Goal: Transaction & Acquisition: Book appointment/travel/reservation

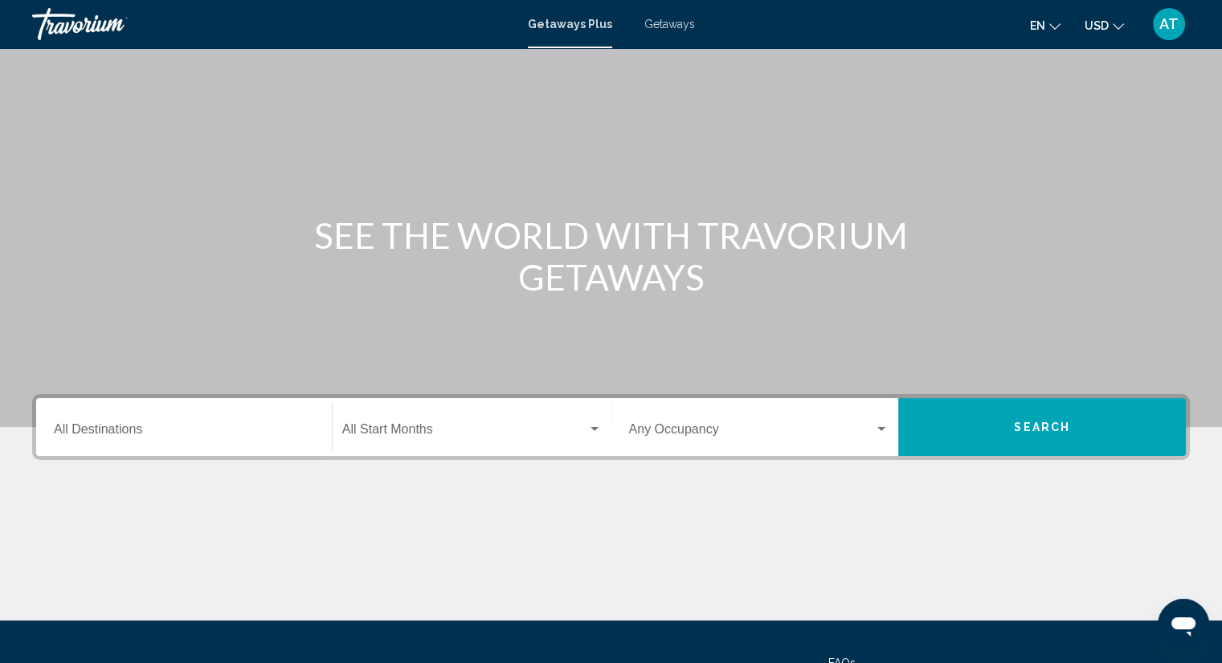
scroll to position [80, 0]
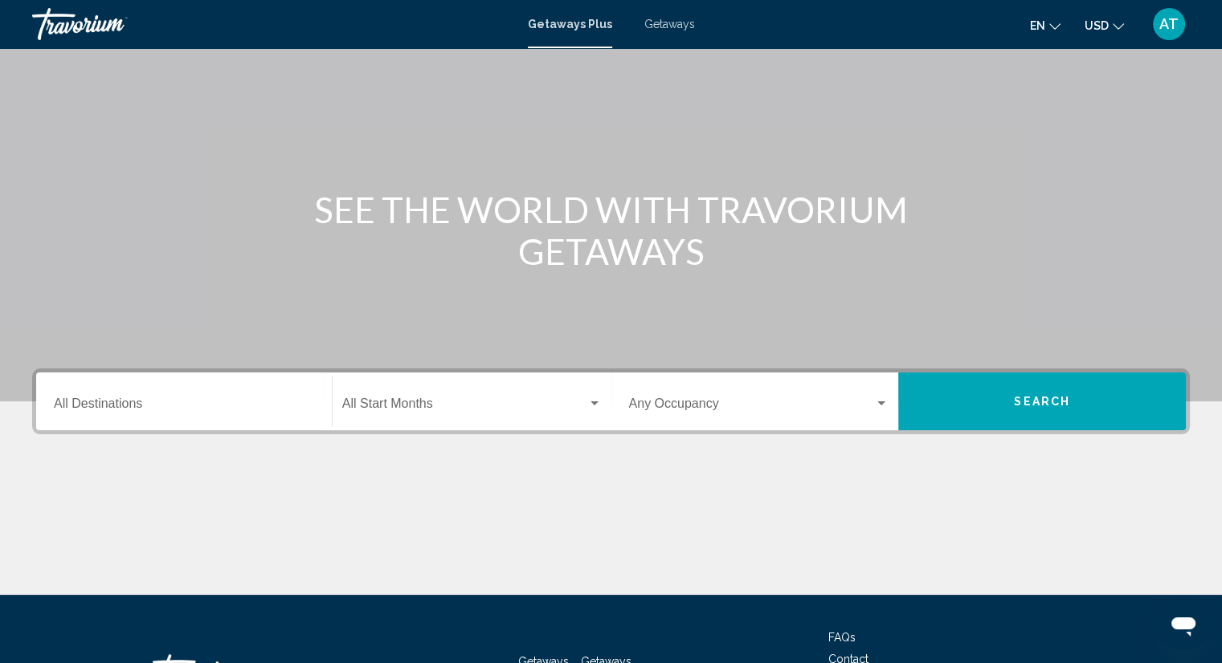
click at [218, 415] on div "Destination All Destinations" at bounding box center [184, 402] width 260 height 51
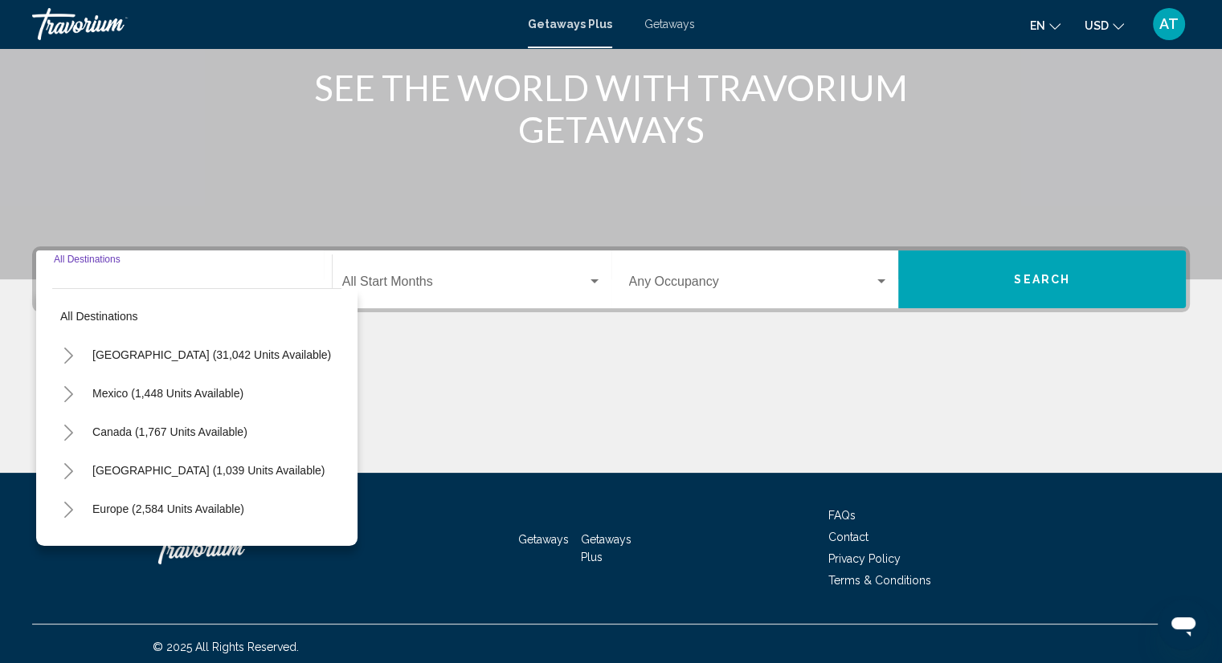
scroll to position [209, 0]
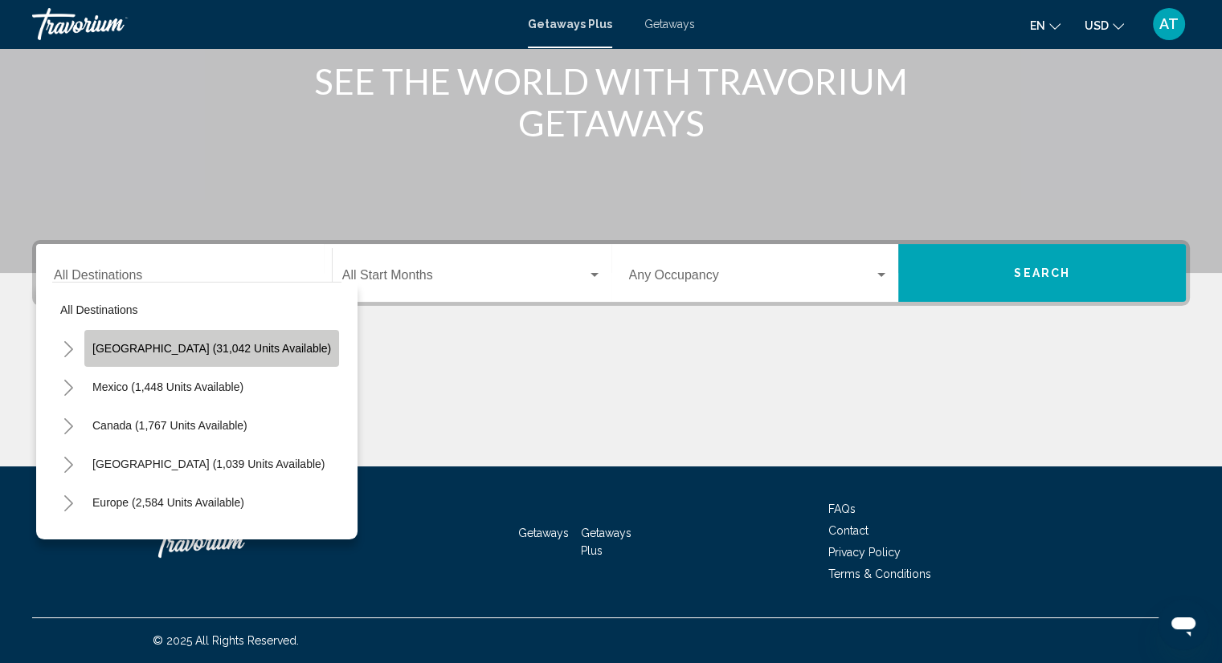
click at [224, 351] on span "[GEOGRAPHIC_DATA] (31,042 units available)" at bounding box center [211, 348] width 239 height 13
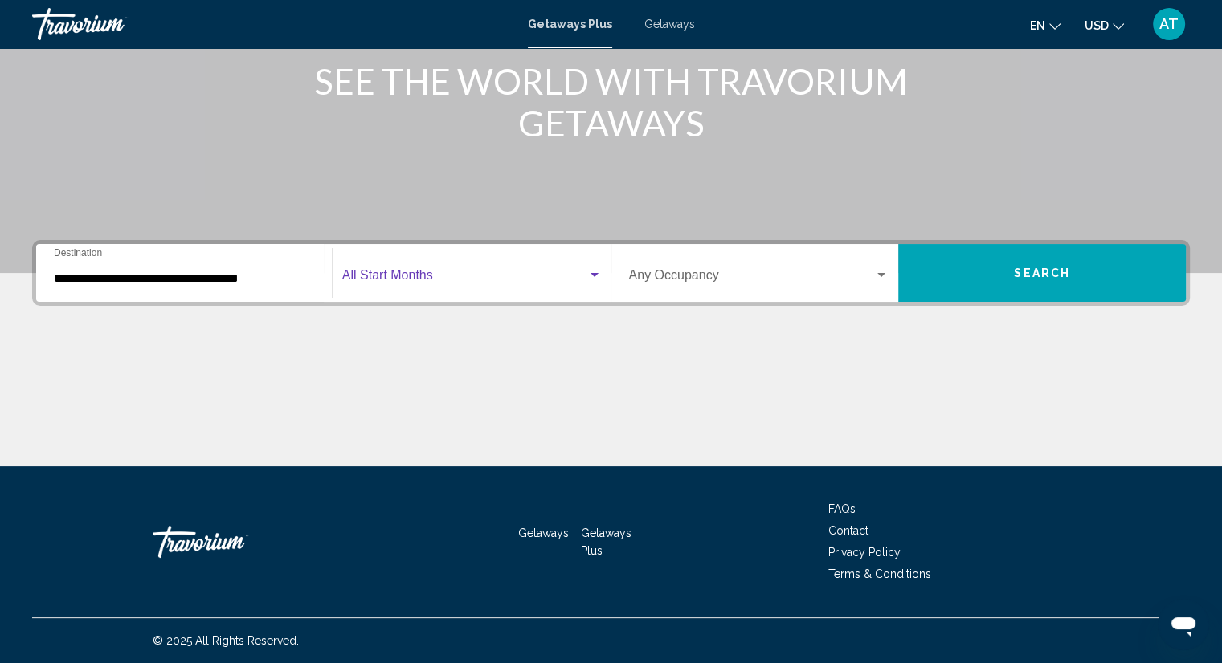
click at [402, 276] on span "Search widget" at bounding box center [464, 278] width 245 height 14
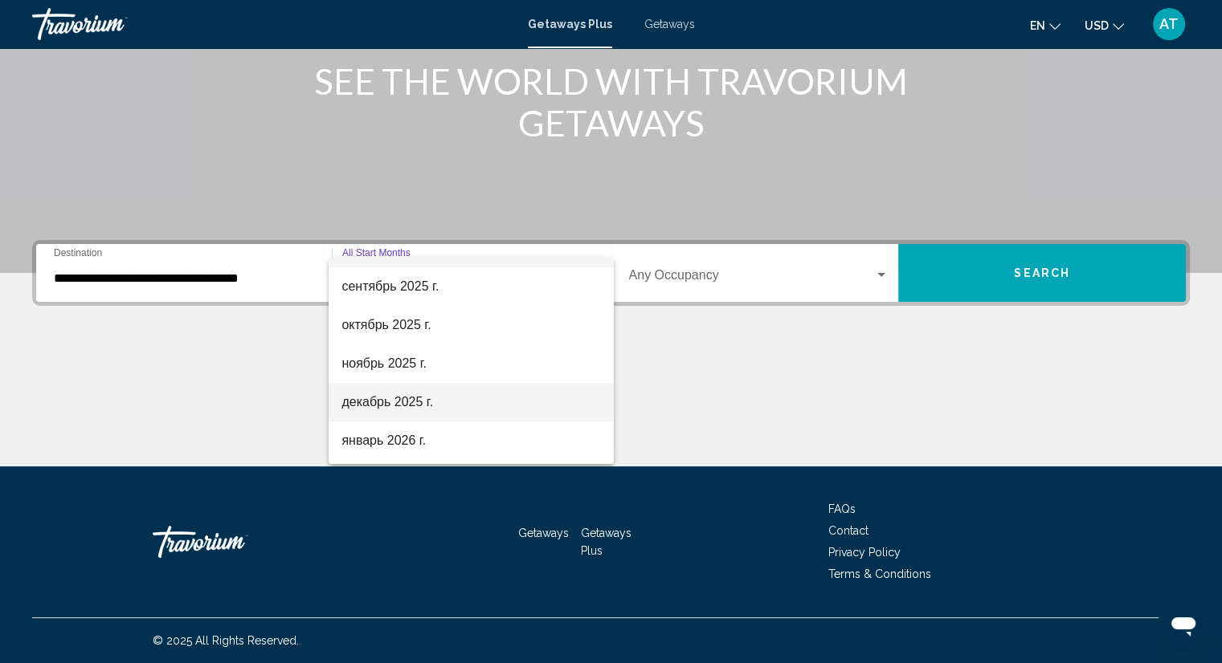
scroll to position [80, 0]
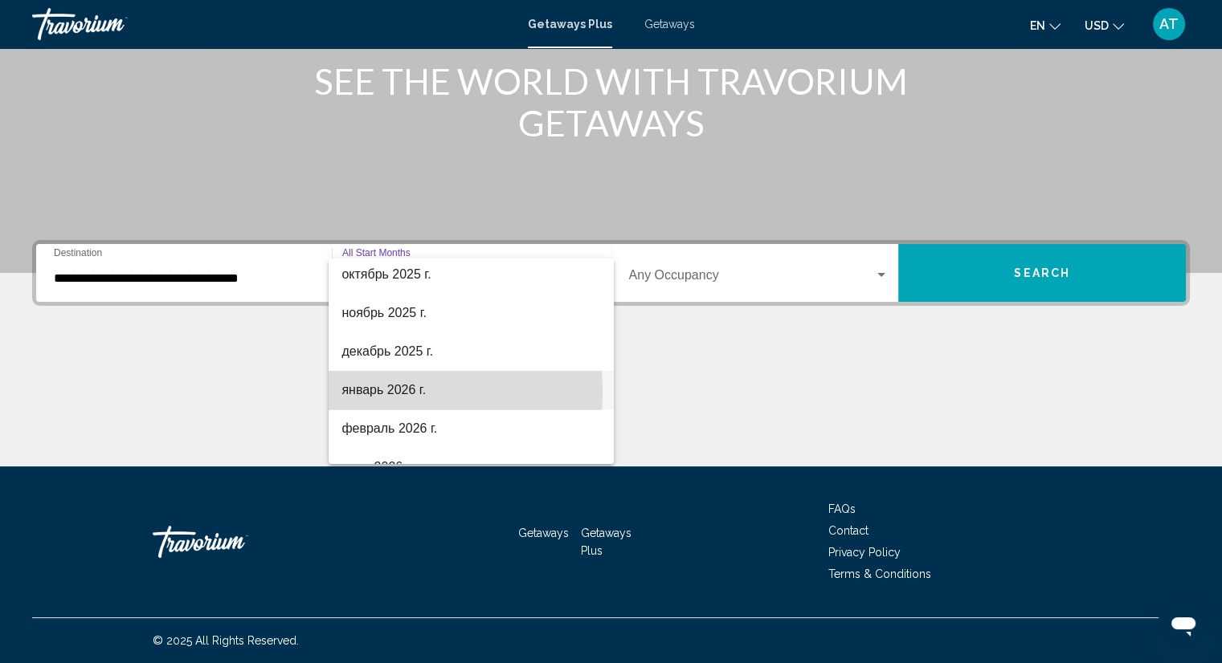
click at [371, 393] on span "январь 2026 г." at bounding box center [470, 390] width 259 height 39
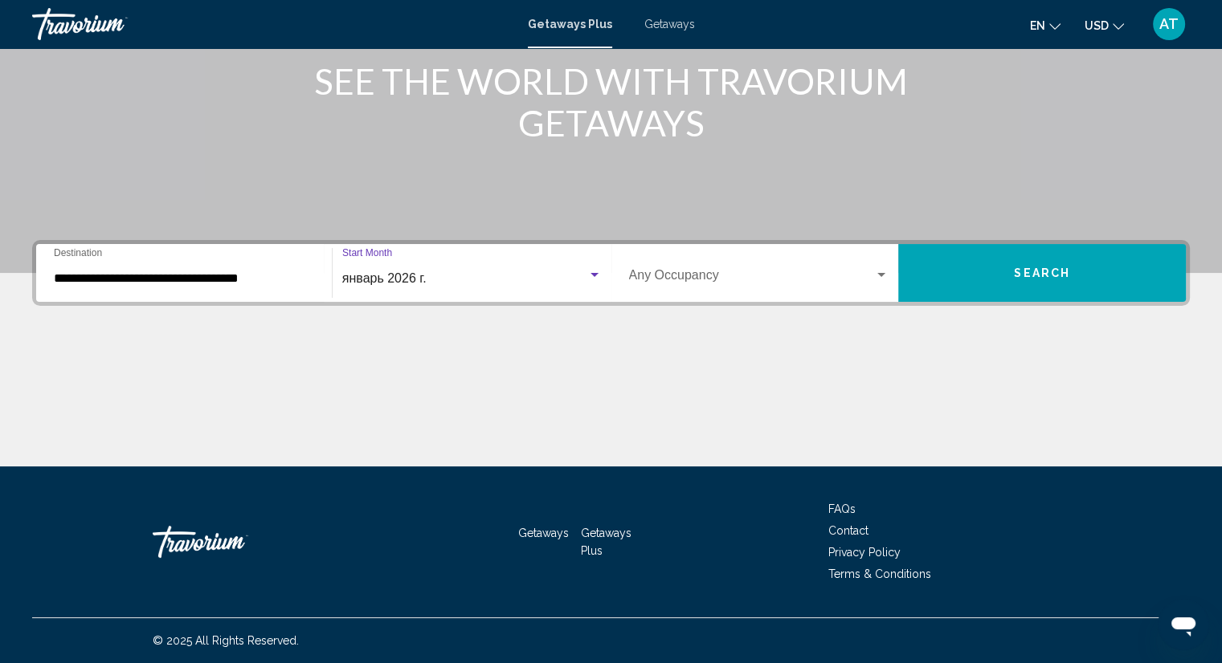
click at [671, 277] on span "Search widget" at bounding box center [752, 278] width 246 height 14
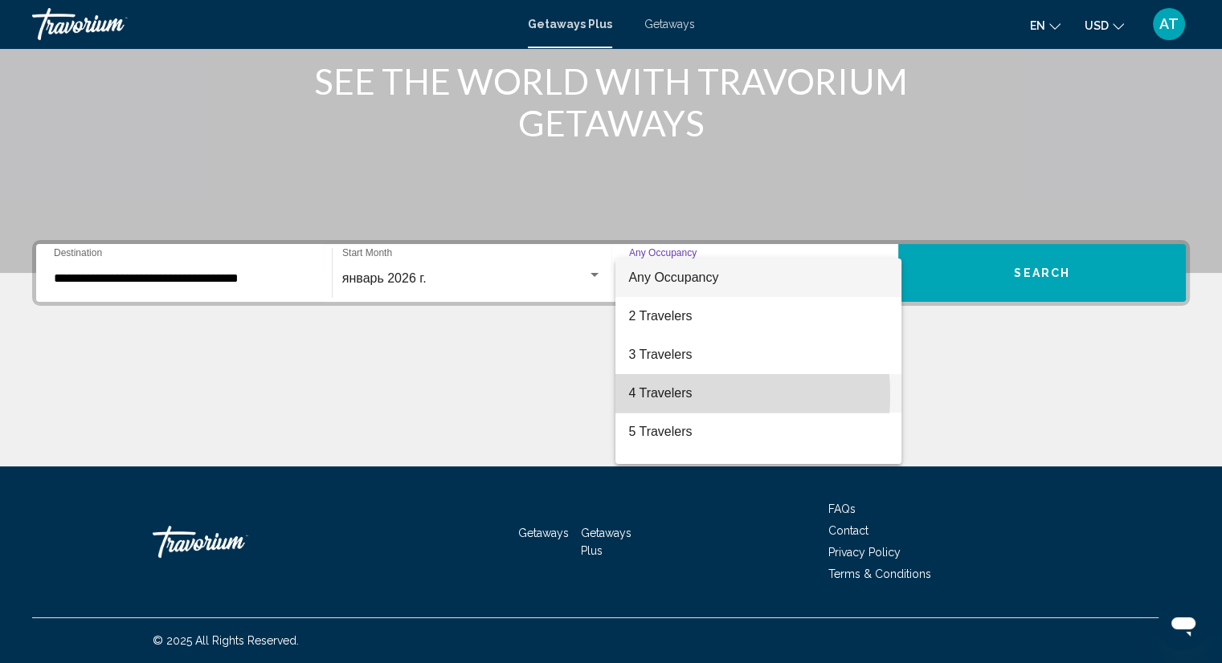
click at [658, 394] on span "4 Travelers" at bounding box center [758, 393] width 260 height 39
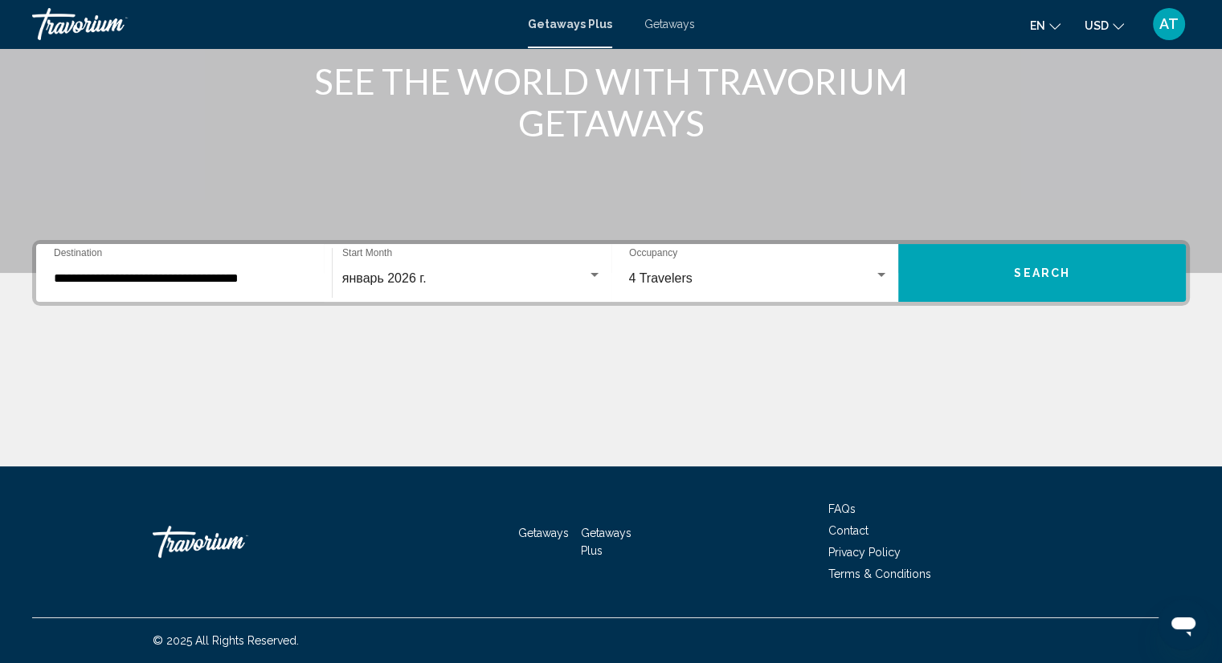
click at [148, 286] on div "**********" at bounding box center [184, 273] width 260 height 51
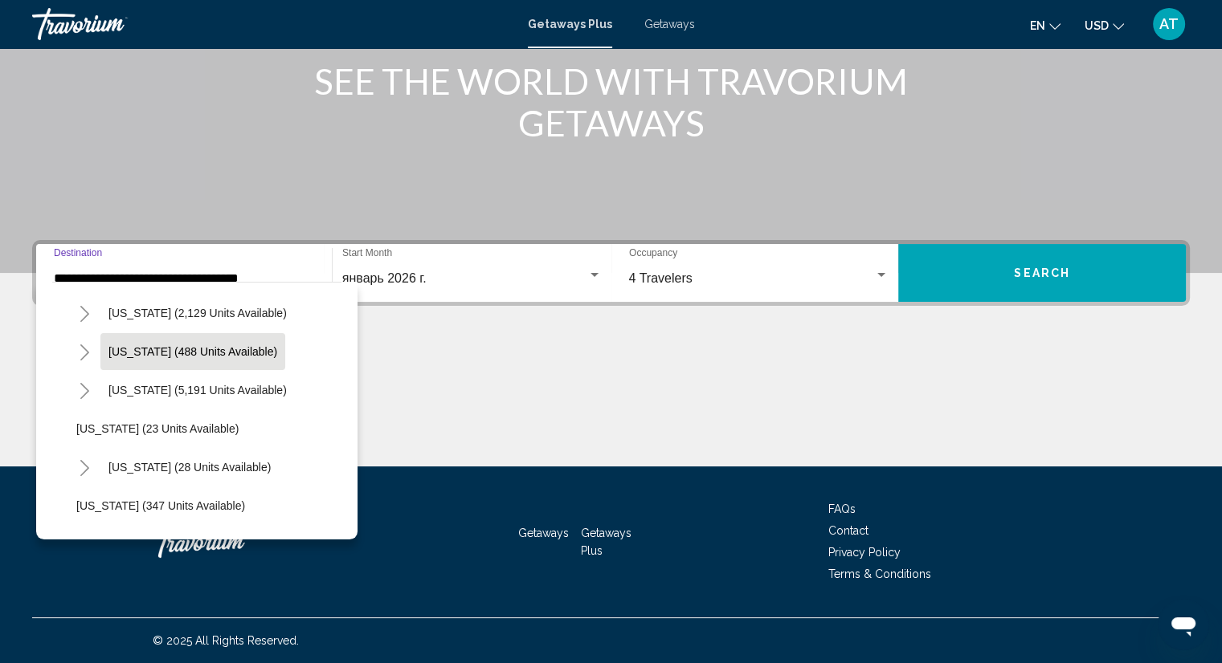
scroll to position [161, 0]
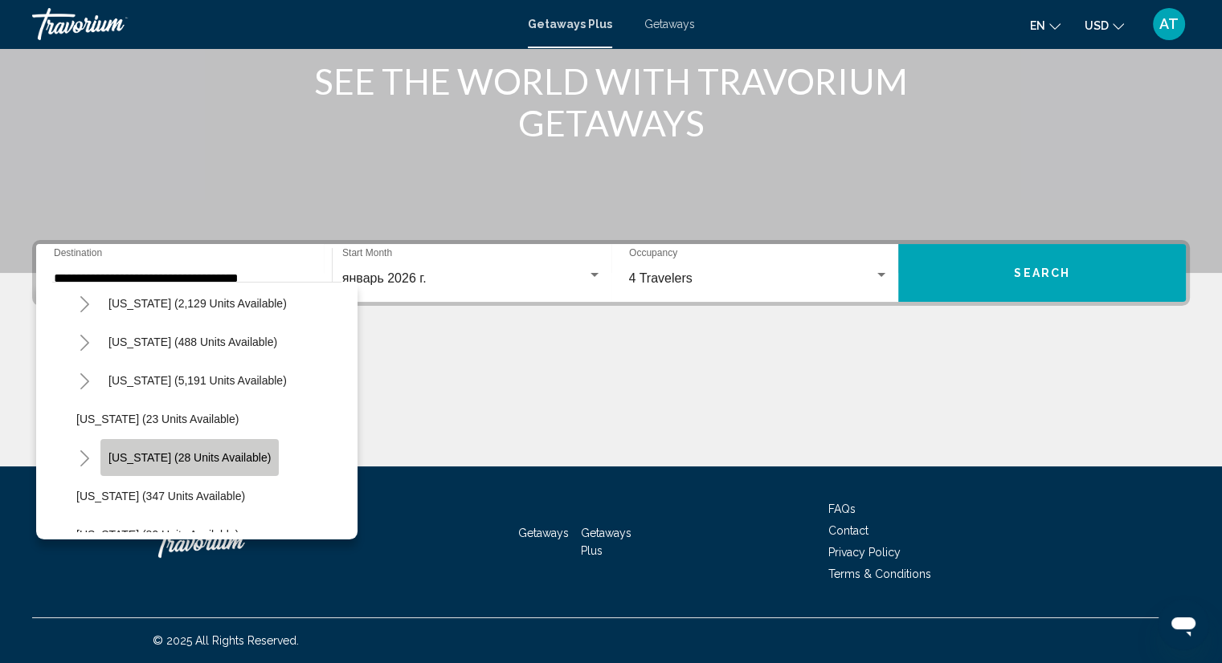
click at [195, 458] on span "[US_STATE] (28 units available)" at bounding box center [189, 457] width 162 height 13
type input "**********"
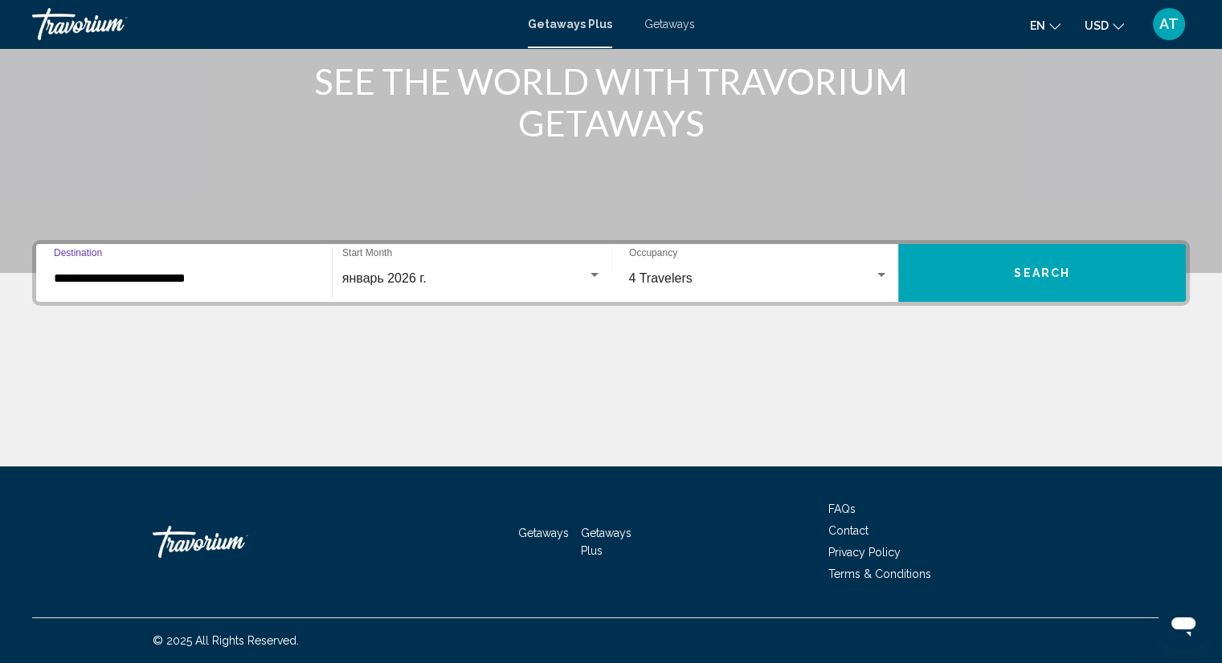
click at [1021, 275] on span "Search" at bounding box center [1042, 273] width 56 height 13
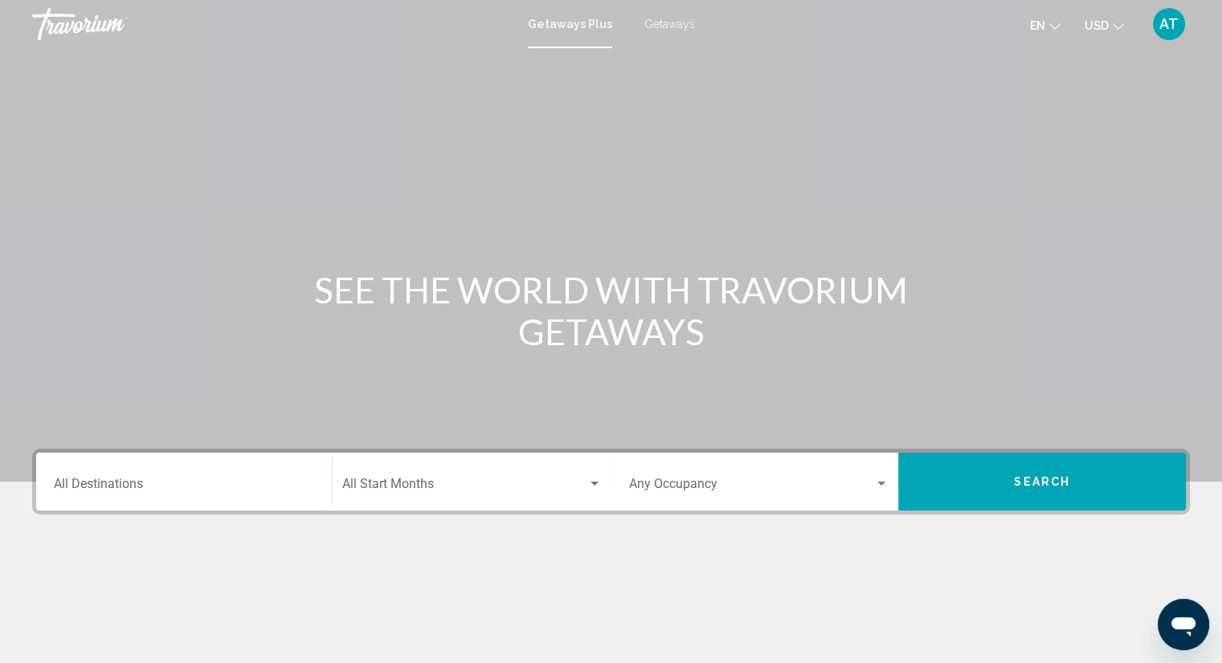
click at [203, 495] on div "Destination All Destinations" at bounding box center [184, 482] width 260 height 51
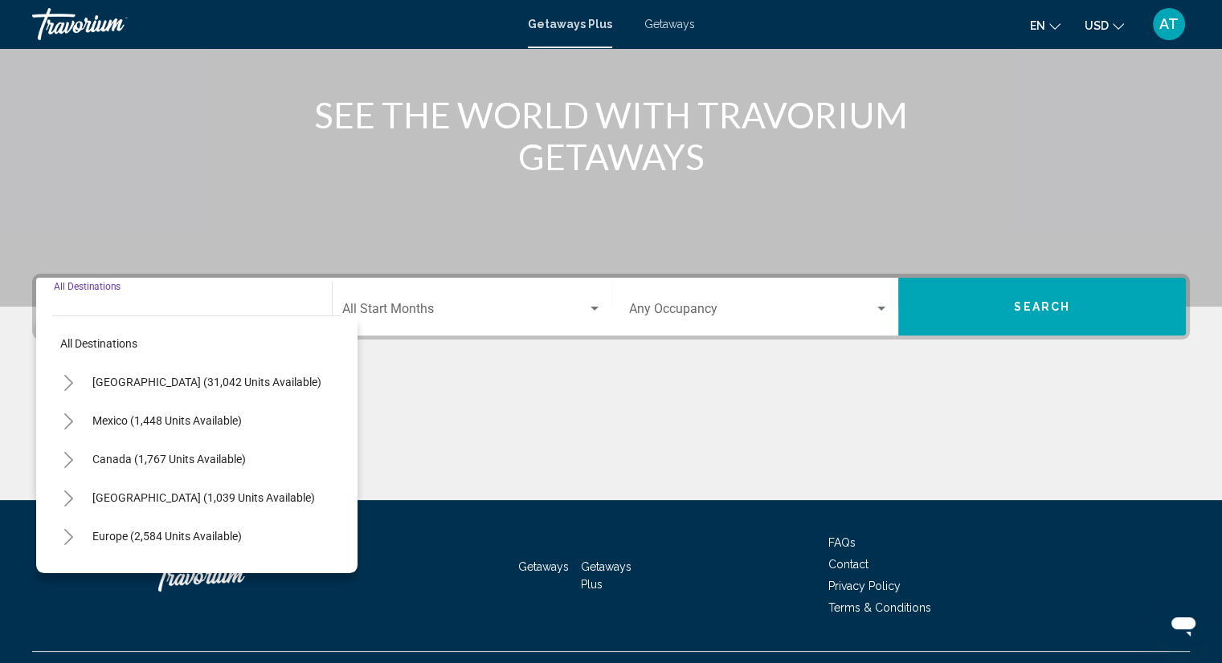
scroll to position [209, 0]
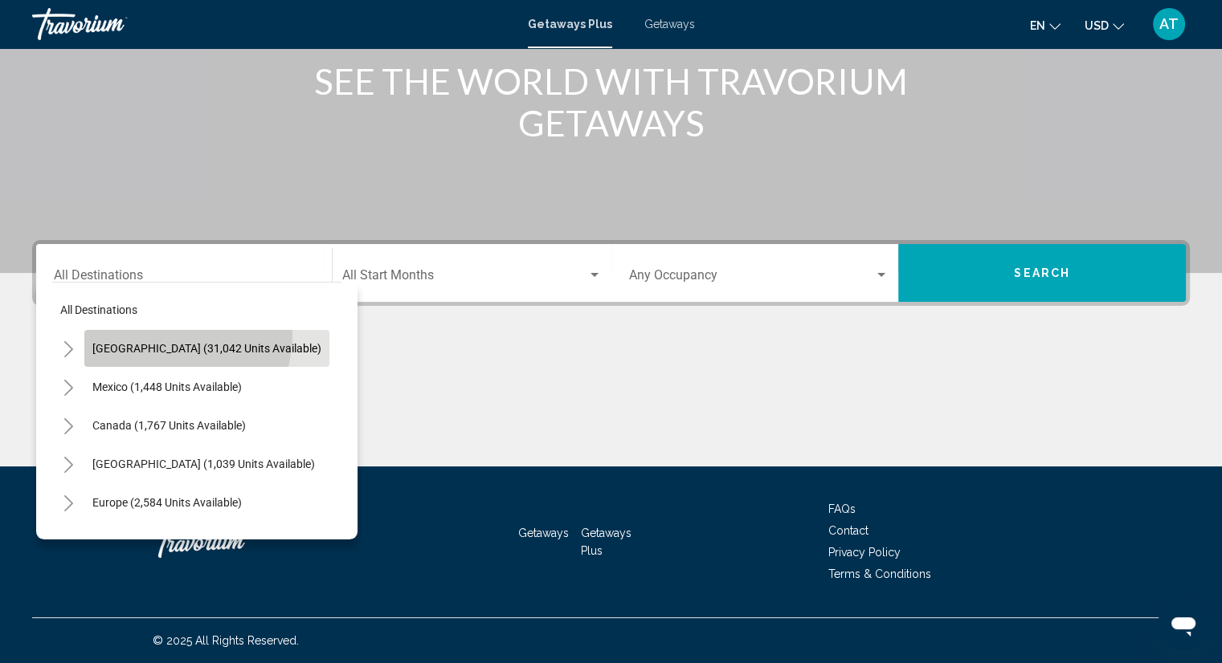
click at [138, 332] on button "[GEOGRAPHIC_DATA] (31,042 units available)" at bounding box center [206, 348] width 245 height 37
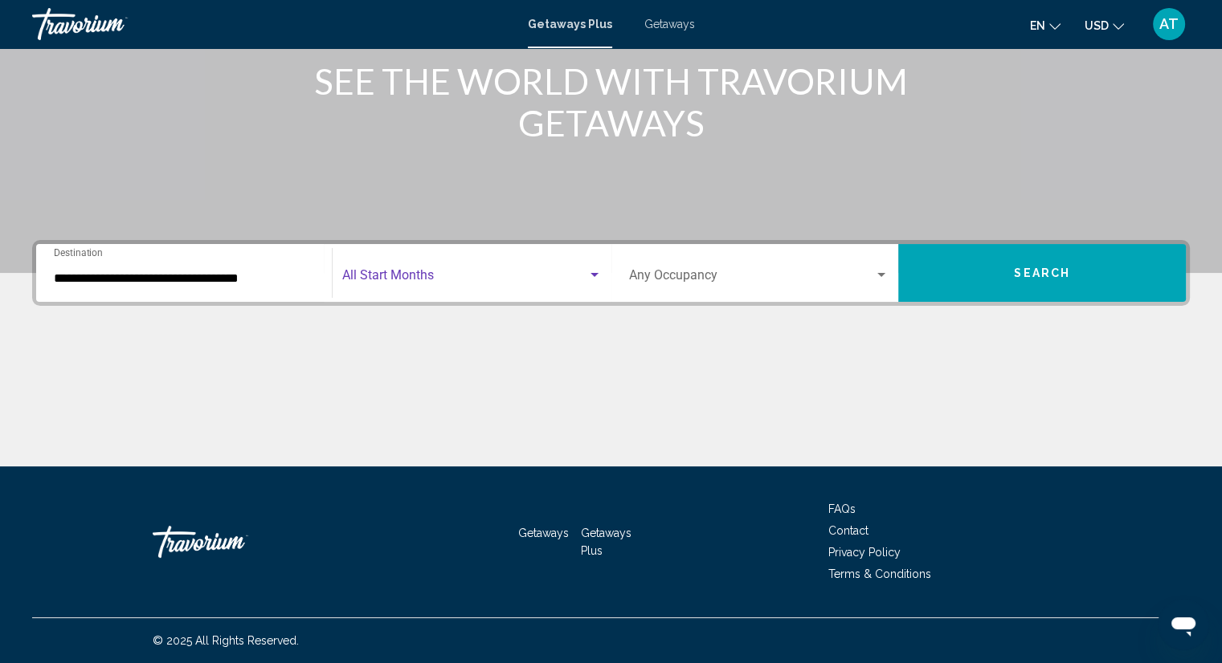
click at [491, 279] on span "Search widget" at bounding box center [464, 278] width 245 height 14
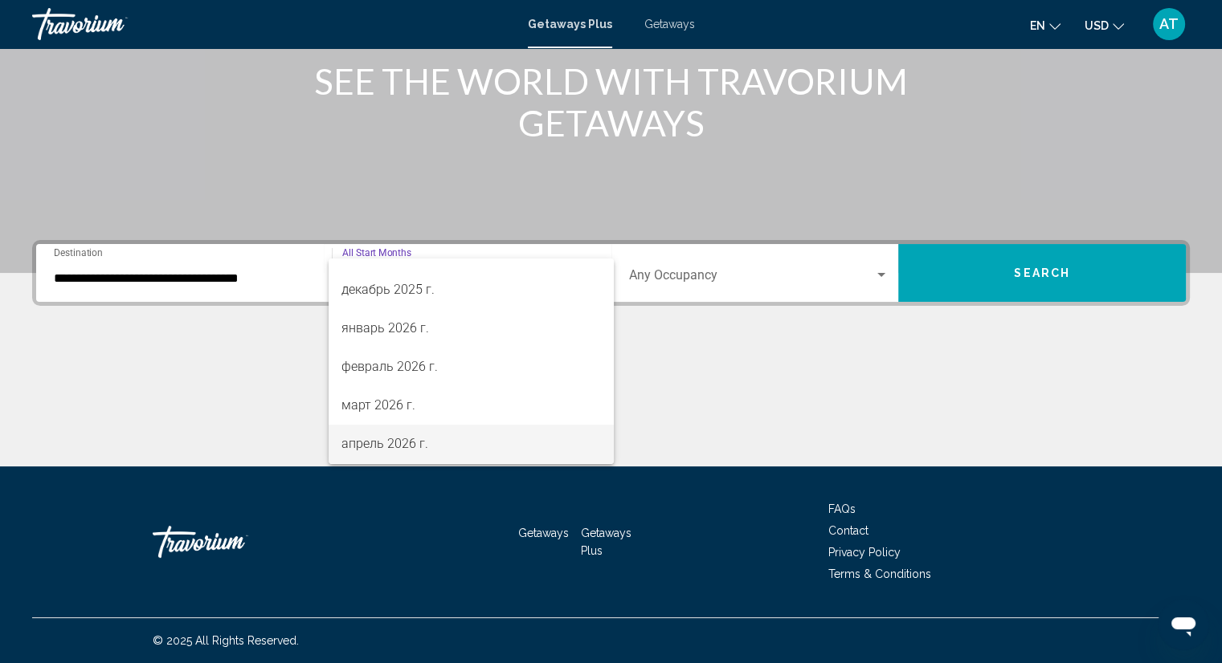
scroll to position [161, 0]
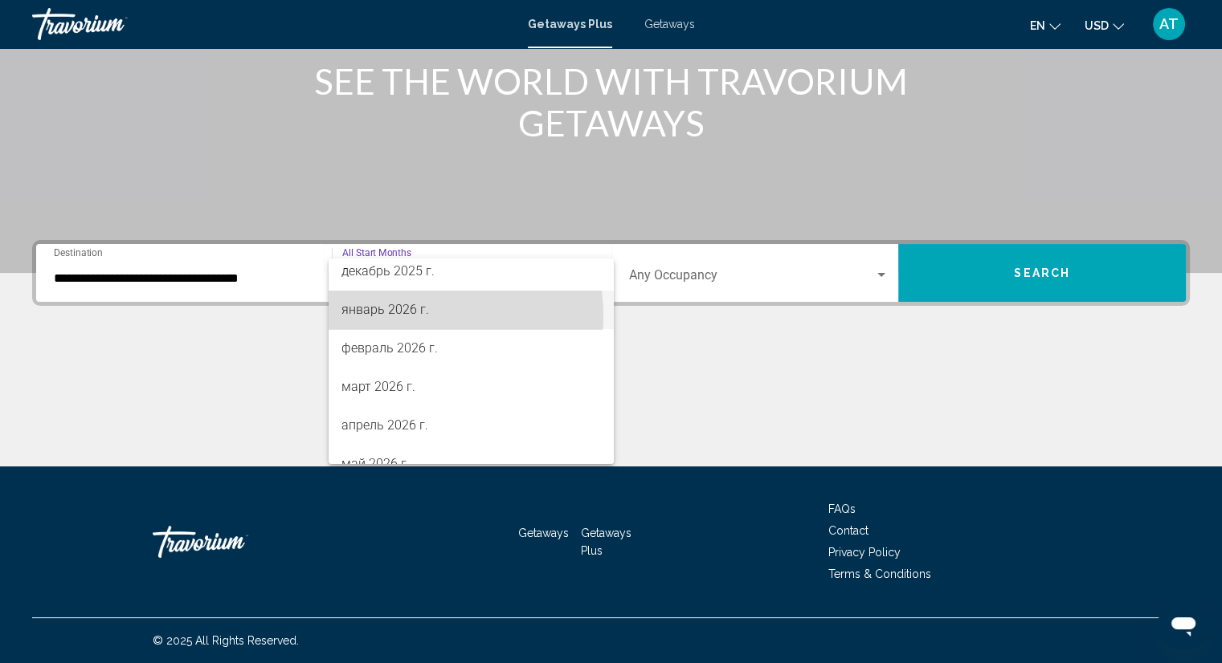
click at [410, 316] on span "январь 2026 г." at bounding box center [470, 310] width 259 height 39
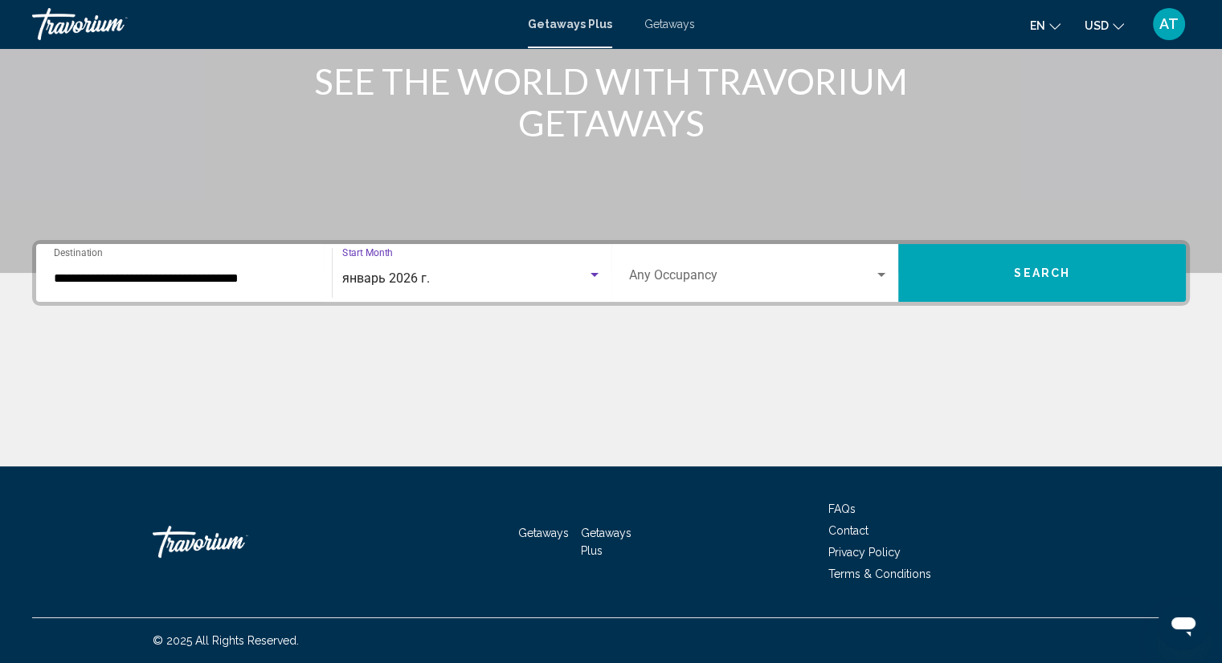
click at [724, 266] on div "Occupancy Any Occupancy" at bounding box center [759, 273] width 260 height 51
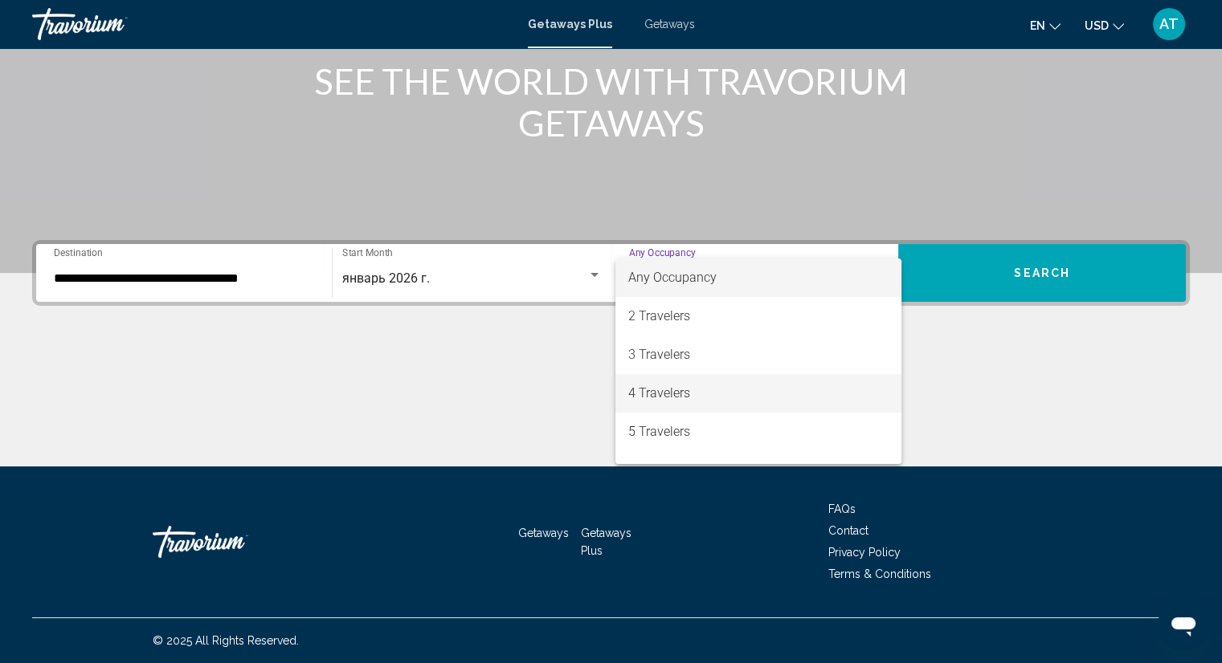
click at [670, 393] on span "4 Travelers" at bounding box center [758, 393] width 260 height 39
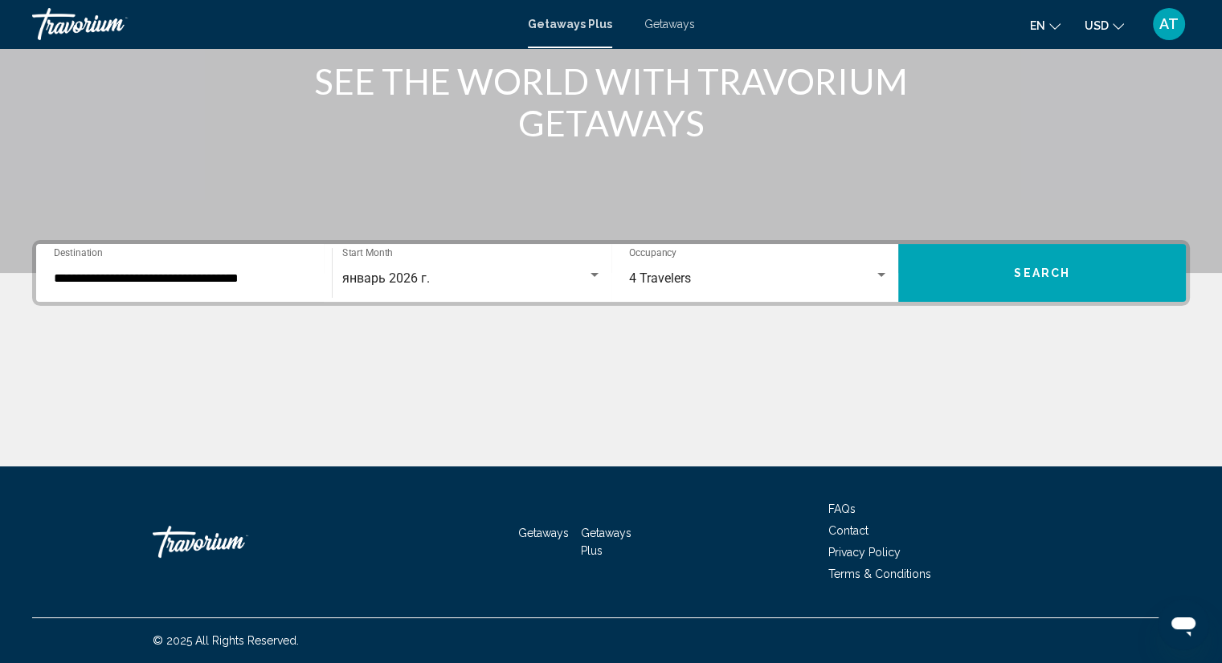
click at [197, 288] on div "**********" at bounding box center [184, 273] width 260 height 51
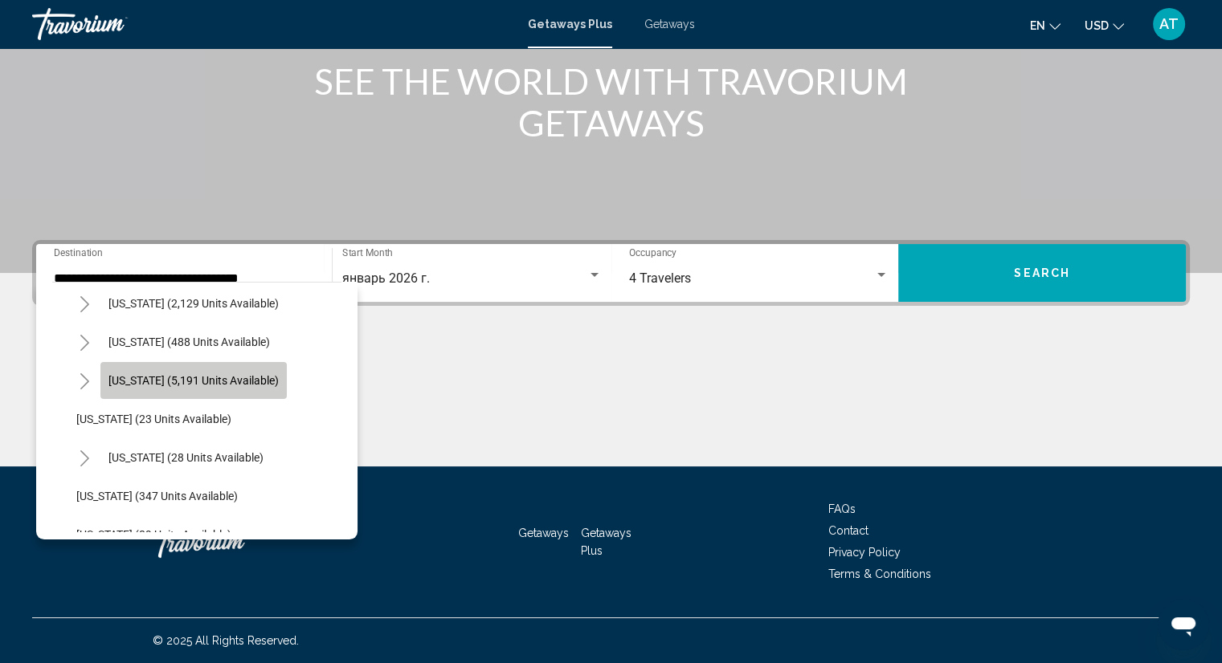
click at [195, 385] on span "[US_STATE] (5,191 units available)" at bounding box center [193, 380] width 170 height 13
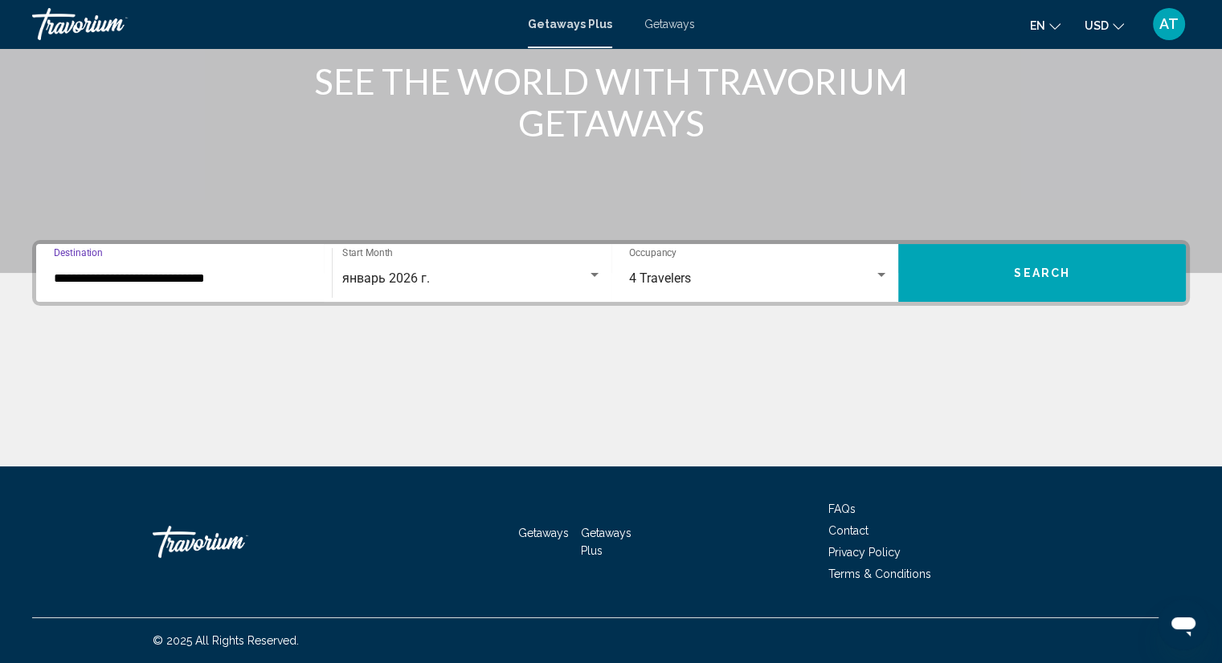
click at [192, 276] on input "**********" at bounding box center [184, 278] width 260 height 14
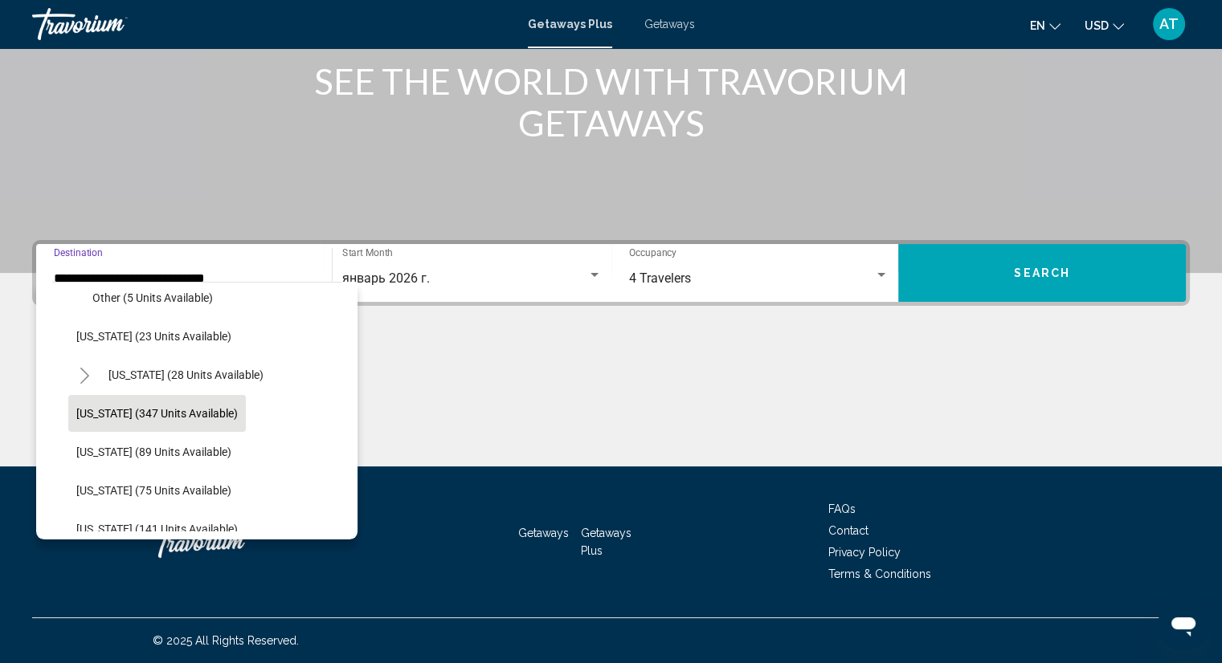
scroll to position [461, 0]
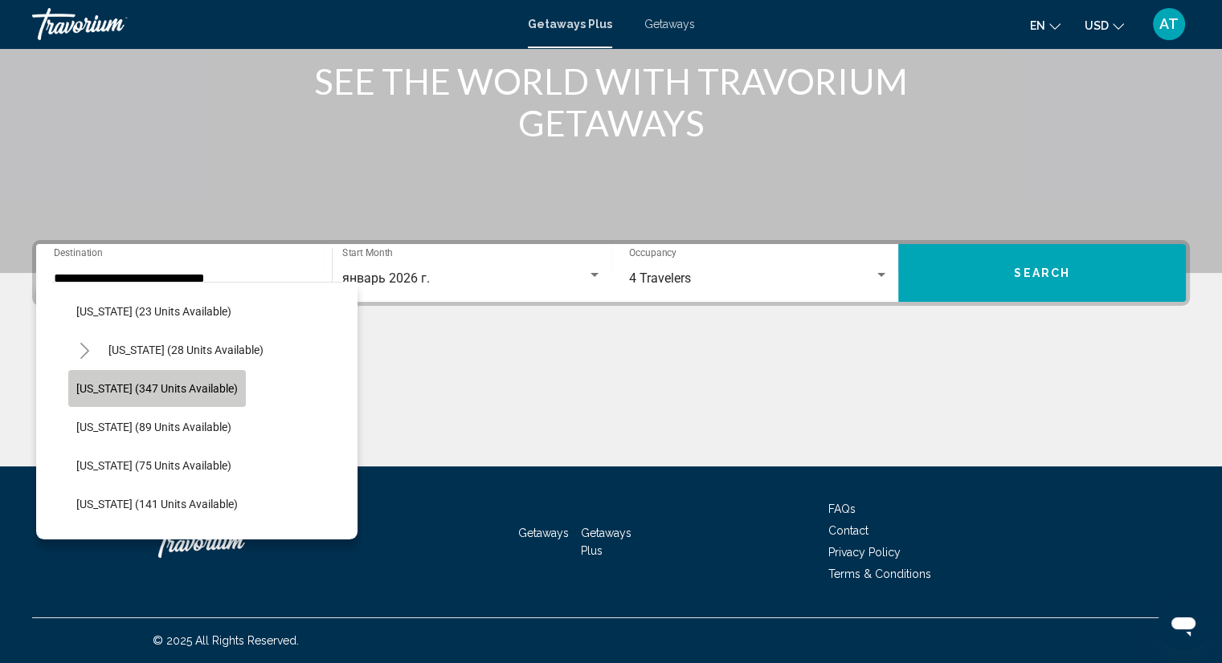
click at [190, 393] on span "[US_STATE] (347 units available)" at bounding box center [156, 388] width 161 height 13
type input "**********"
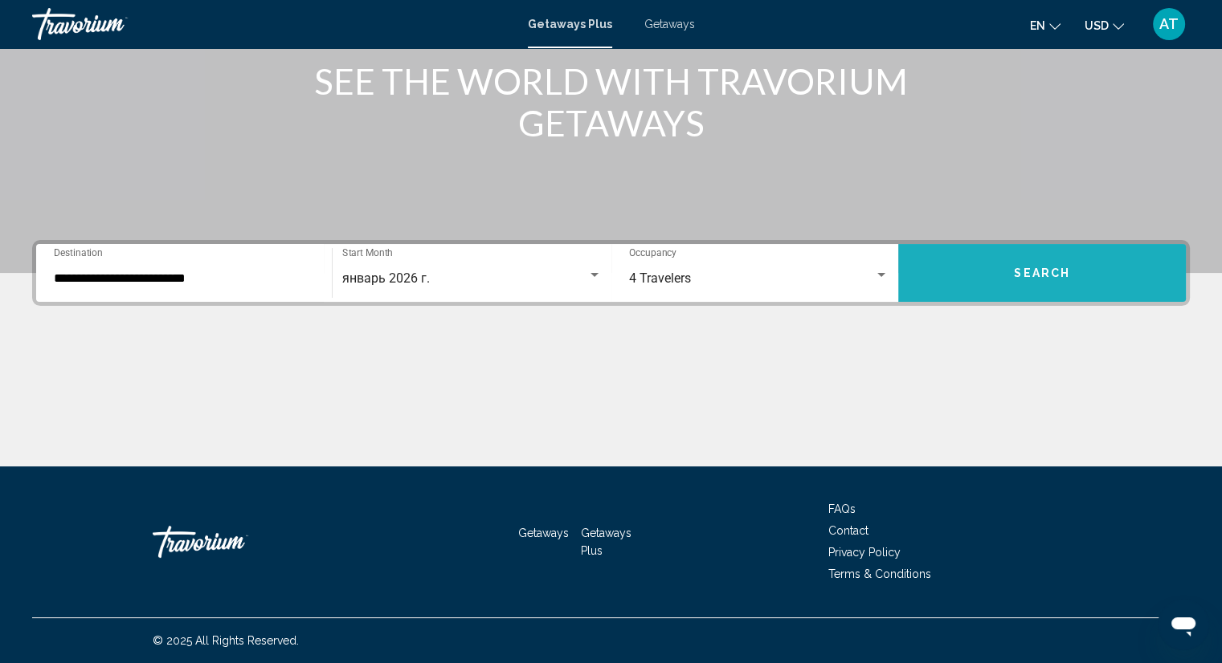
click at [986, 273] on button "Search" at bounding box center [1042, 273] width 288 height 58
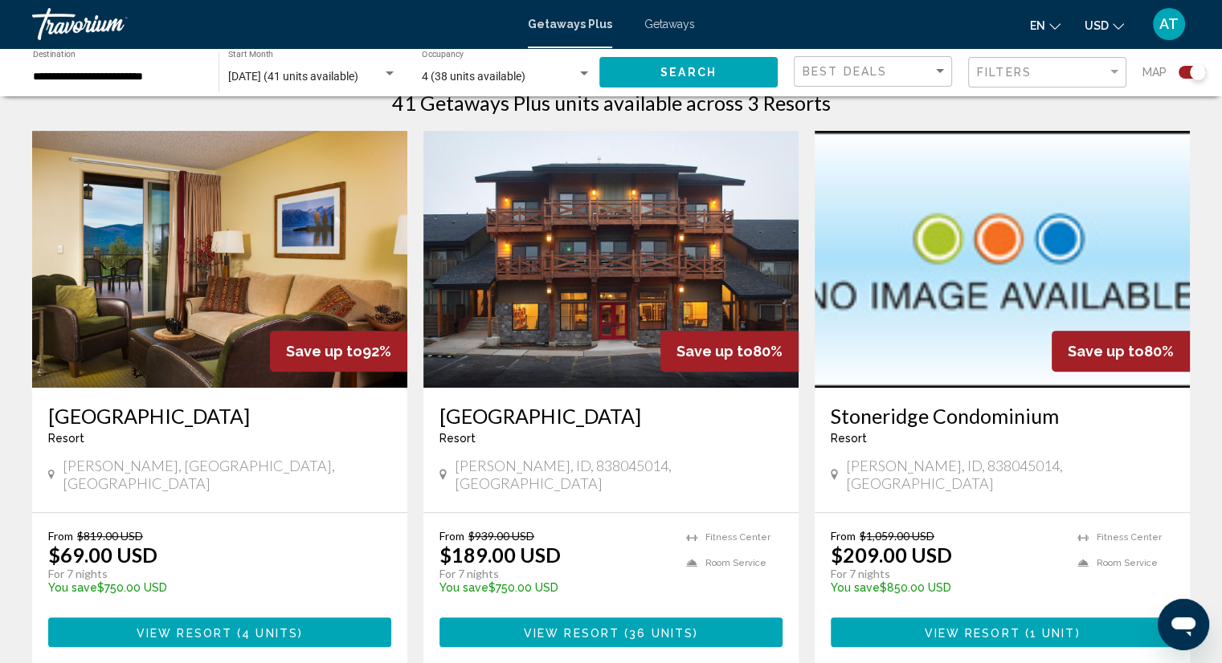
scroll to position [562, 0]
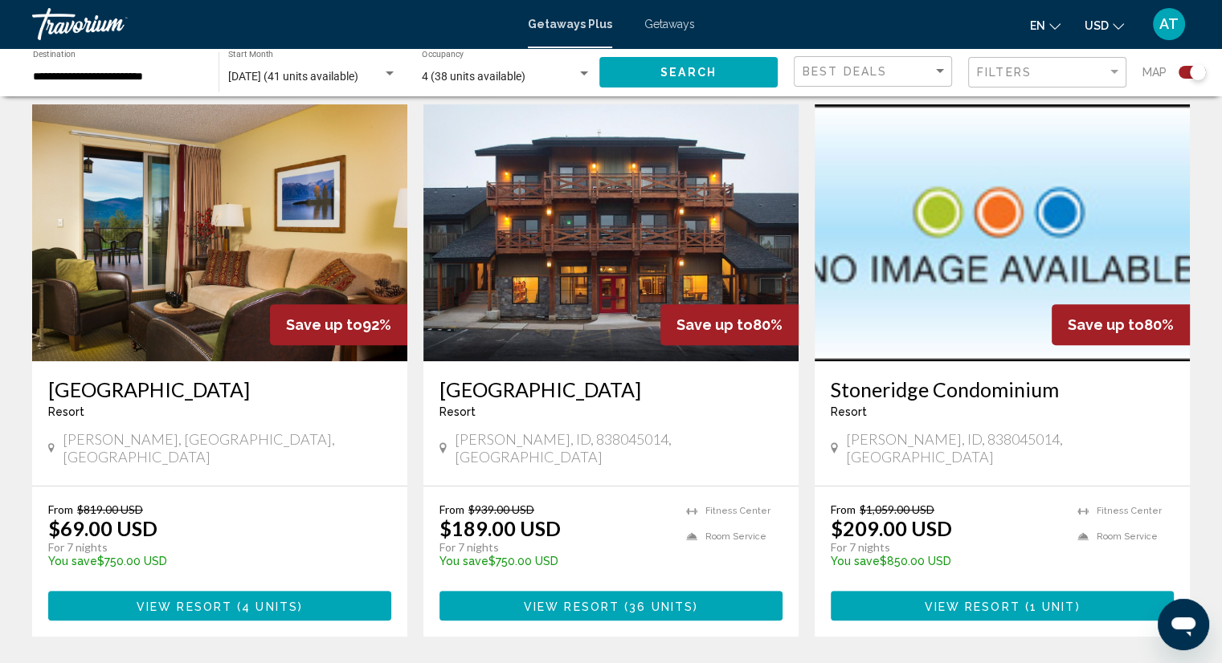
click at [288, 597] on button "View Resort ( 4 units )" at bounding box center [219, 606] width 343 height 30
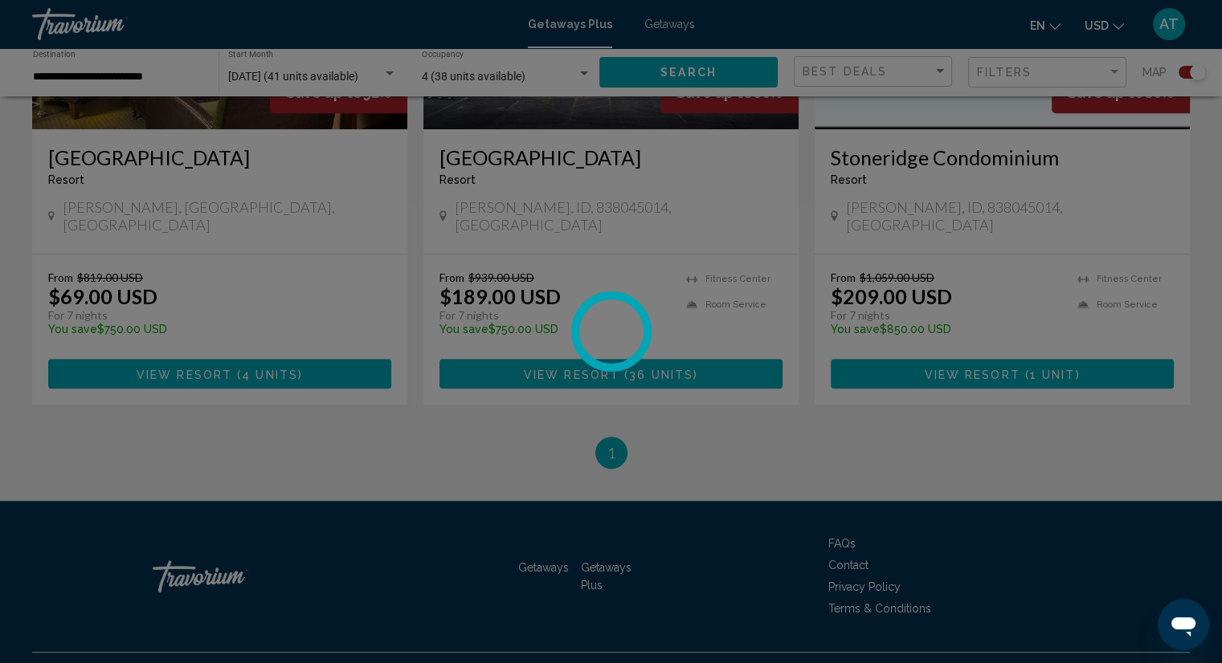
scroll to position [803, 0]
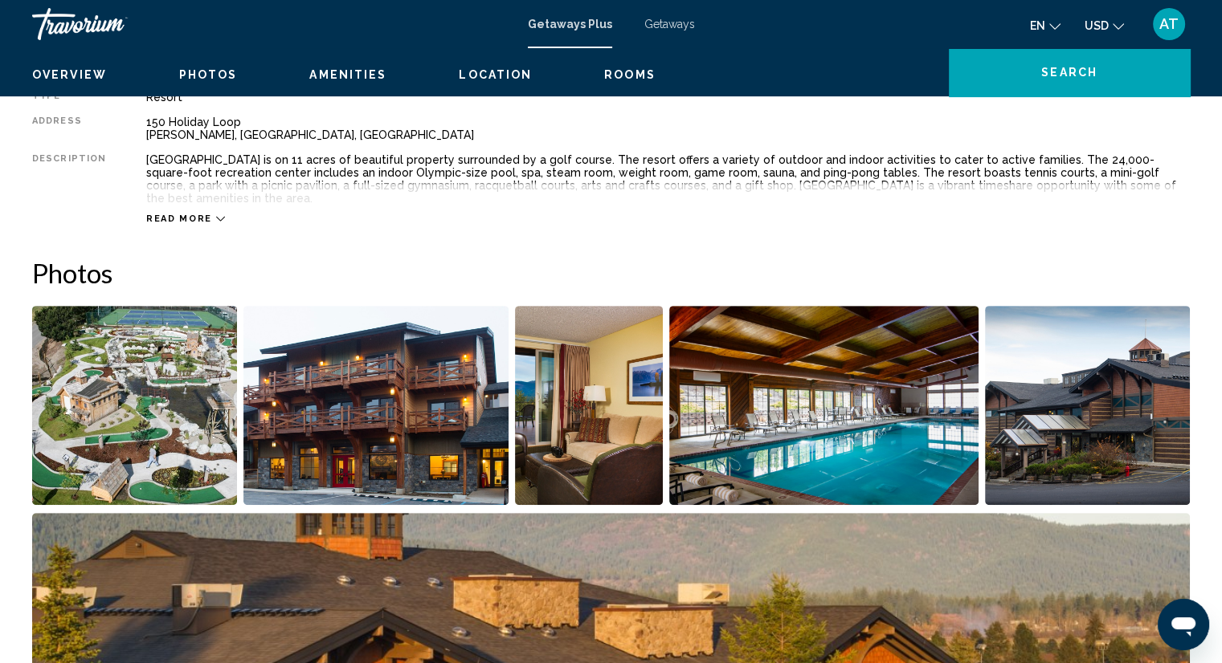
scroll to position [321, 0]
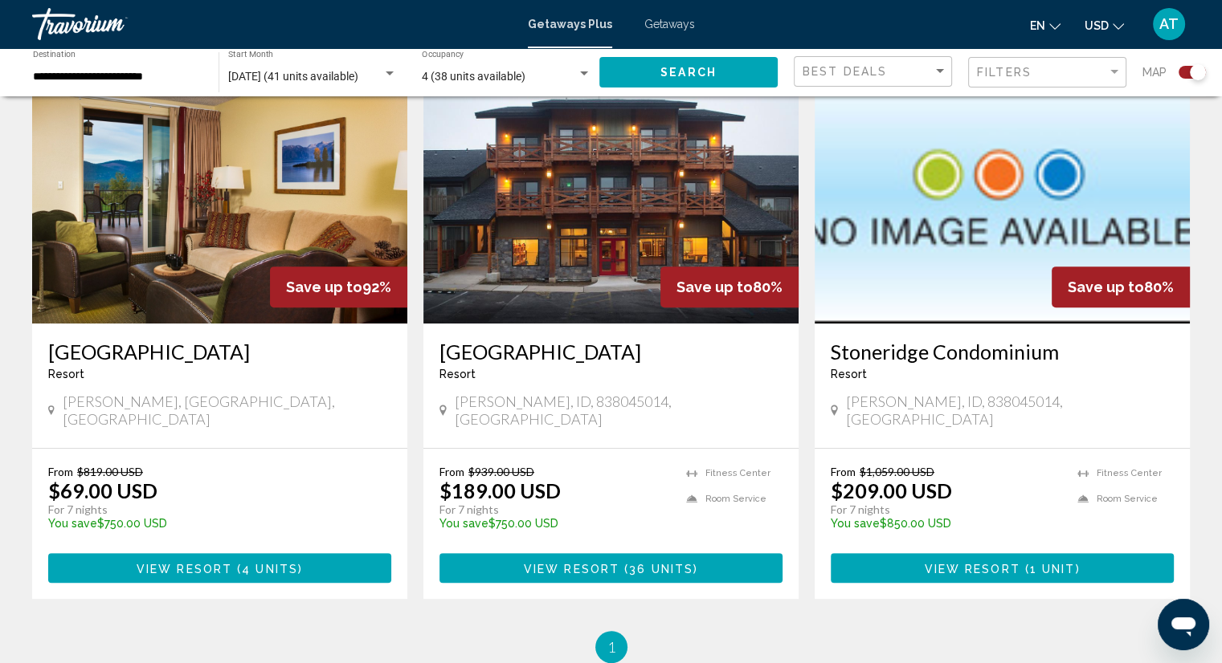
scroll to position [642, 0]
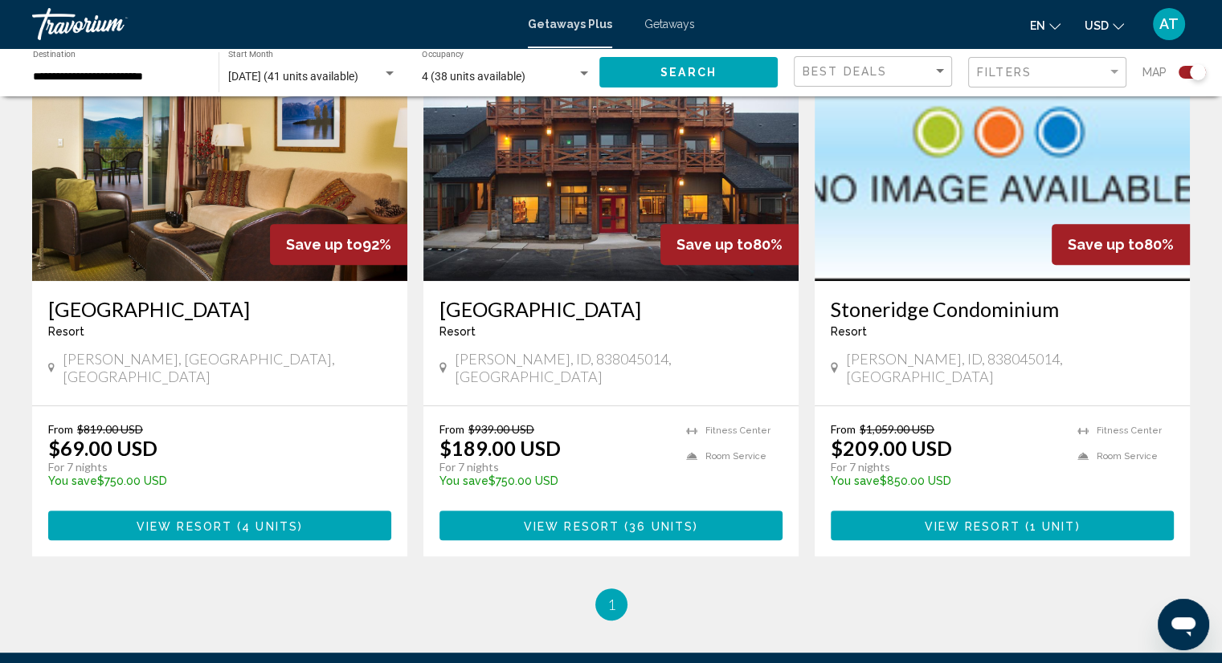
click at [508, 436] on p "$189.00 USD" at bounding box center [499, 448] width 121 height 24
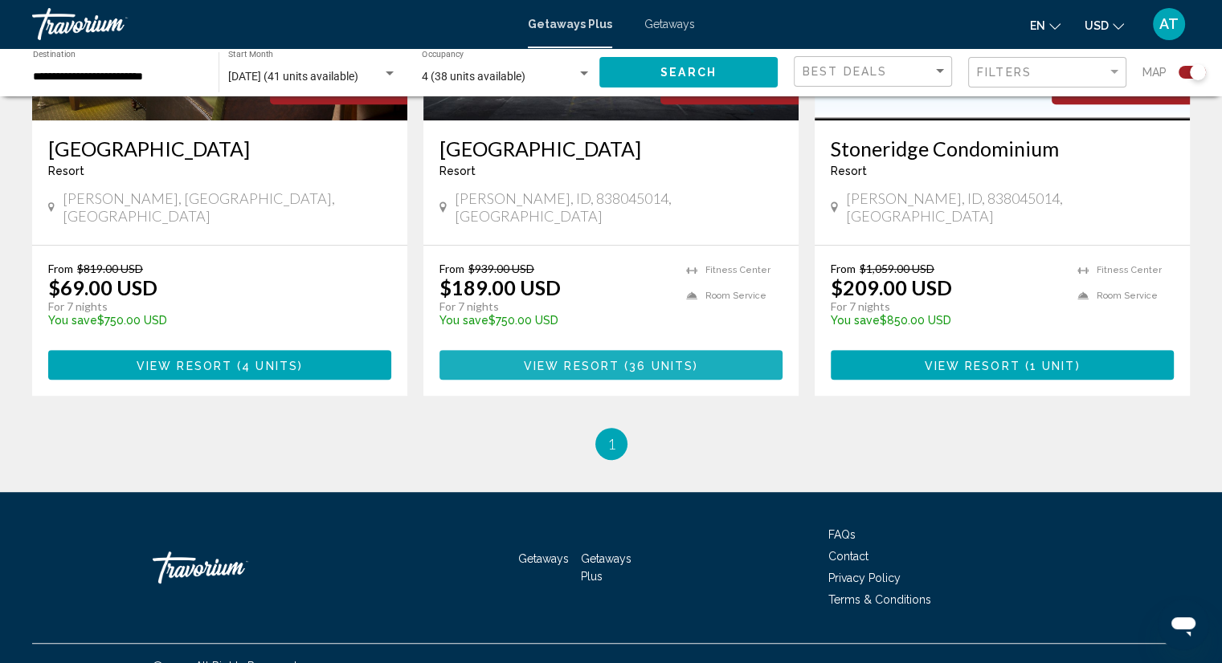
click at [592, 359] on span "View Resort" at bounding box center [572, 365] width 96 height 13
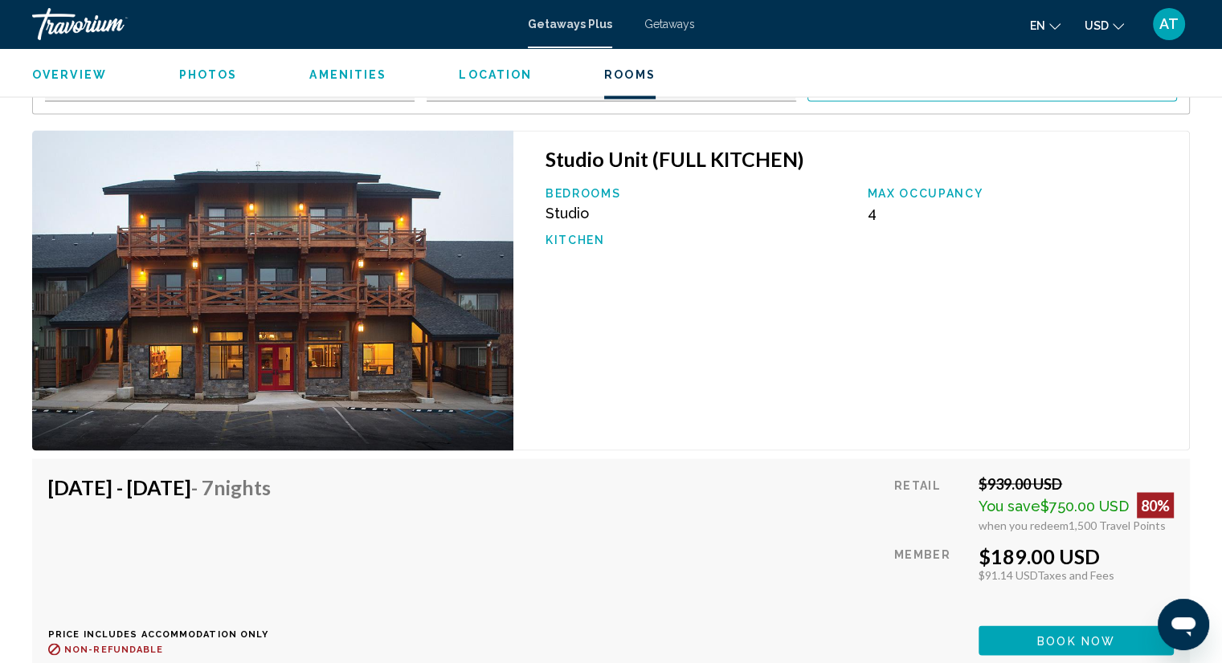
scroll to position [2570, 0]
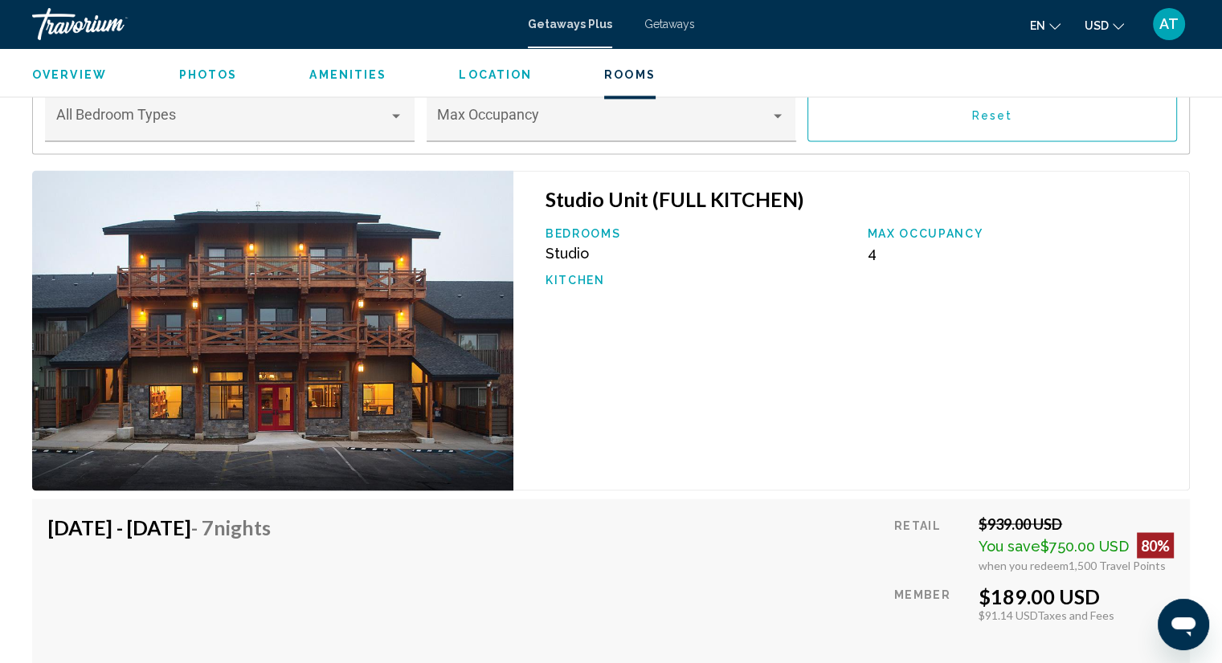
click at [337, 293] on img "Main content" at bounding box center [272, 330] width 481 height 320
click at [549, 227] on p "Bedrooms" at bounding box center [698, 233] width 306 height 13
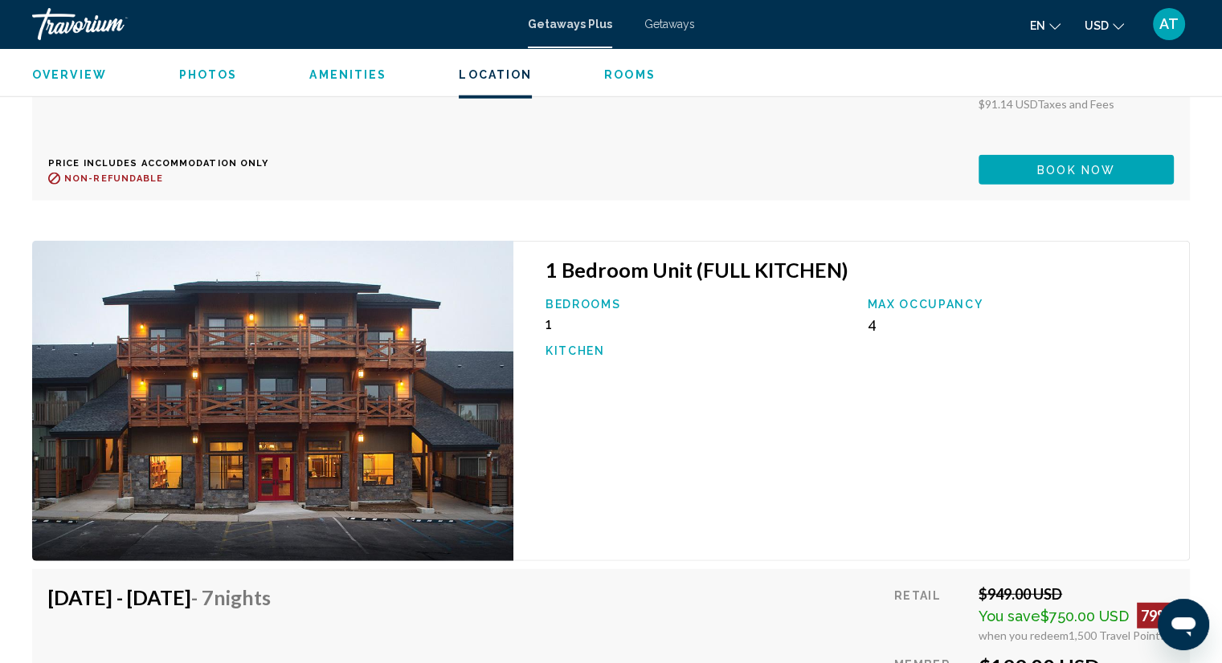
scroll to position [3935, 0]
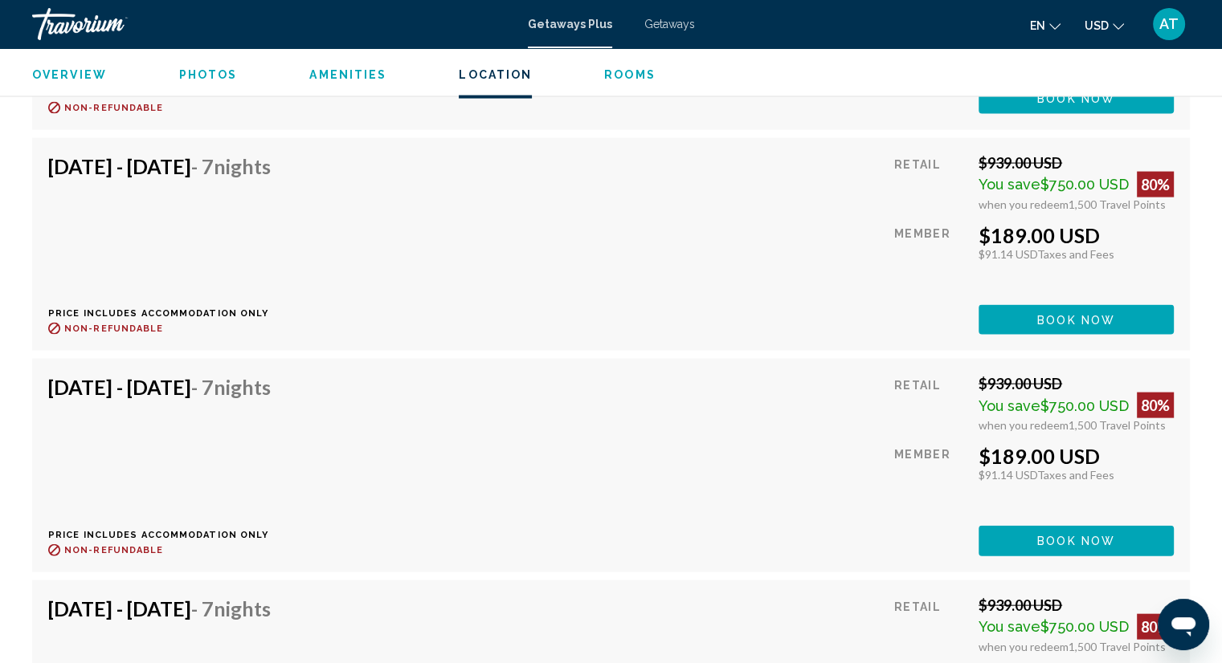
scroll to position [3293, 0]
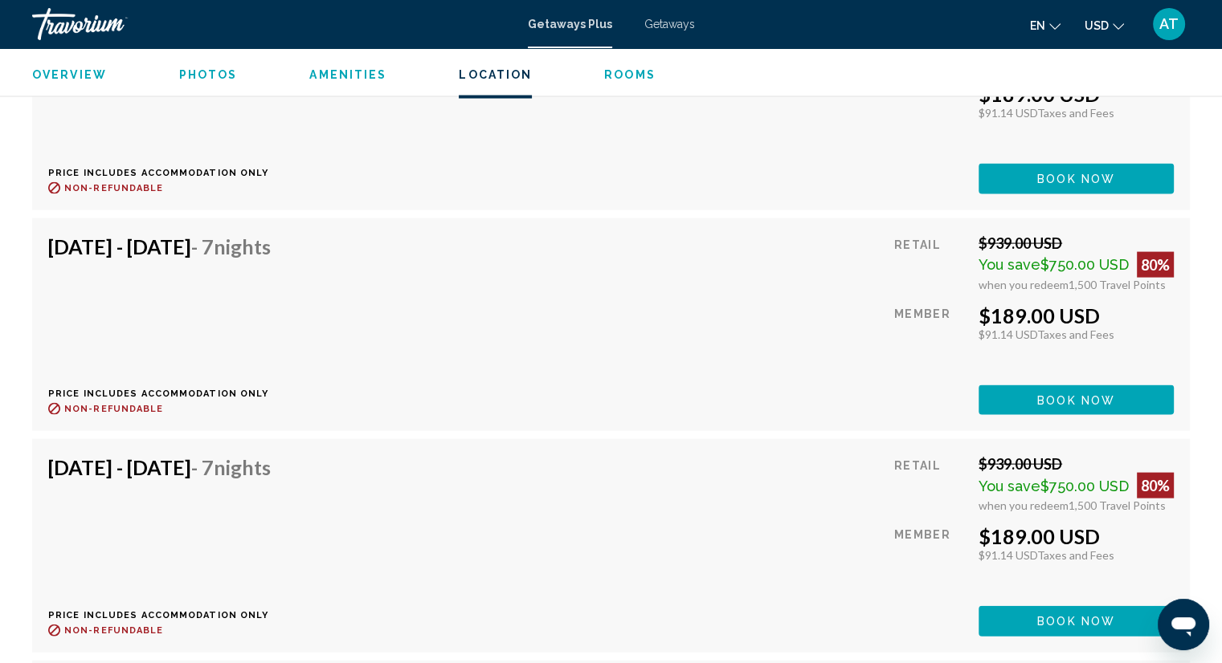
click at [282, 182] on p "Non-refundable" at bounding box center [165, 188] width 235 height 12
click at [259, 235] on h4 "[DATE] - [DATE] - 7 Nights" at bounding box center [159, 247] width 222 height 24
drag, startPoint x: 362, startPoint y: 191, endPoint x: 357, endPoint y: 199, distance: 9.8
click at [271, 235] on span "Nights" at bounding box center [242, 247] width 57 height 24
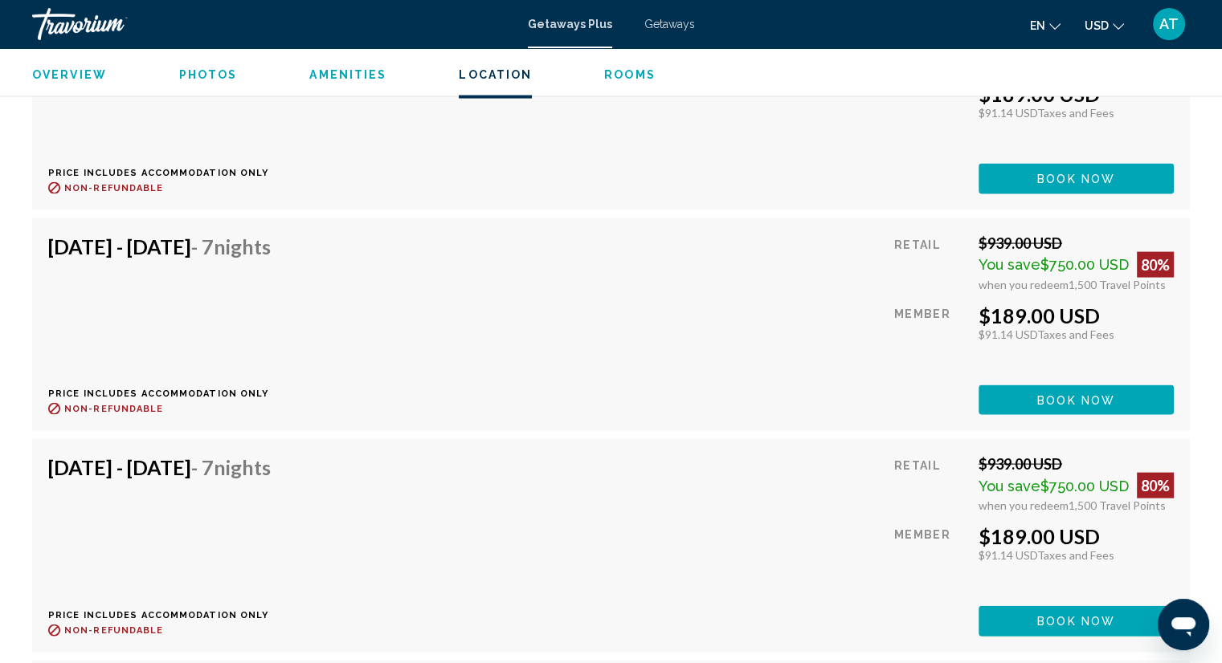
click at [239, 235] on h4 "[DATE] - [DATE] - 7 Nights" at bounding box center [159, 247] width 222 height 24
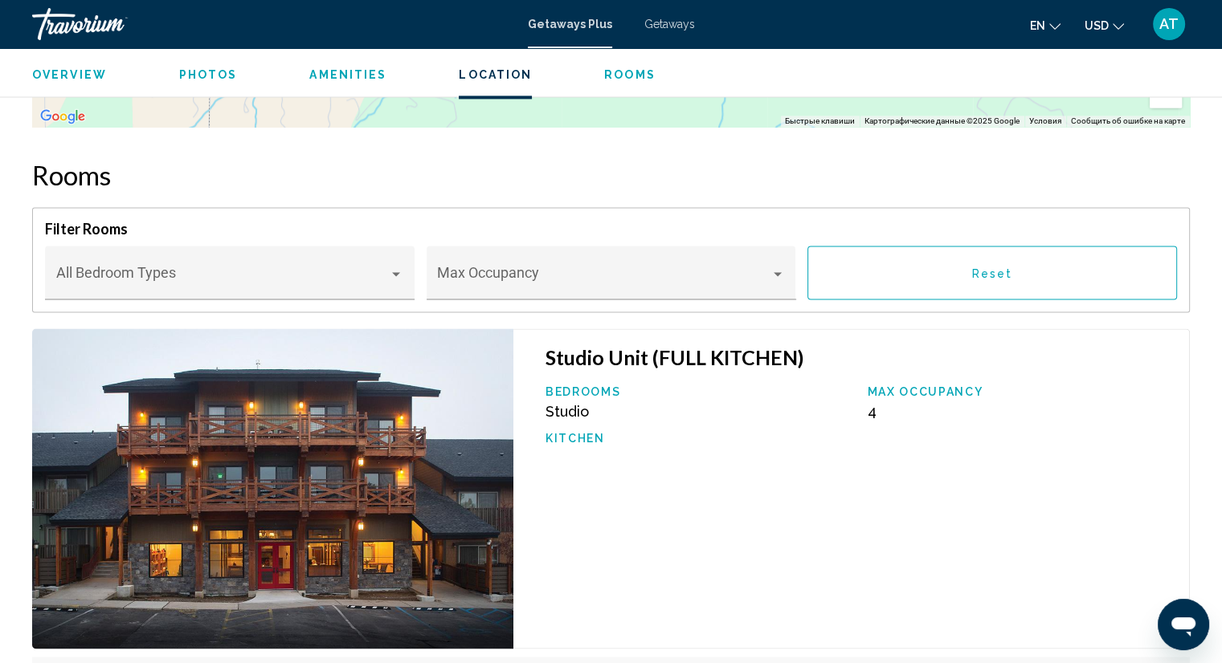
scroll to position [2409, 0]
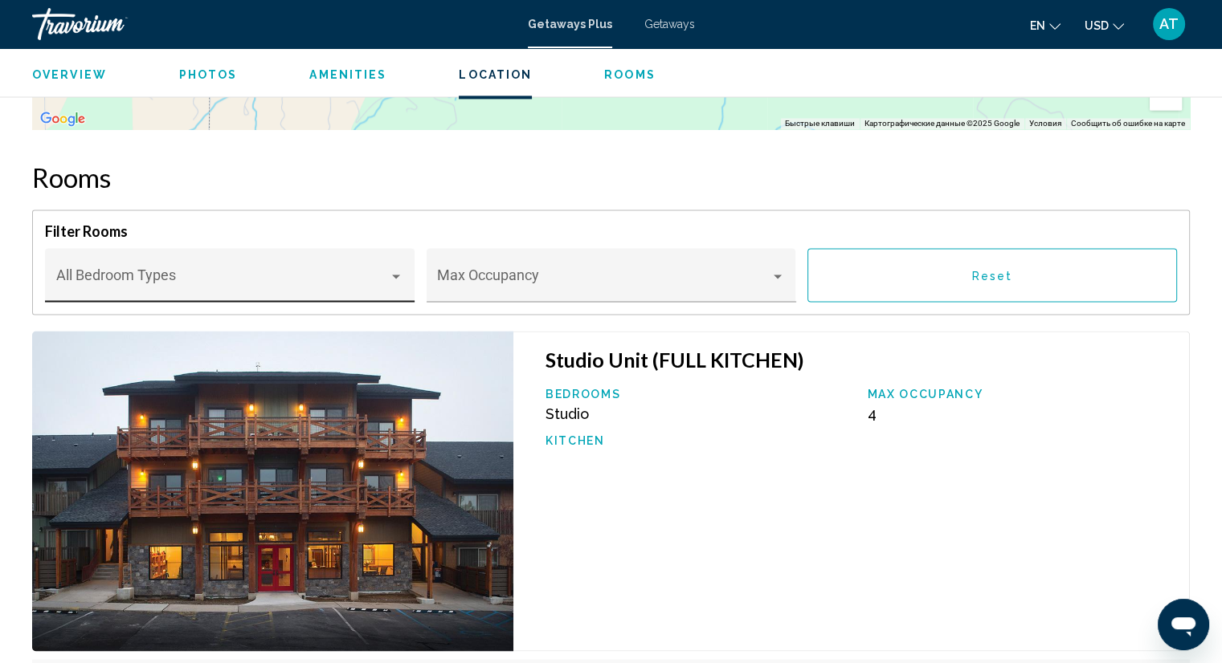
click at [381, 275] on span "Main content" at bounding box center [222, 283] width 333 height 16
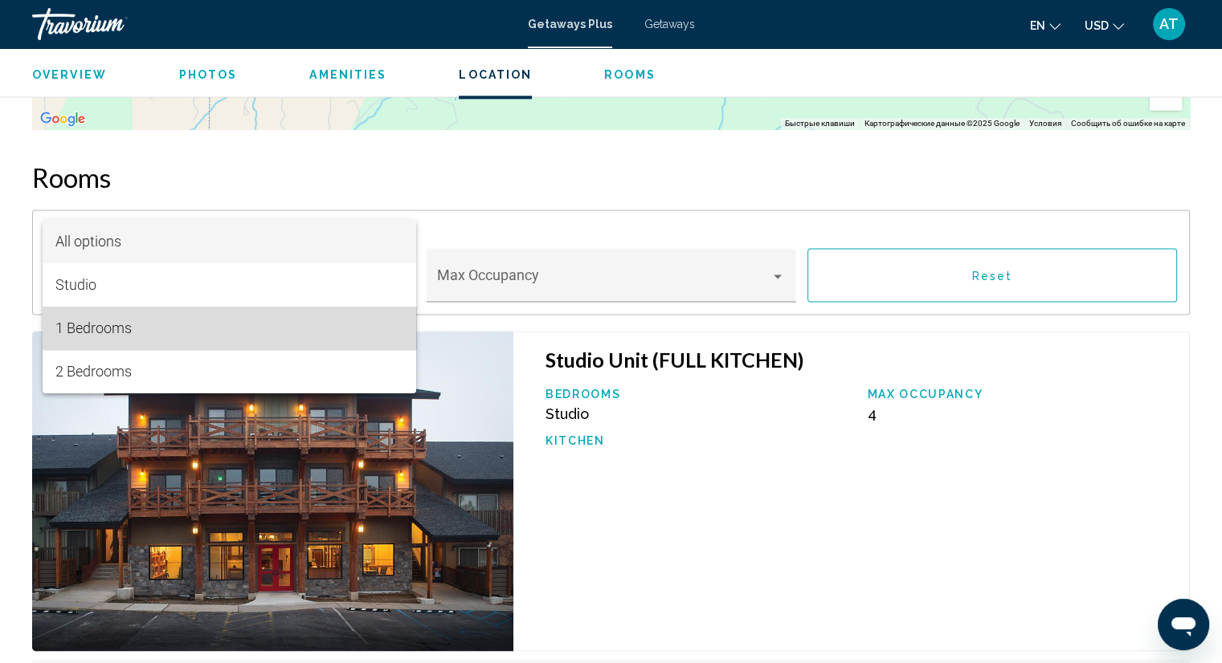
click at [268, 310] on span "1 Bedrooms" at bounding box center [229, 328] width 348 height 43
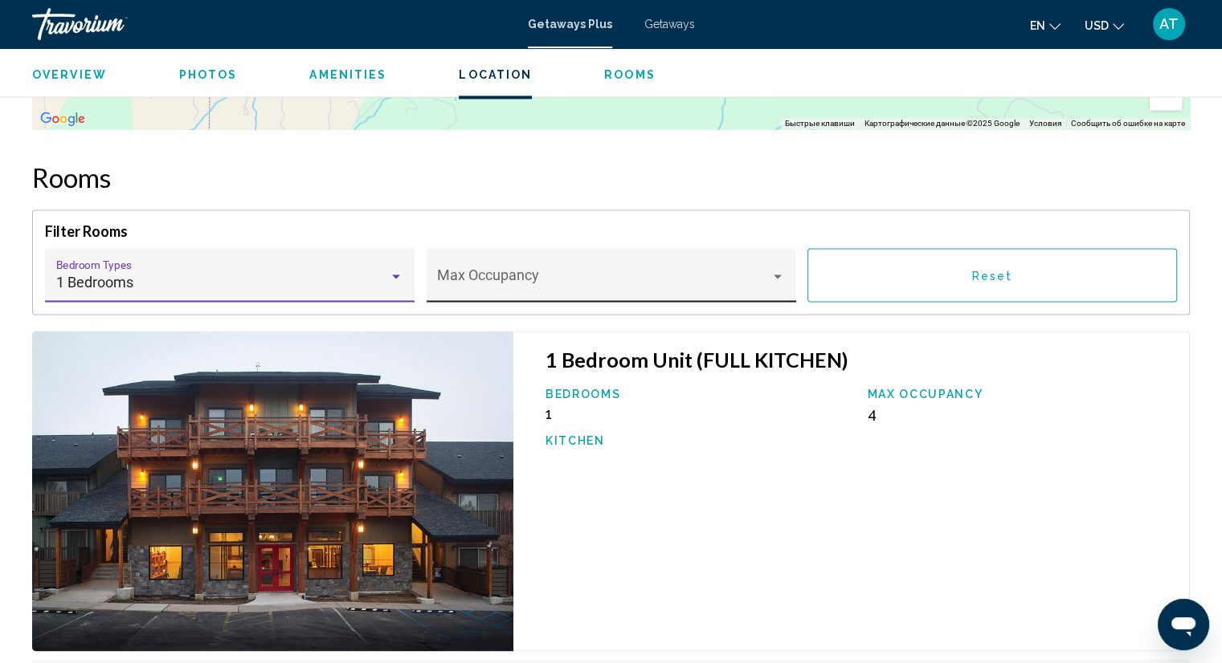
click at [623, 259] on div "Max Occupancy" at bounding box center [611, 280] width 348 height 43
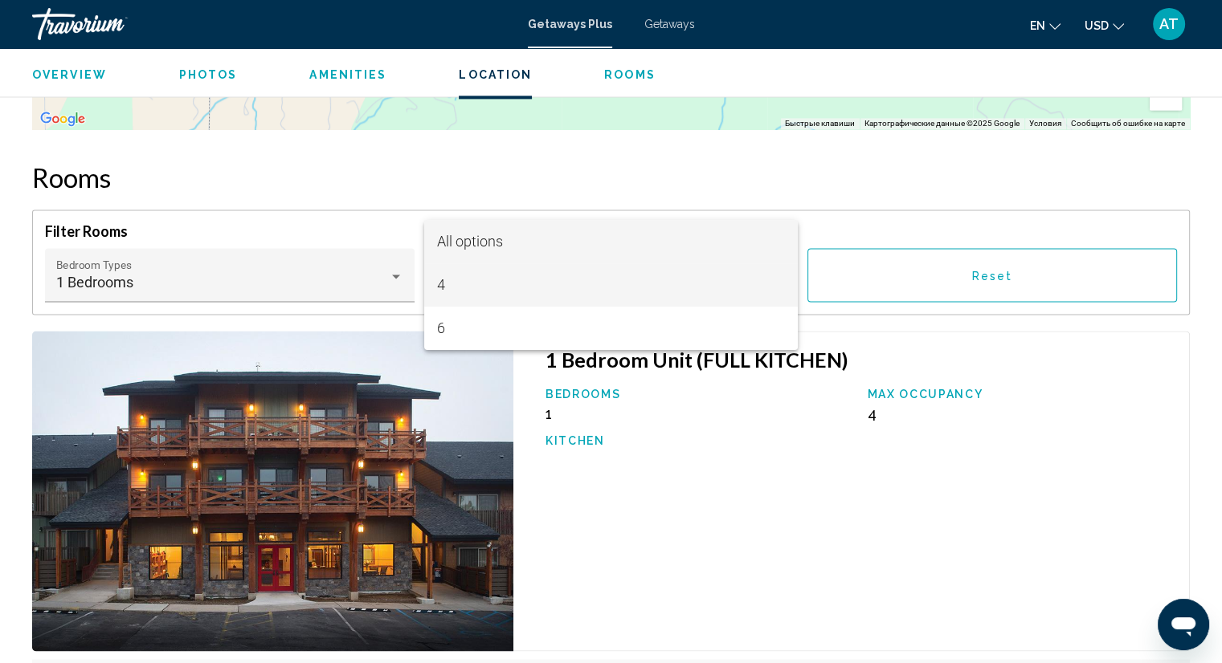
click at [449, 281] on span "4" at bounding box center [611, 284] width 348 height 43
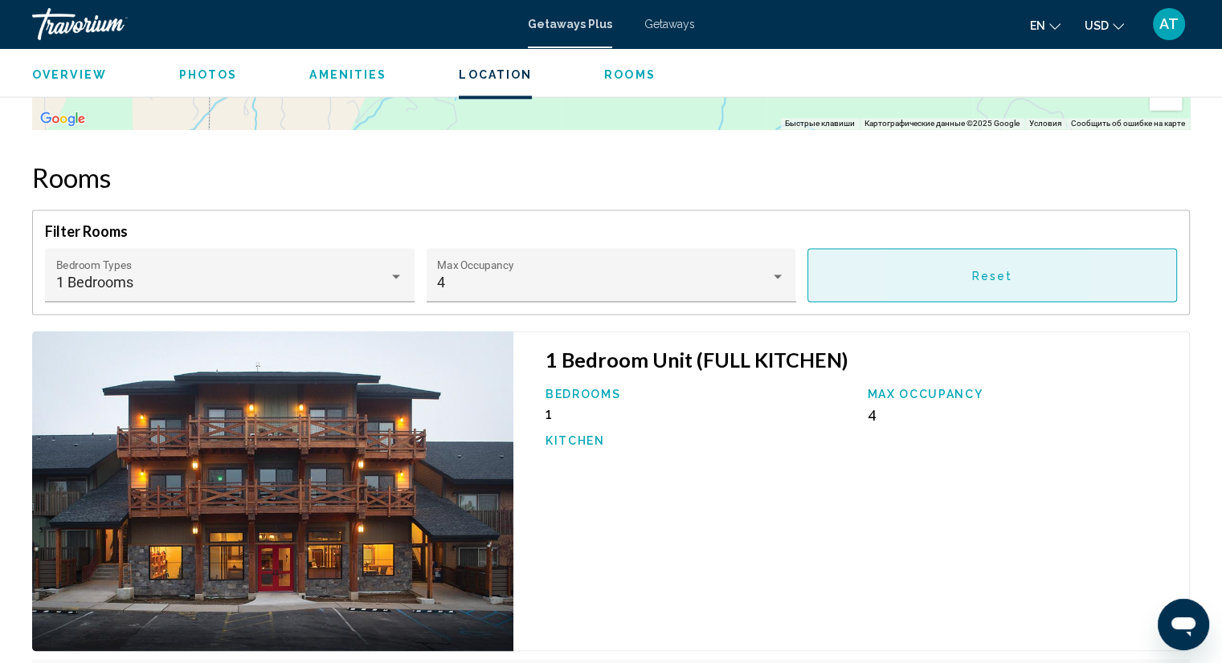
click at [930, 248] on button "Reset" at bounding box center [991, 275] width 369 height 54
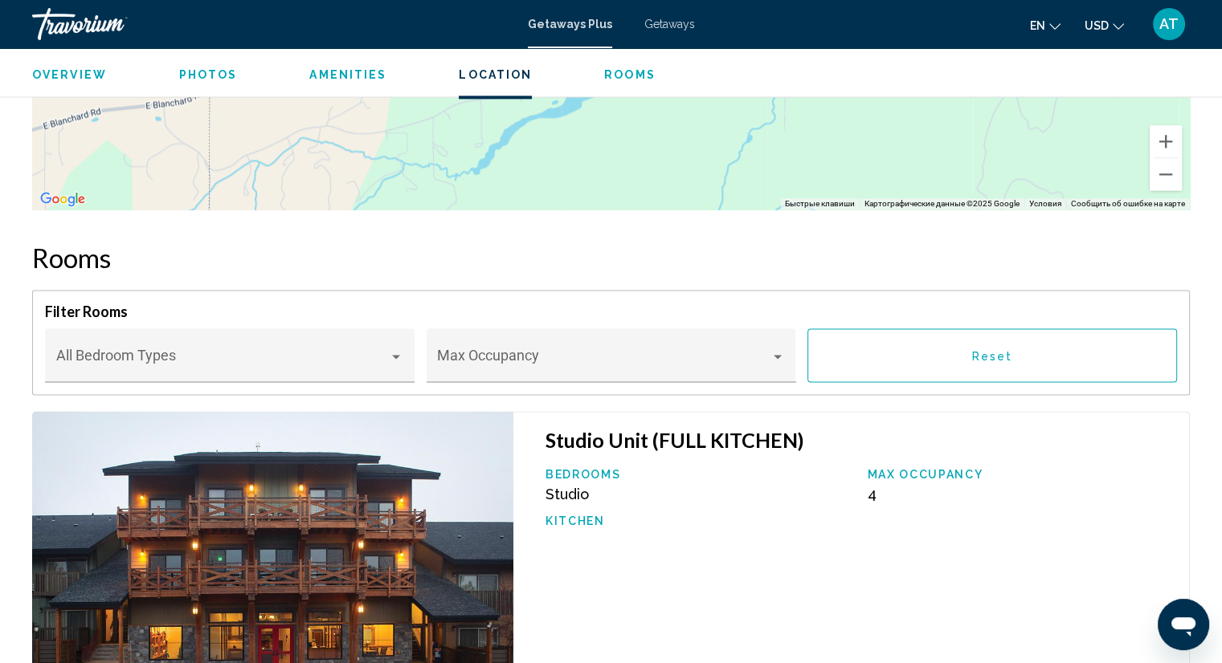
scroll to position [2329, 0]
click at [1047, 27] on button "en English Español Français Italiano Português русский" at bounding box center [1045, 25] width 31 height 23
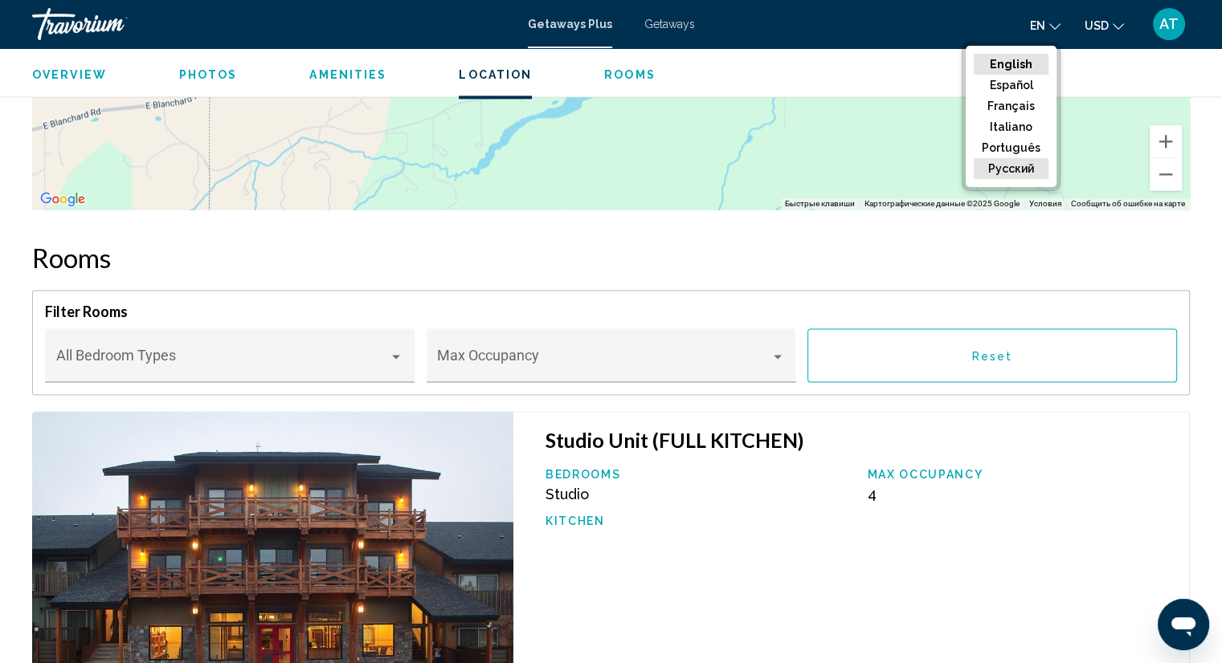
click at [999, 165] on button "русский" at bounding box center [1010, 168] width 75 height 21
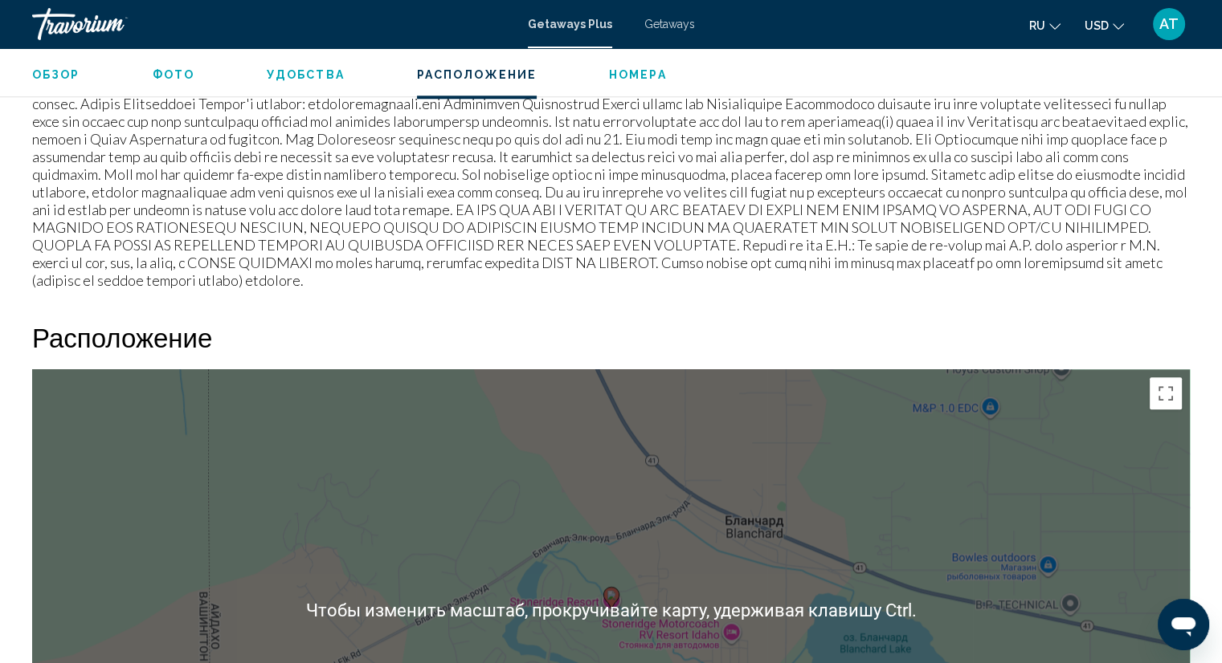
scroll to position [2008, 0]
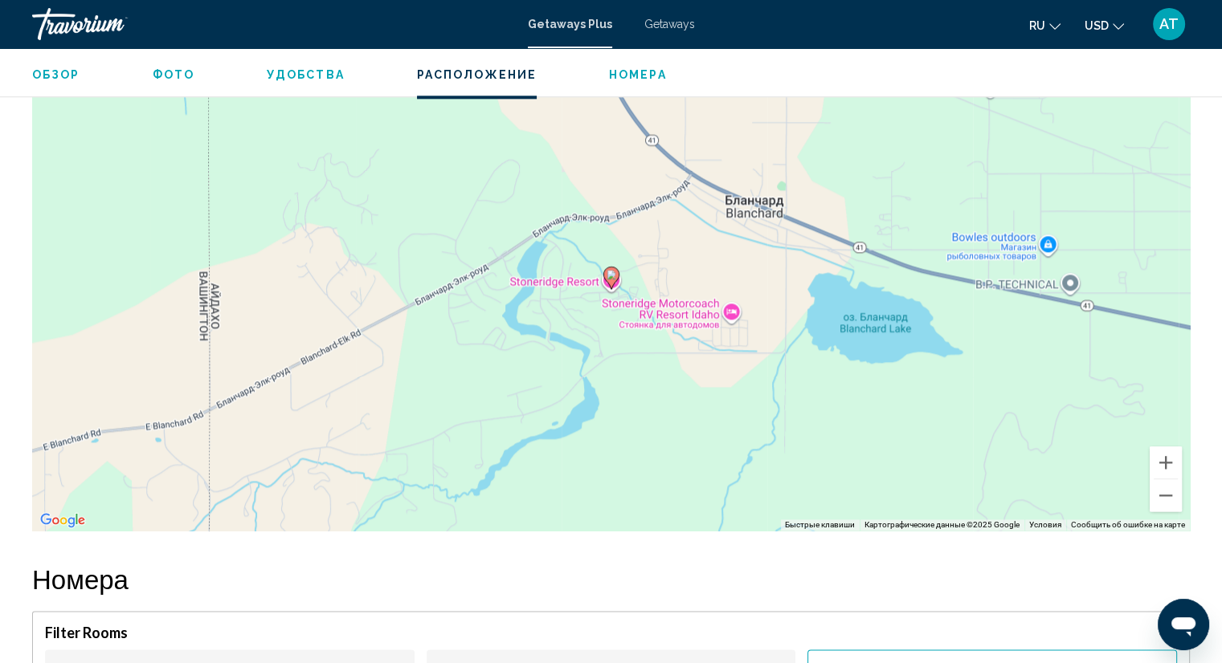
click at [601, 251] on div "Чтобы активировать перетаскивание с помощью клавиатуры, нажмите Alt + Ввод. Пос…" at bounding box center [610, 290] width 1157 height 482
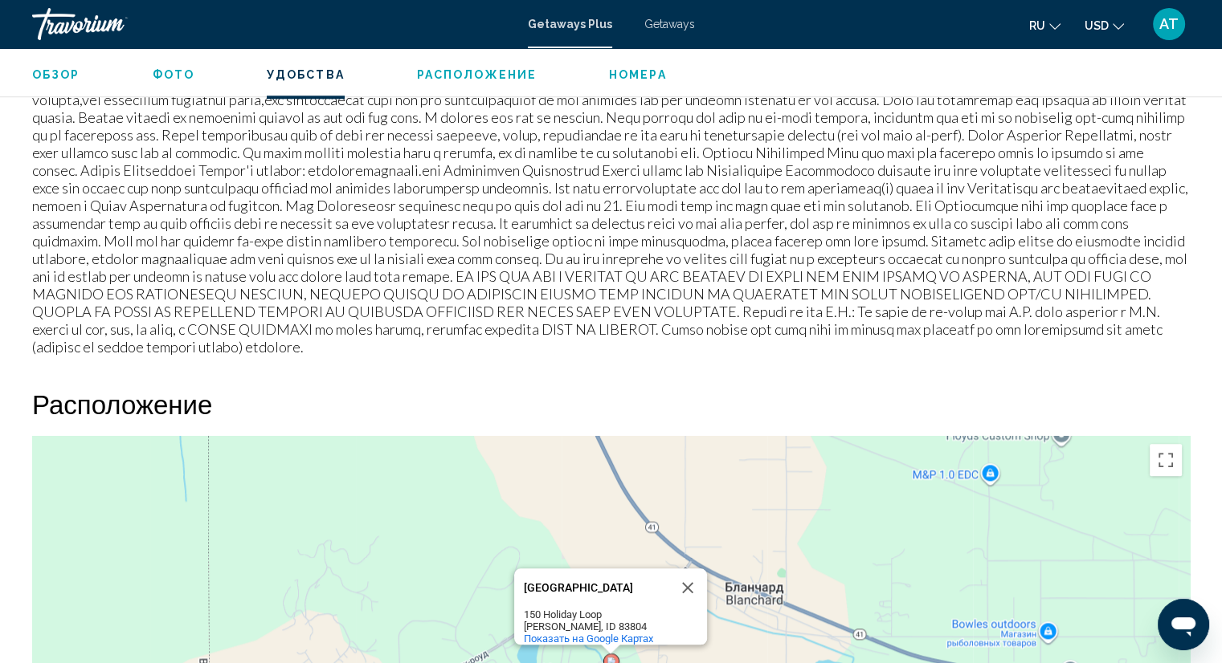
scroll to position [1606, 0]
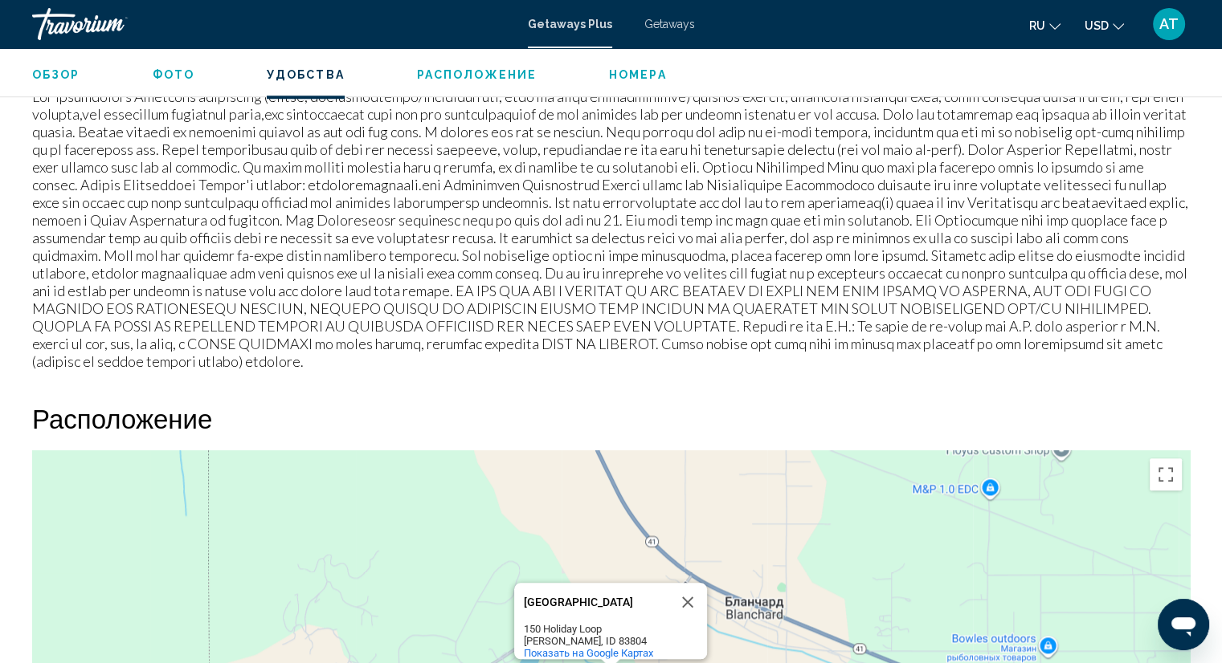
click at [493, 75] on span "Расположение" at bounding box center [477, 74] width 120 height 13
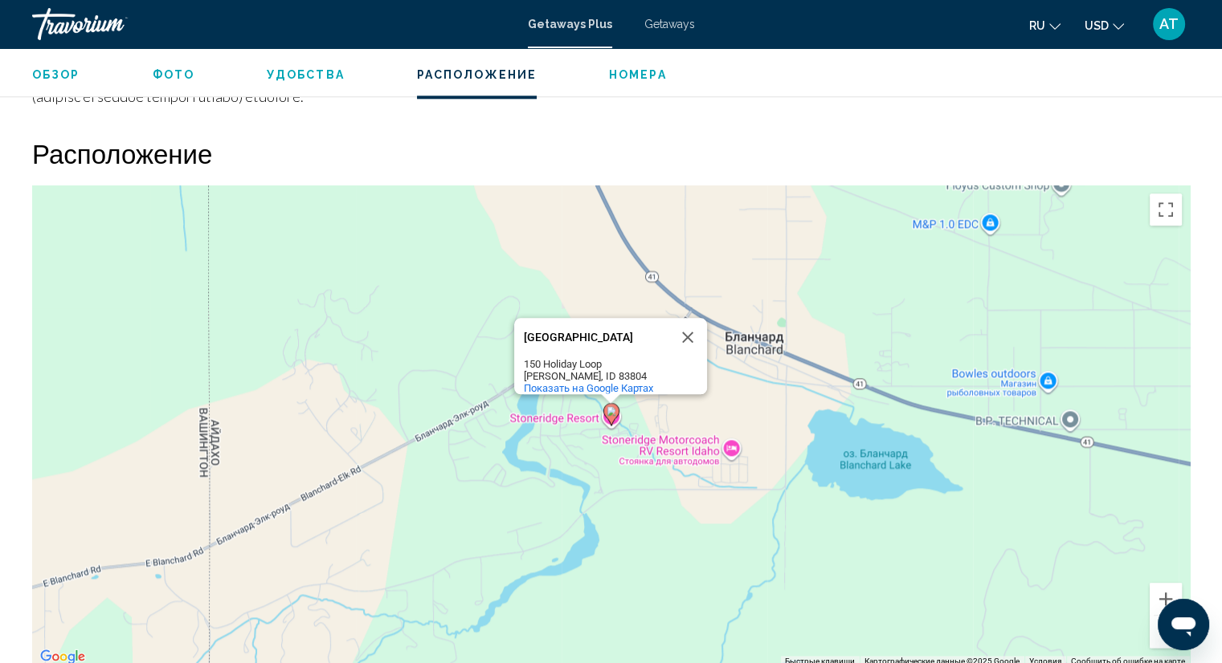
scroll to position [1872, 0]
click at [697, 317] on button "Закрыть" at bounding box center [687, 336] width 39 height 39
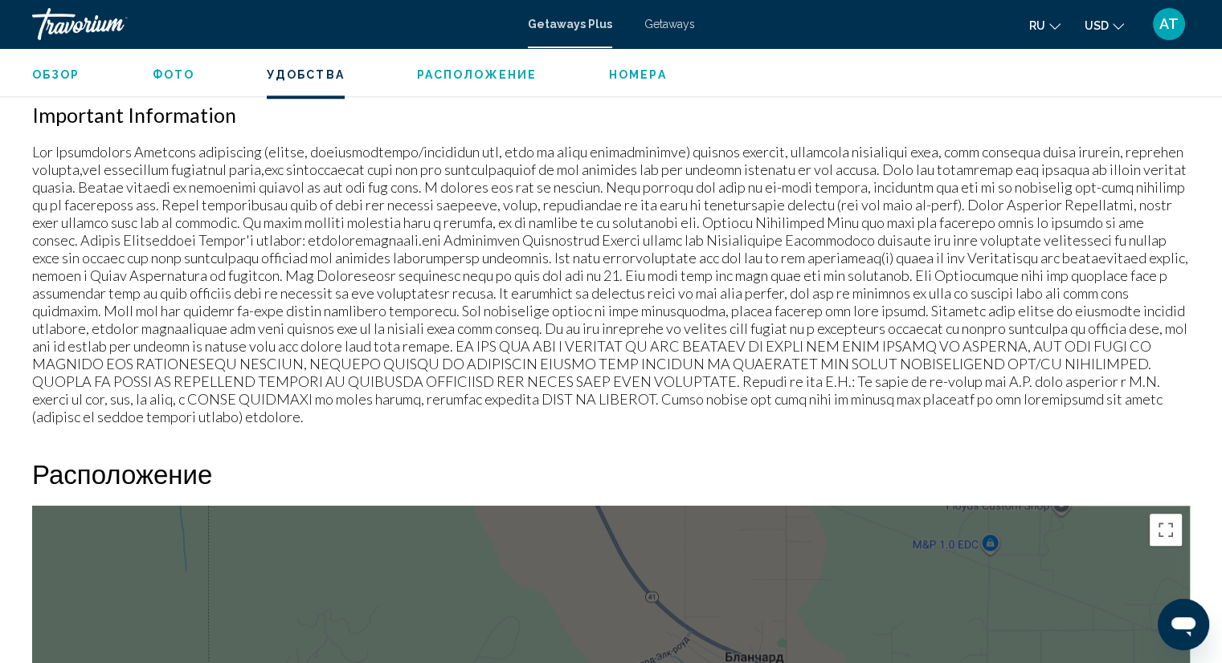
click at [639, 73] on span "Номера" at bounding box center [638, 74] width 58 height 13
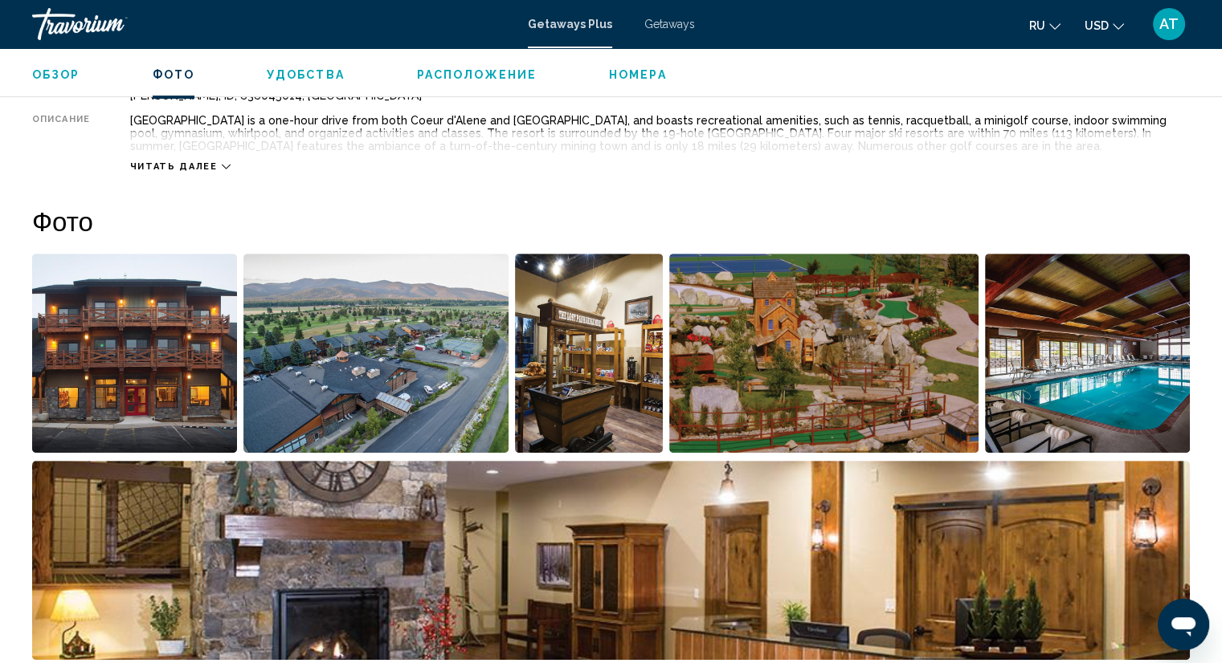
scroll to position [507, 0]
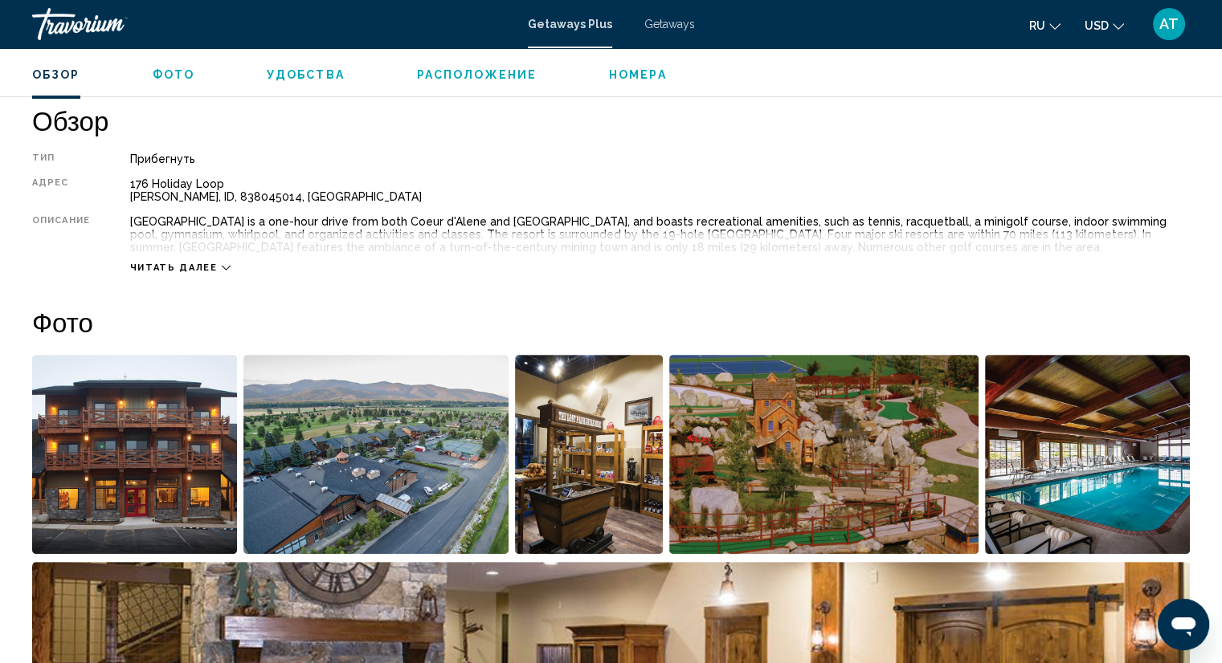
click at [222, 264] on icon "Main content" at bounding box center [226, 267] width 9 height 9
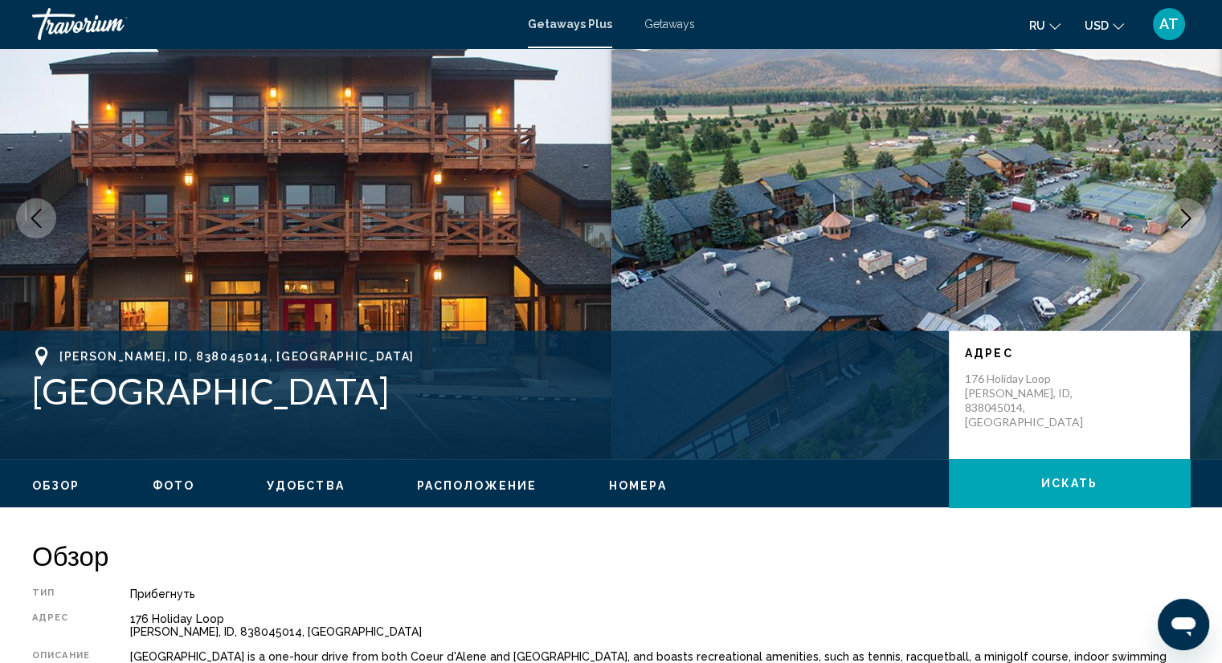
scroll to position [0, 0]
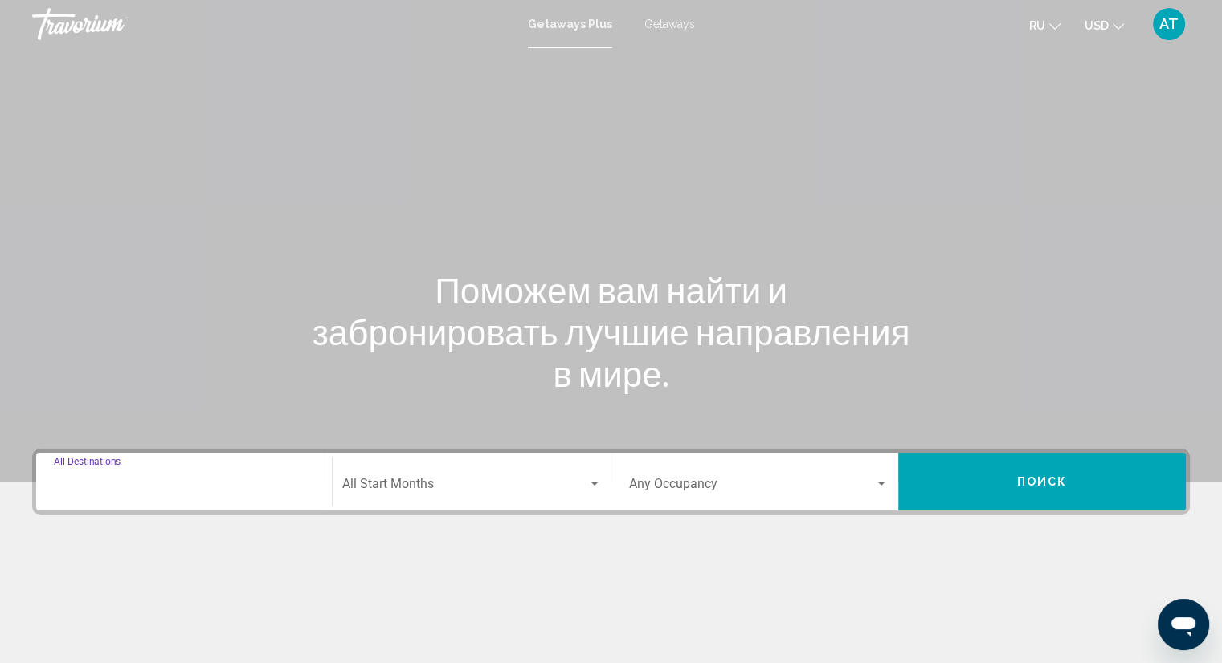
click at [202, 489] on input "Destination All Destinations" at bounding box center [184, 487] width 260 height 14
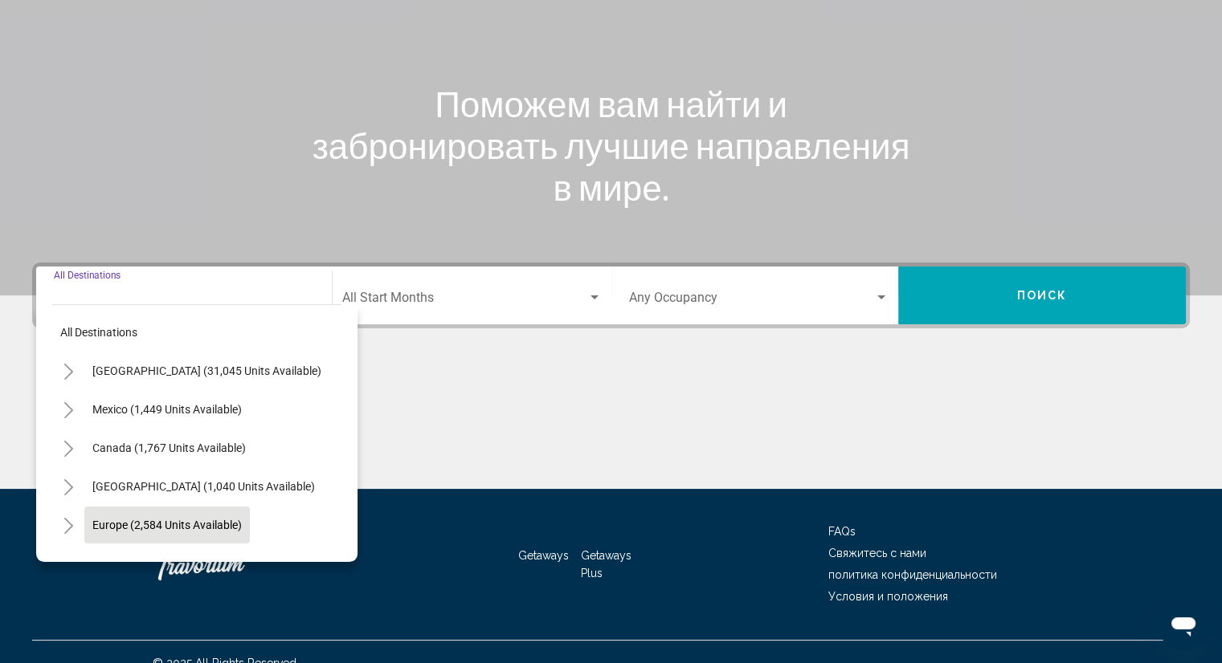
scroll to position [209, 0]
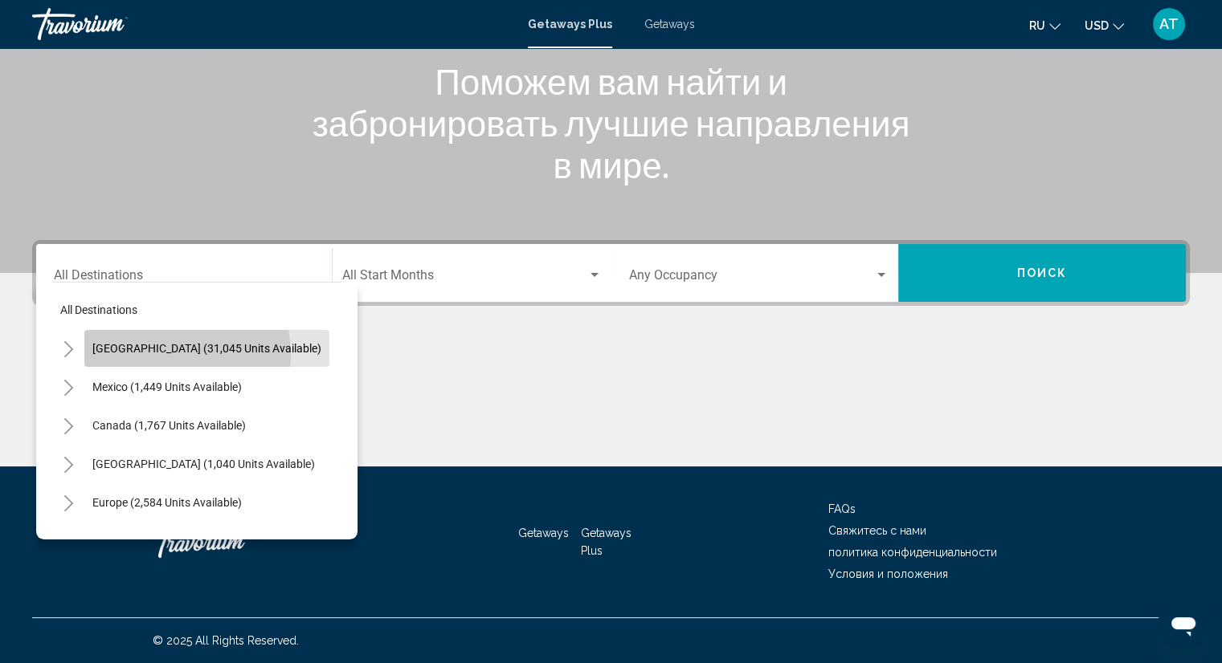
click at [147, 355] on button "[GEOGRAPHIC_DATA] (31,045 units available)" at bounding box center [206, 348] width 245 height 37
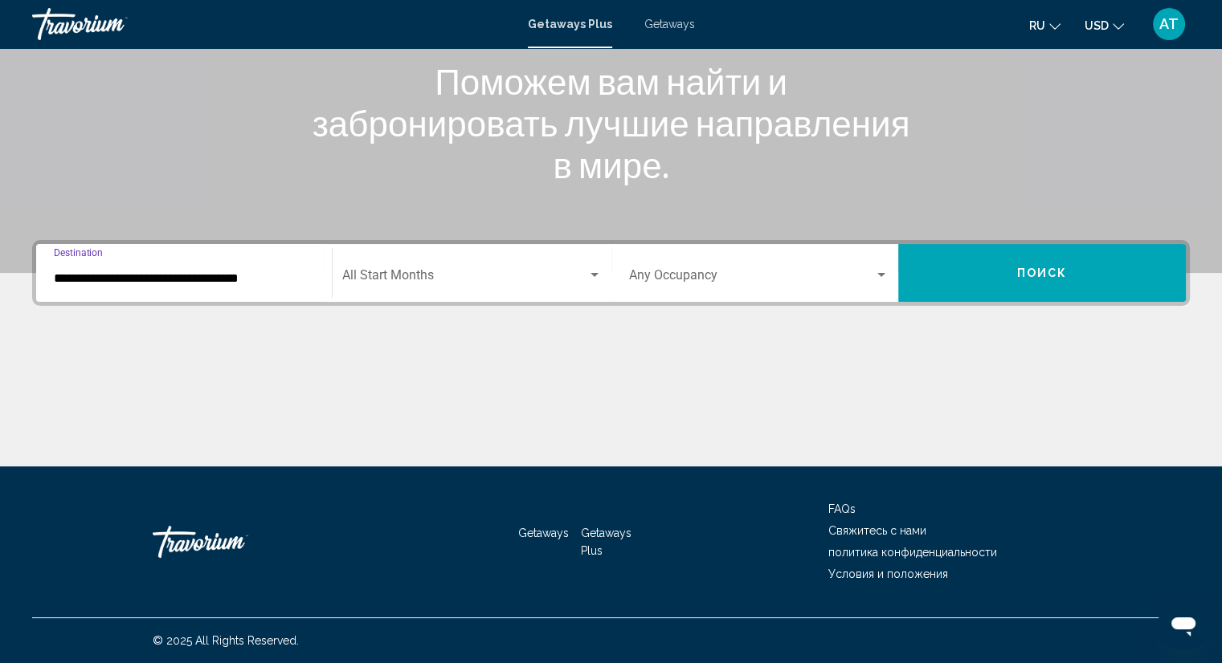
click at [172, 281] on input "**********" at bounding box center [184, 278] width 260 height 14
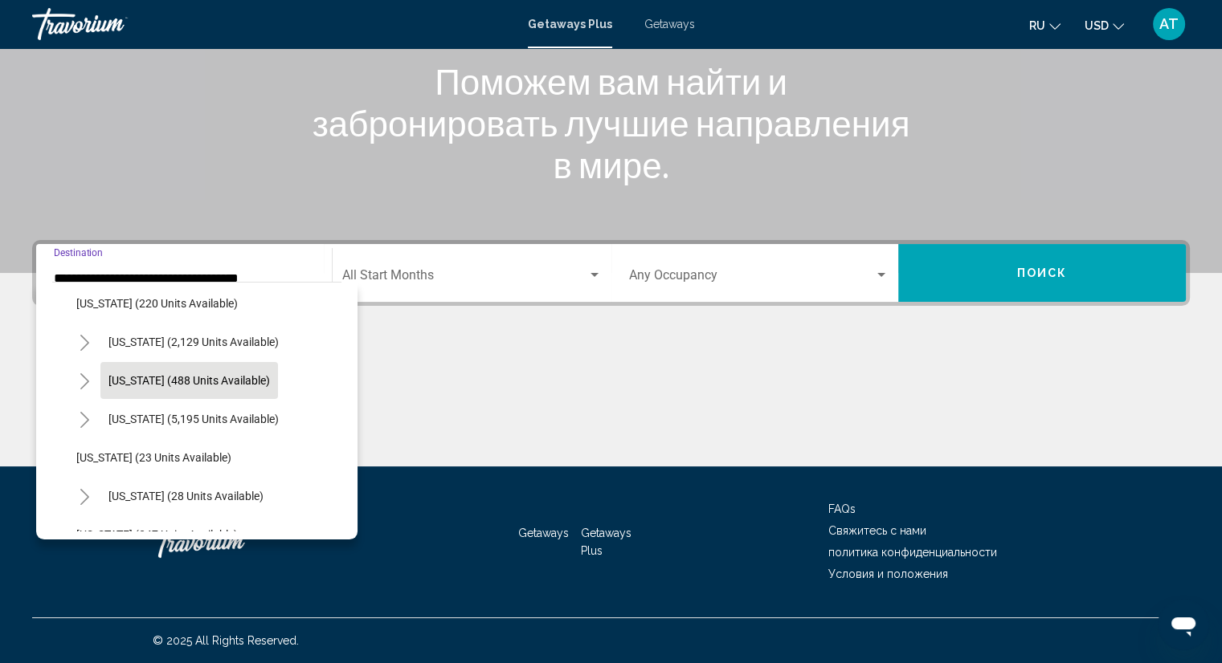
scroll to position [161, 0]
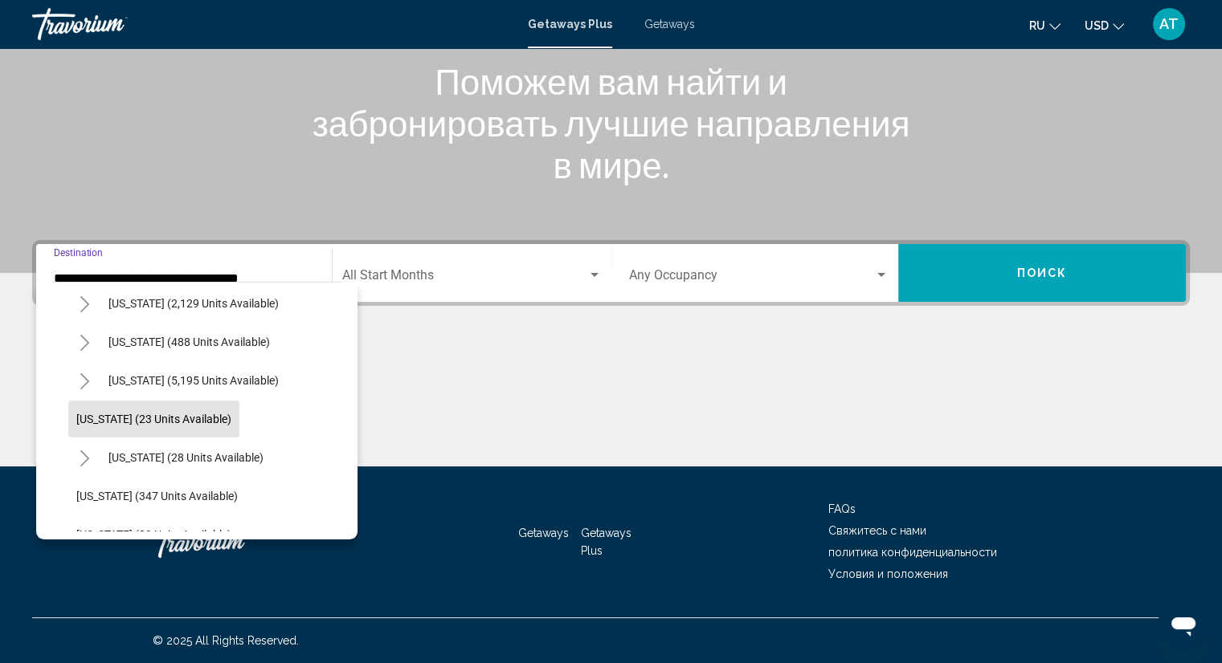
click at [124, 418] on span "[US_STATE] (23 units available)" at bounding box center [153, 419] width 155 height 13
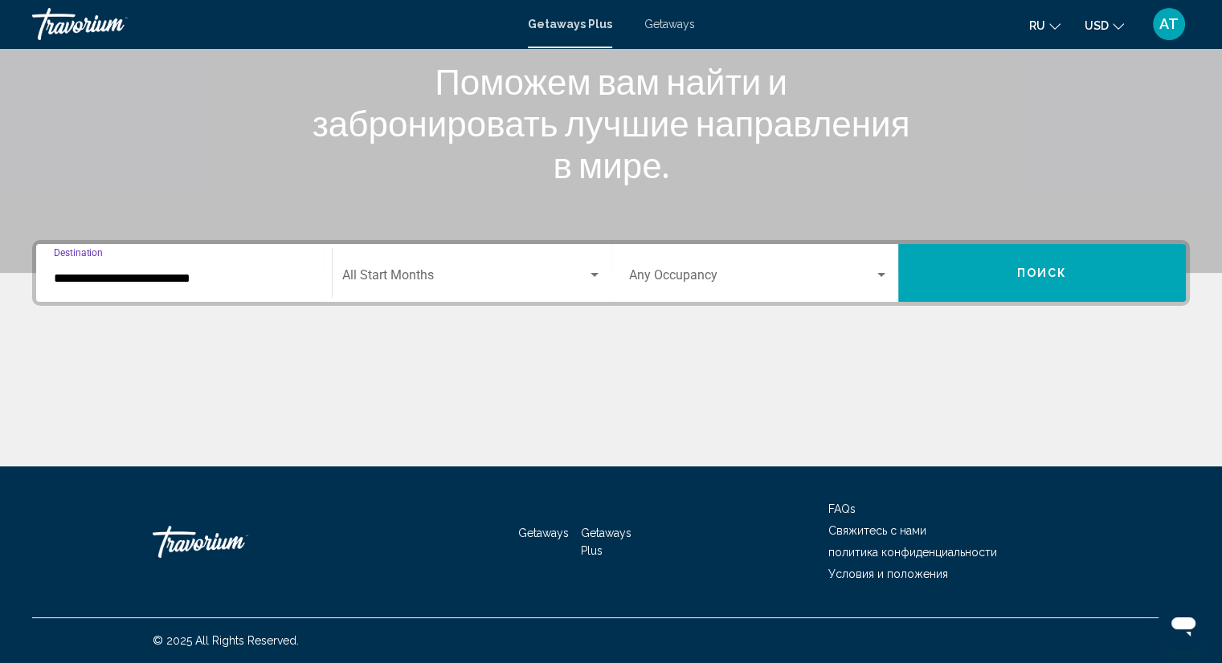
click at [145, 280] on input "**********" at bounding box center [184, 278] width 260 height 14
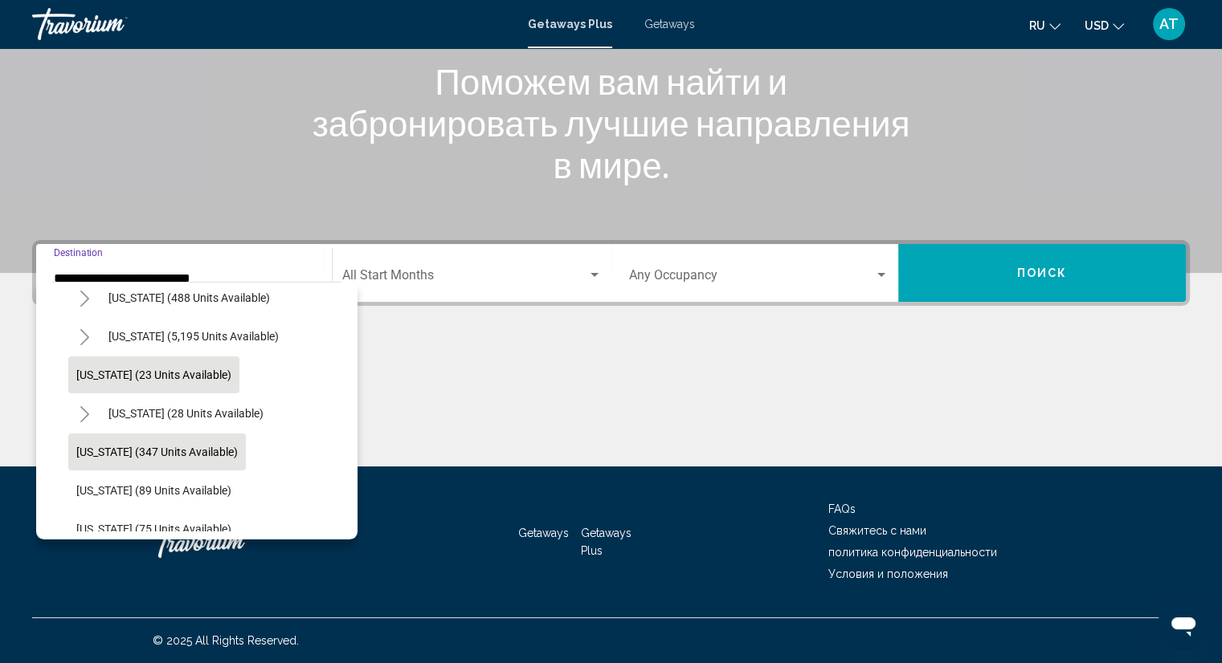
scroll to position [178, 0]
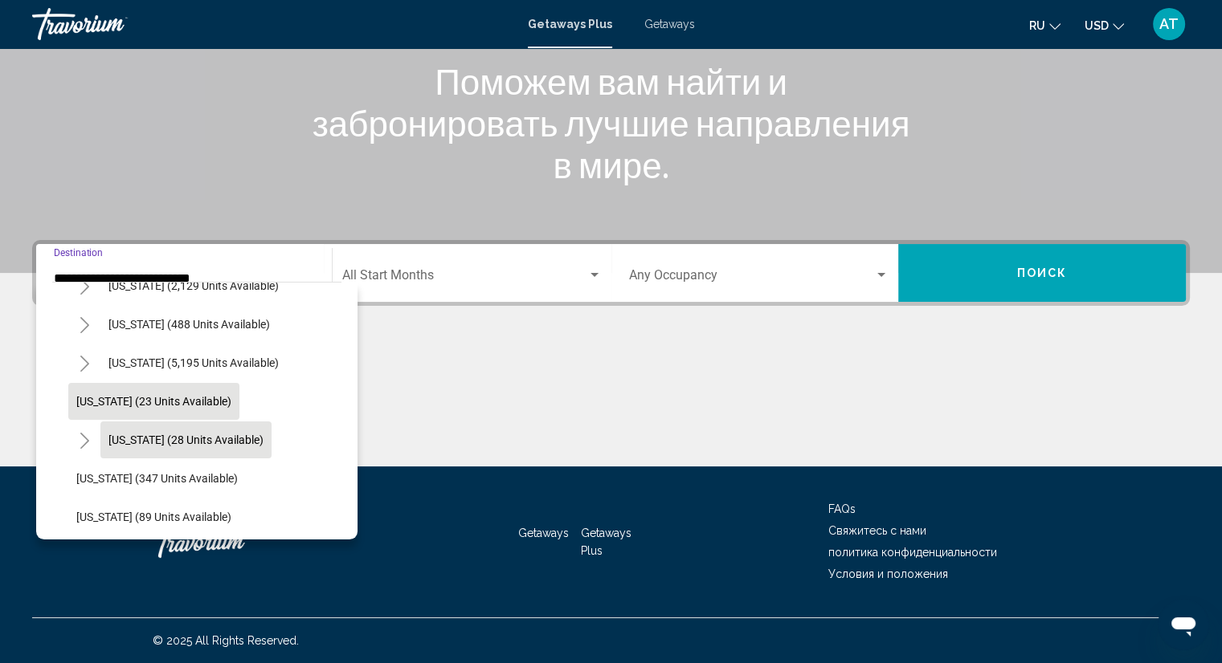
click at [178, 431] on button "[US_STATE] (28 units available)" at bounding box center [185, 440] width 171 height 37
type input "**********"
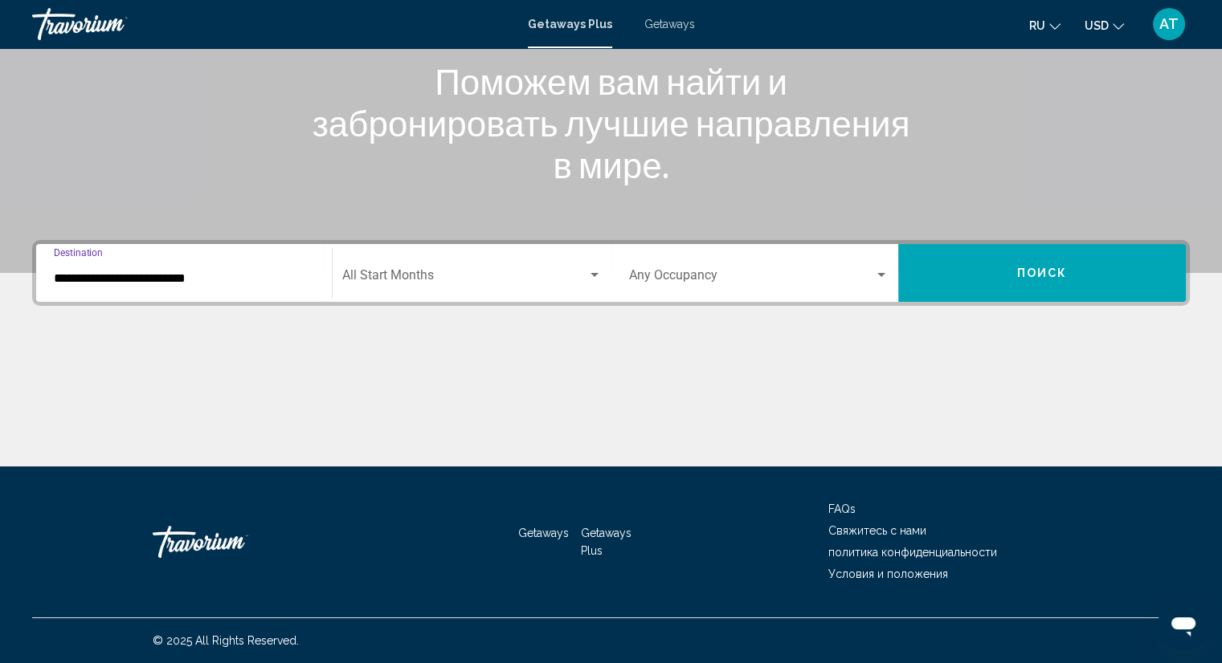
click at [490, 273] on span "Search widget" at bounding box center [464, 278] width 245 height 14
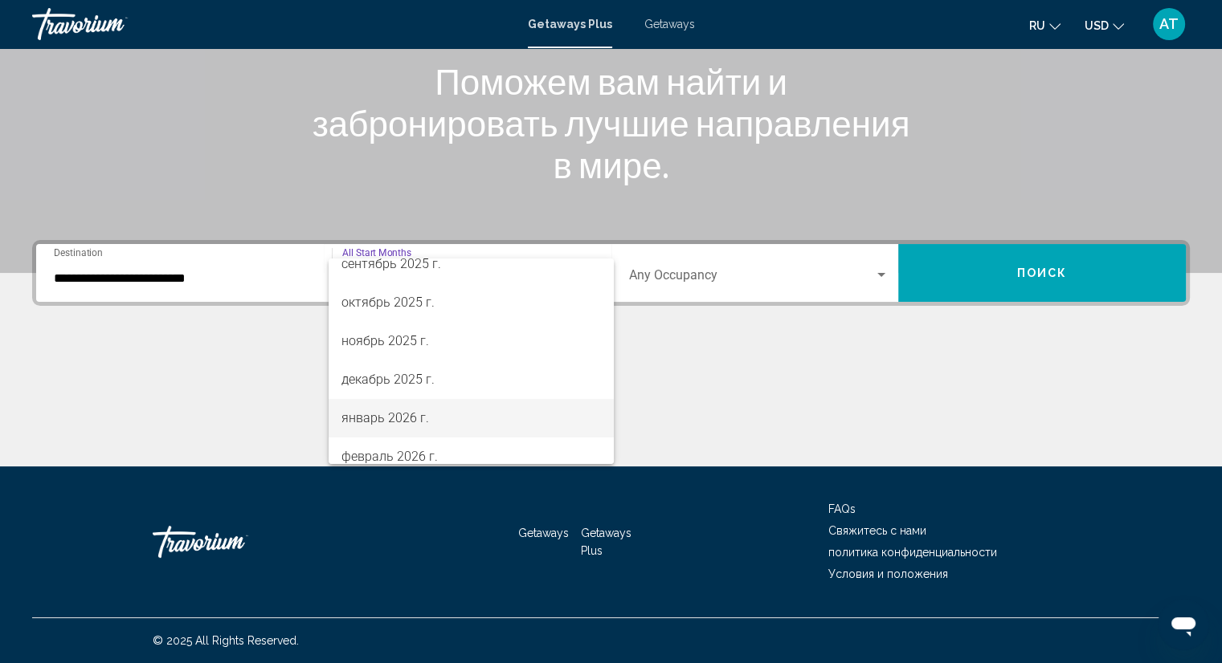
scroll to position [80, 0]
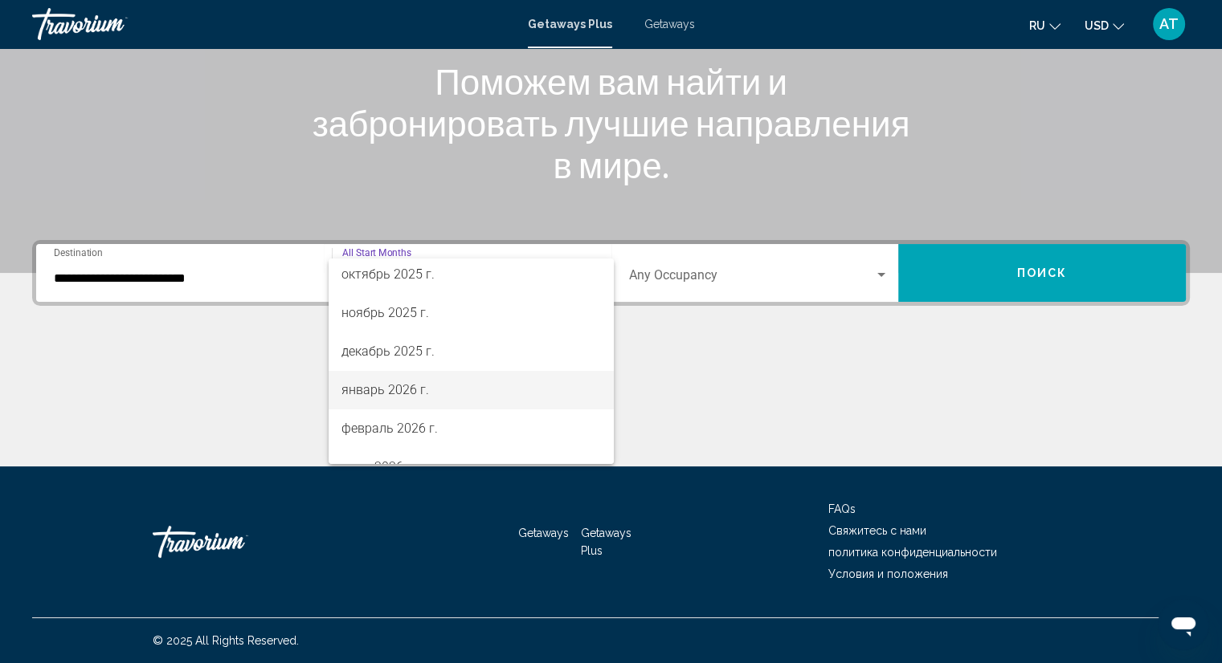
click at [392, 390] on span "январь 2026 г." at bounding box center [470, 390] width 259 height 39
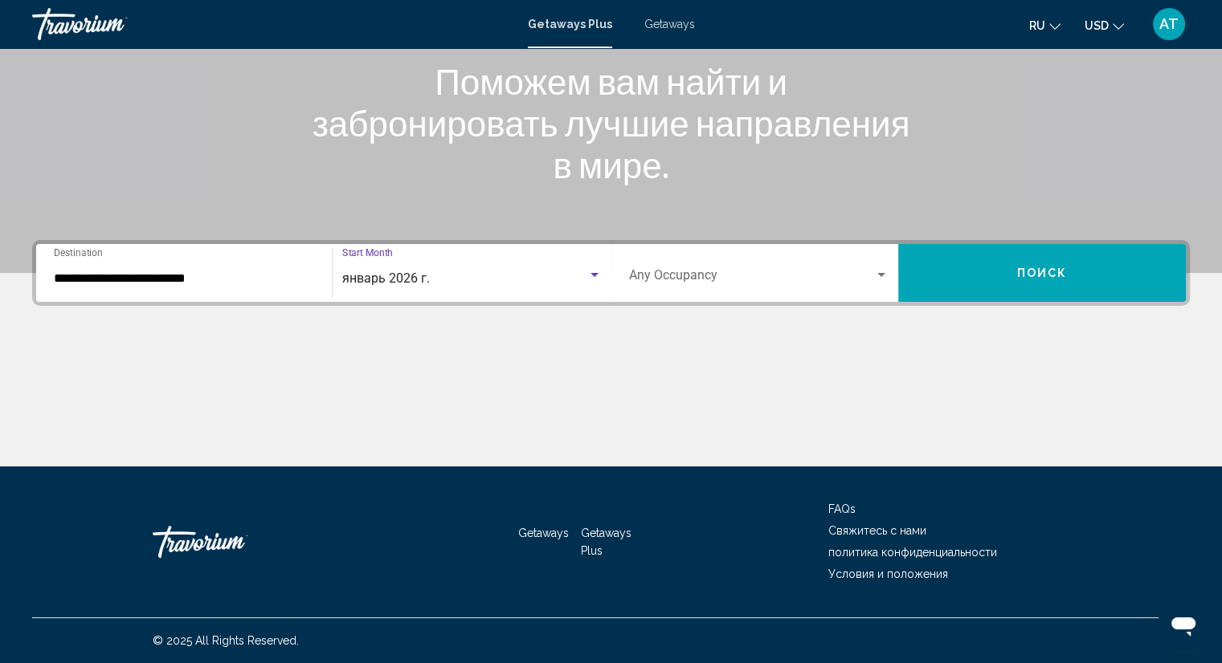
click at [726, 285] on div "Occupancy Any Occupancy" at bounding box center [759, 273] width 260 height 51
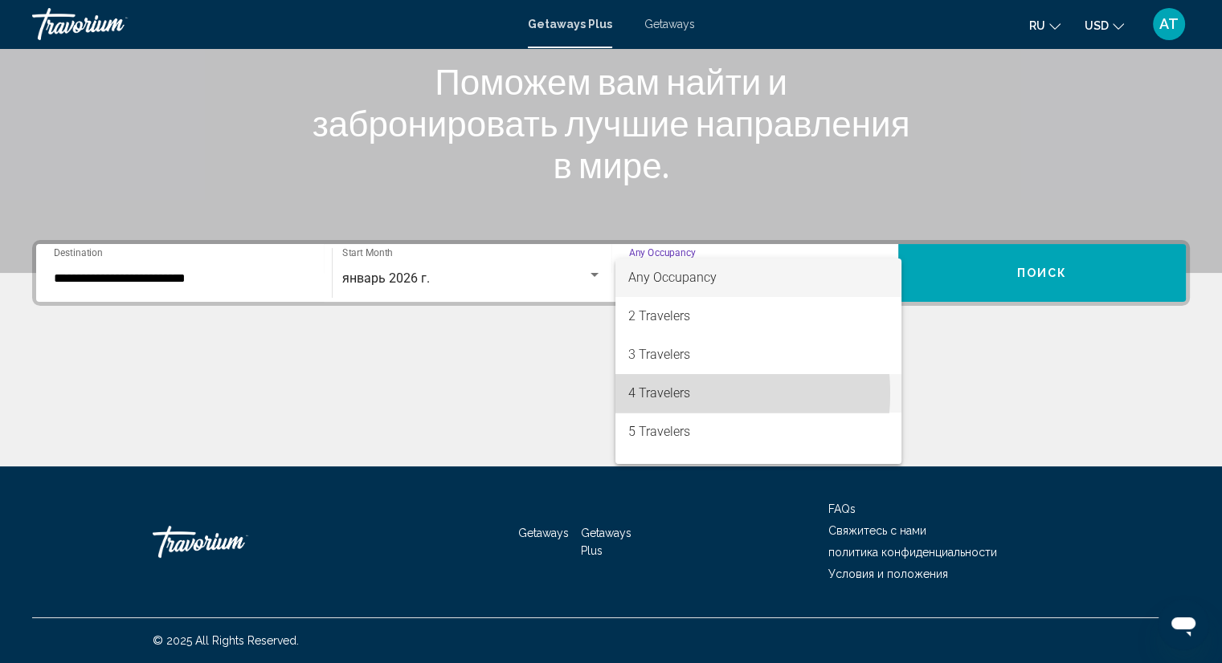
click at [674, 394] on span "4 Travelers" at bounding box center [758, 393] width 260 height 39
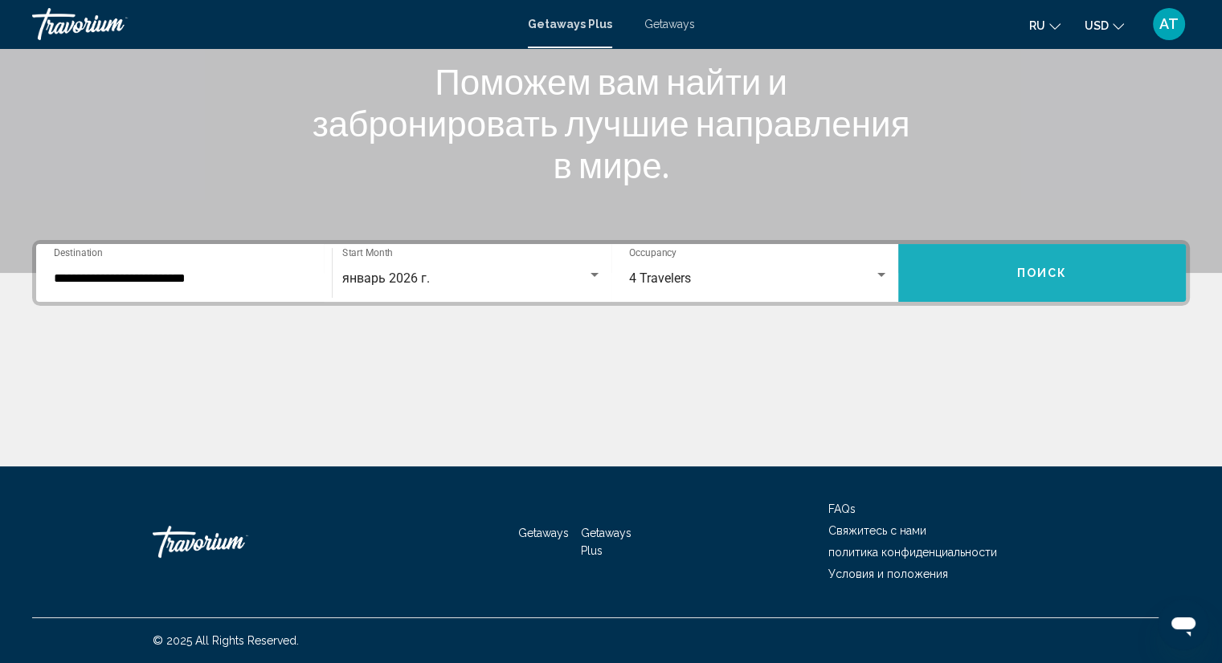
click at [1005, 263] on button "Поиск" at bounding box center [1042, 273] width 288 height 58
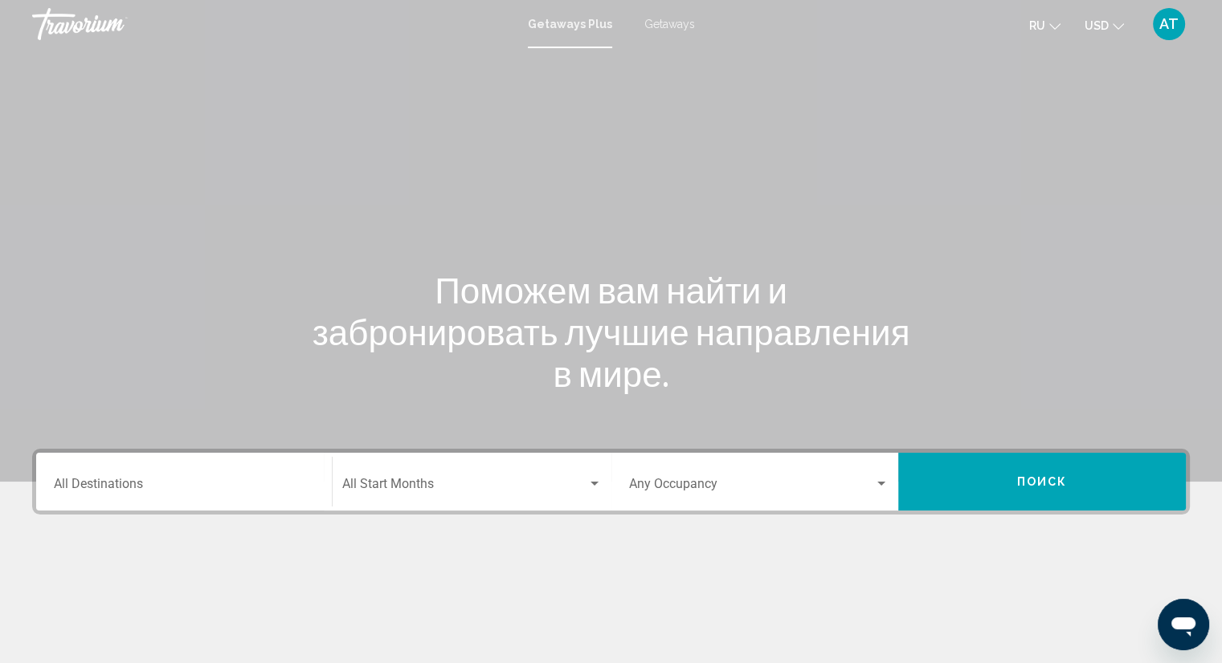
click at [221, 487] on input "Destination All Destinations" at bounding box center [184, 487] width 260 height 14
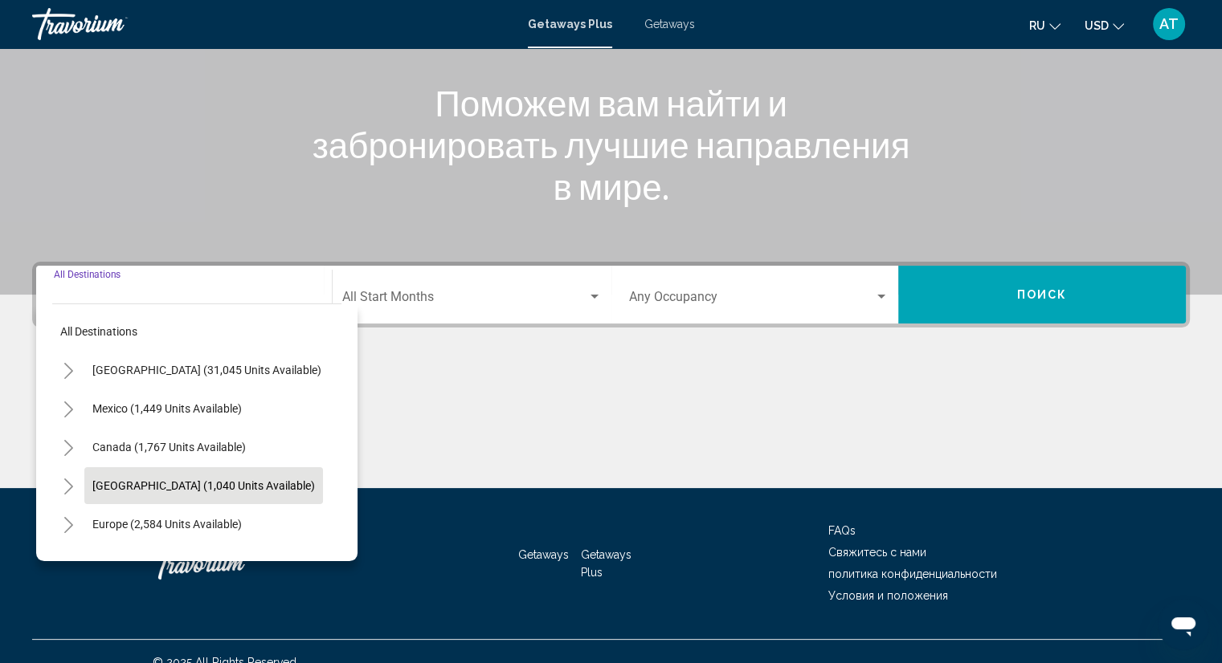
scroll to position [209, 0]
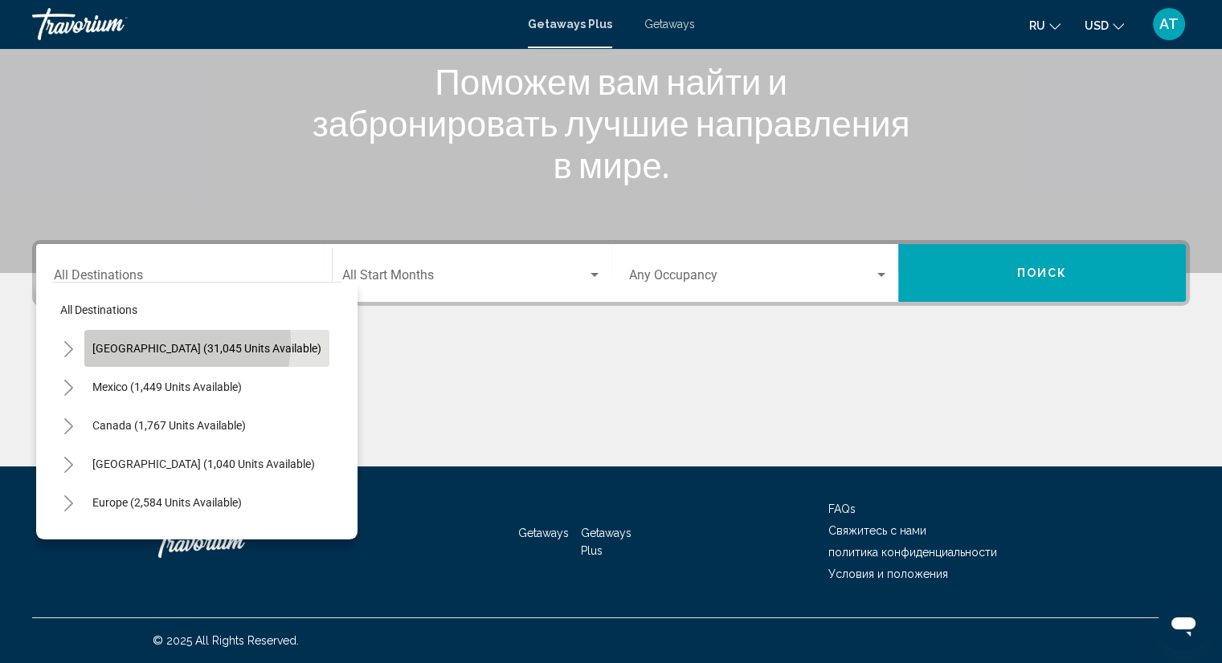
click at [156, 342] on span "[GEOGRAPHIC_DATA] (31,045 units available)" at bounding box center [206, 348] width 229 height 13
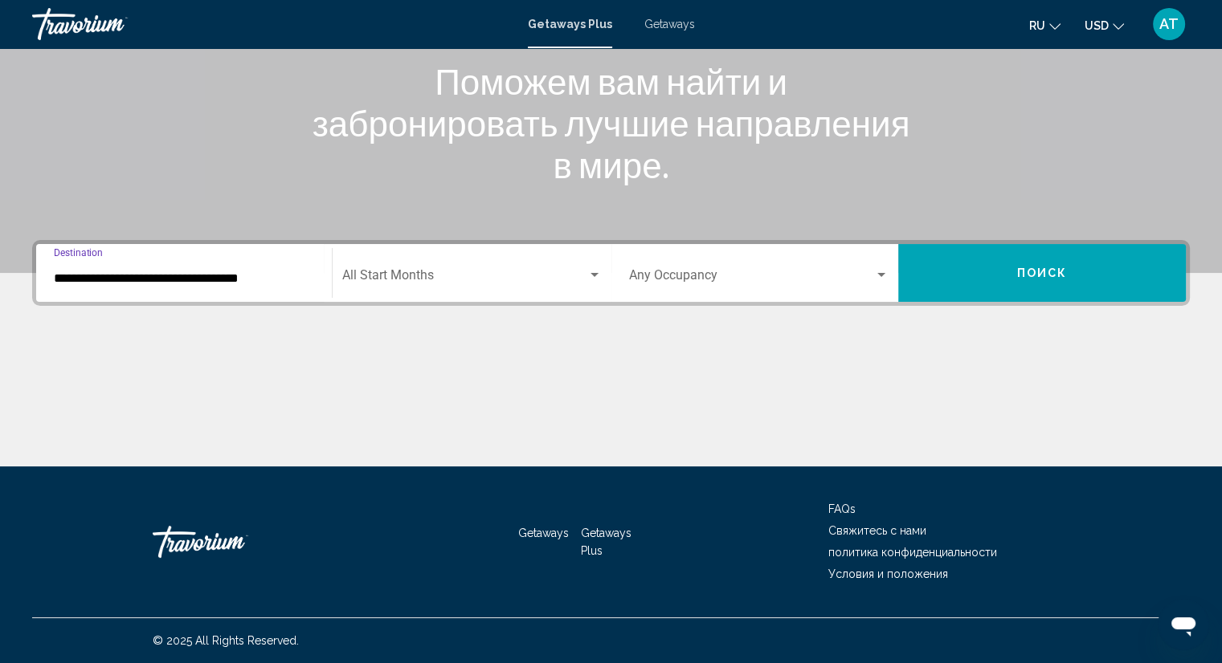
click at [216, 282] on input "**********" at bounding box center [184, 278] width 260 height 14
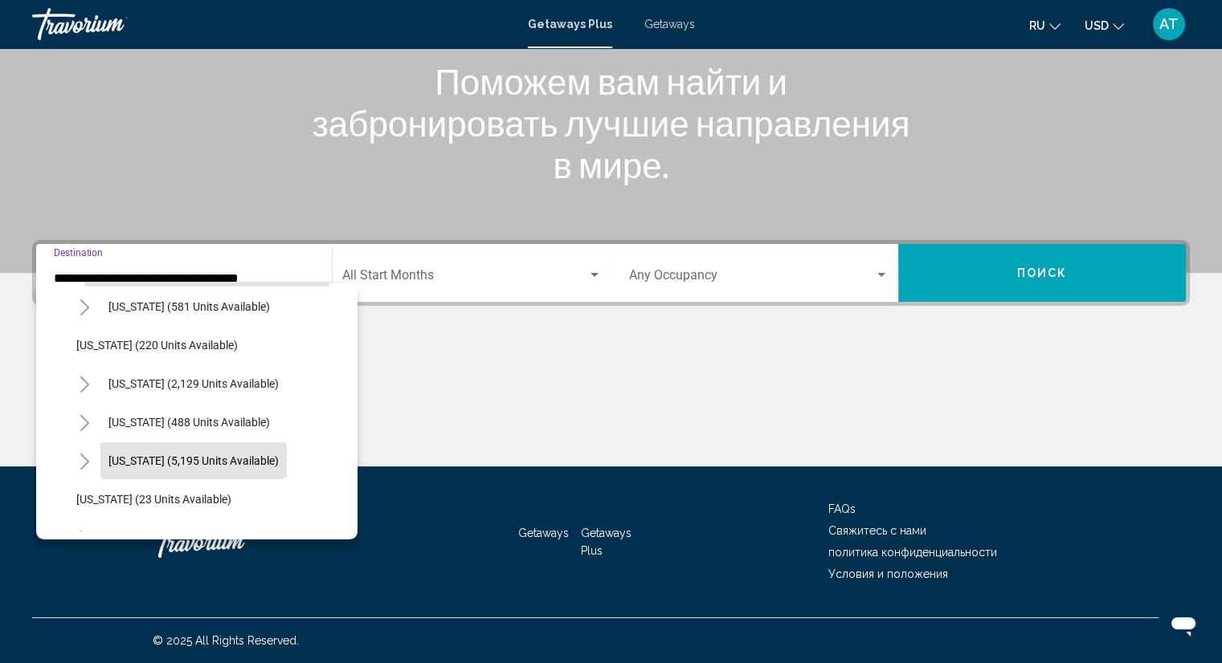
scroll to position [161, 0]
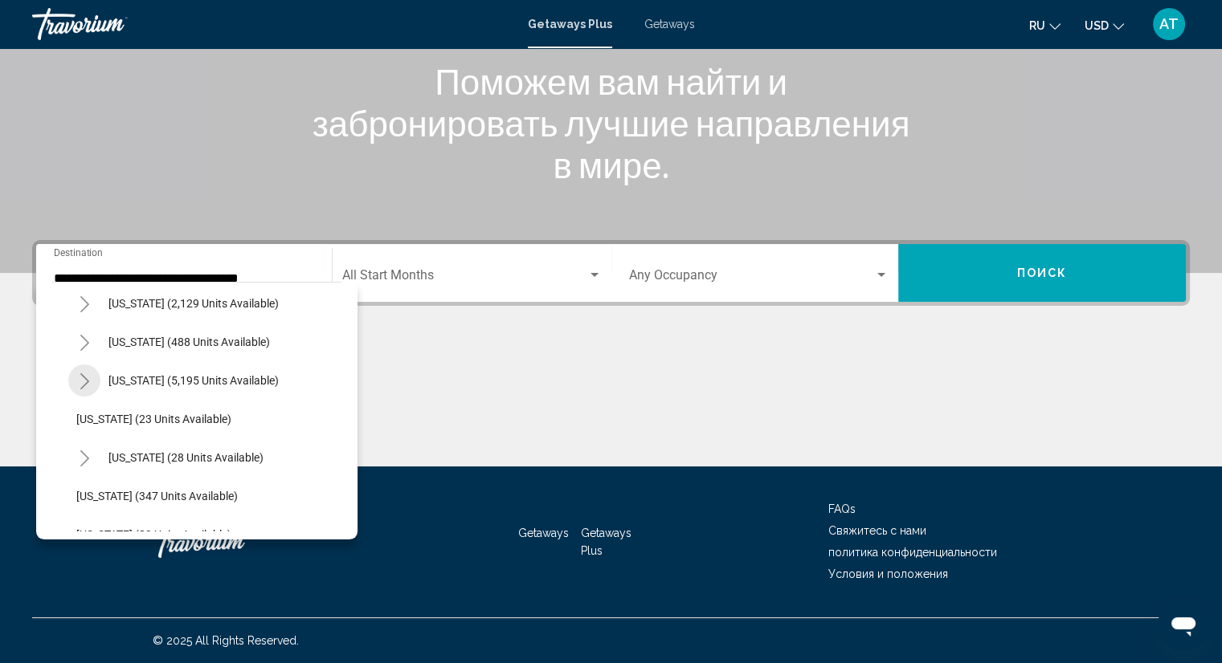
click at [74, 379] on button "Toggle Florida (5,195 units available)" at bounding box center [84, 381] width 32 height 32
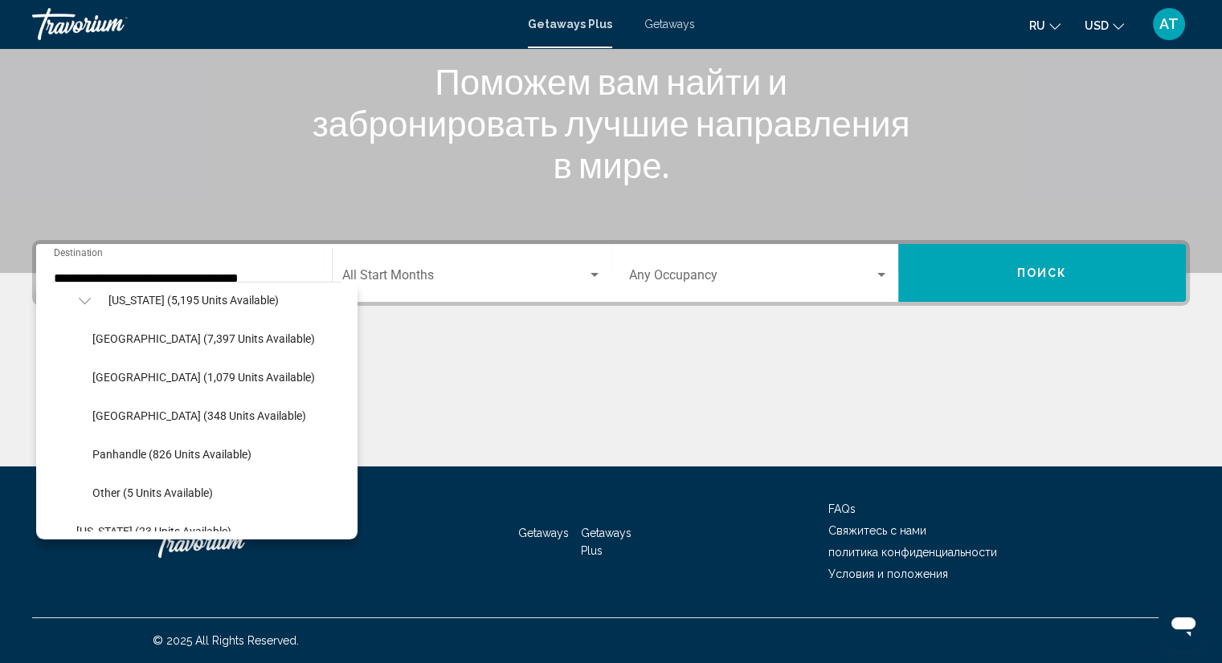
scroll to position [482, 0]
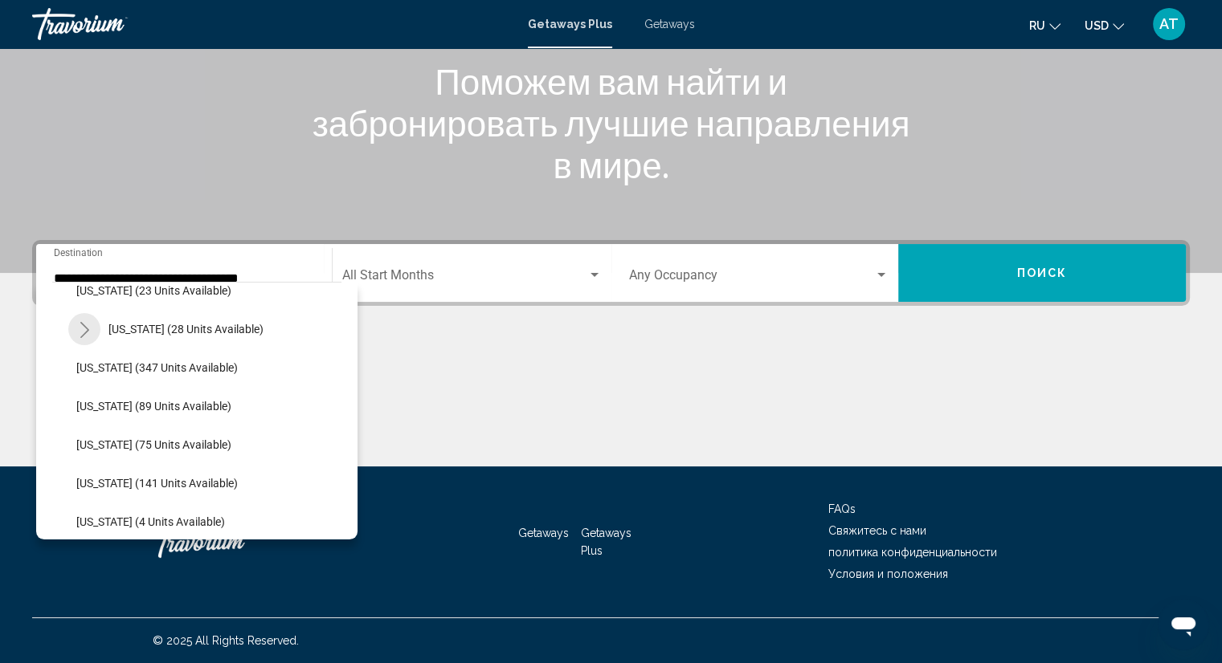
click at [88, 330] on icon "Toggle Hawaii (28 units available)" at bounding box center [84, 330] width 9 height 16
click at [136, 373] on span "Maui (13 units available)" at bounding box center [154, 367] width 124 height 13
type input "**********"
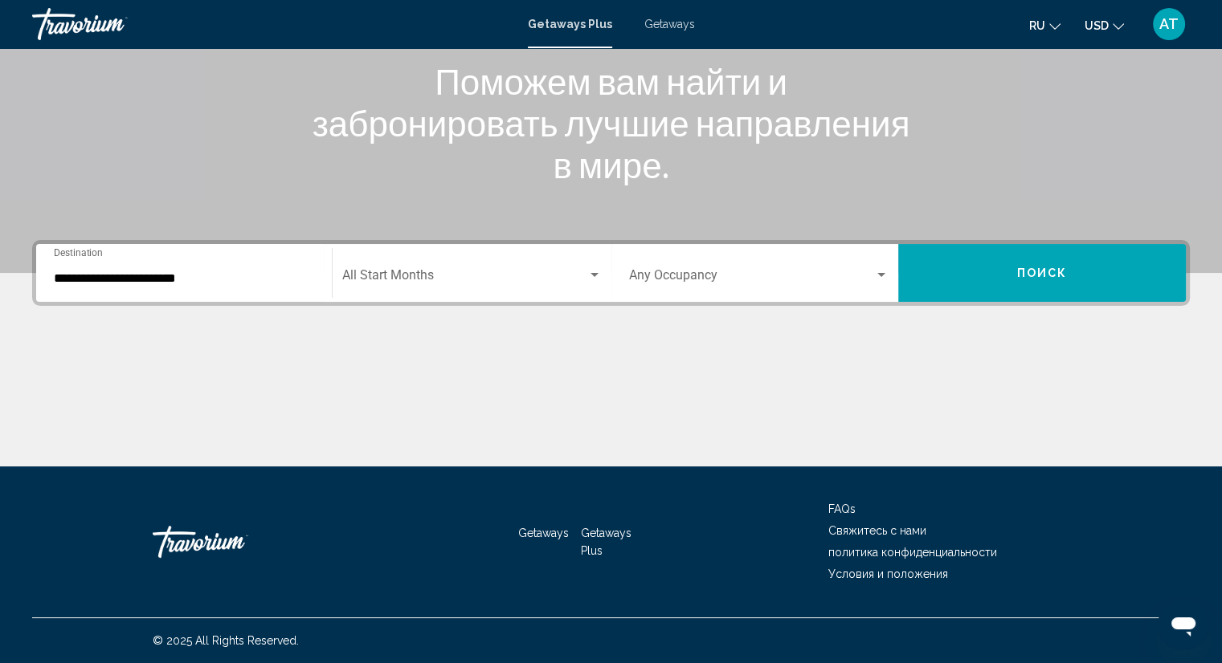
click at [354, 288] on div "Start Month All Start Months" at bounding box center [471, 273] width 259 height 51
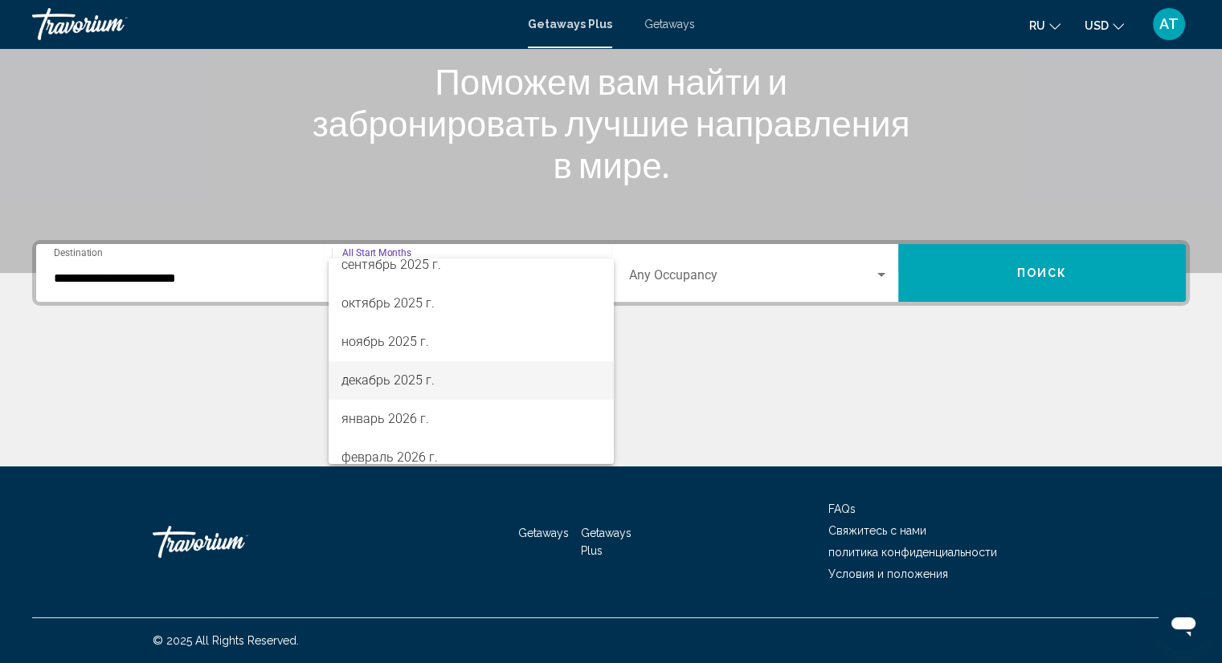
scroll to position [80, 0]
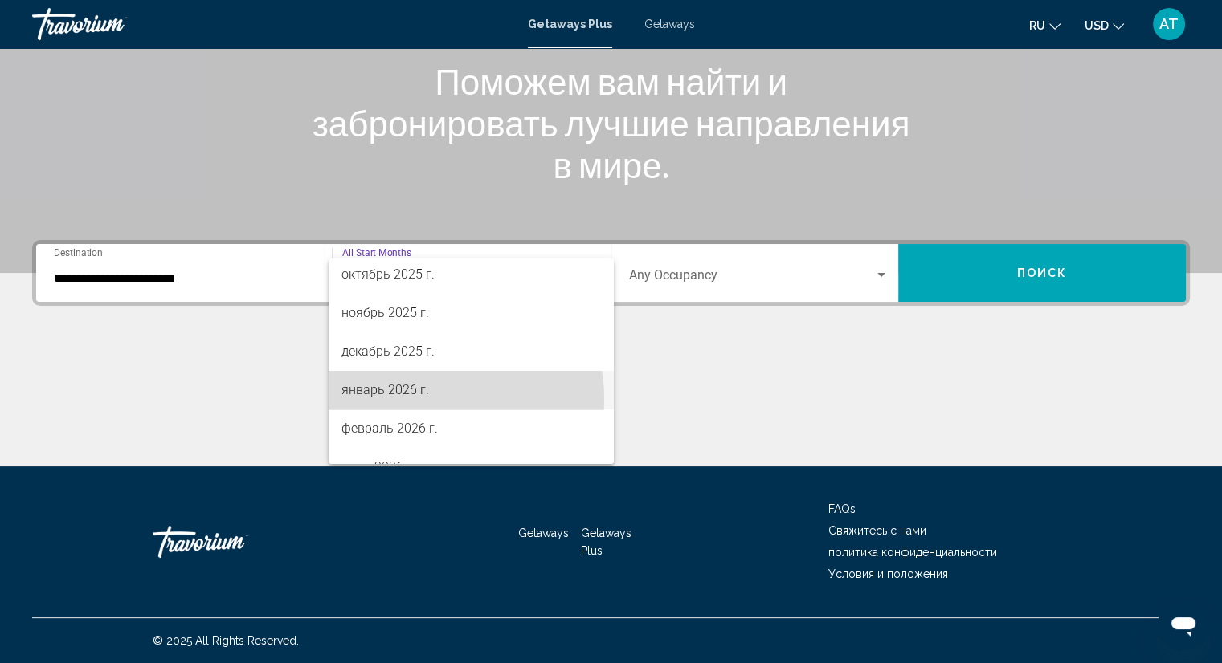
click at [414, 399] on span "январь 2026 г." at bounding box center [470, 390] width 259 height 39
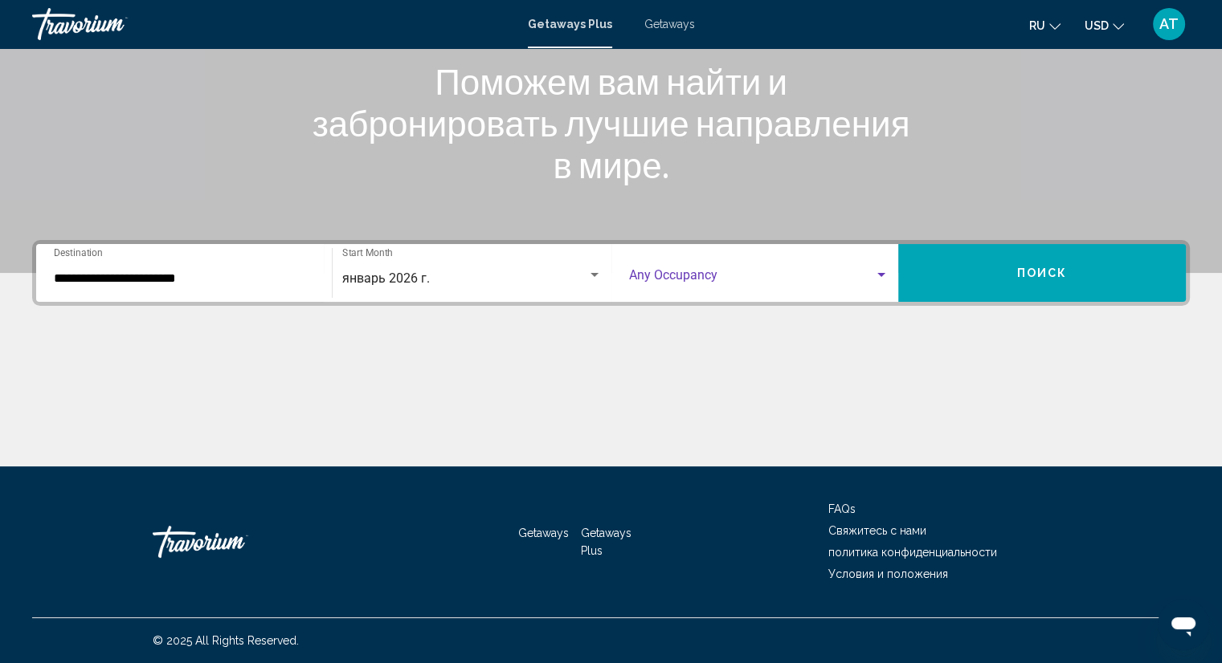
click at [663, 284] on span "Search widget" at bounding box center [752, 278] width 246 height 14
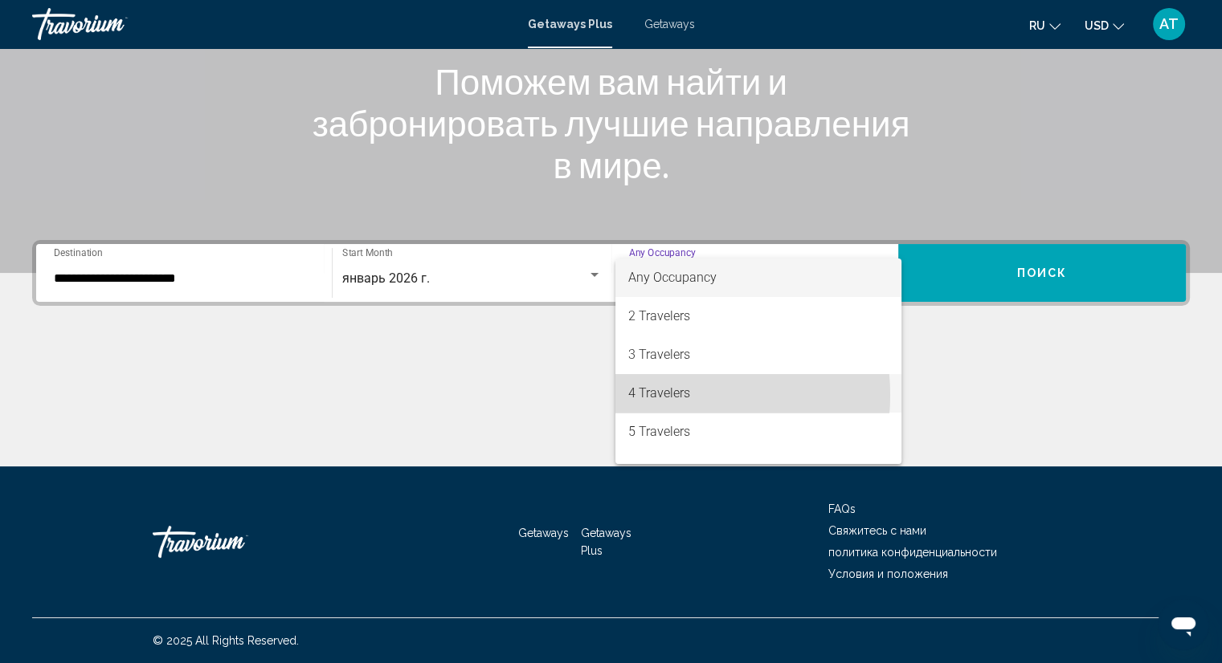
click at [665, 395] on span "4 Travelers" at bounding box center [758, 393] width 260 height 39
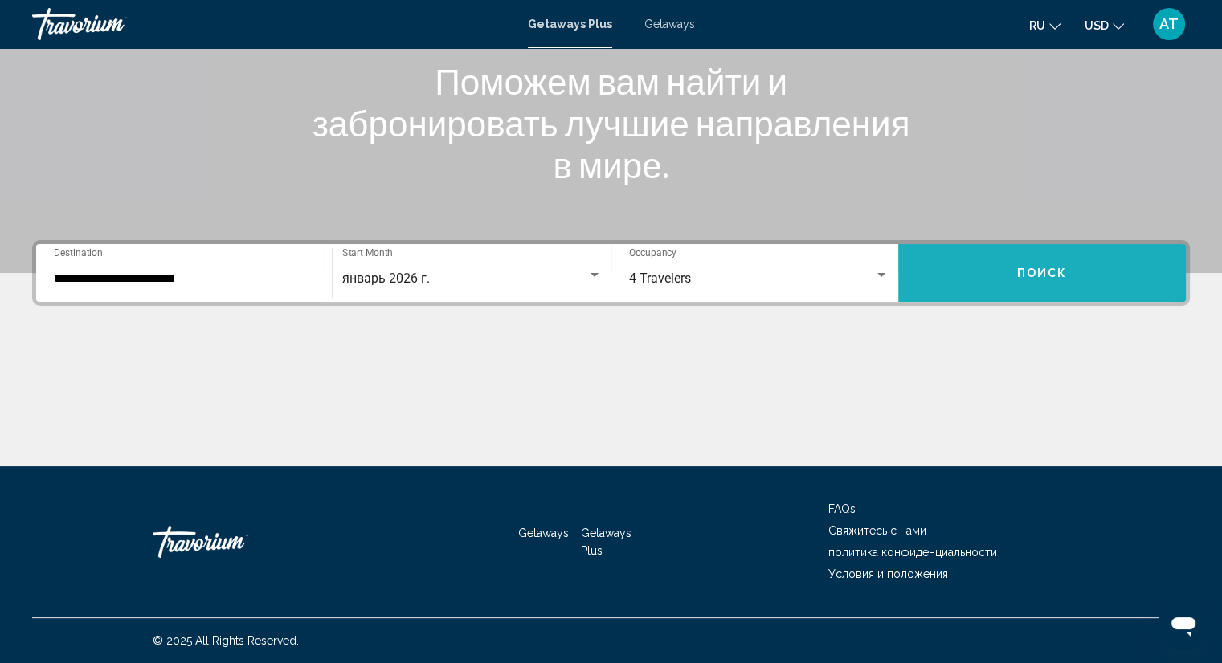
click at [976, 267] on button "Поиск" at bounding box center [1042, 273] width 288 height 58
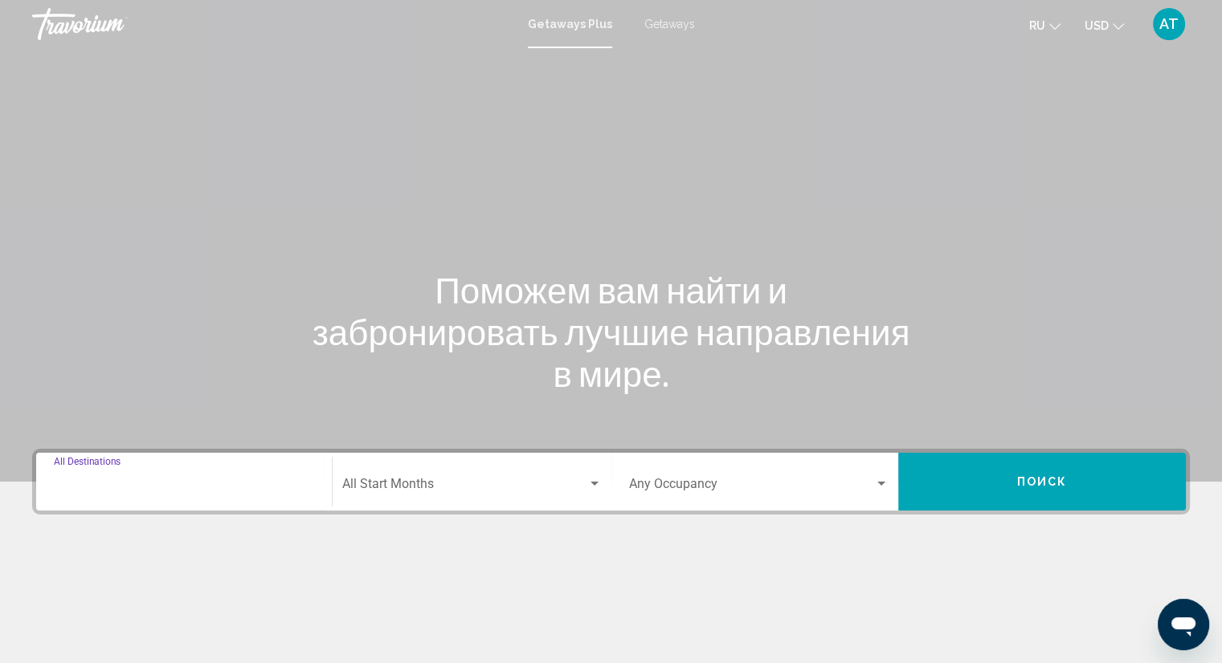
click at [103, 490] on input "Destination All Destinations" at bounding box center [184, 487] width 260 height 14
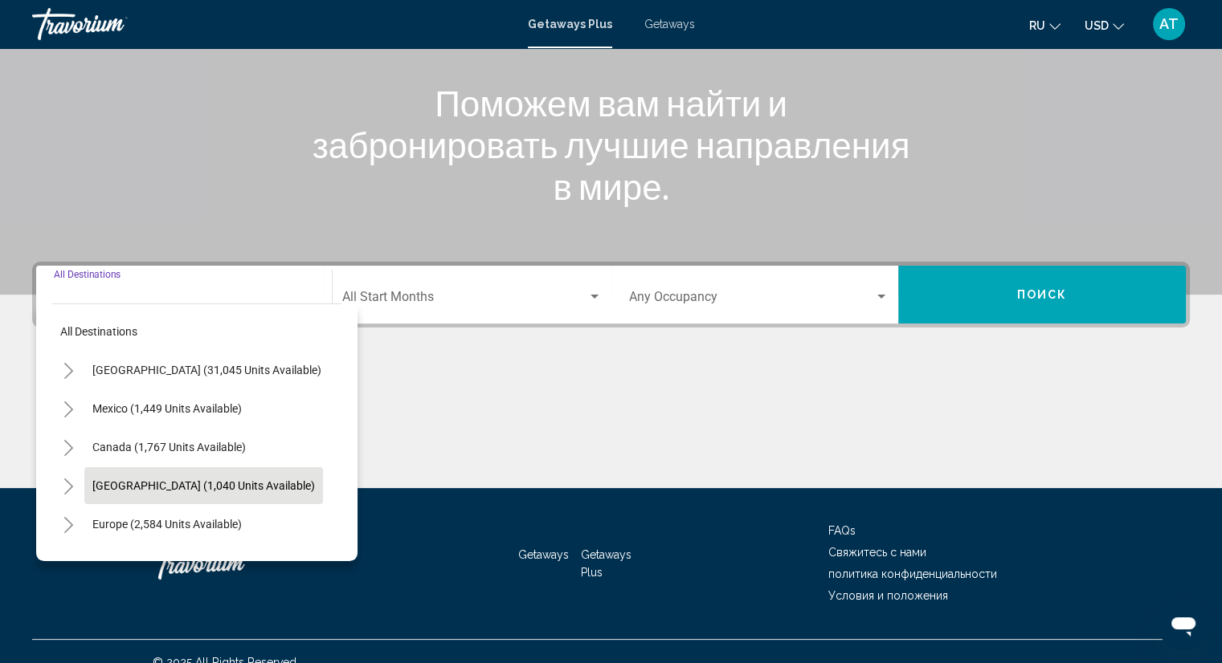
scroll to position [209, 0]
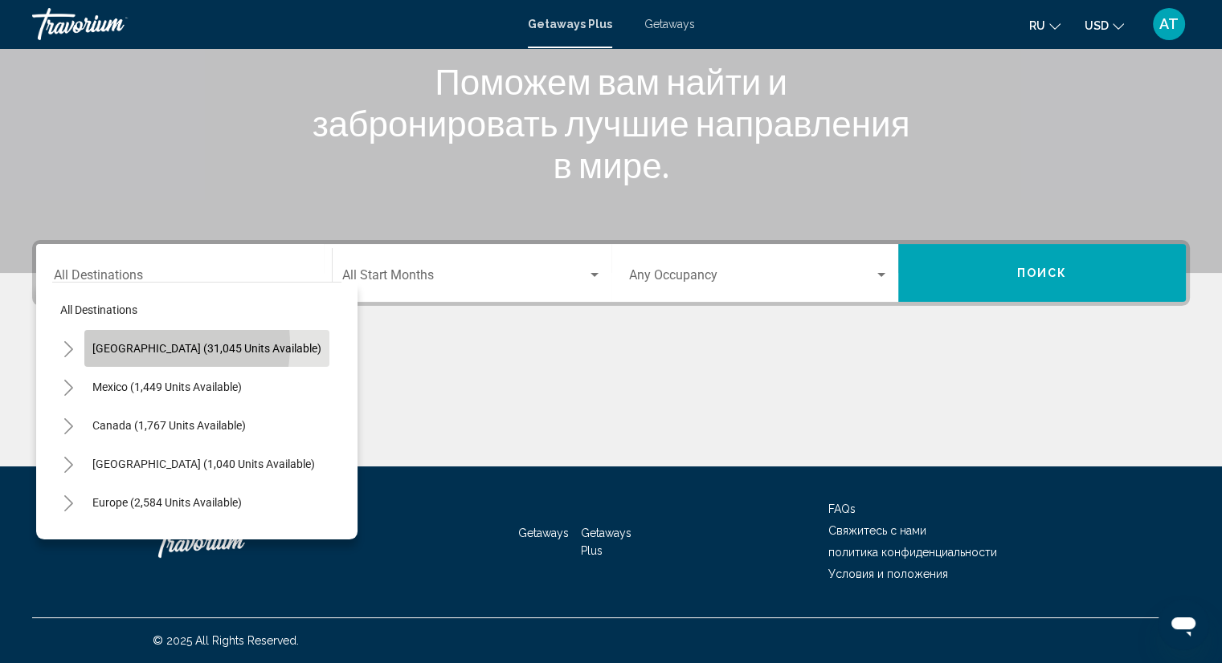
click at [136, 345] on span "[GEOGRAPHIC_DATA] (31,045 units available)" at bounding box center [206, 348] width 229 height 13
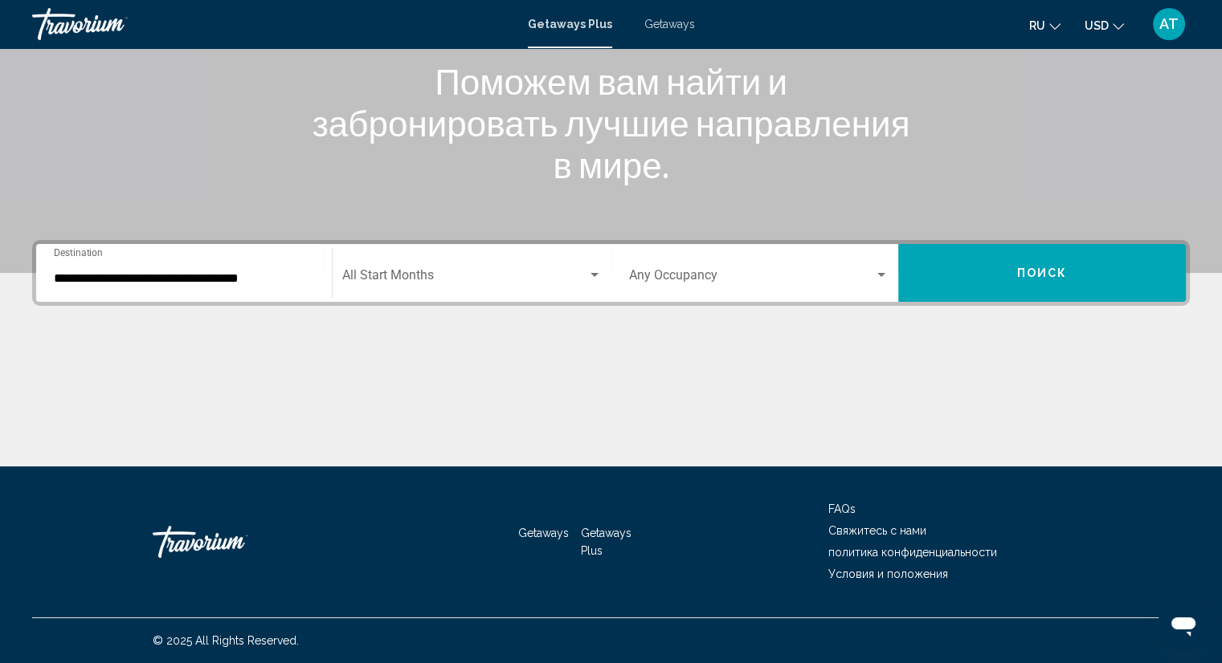
click at [133, 268] on div "**********" at bounding box center [184, 273] width 260 height 51
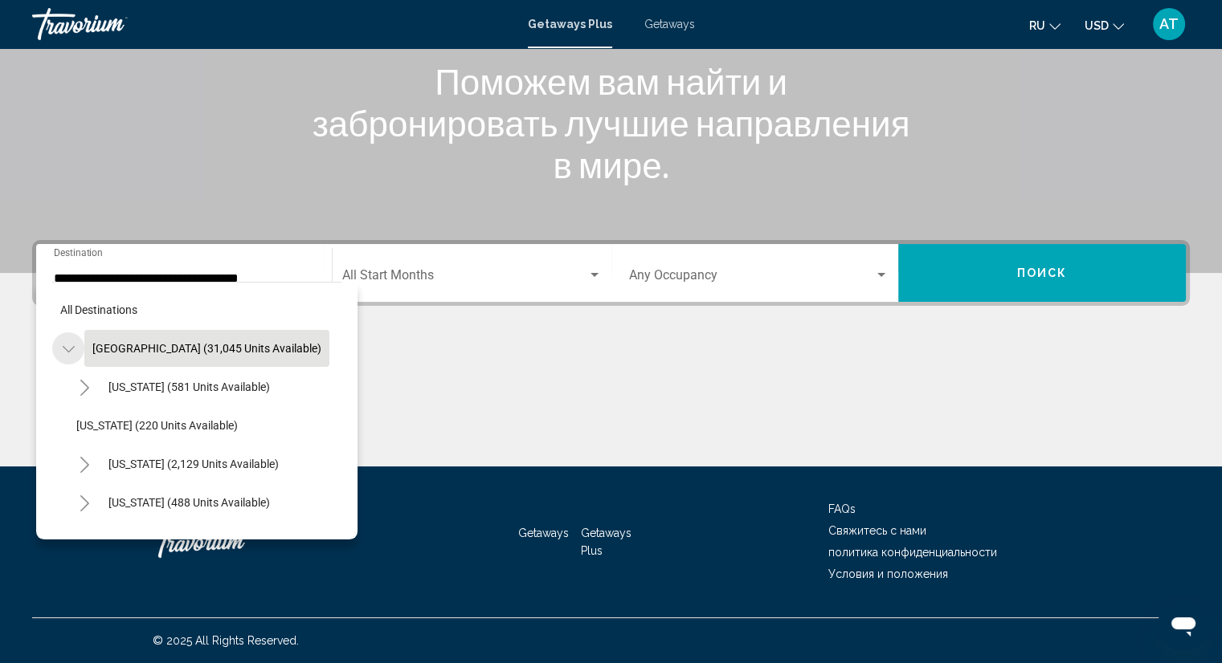
click at [69, 344] on icon "Toggle United States (31,045 units available)" at bounding box center [69, 349] width 12 height 16
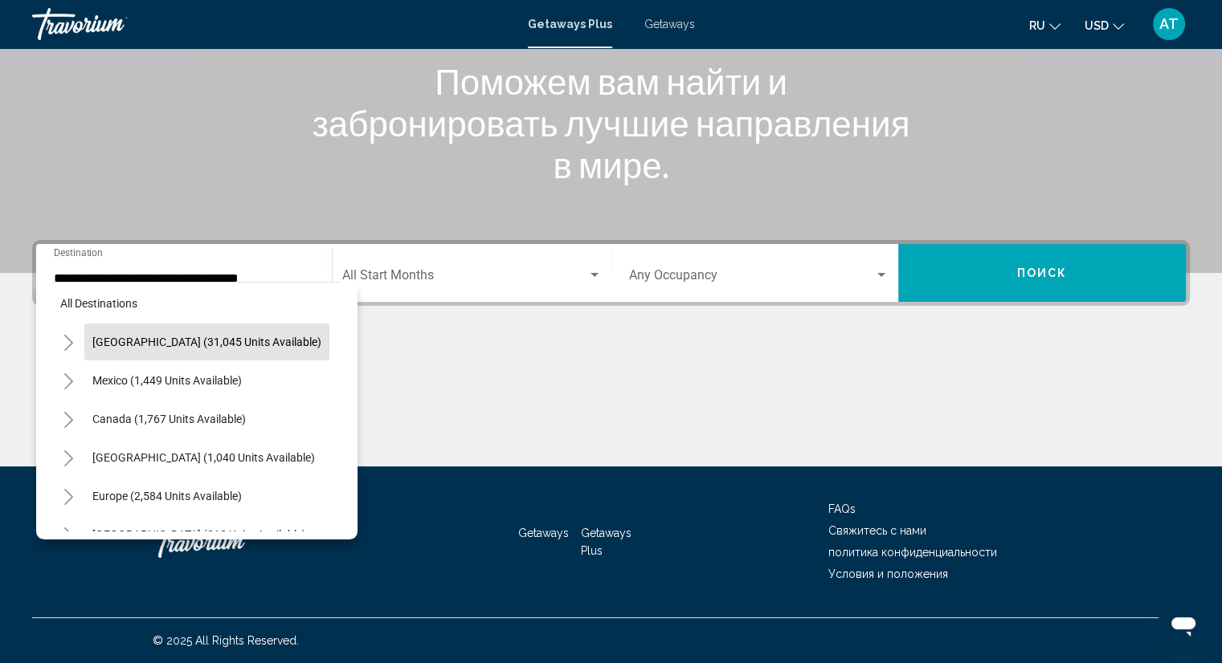
scroll to position [0, 0]
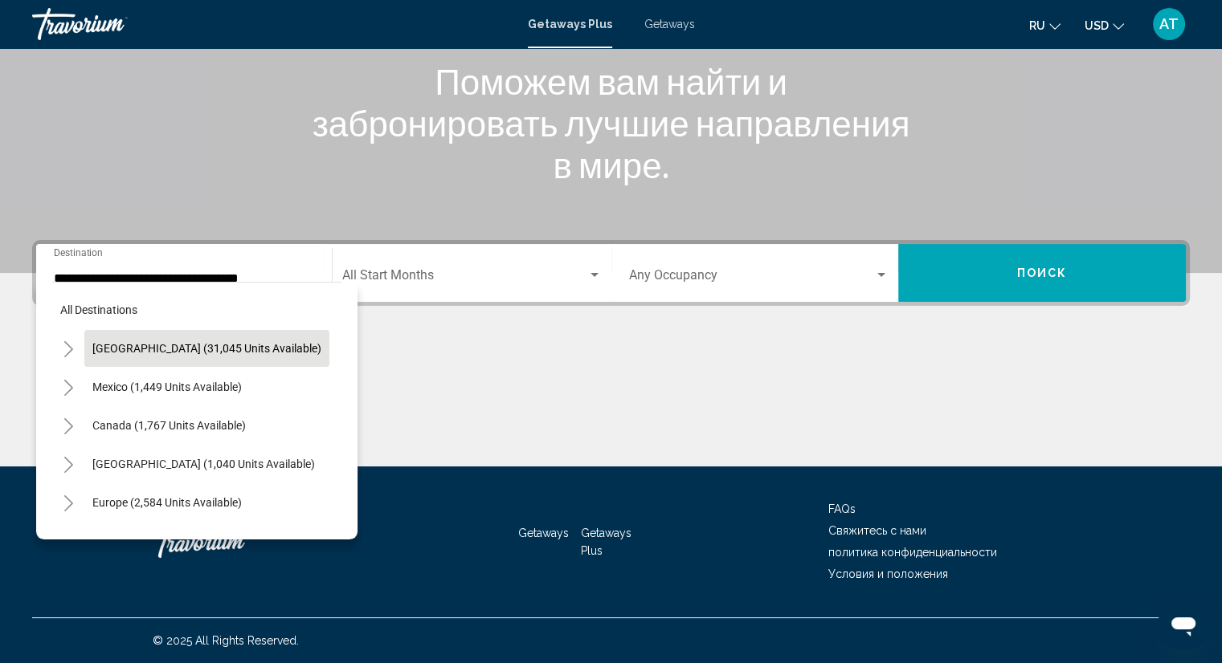
click at [96, 345] on span "[GEOGRAPHIC_DATA] (31,045 units available)" at bounding box center [206, 348] width 229 height 13
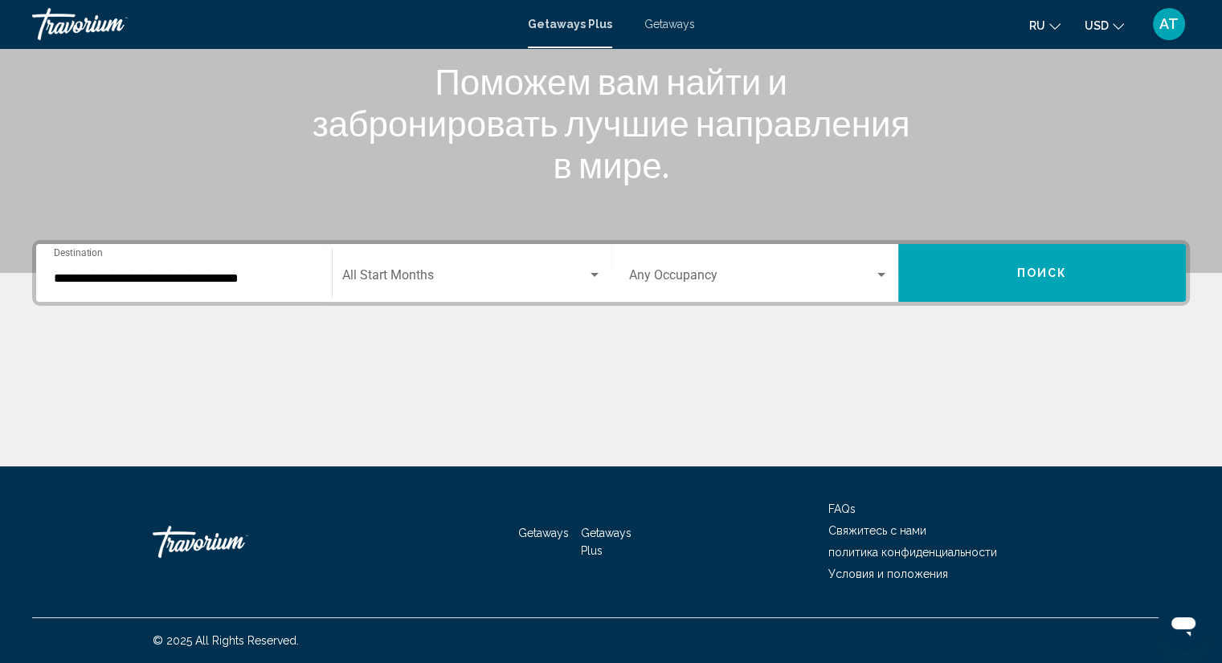
click at [106, 261] on div "**********" at bounding box center [184, 273] width 260 height 51
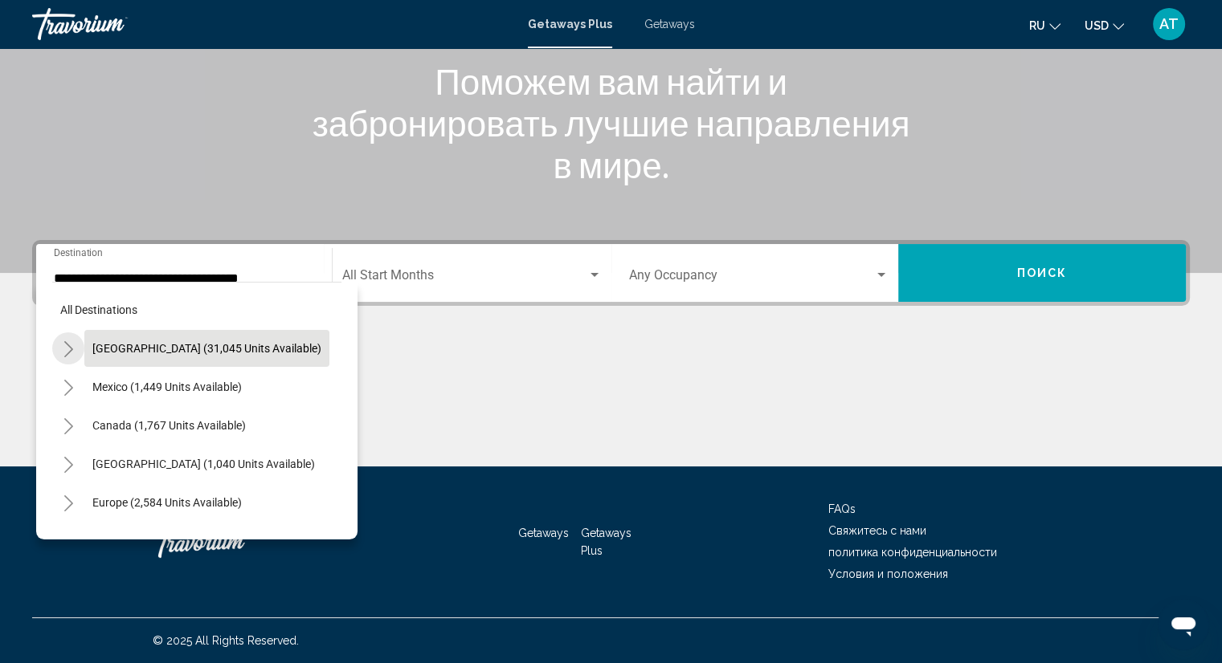
click at [65, 348] on icon "Toggle United States (31,045 units available)" at bounding box center [69, 349] width 12 height 16
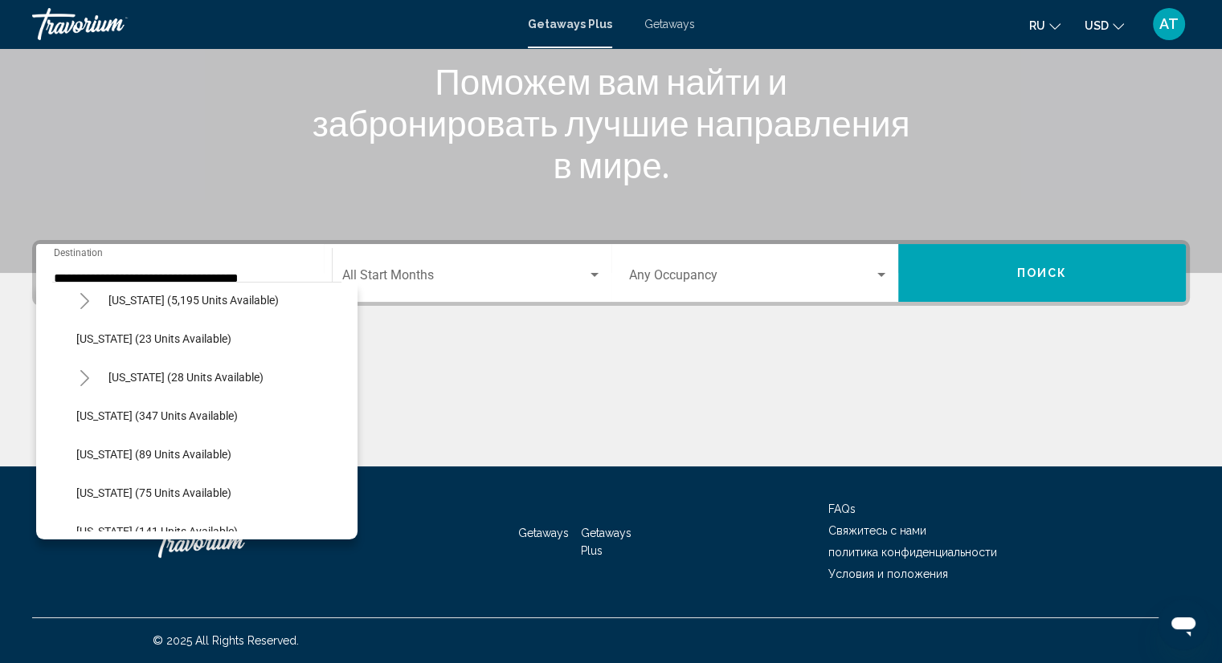
scroll to position [241, 0]
click at [87, 374] on icon "Toggle Hawaii (28 units available)" at bounding box center [85, 378] width 12 height 16
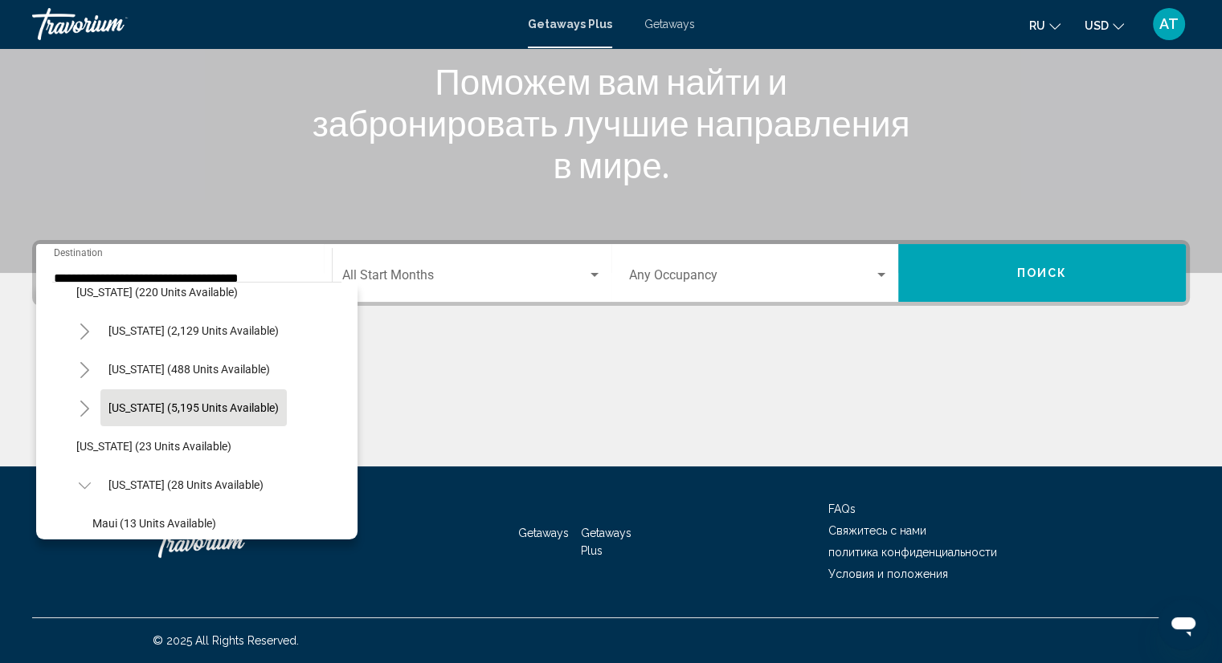
scroll to position [161, 0]
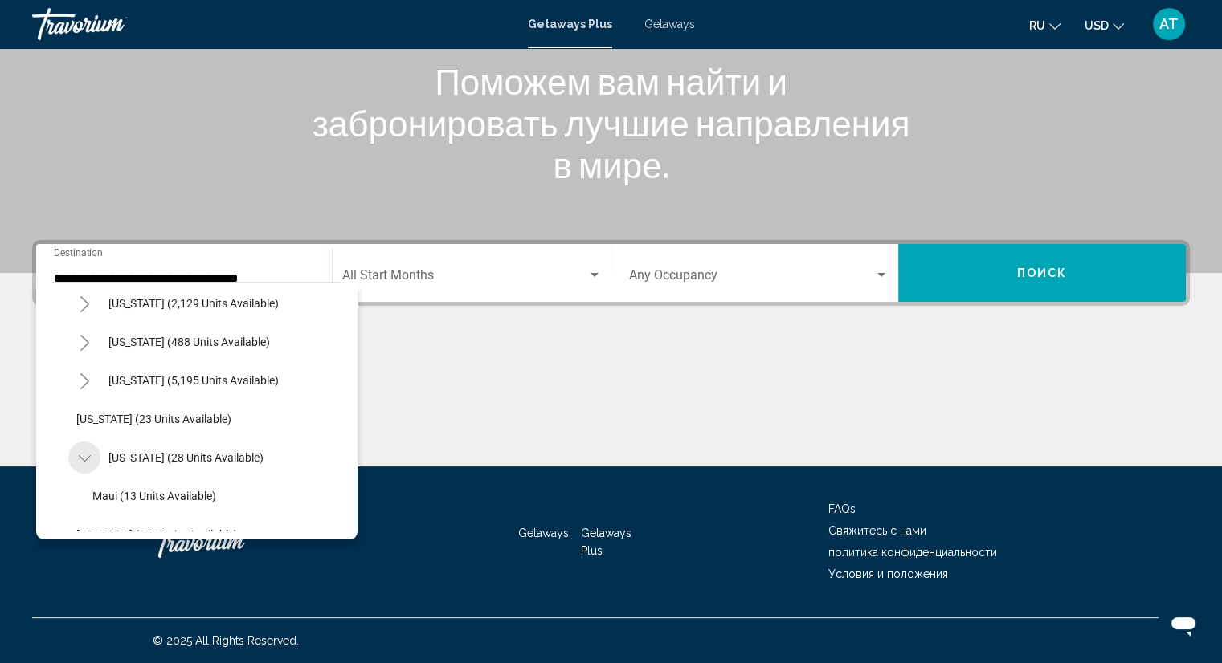
click at [79, 460] on icon "Toggle Hawaii (28 units available)" at bounding box center [85, 459] width 12 height 16
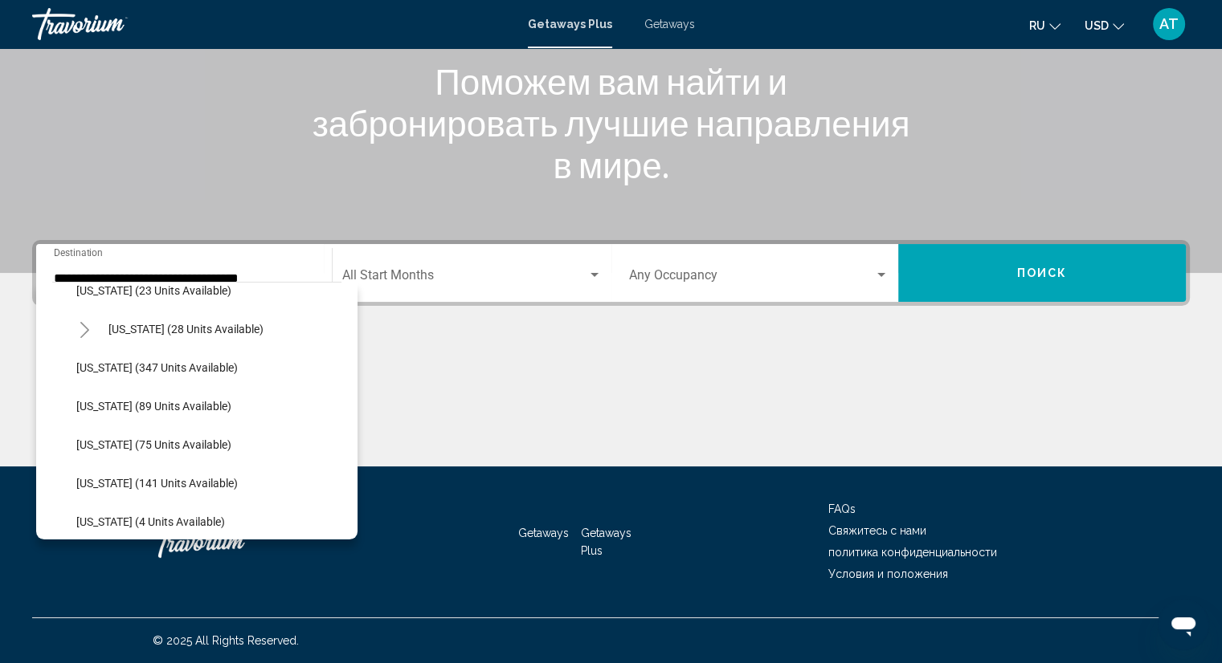
scroll to position [241, 0]
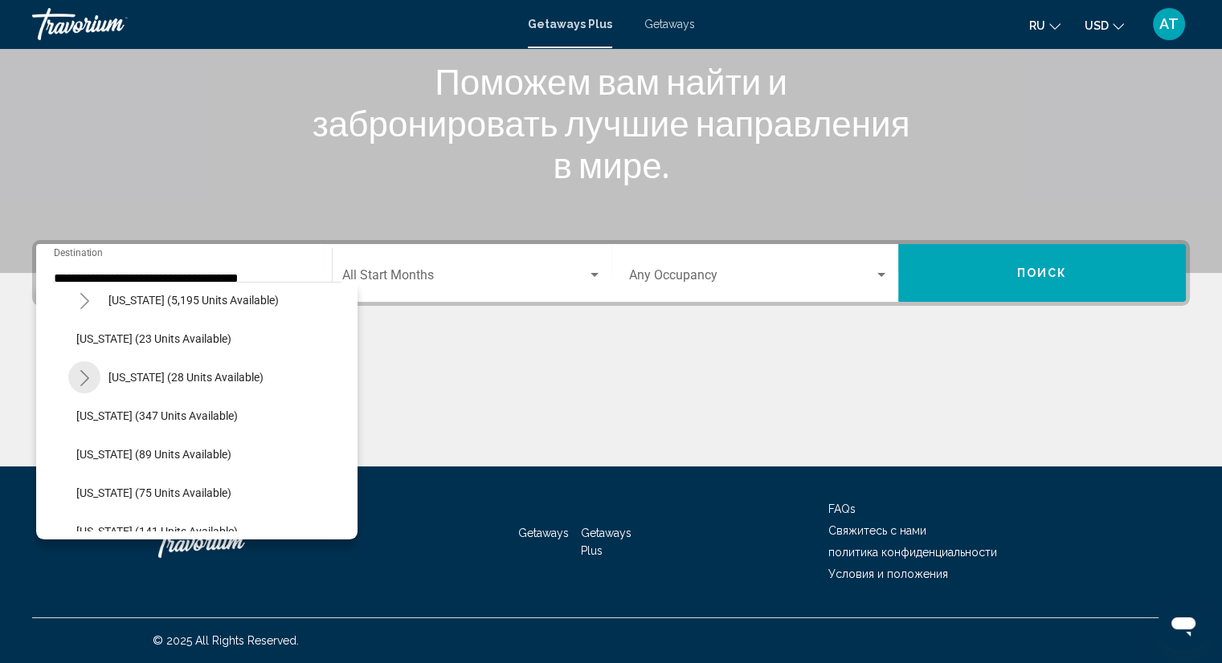
click at [83, 374] on icon "Toggle Hawaii (28 units available)" at bounding box center [85, 378] width 12 height 16
click at [110, 422] on span "Maui (13 units available)" at bounding box center [154, 416] width 124 height 13
type input "**********"
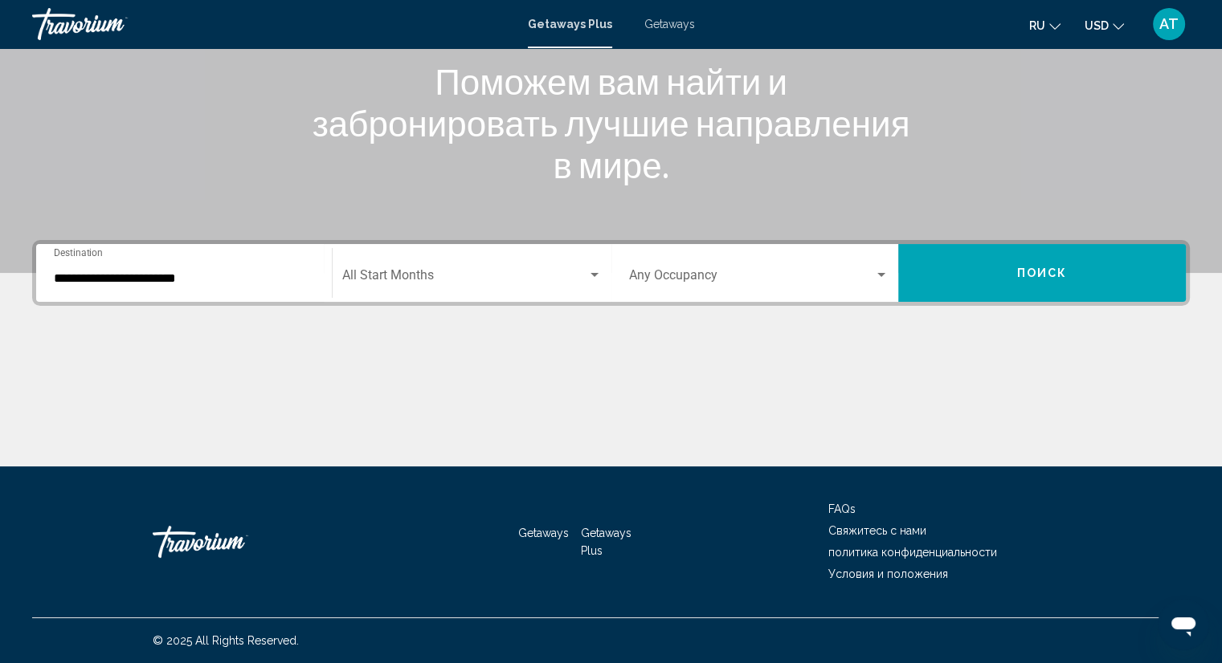
click at [485, 297] on div "Start Month All Start Months" at bounding box center [471, 273] width 259 height 51
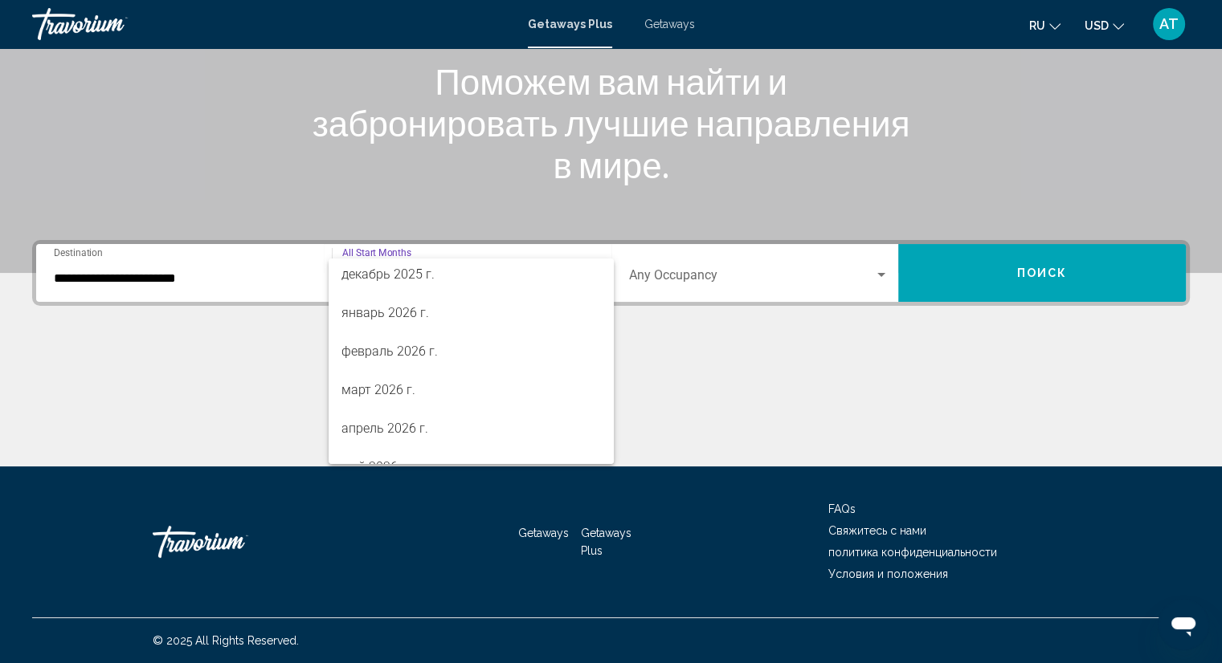
scroll to position [161, 0]
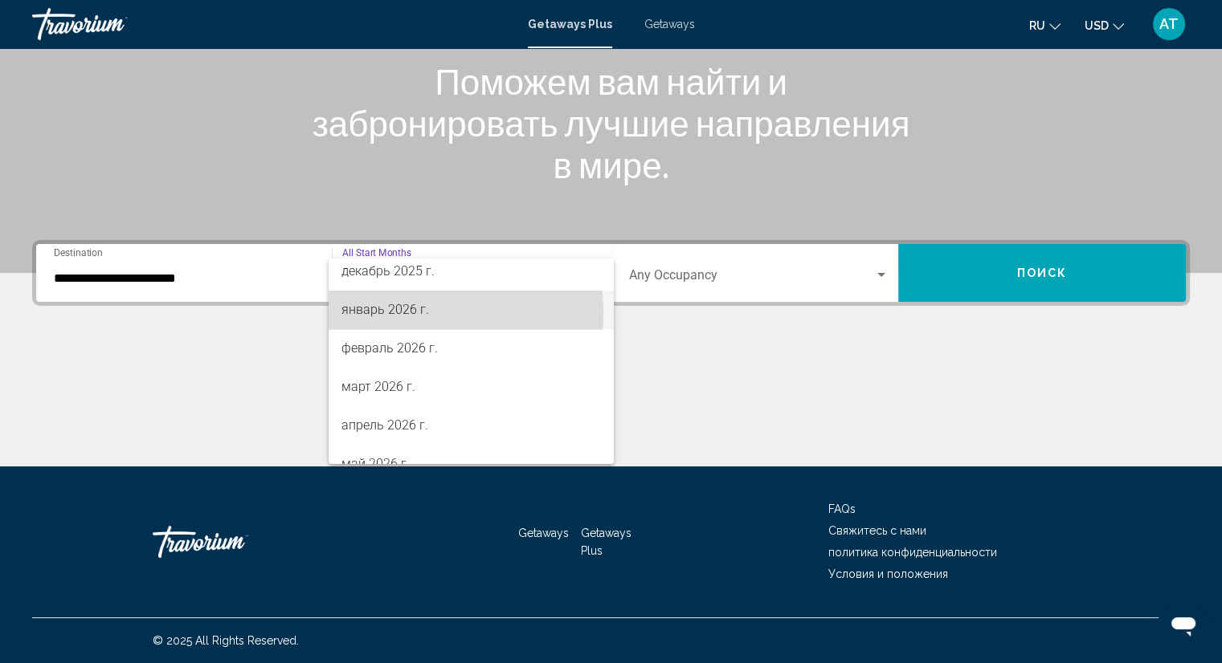
click at [385, 313] on span "январь 2026 г." at bounding box center [470, 310] width 259 height 39
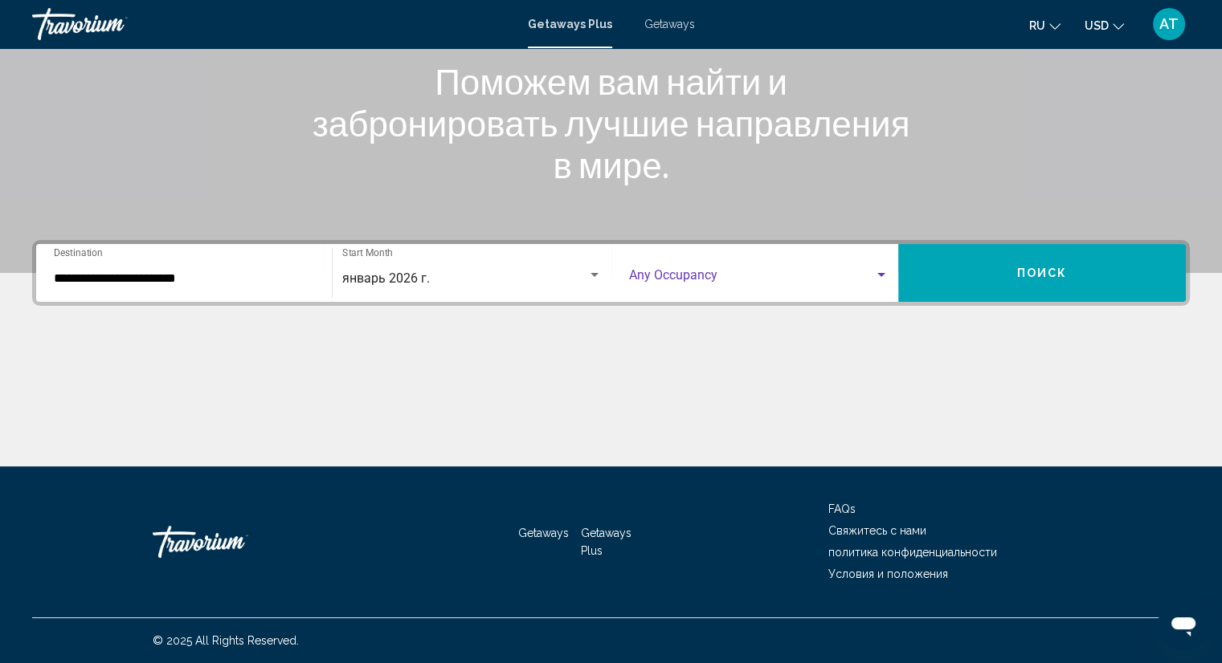
click at [742, 275] on span "Search widget" at bounding box center [752, 278] width 246 height 14
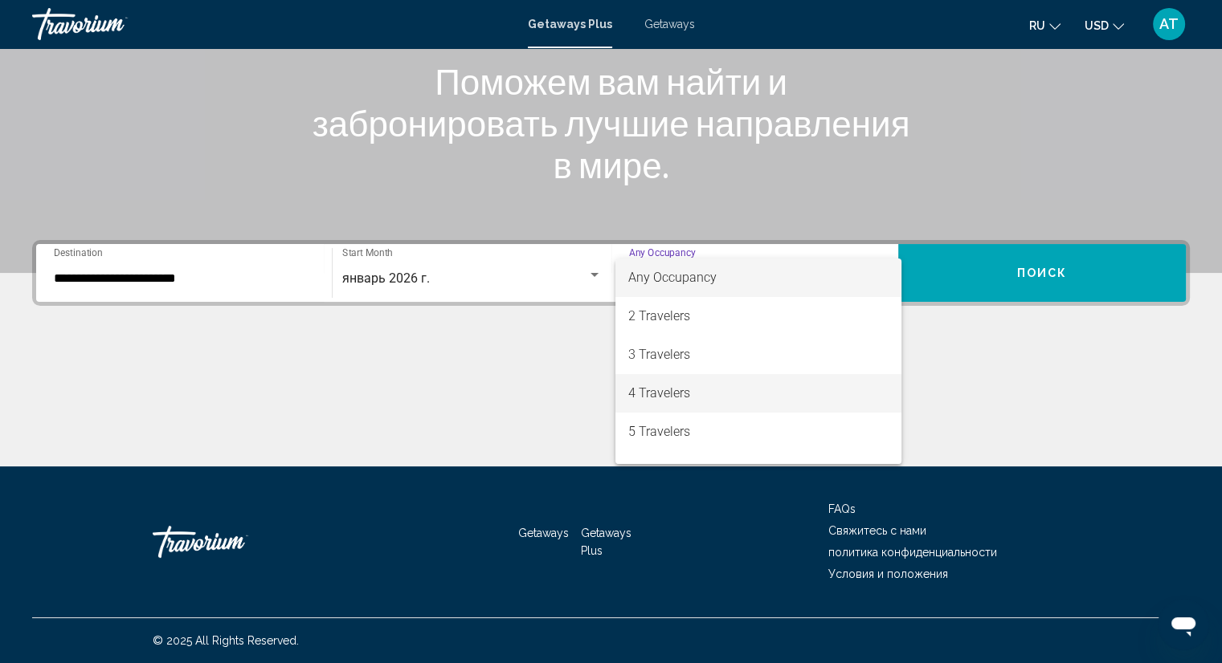
click at [691, 394] on span "4 Travelers" at bounding box center [758, 393] width 260 height 39
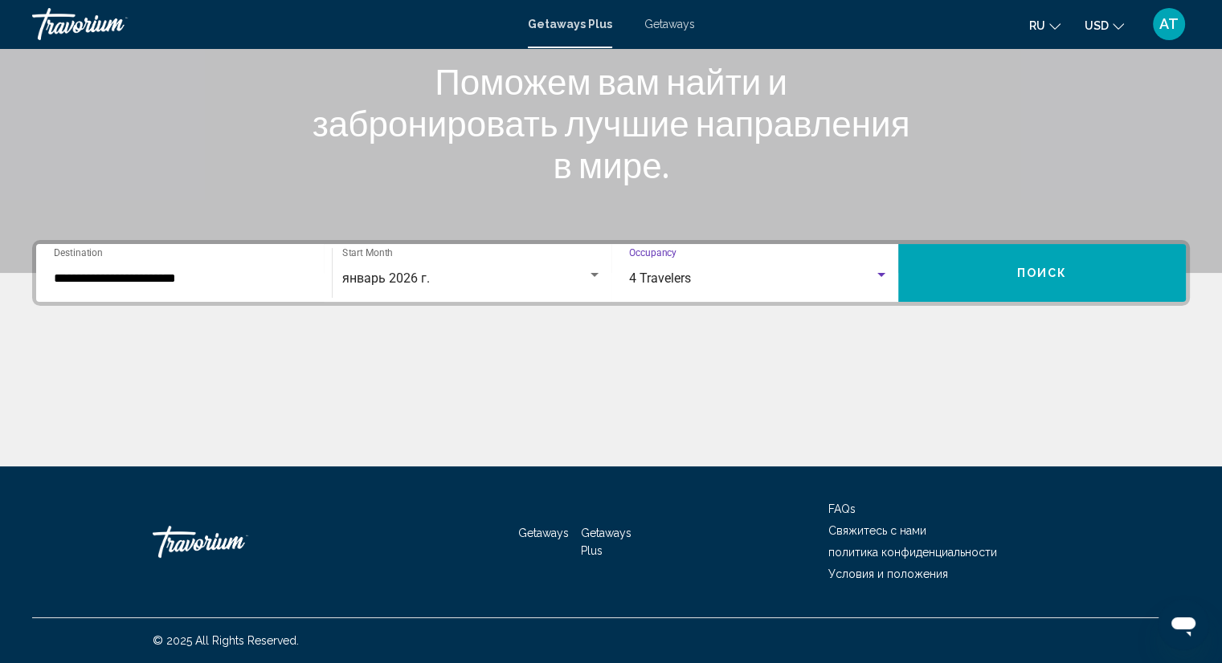
click at [982, 283] on button "Поиск" at bounding box center [1042, 273] width 288 height 58
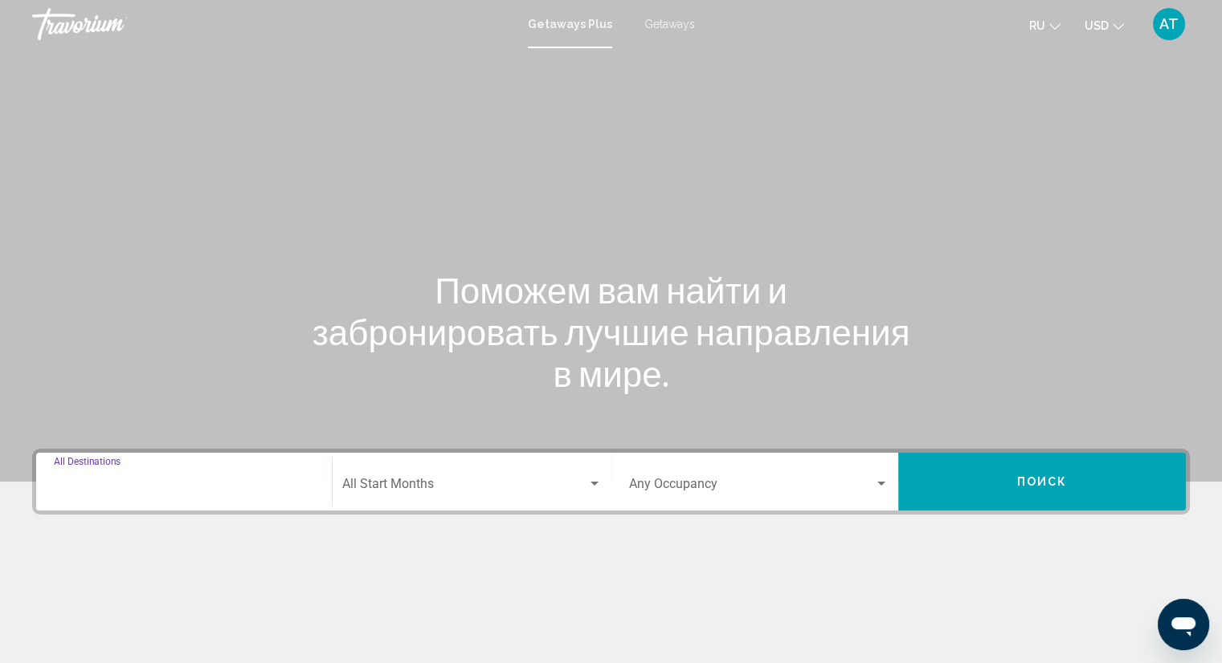
click at [193, 487] on input "Destination All Destinations" at bounding box center [184, 487] width 260 height 14
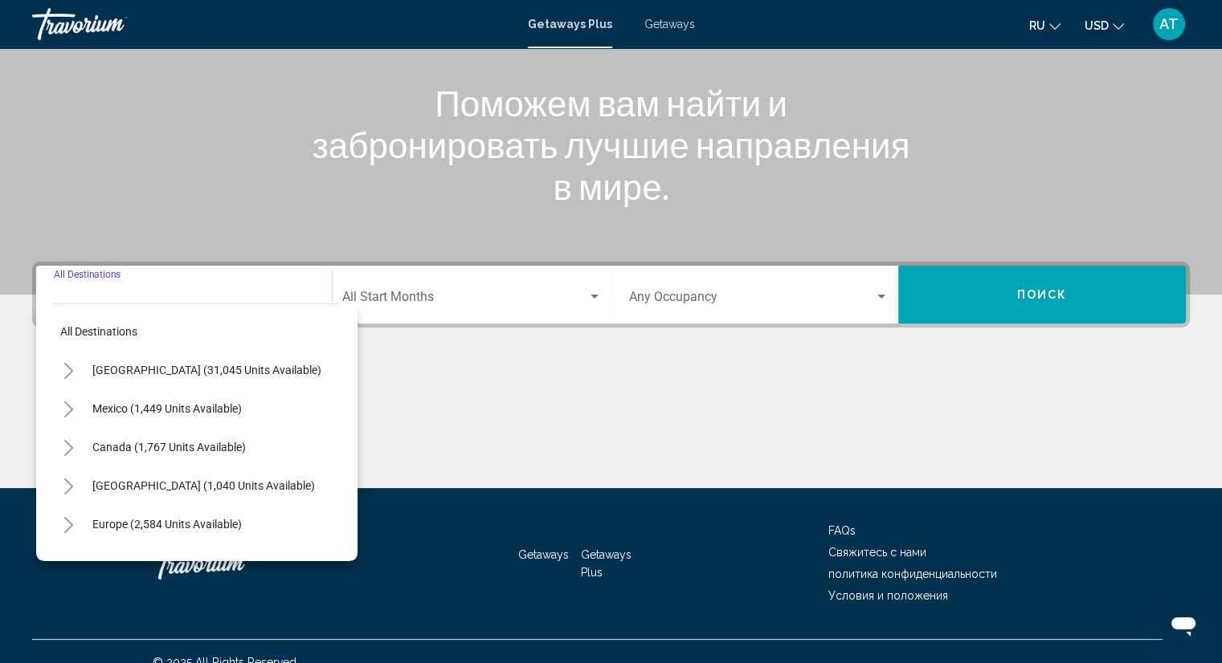
scroll to position [209, 0]
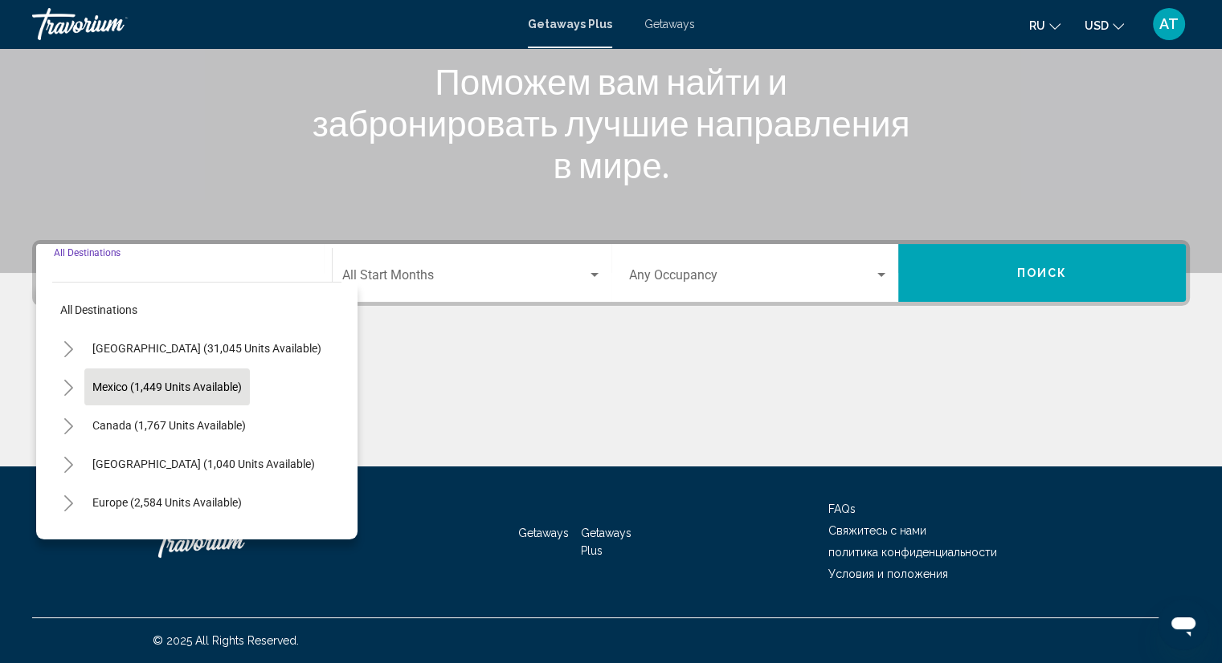
click at [109, 385] on span "Mexico (1,449 units available)" at bounding box center [166, 387] width 149 height 13
type input "**********"
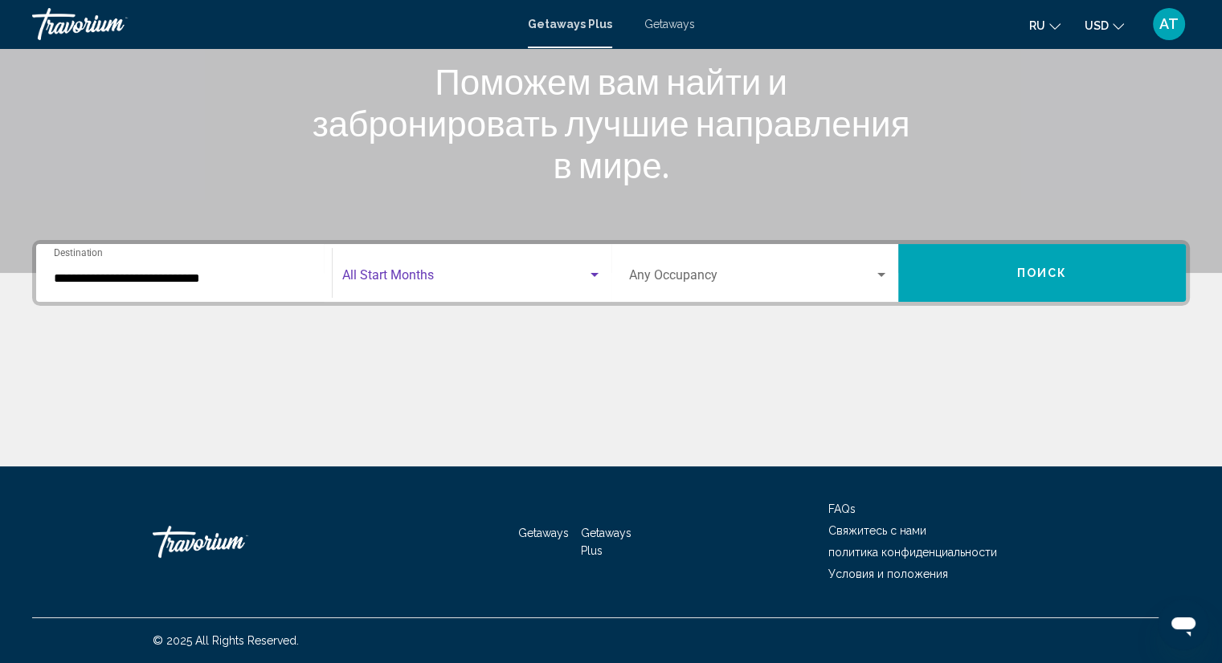
click at [361, 283] on span "Search widget" at bounding box center [464, 278] width 245 height 14
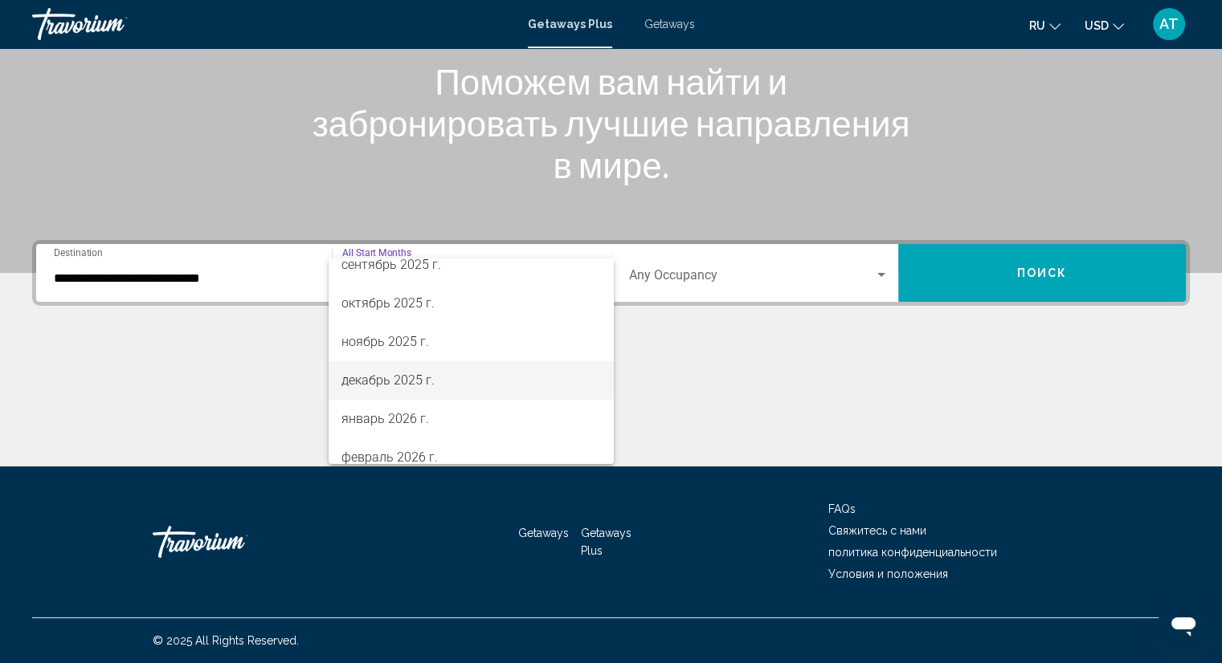
scroll to position [80, 0]
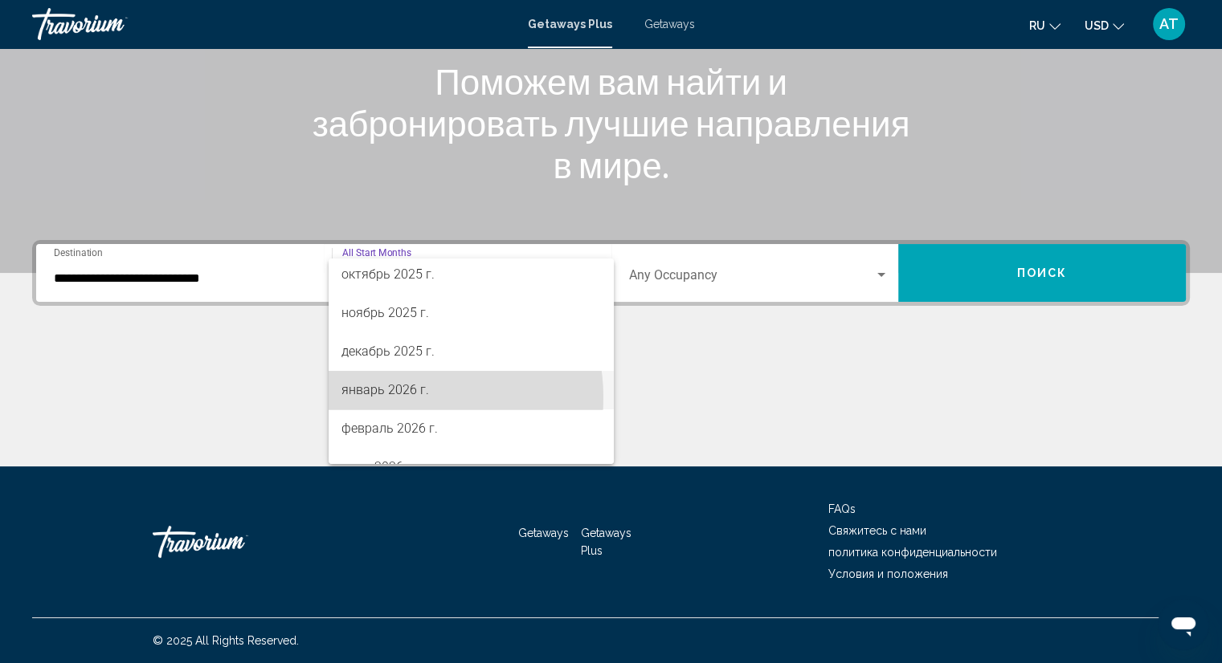
click at [395, 398] on span "январь 2026 г." at bounding box center [470, 390] width 259 height 39
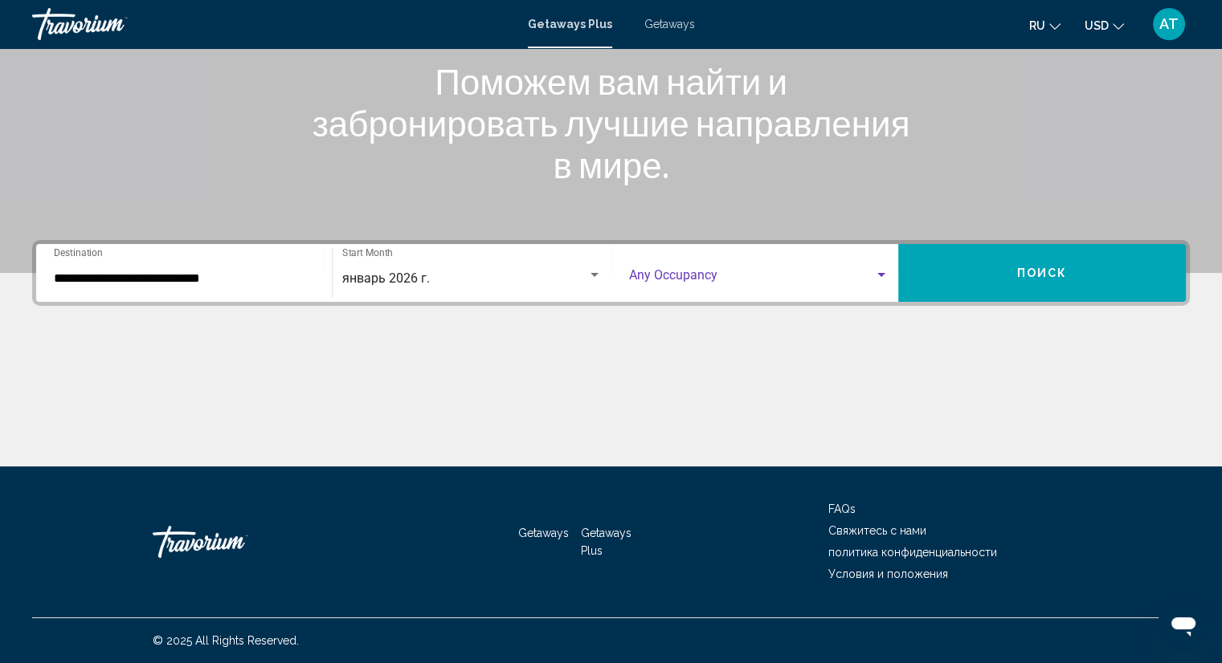
click at [656, 273] on span "Search widget" at bounding box center [752, 278] width 246 height 14
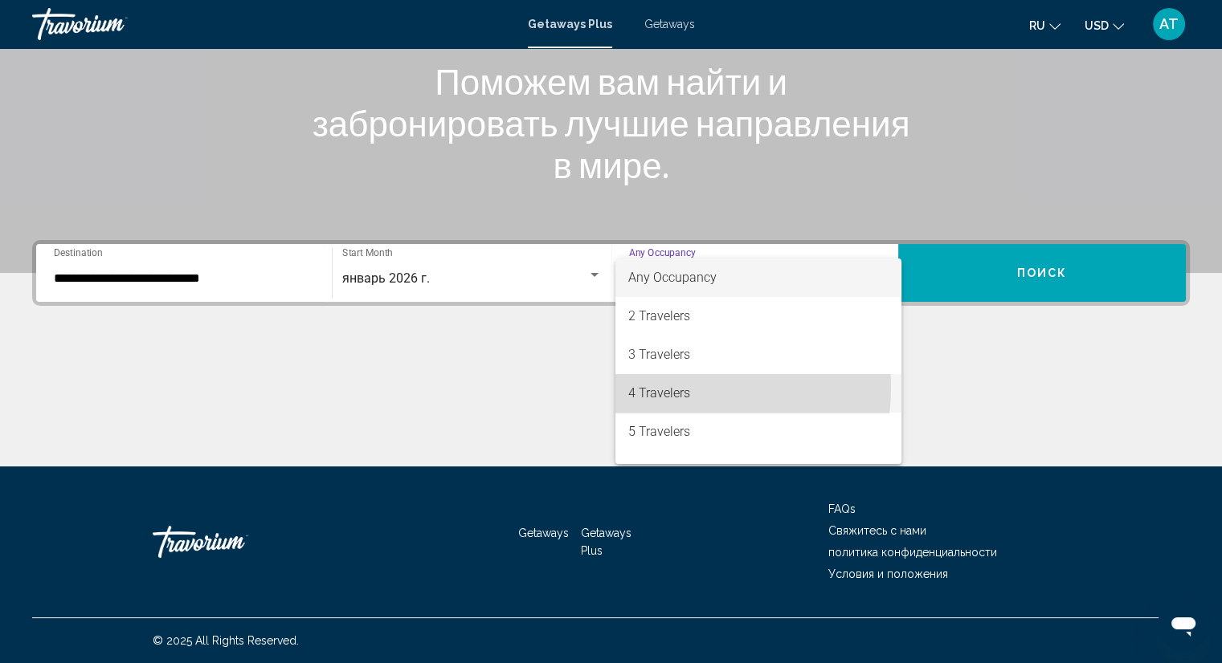
click at [664, 387] on span "4 Travelers" at bounding box center [758, 393] width 260 height 39
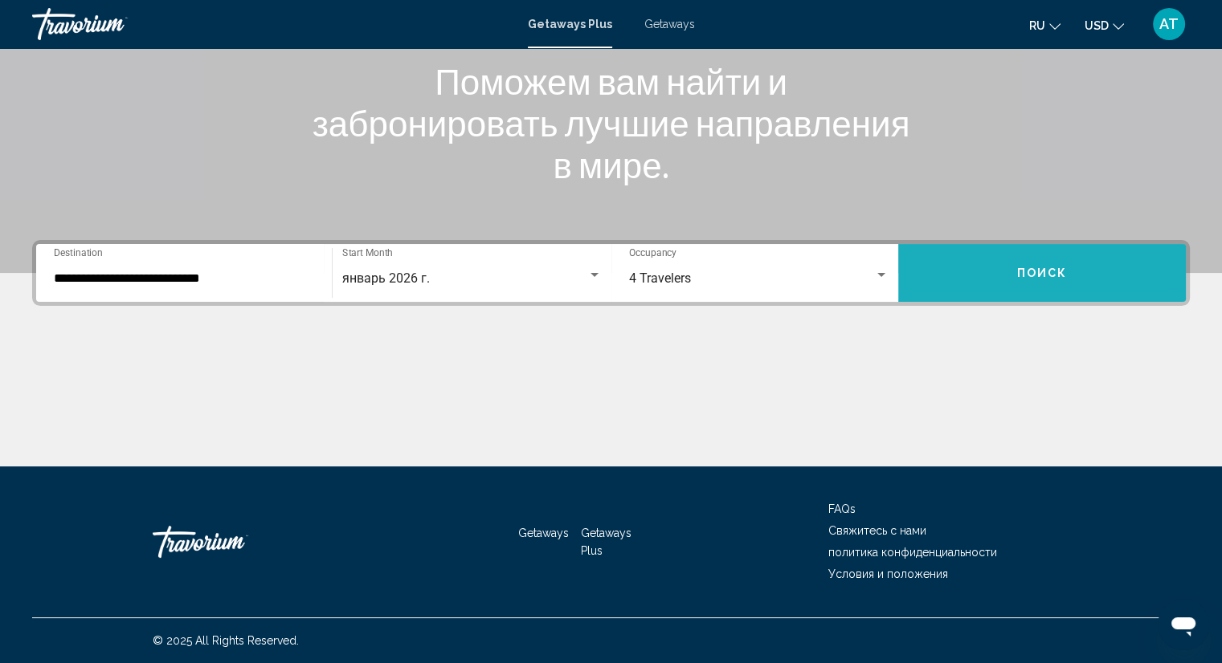
click at [1076, 271] on button "Поиск" at bounding box center [1042, 273] width 288 height 58
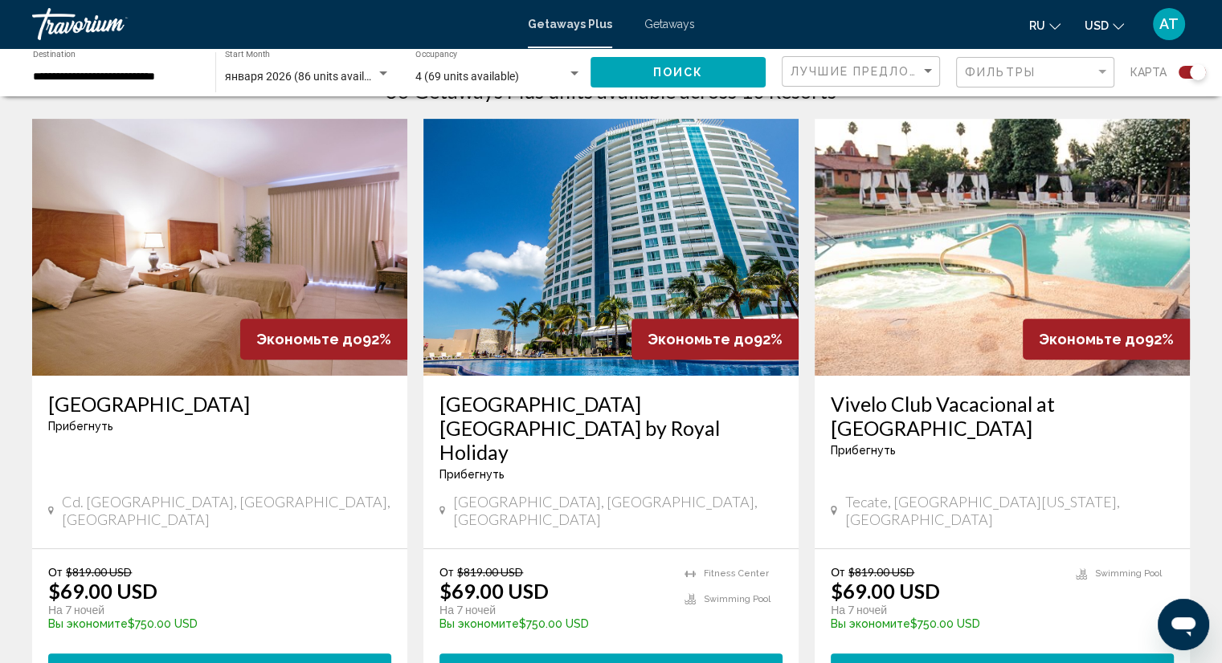
scroll to position [482, 0]
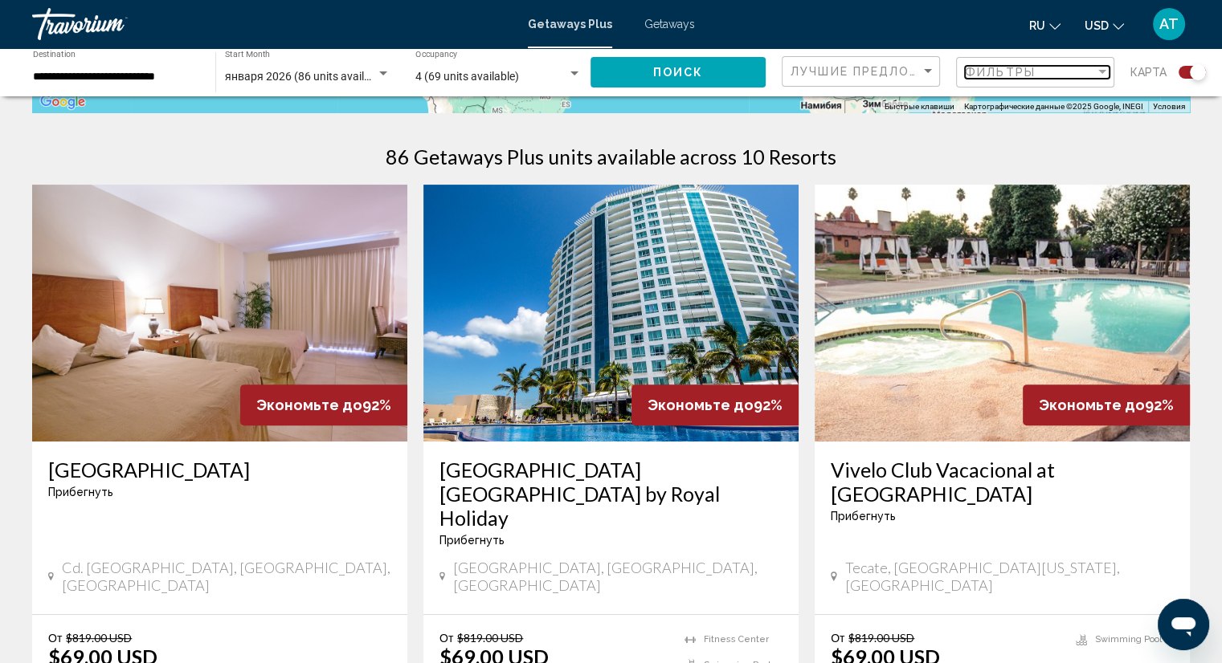
click at [1048, 75] on div "Фильтры" at bounding box center [1030, 72] width 130 height 13
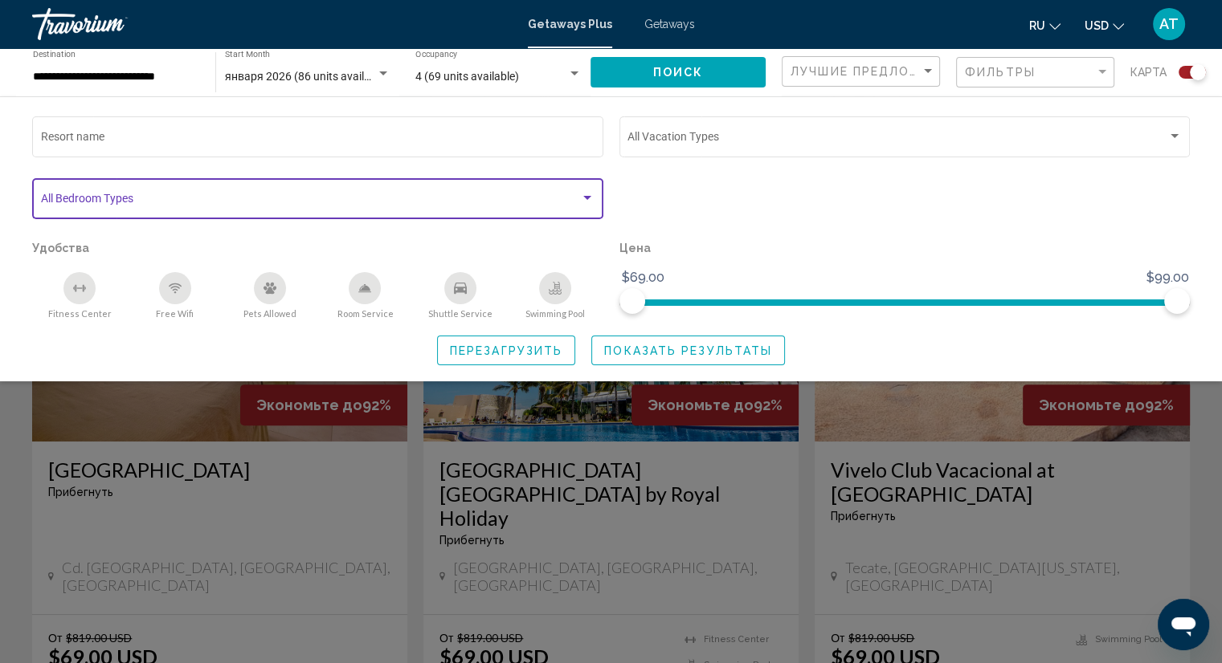
click at [98, 201] on span "Search widget" at bounding box center [311, 201] width 540 height 13
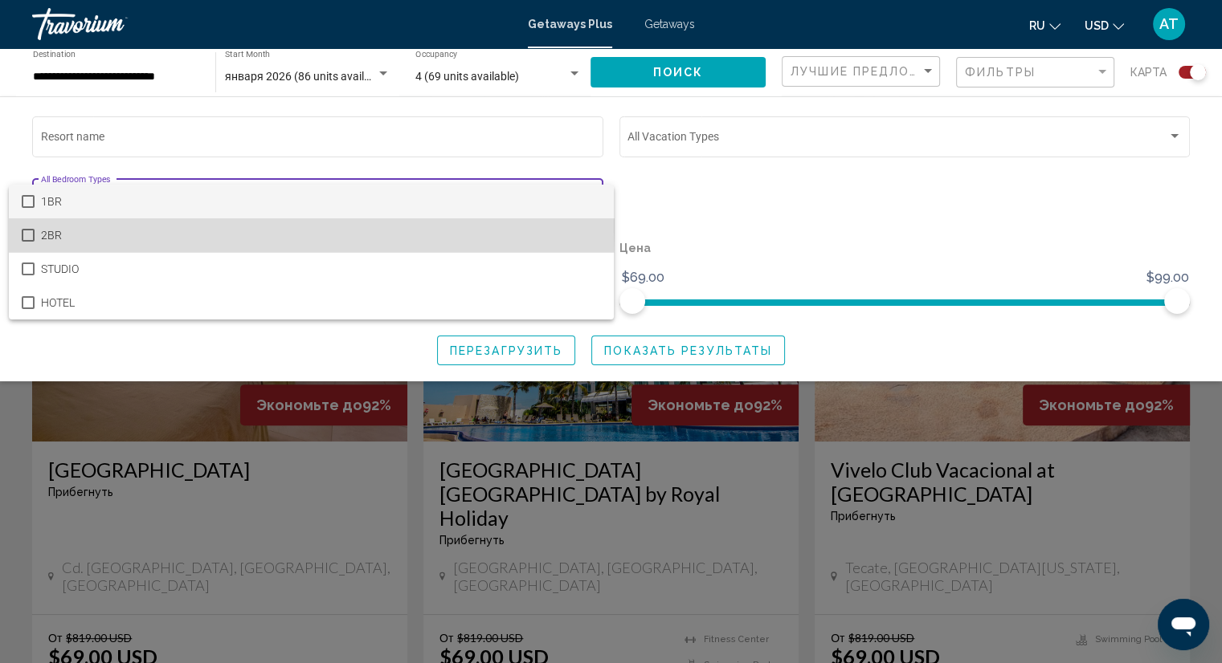
click at [74, 226] on span "2BR" at bounding box center [321, 235] width 560 height 34
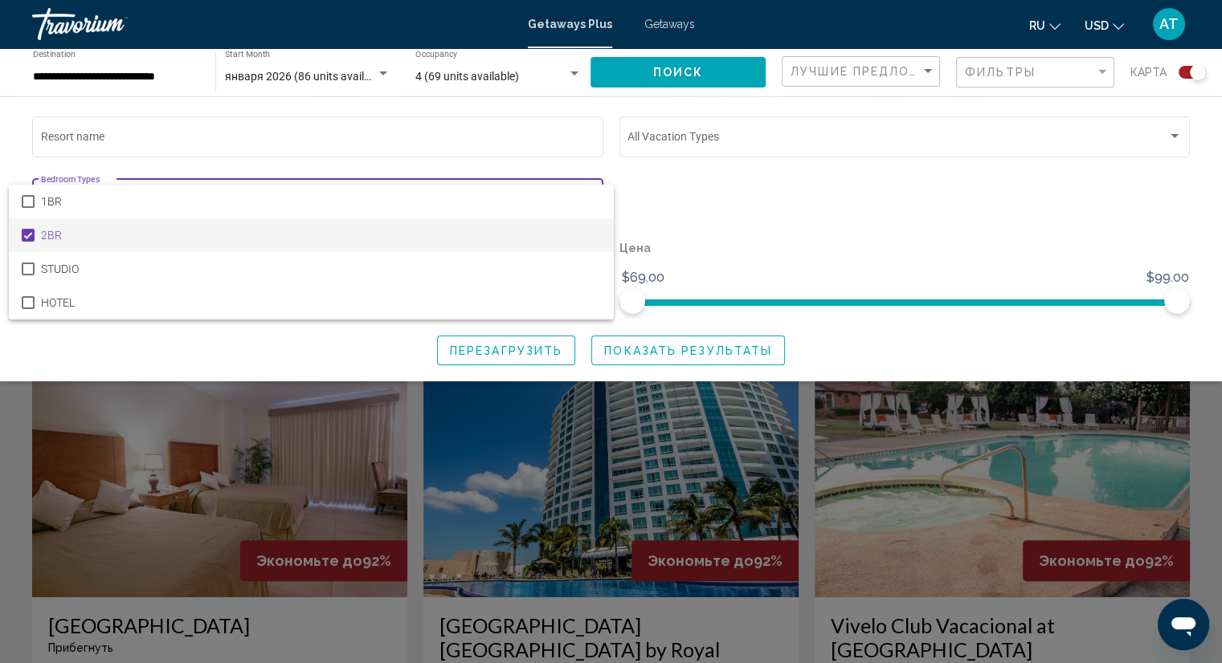
scroll to position [321, 0]
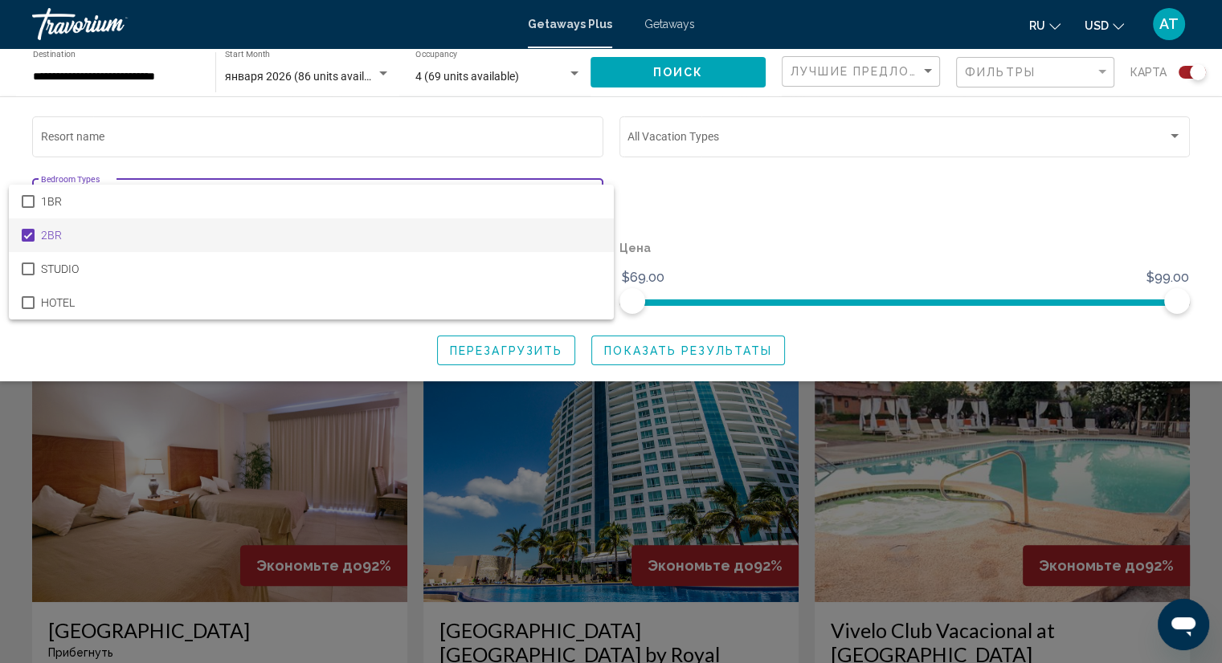
click at [715, 72] on div at bounding box center [611, 331] width 1222 height 663
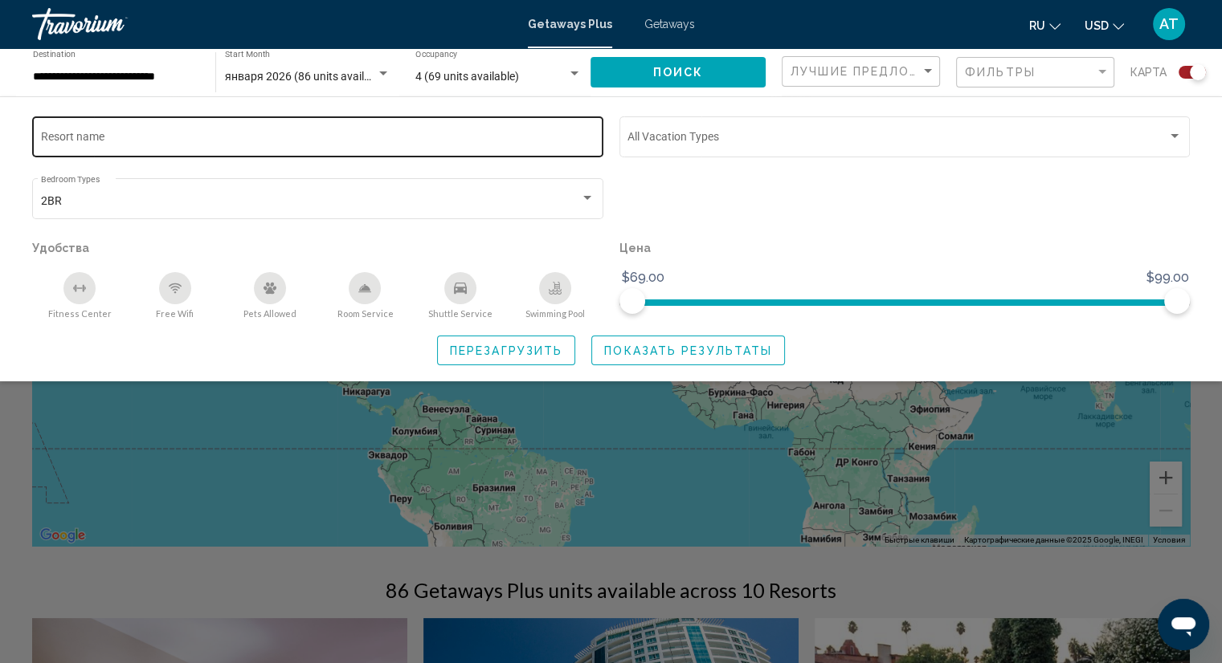
scroll to position [0, 0]
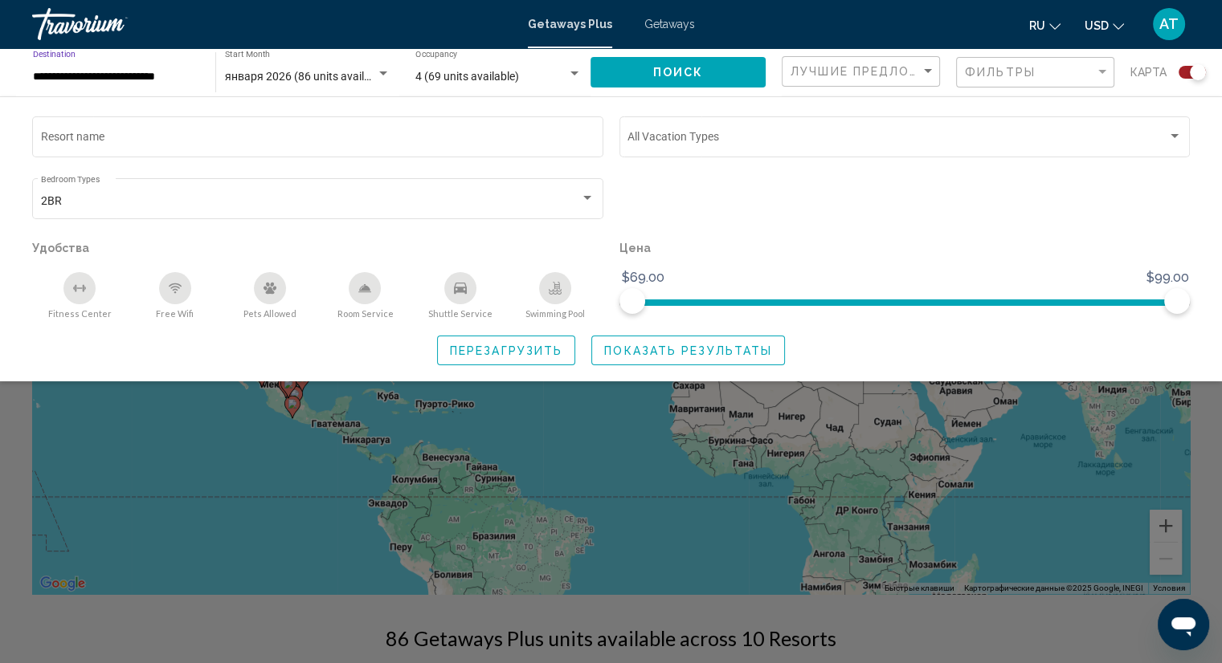
click at [60, 80] on input "**********" at bounding box center [116, 77] width 166 height 13
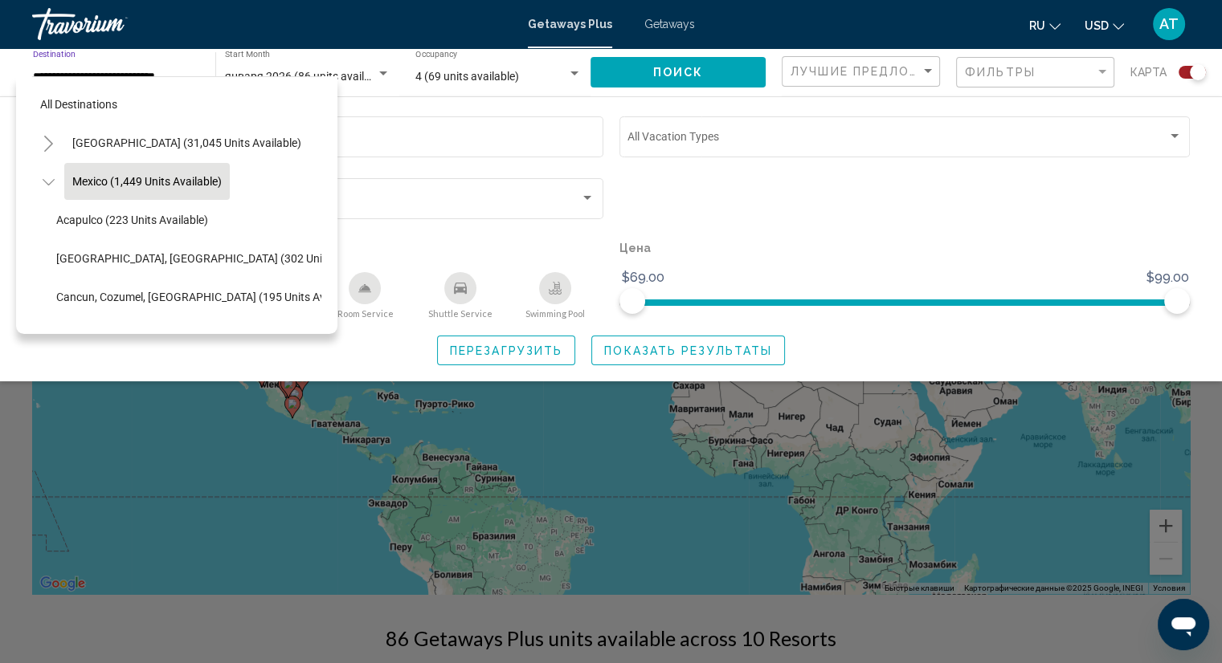
click at [51, 183] on icon "Toggle Mexico (1,449 units available)" at bounding box center [49, 182] width 12 height 16
click at [54, 180] on icon "Toggle Mexico (1,449 units available)" at bounding box center [49, 182] width 12 height 16
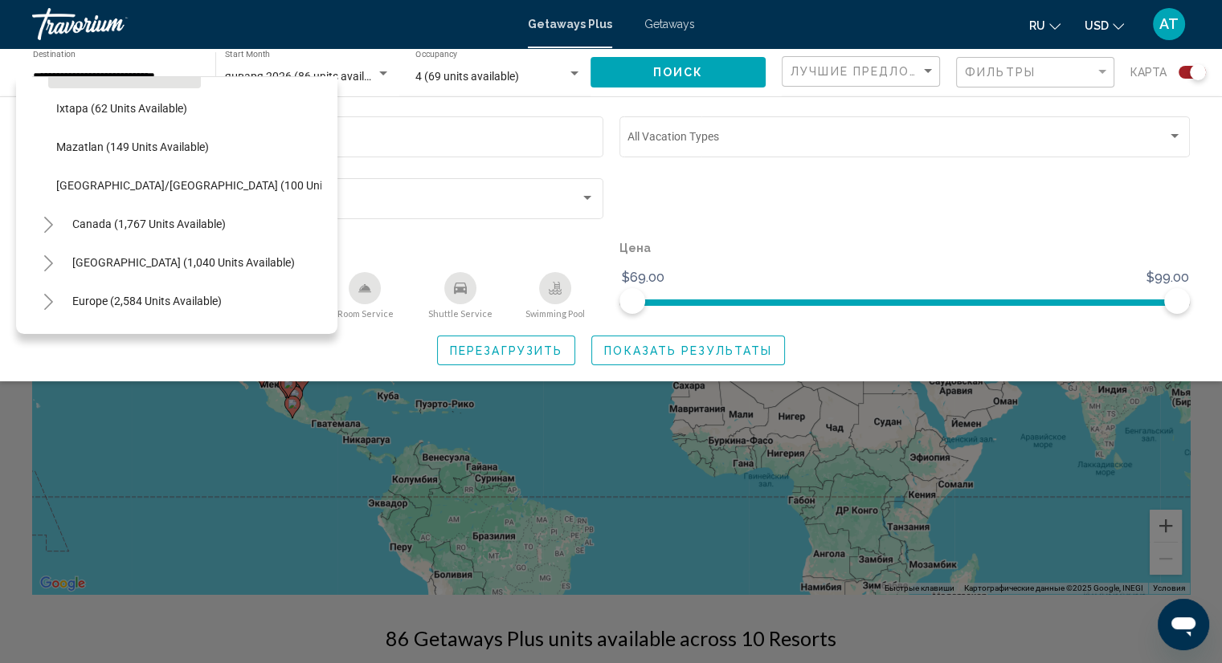
scroll to position [321, 0]
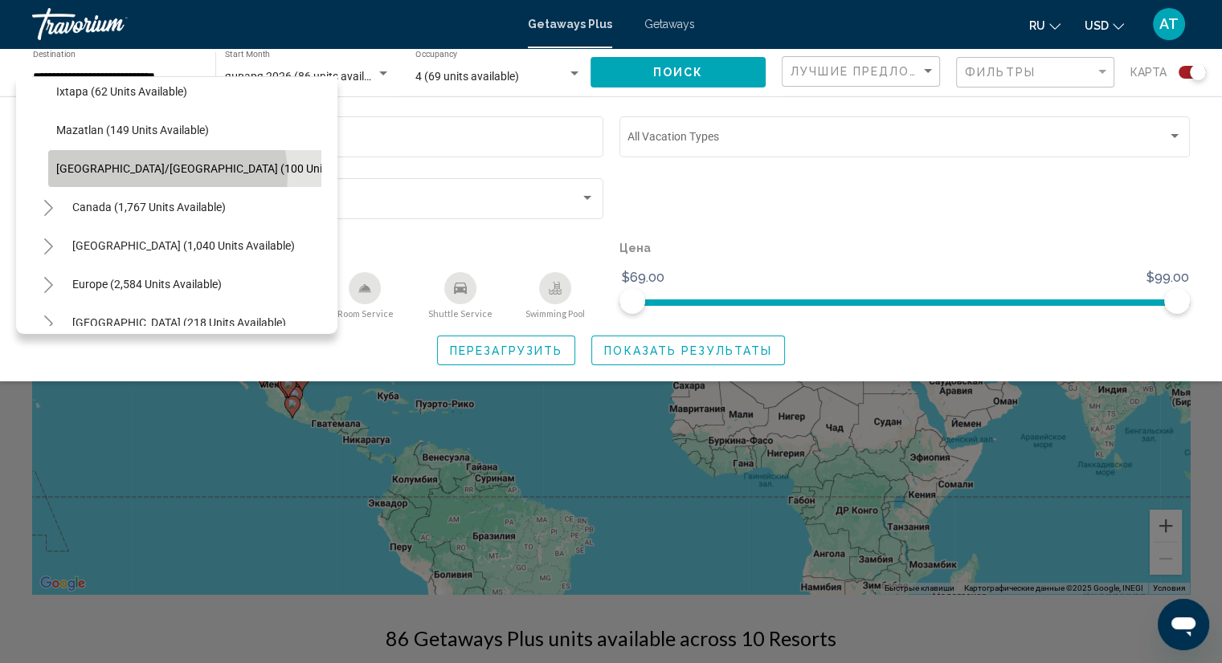
click at [156, 175] on button "[GEOGRAPHIC_DATA]/[GEOGRAPHIC_DATA] (100 units available)" at bounding box center [219, 168] width 343 height 37
type input "**********"
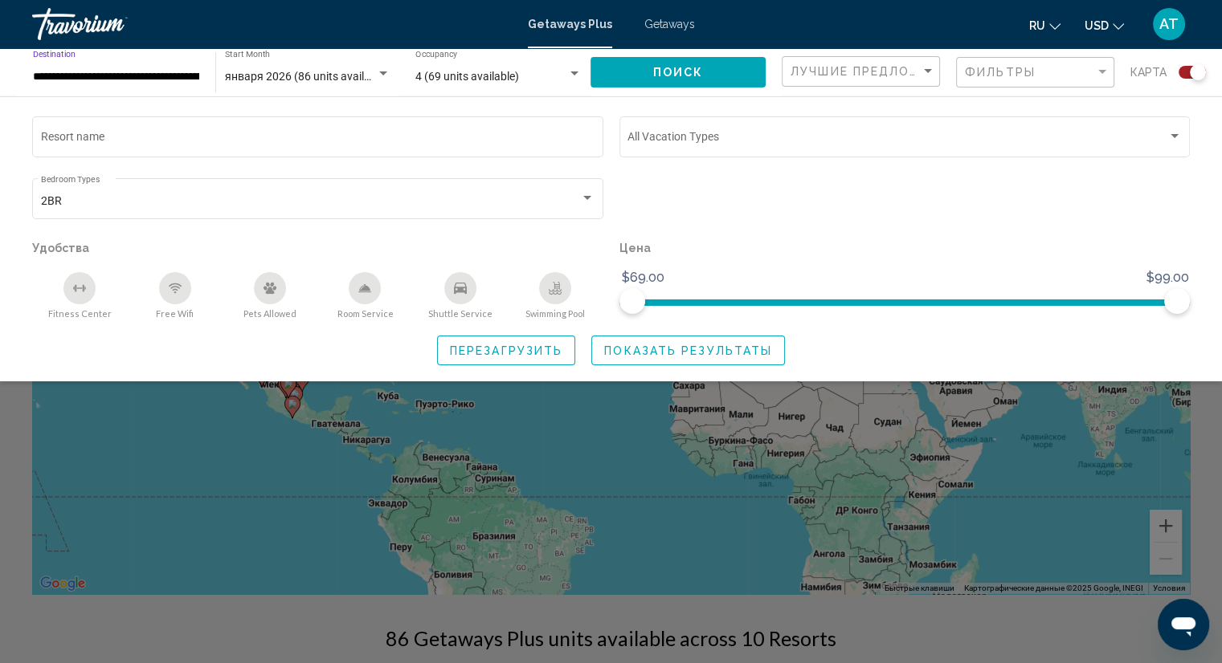
click at [708, 80] on button "Поиск" at bounding box center [677, 72] width 175 height 30
click at [890, 82] on div "Лучшие предложения" at bounding box center [862, 72] width 145 height 30
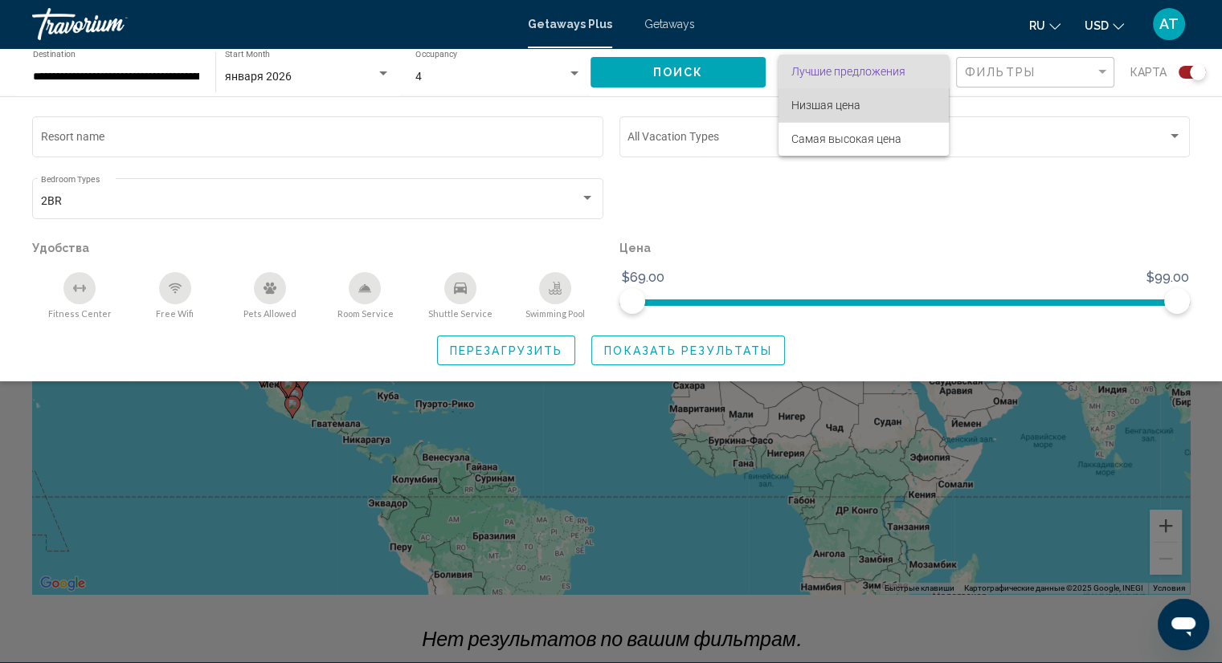
click at [863, 103] on span "Низшая цена" at bounding box center [863, 105] width 145 height 34
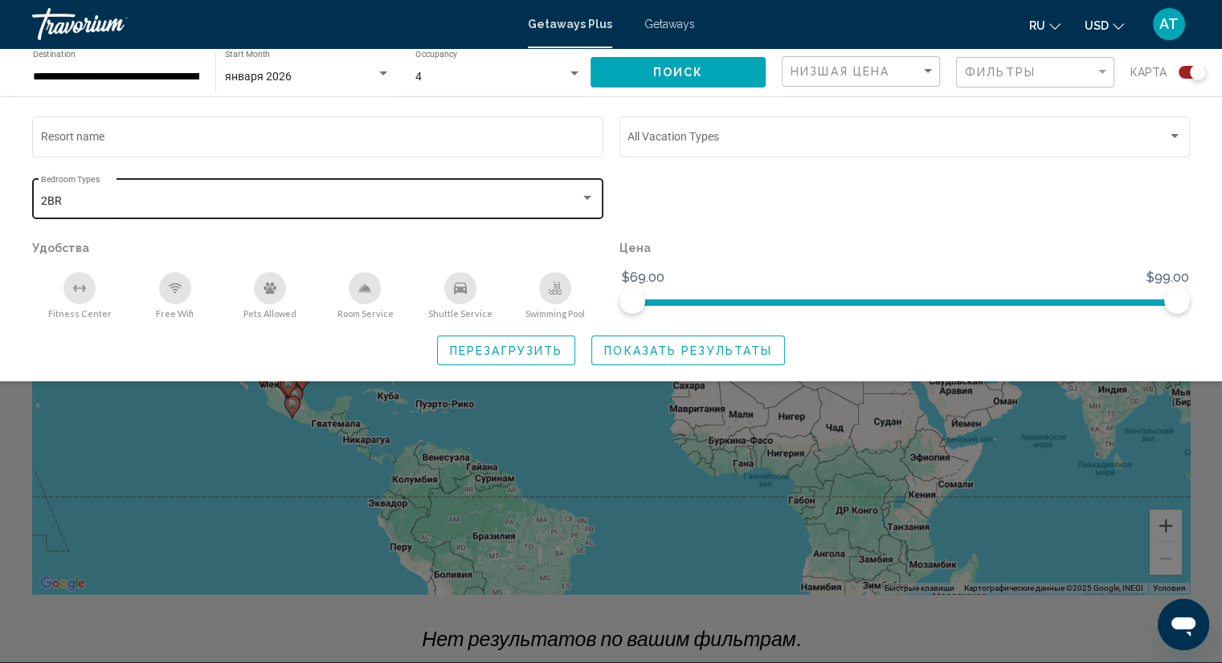
click at [565, 194] on div "2BR Bedroom Types All Bedroom Types" at bounding box center [318, 197] width 554 height 44
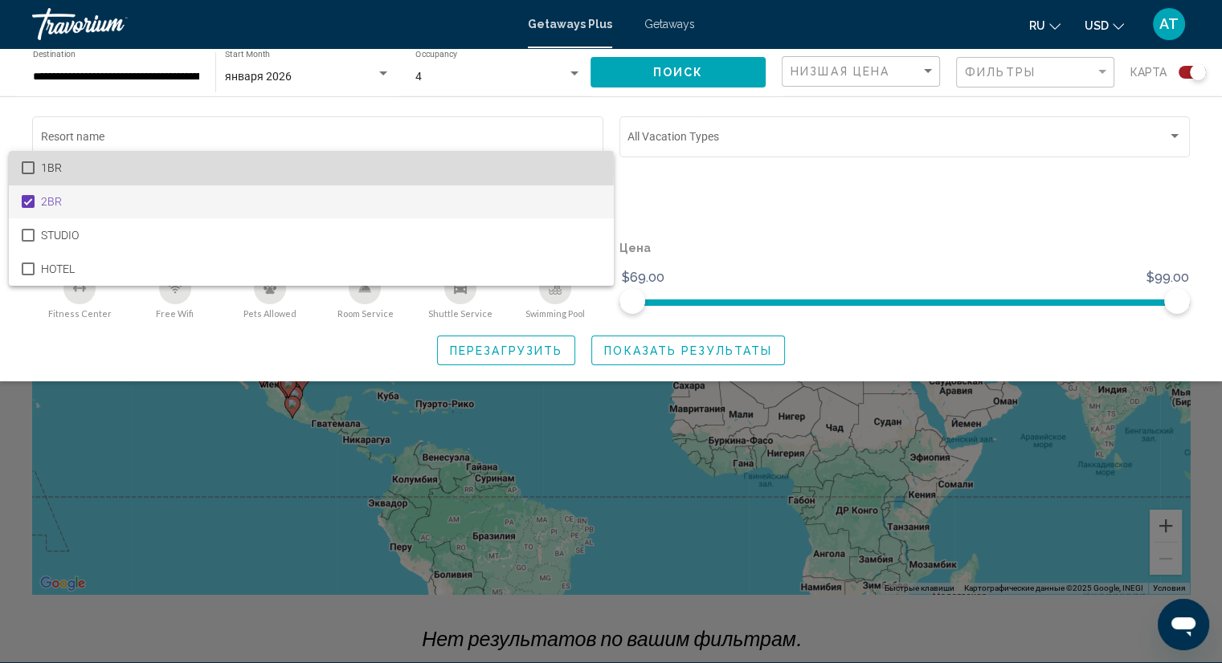
click at [98, 171] on span "1BR" at bounding box center [321, 168] width 560 height 34
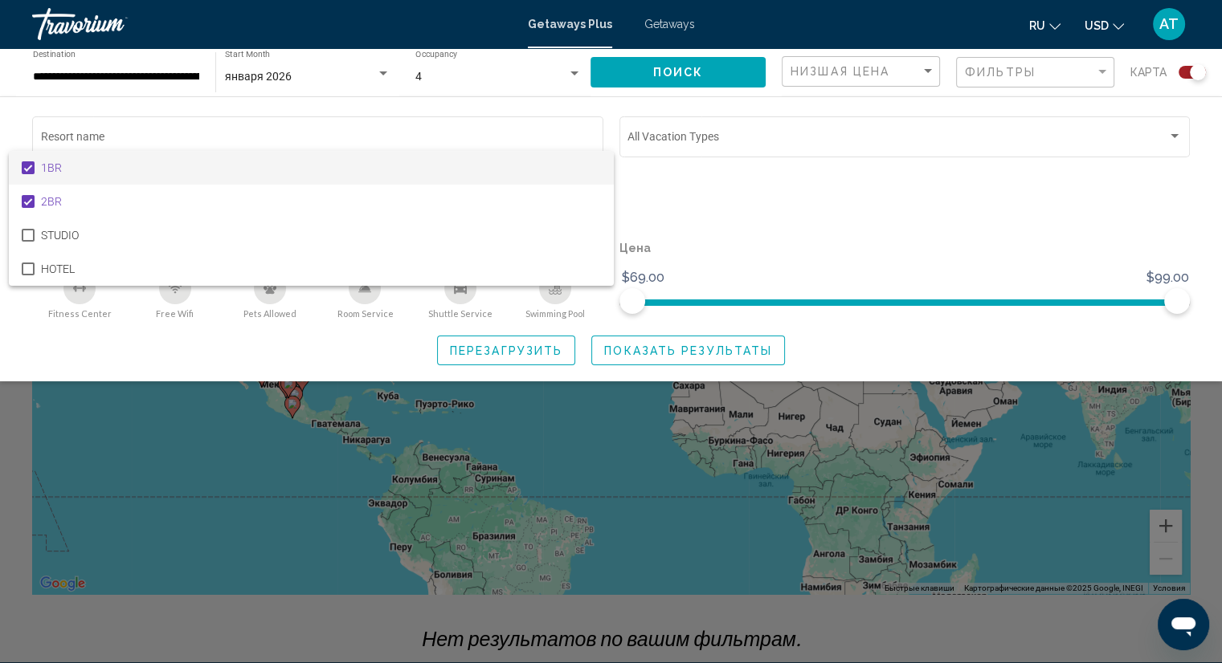
click at [653, 77] on div at bounding box center [611, 331] width 1222 height 663
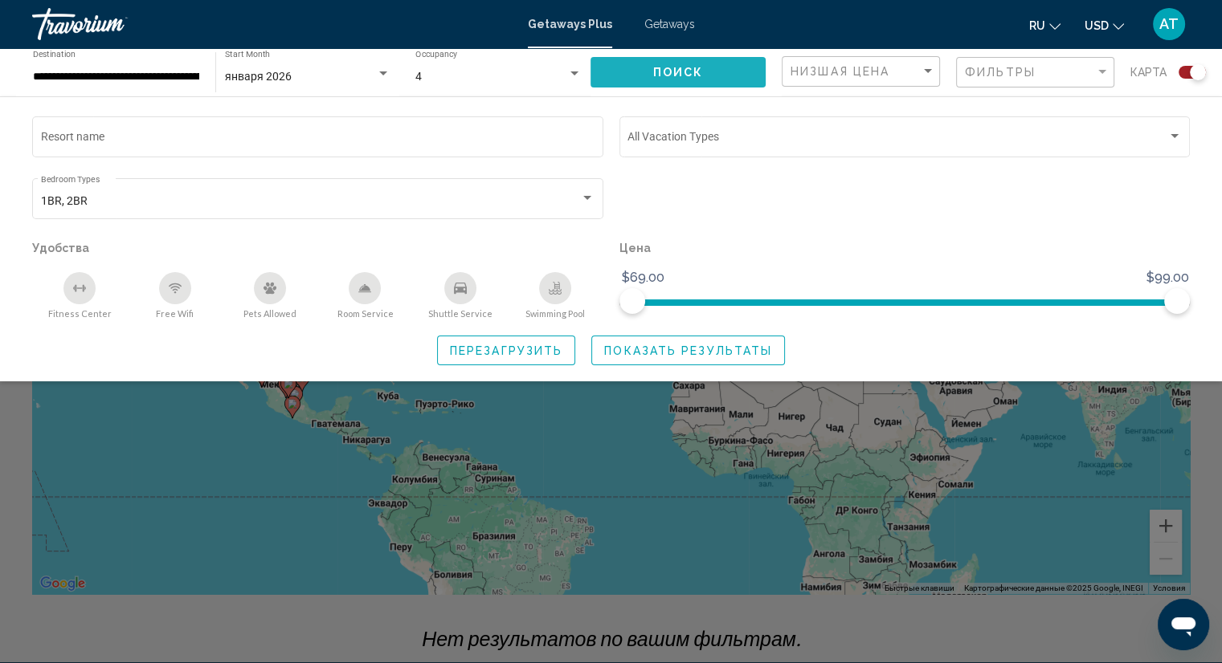
click at [653, 77] on span "Поиск" at bounding box center [678, 73] width 51 height 13
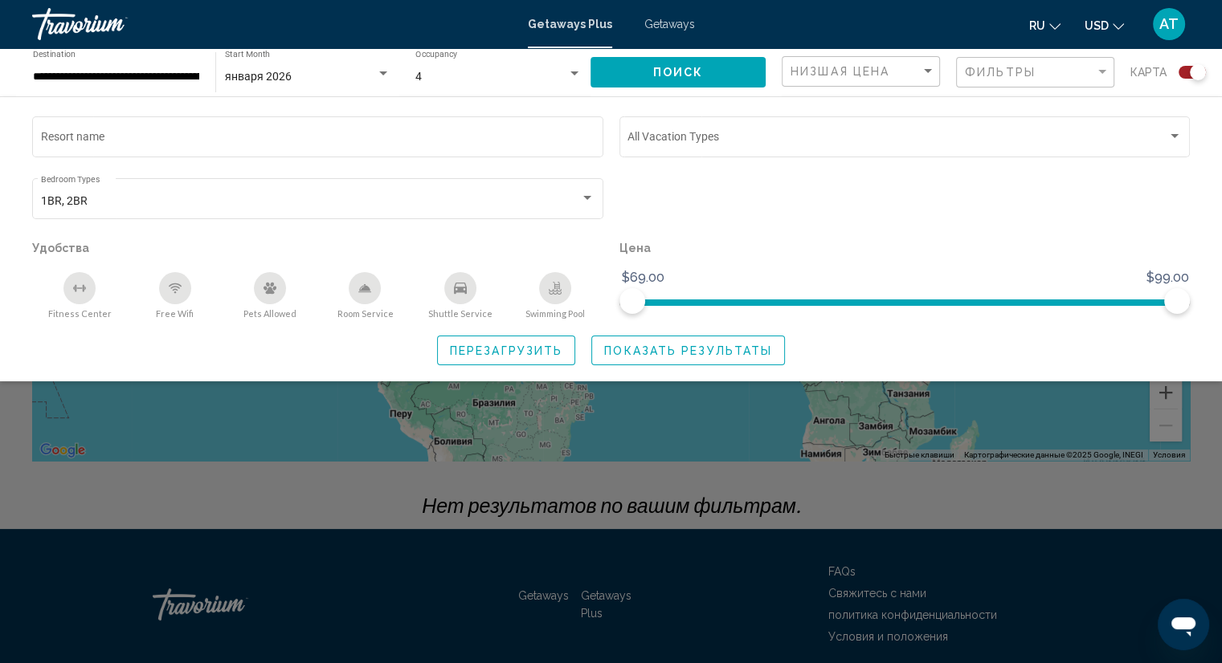
scroll to position [161, 0]
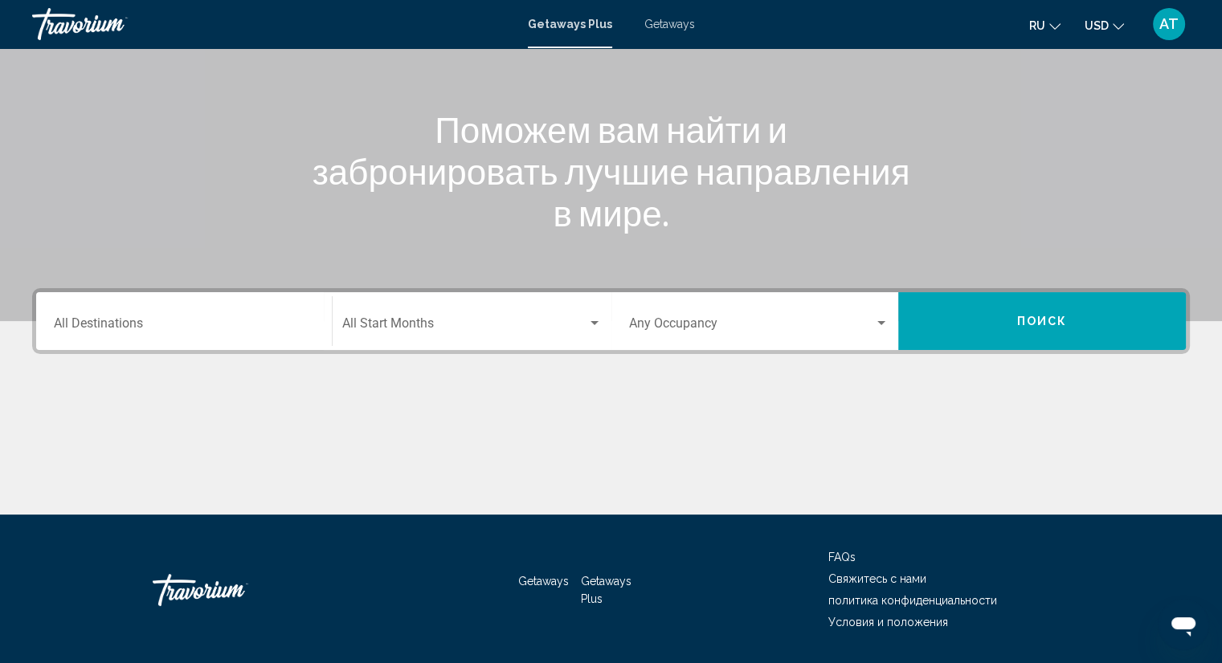
click at [167, 324] on input "Destination All Destinations" at bounding box center [184, 327] width 260 height 14
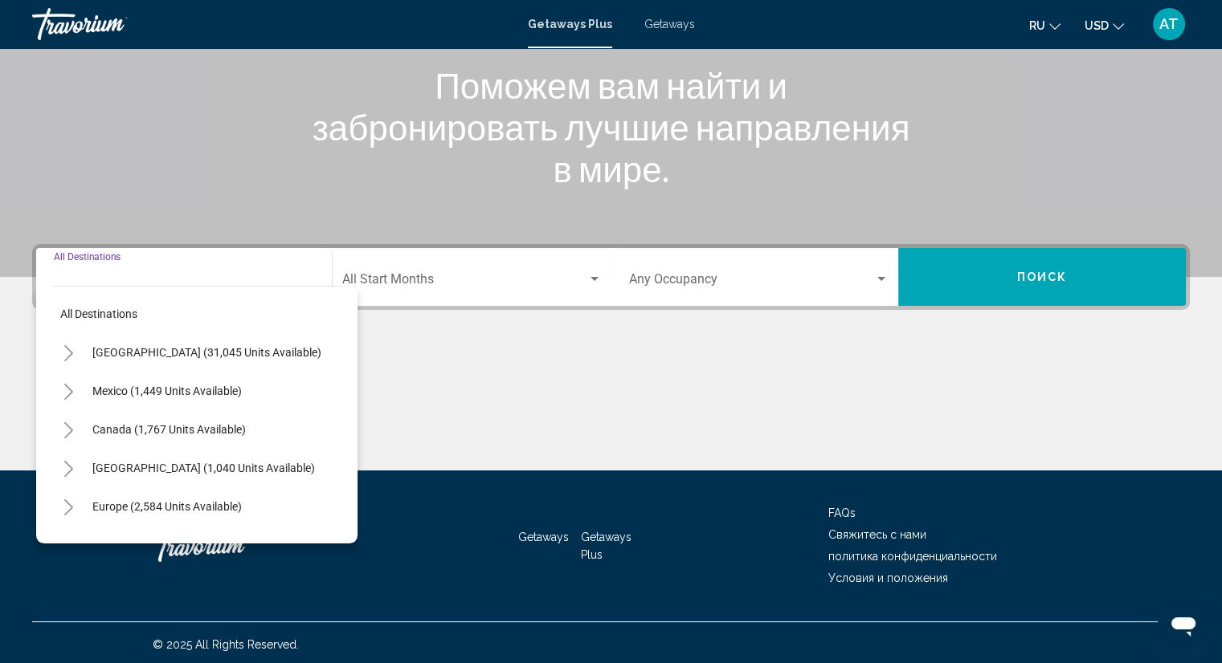
scroll to position [209, 0]
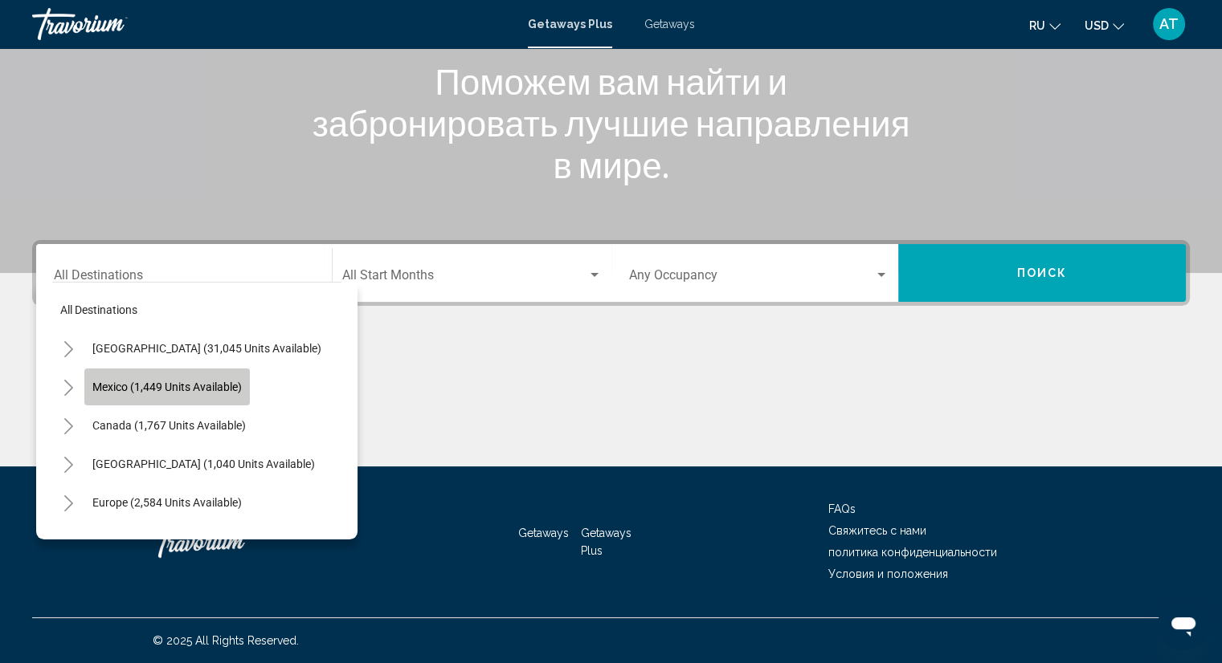
click at [176, 385] on span "Mexico (1,449 units available)" at bounding box center [166, 387] width 149 height 13
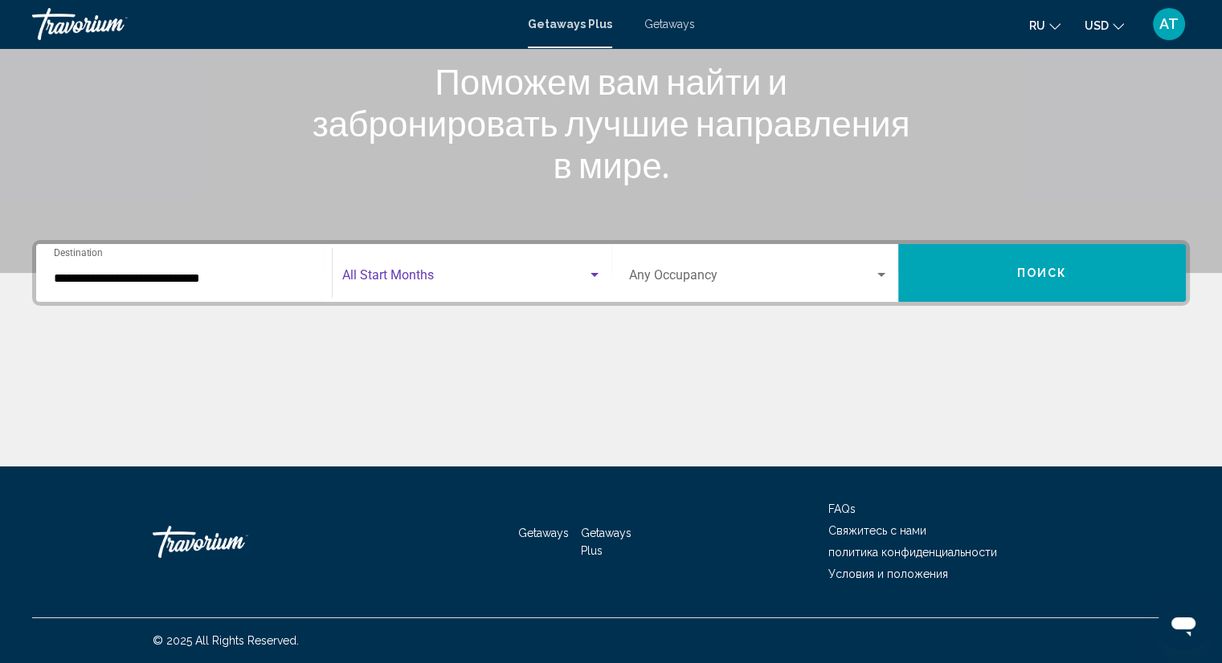
click at [371, 274] on span "Search widget" at bounding box center [464, 278] width 245 height 14
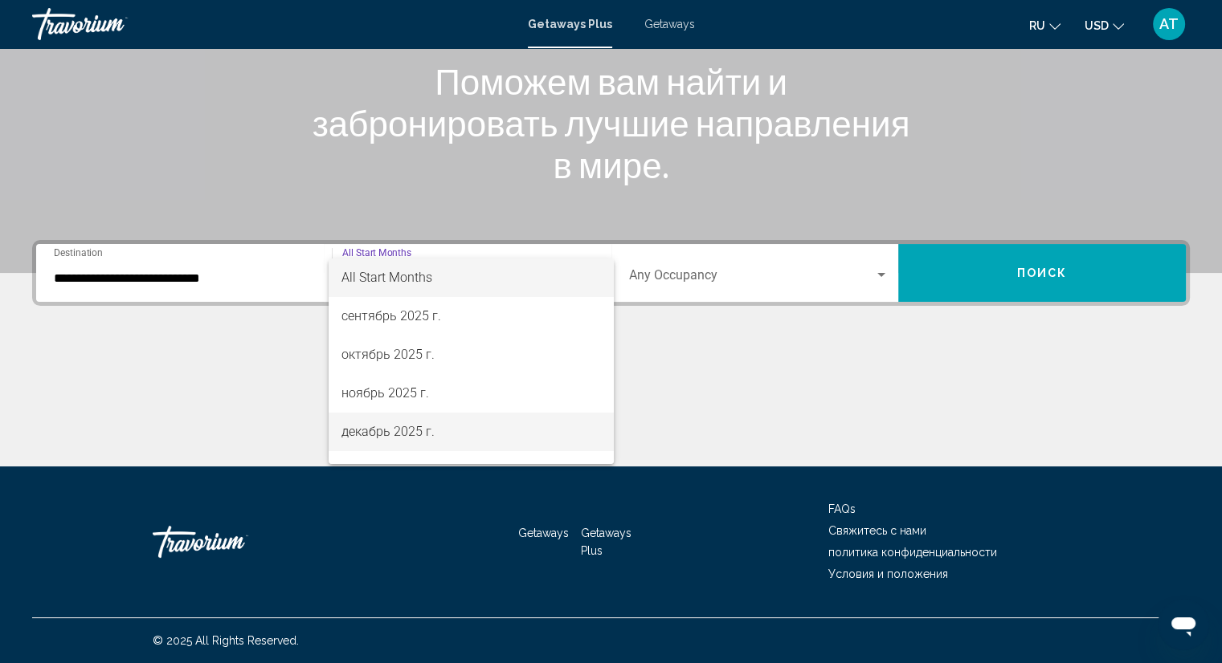
scroll to position [80, 0]
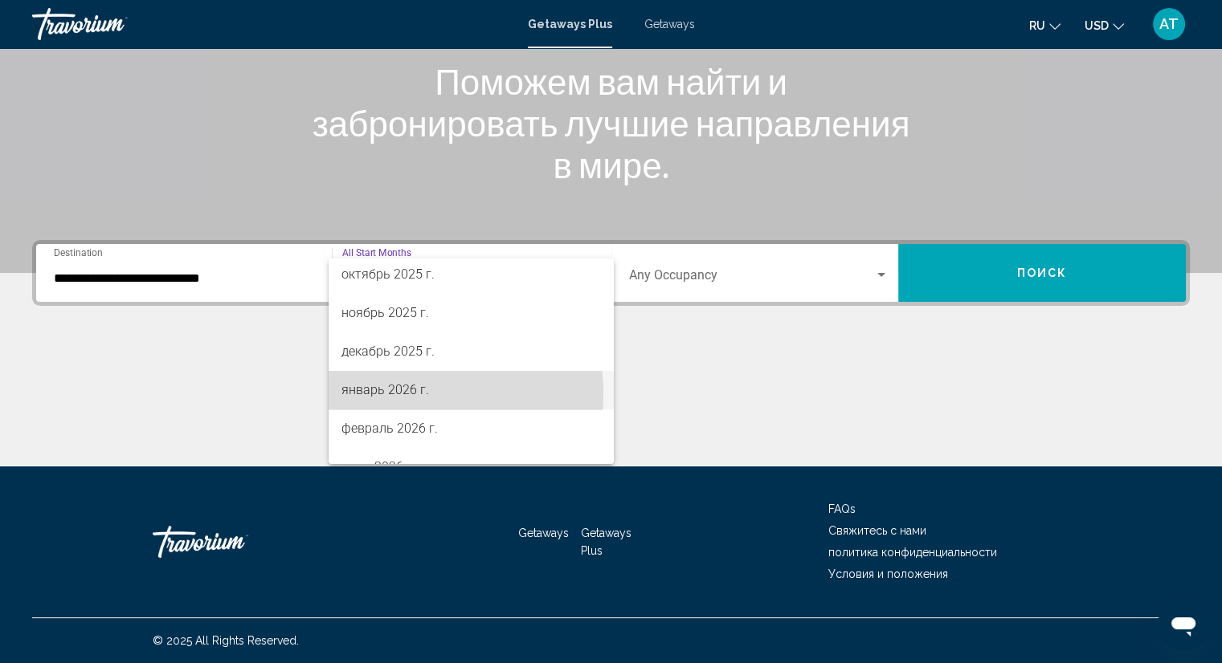
click at [387, 394] on span "январь 2026 г." at bounding box center [470, 390] width 259 height 39
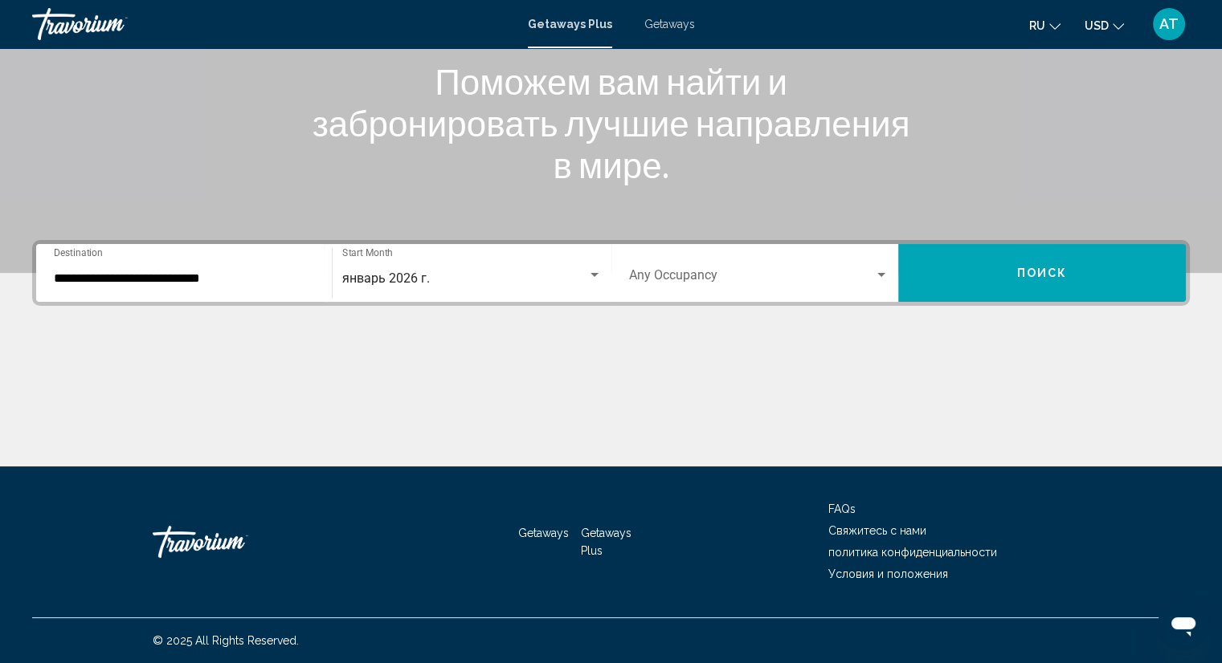
click at [793, 269] on div "Occupancy Any Occupancy" at bounding box center [759, 273] width 260 height 51
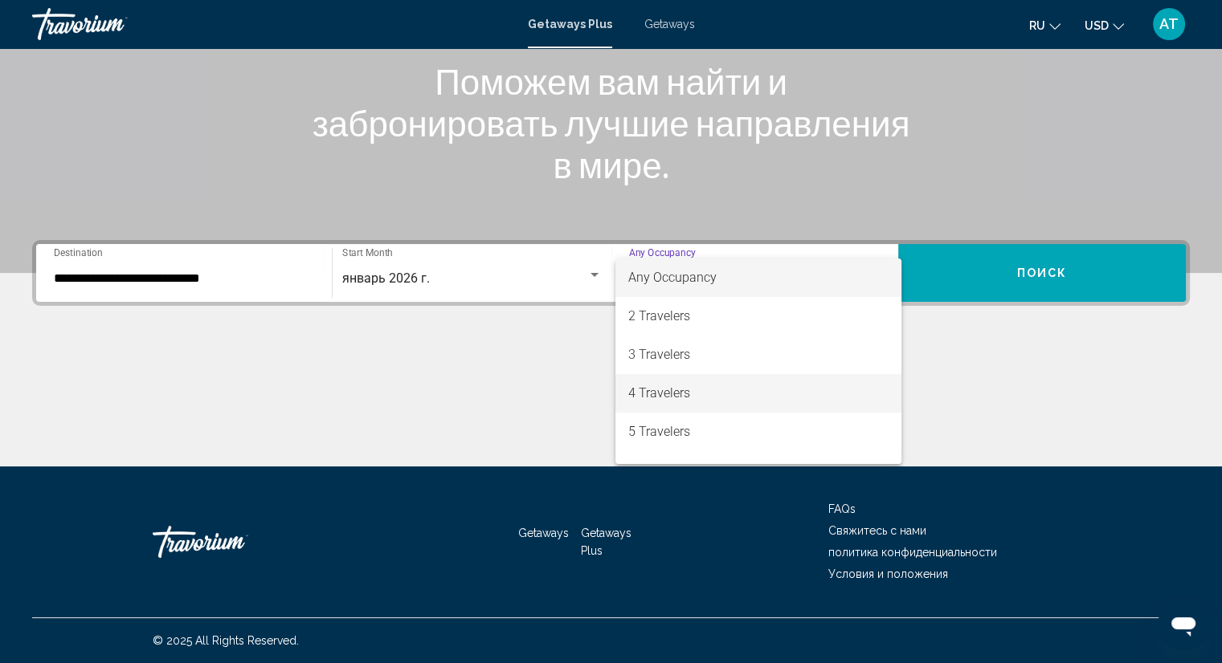
click at [712, 388] on span "4 Travelers" at bounding box center [758, 393] width 260 height 39
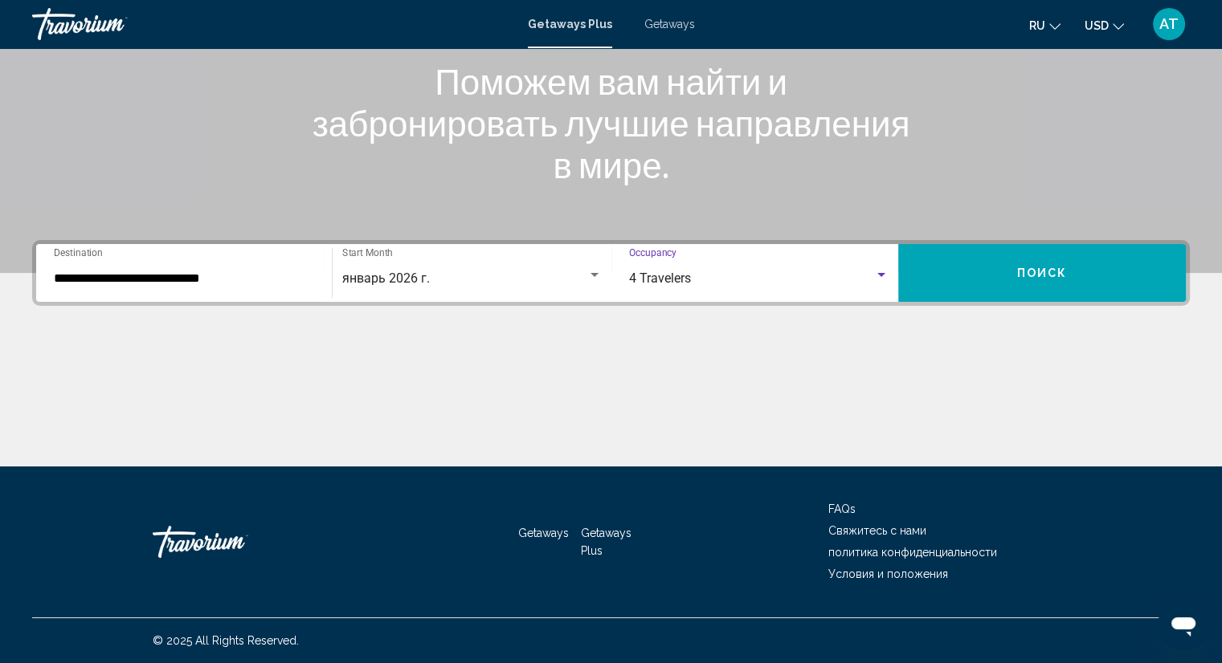
click at [122, 283] on input "**********" at bounding box center [184, 278] width 260 height 14
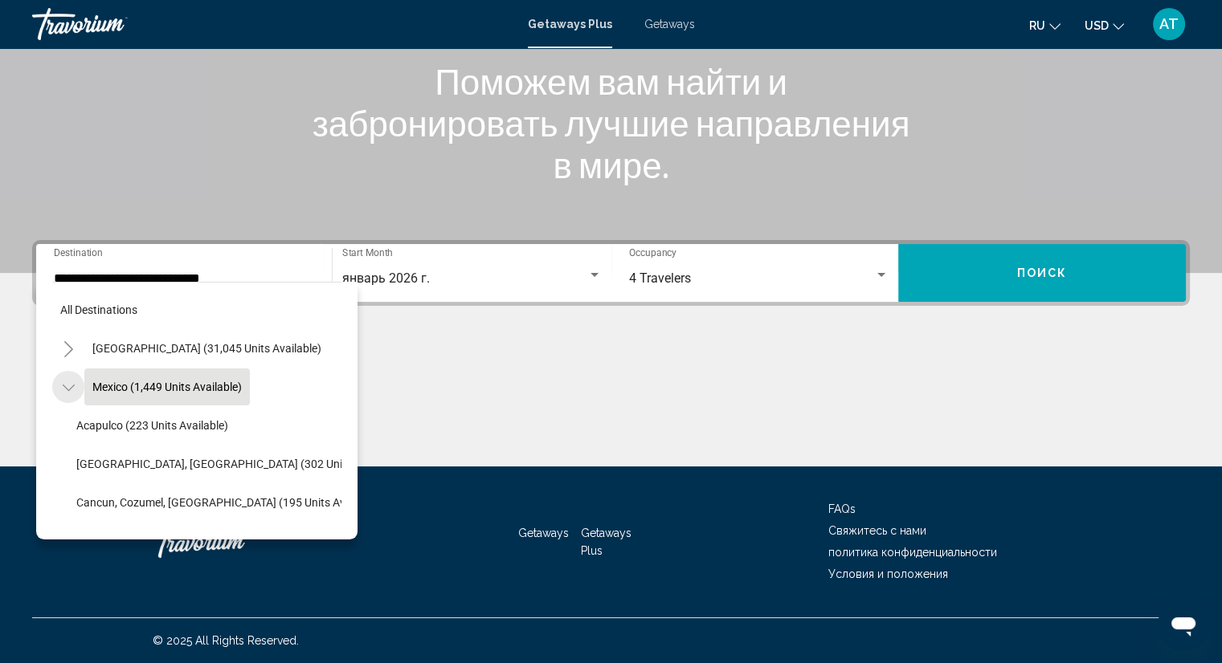
click at [64, 384] on icon "Toggle Mexico (1,449 units available)" at bounding box center [69, 388] width 12 height 16
click at [71, 382] on icon "Toggle Mexico (1,449 units available)" at bounding box center [69, 388] width 12 height 16
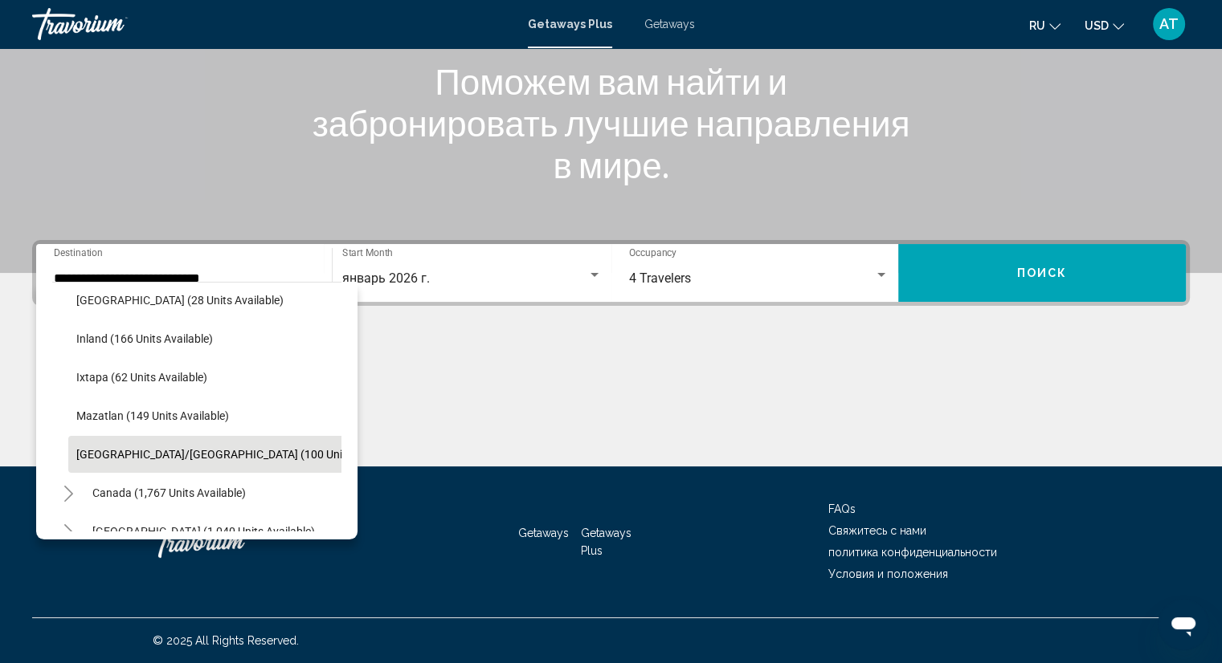
scroll to position [321, 0]
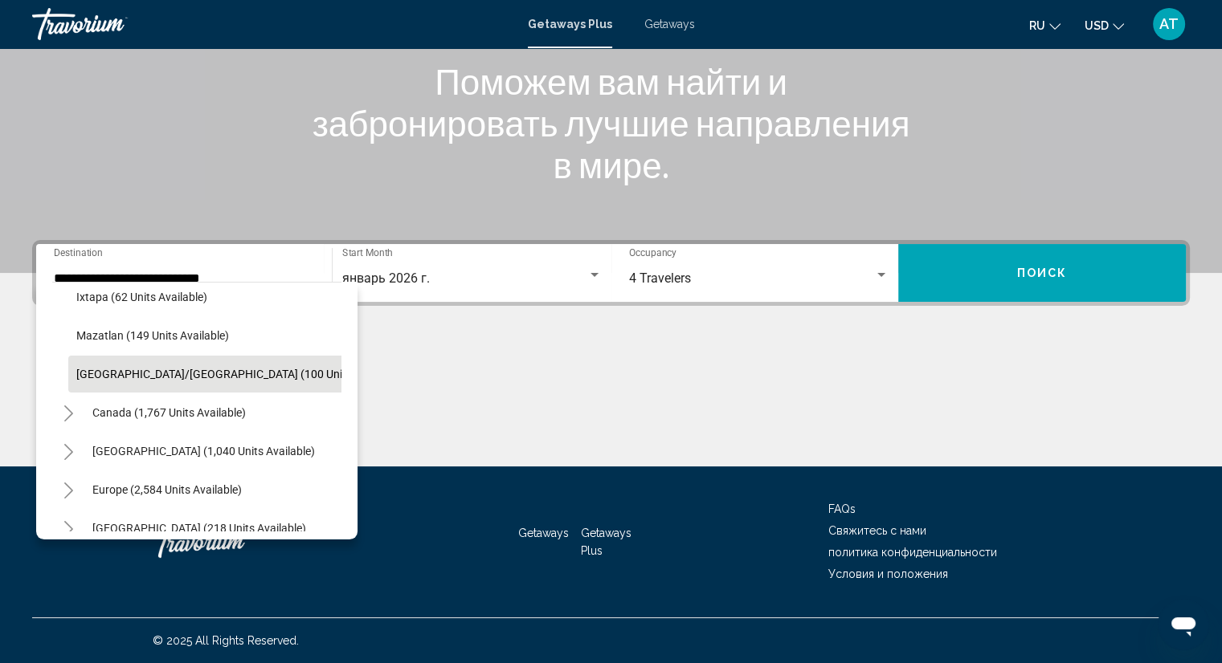
click at [182, 370] on span "[GEOGRAPHIC_DATA]/[GEOGRAPHIC_DATA] (100 units available)" at bounding box center [239, 374] width 327 height 13
type input "**********"
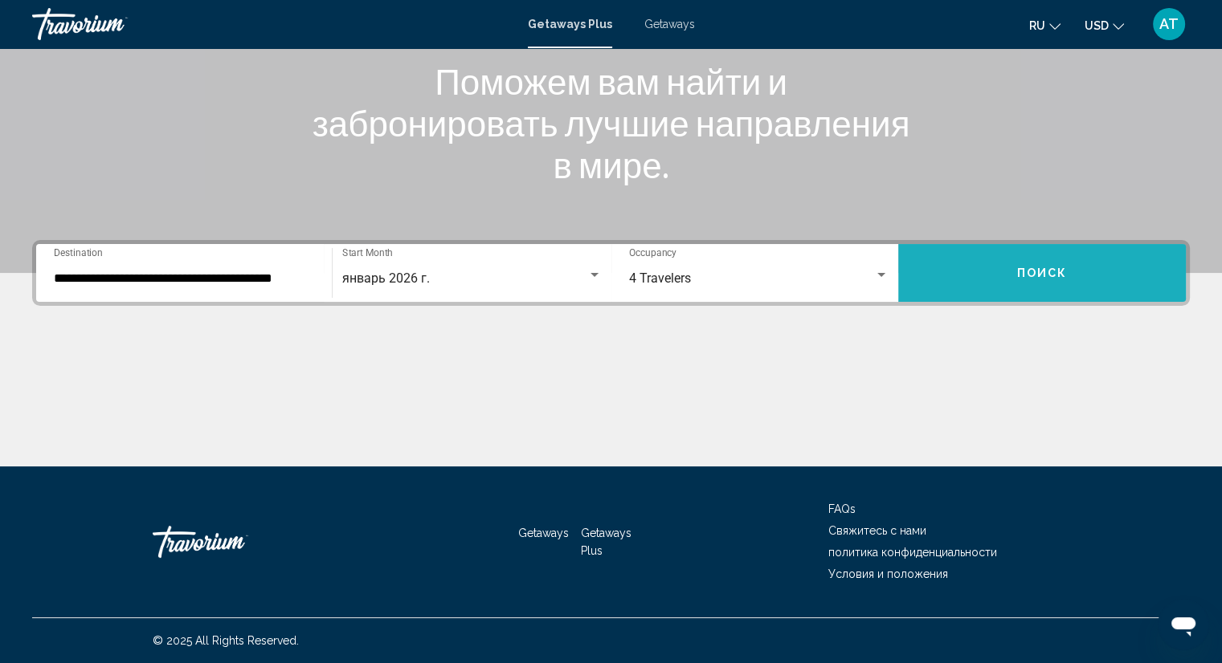
click at [995, 273] on button "Поиск" at bounding box center [1042, 273] width 288 height 58
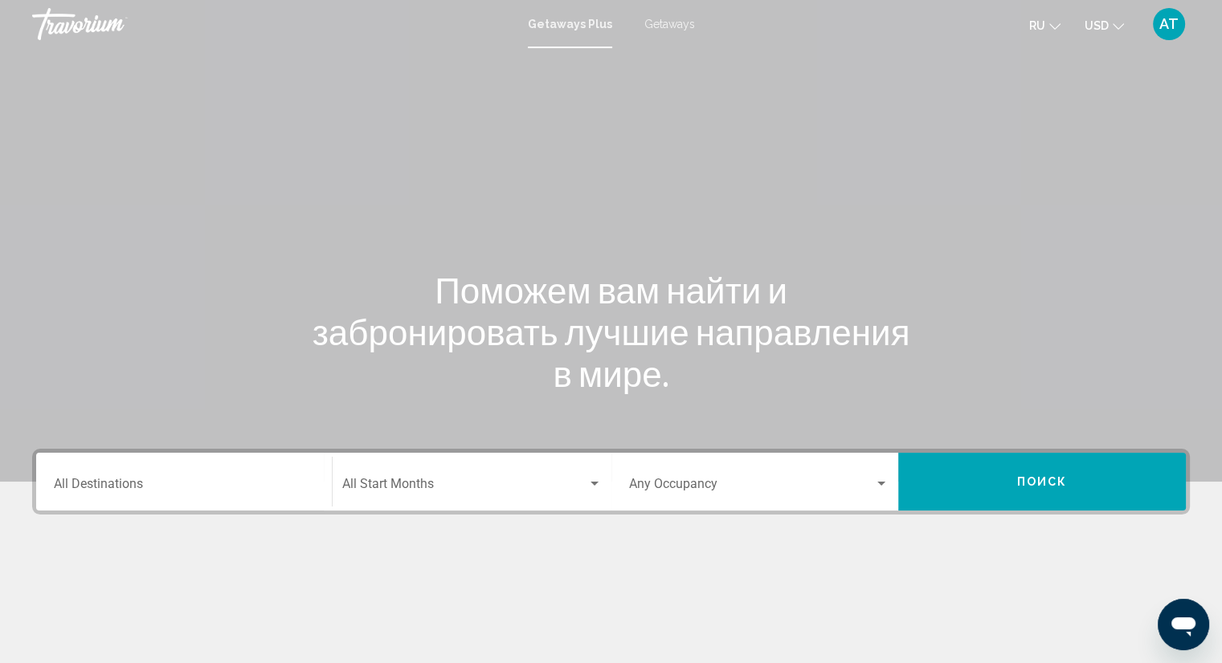
click at [139, 478] on div "Destination All Destinations" at bounding box center [184, 482] width 260 height 51
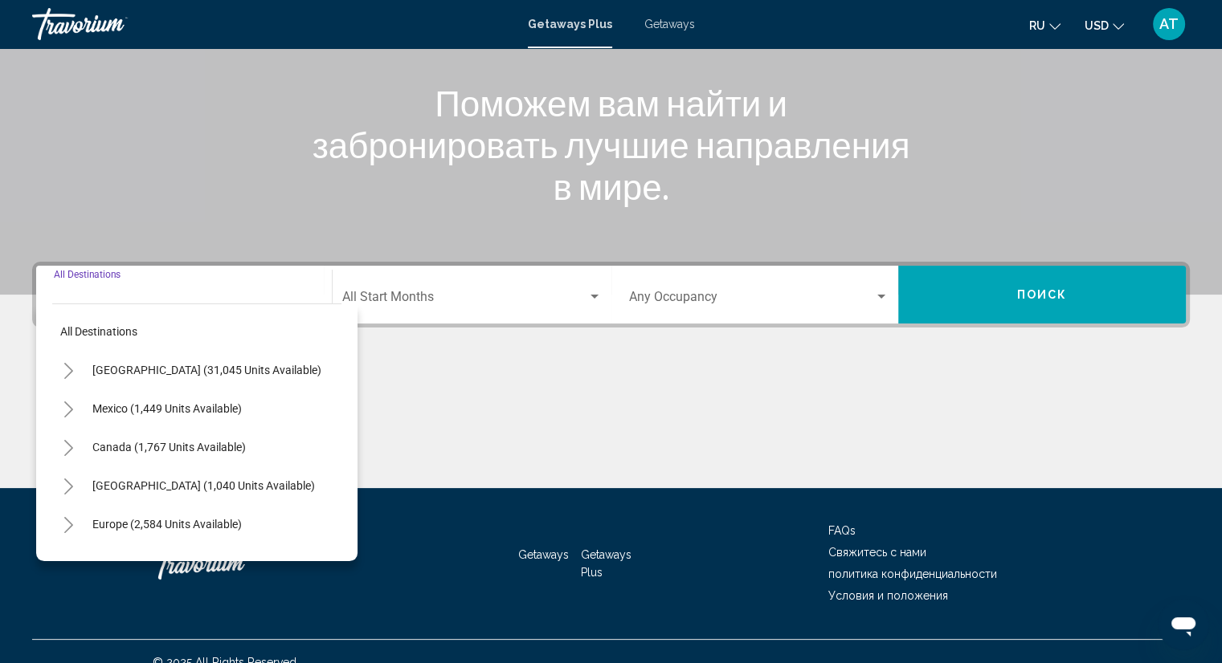
scroll to position [209, 0]
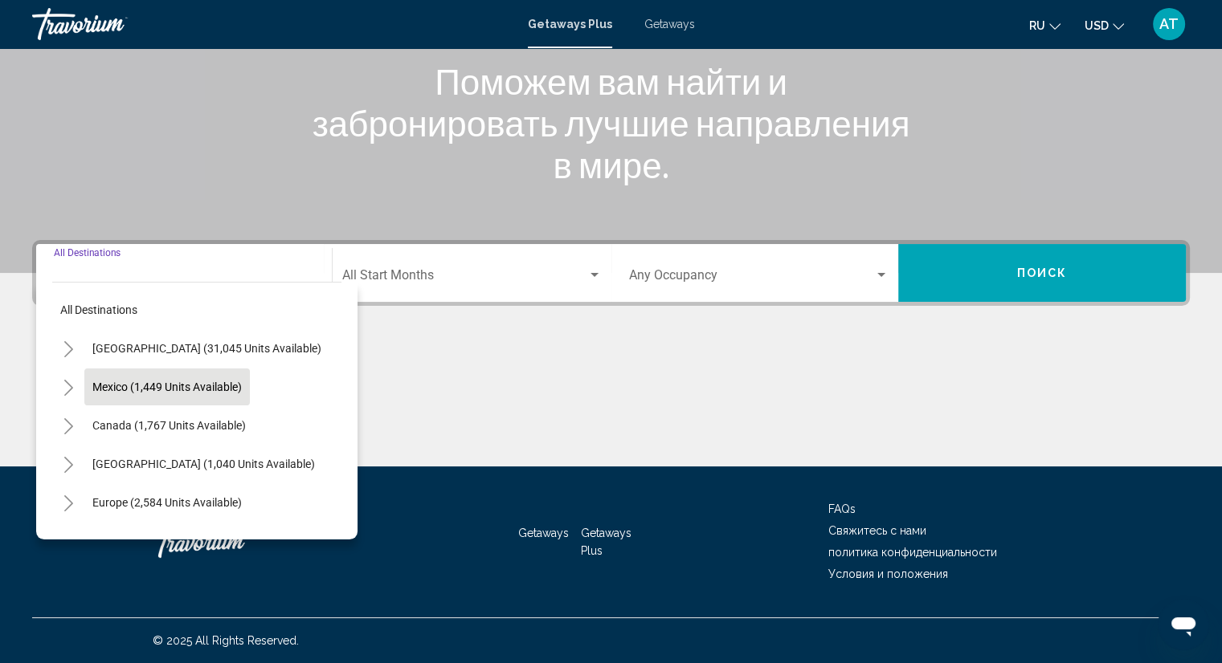
click at [117, 391] on span "Mexico (1,449 units available)" at bounding box center [166, 387] width 149 height 13
type input "**********"
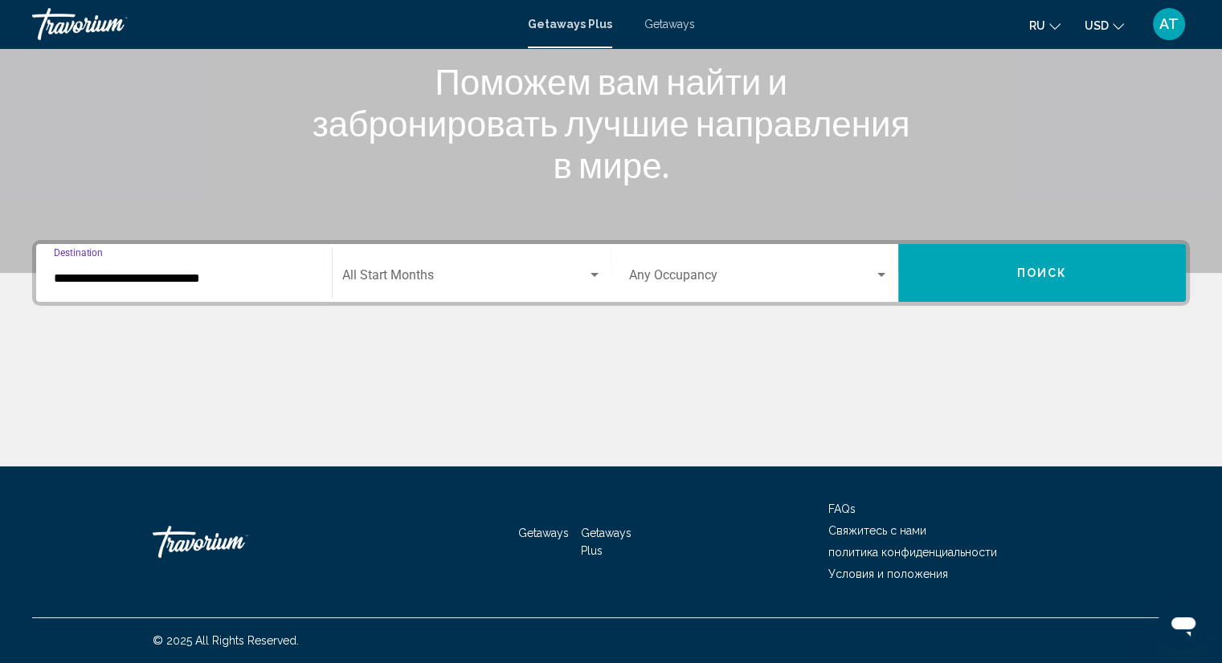
click at [94, 281] on input "**********" at bounding box center [184, 278] width 260 height 14
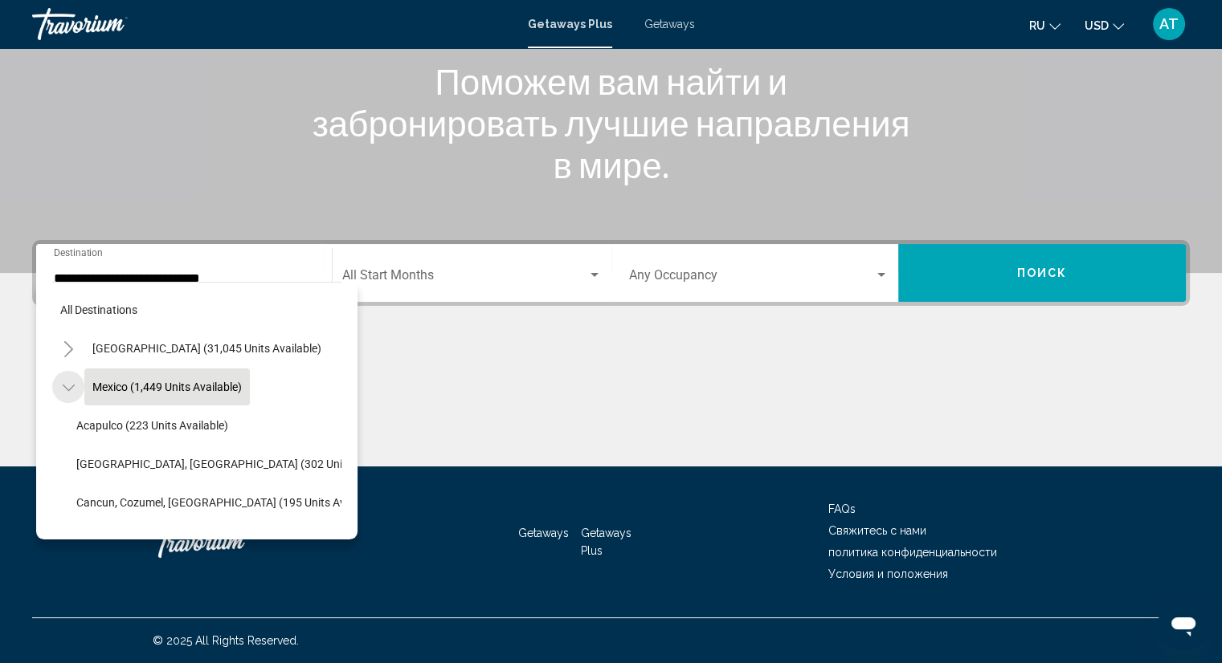
click at [70, 382] on icon "Toggle Mexico (1,449 units available)" at bounding box center [69, 388] width 12 height 16
click at [69, 381] on icon "Toggle Mexico (1,449 units available)" at bounding box center [69, 388] width 12 height 16
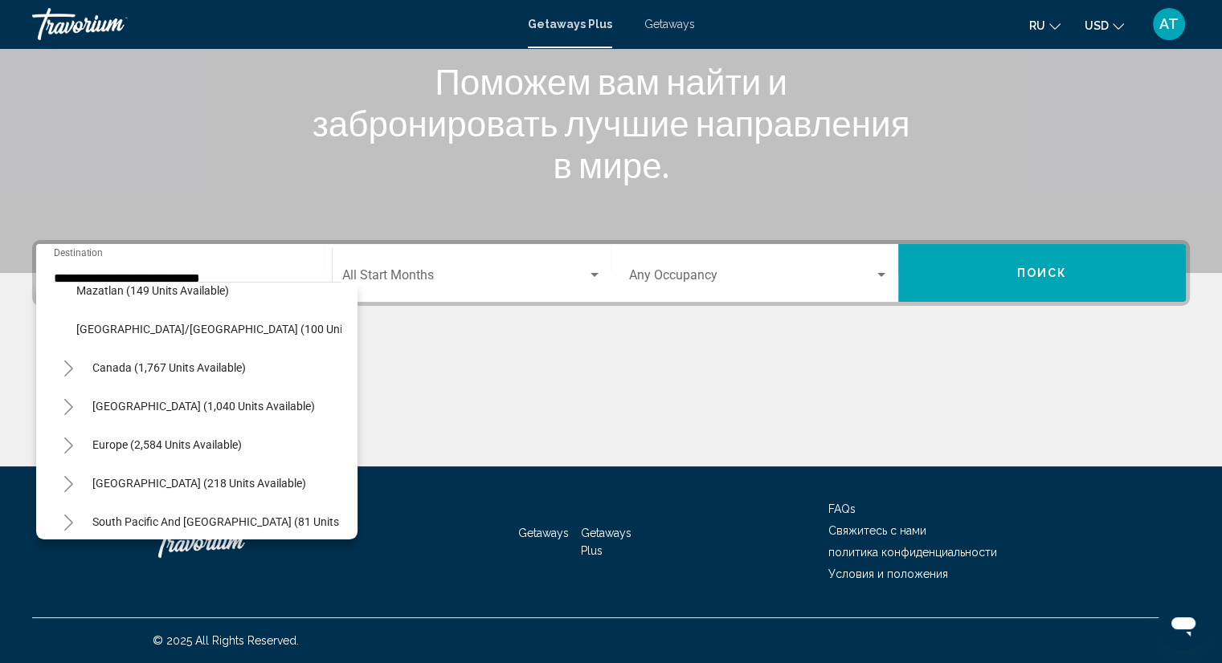
scroll to position [259, 0]
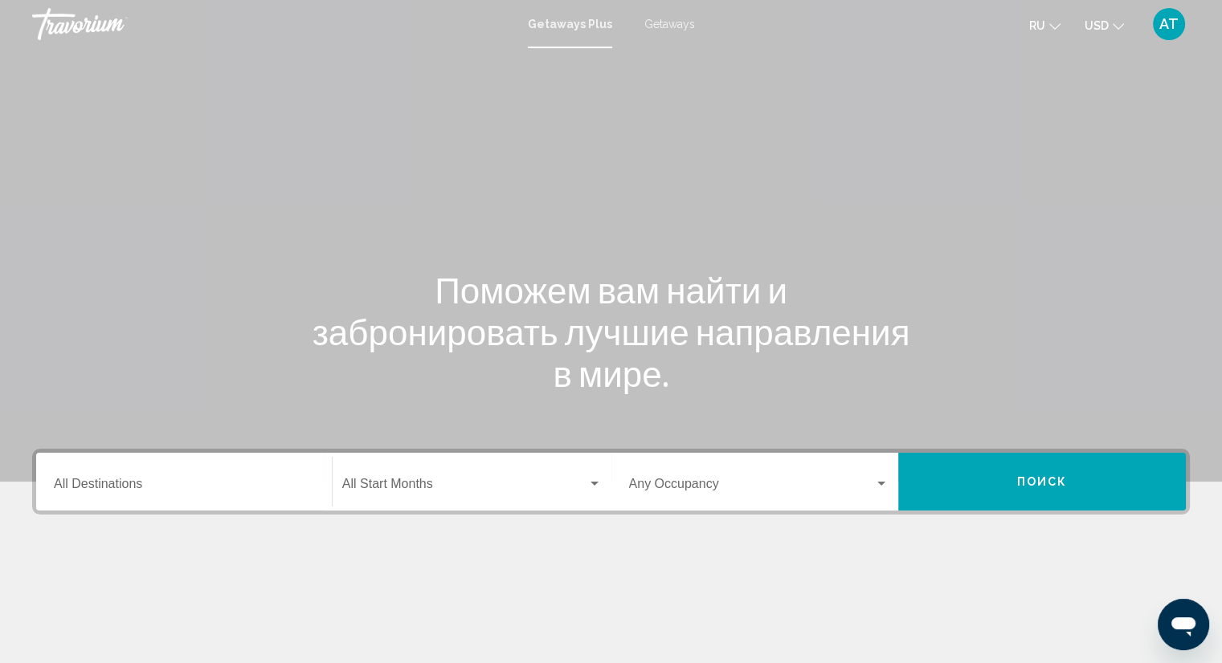
click at [139, 503] on div "Destination All Destinations" at bounding box center [184, 482] width 260 height 51
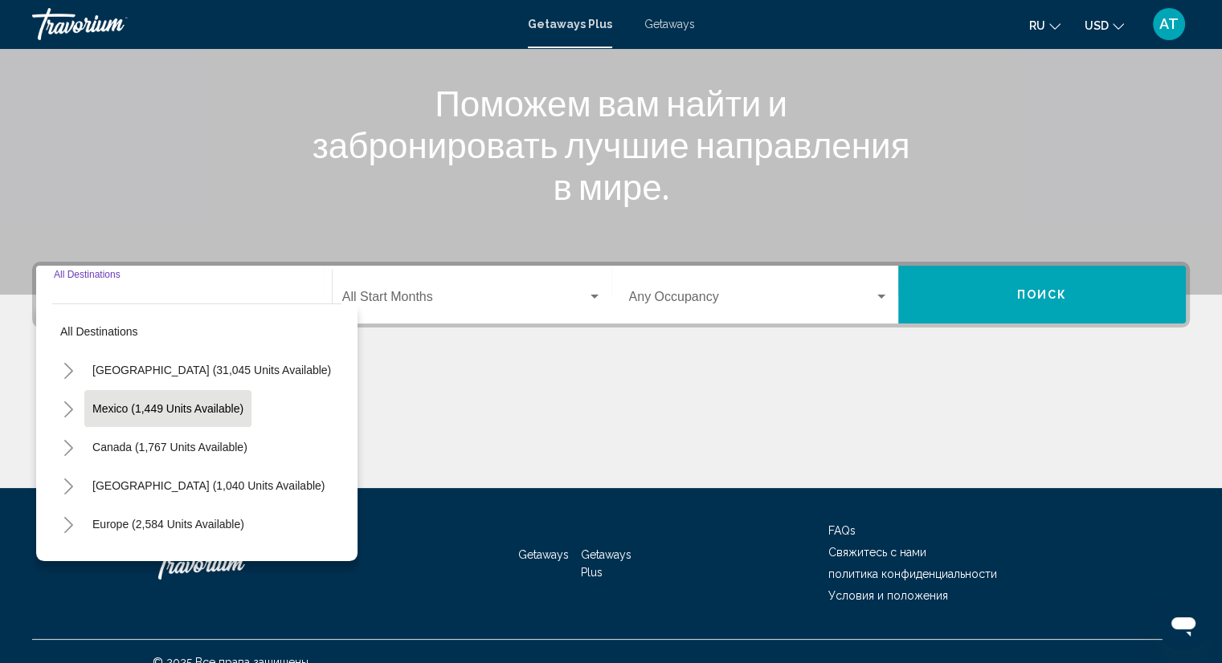
scroll to position [209, 0]
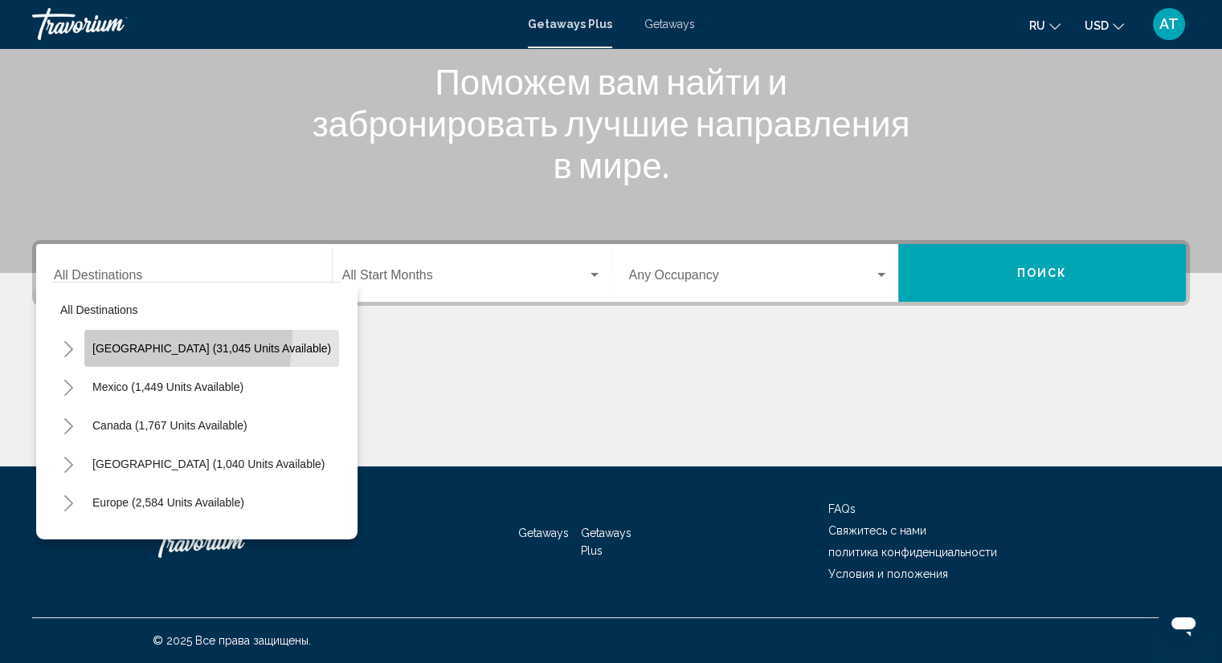
click at [102, 334] on button "[GEOGRAPHIC_DATA] (31,045 units available)" at bounding box center [211, 348] width 255 height 37
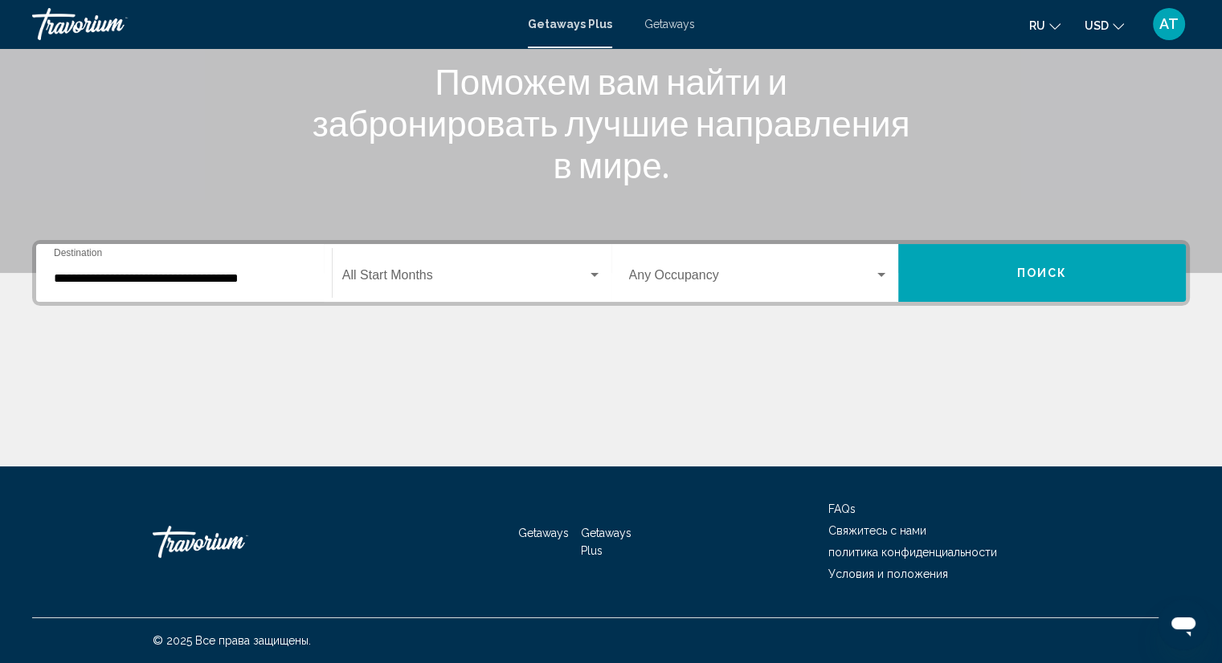
click at [75, 268] on div "**********" at bounding box center [184, 273] width 260 height 51
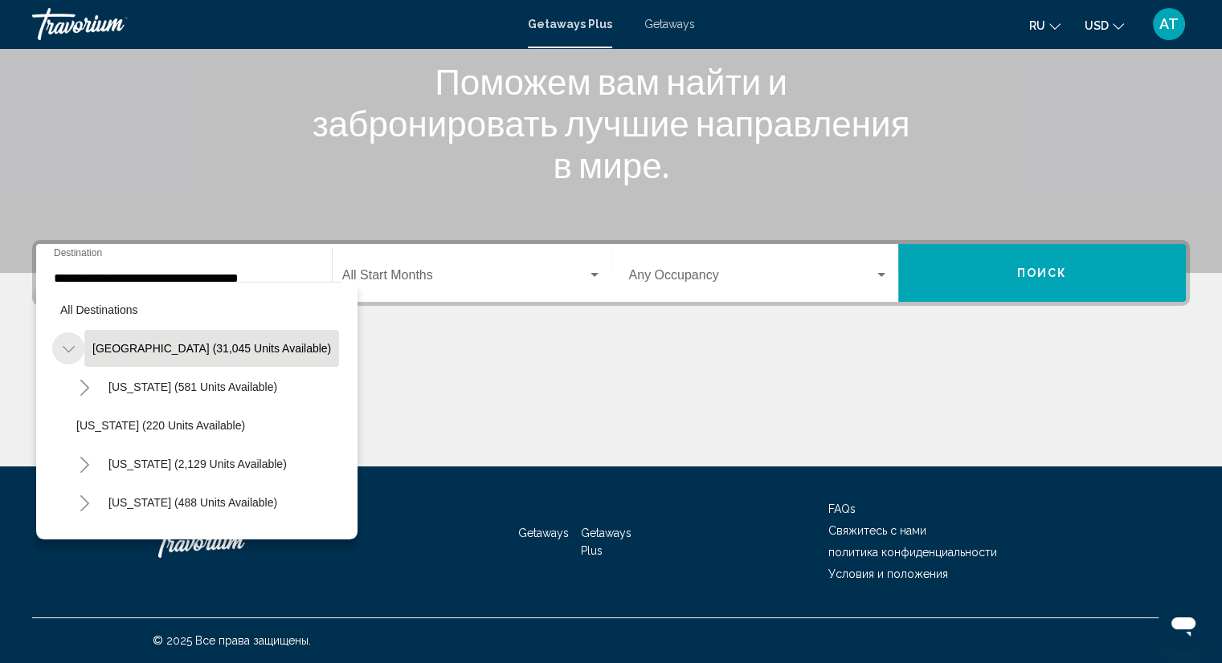
click at [63, 350] on icon "Toggle United States (31,045 units available)" at bounding box center [69, 349] width 12 height 16
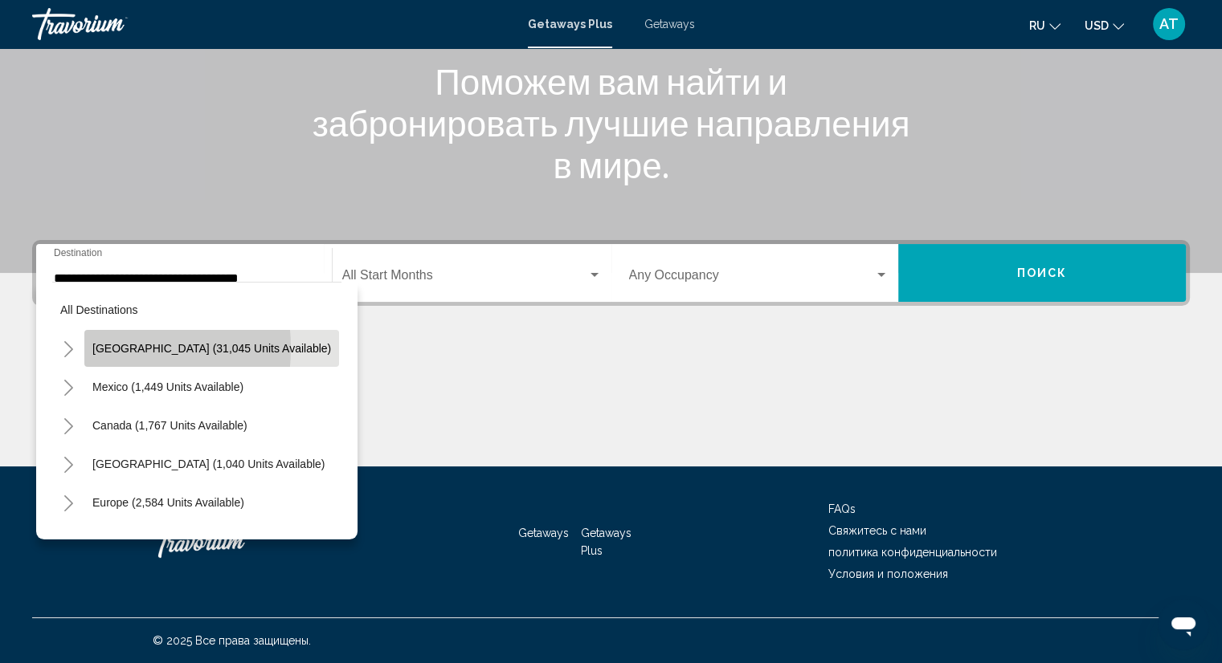
click at [93, 348] on span "[GEOGRAPHIC_DATA] (31,045 units available)" at bounding box center [211, 348] width 239 height 13
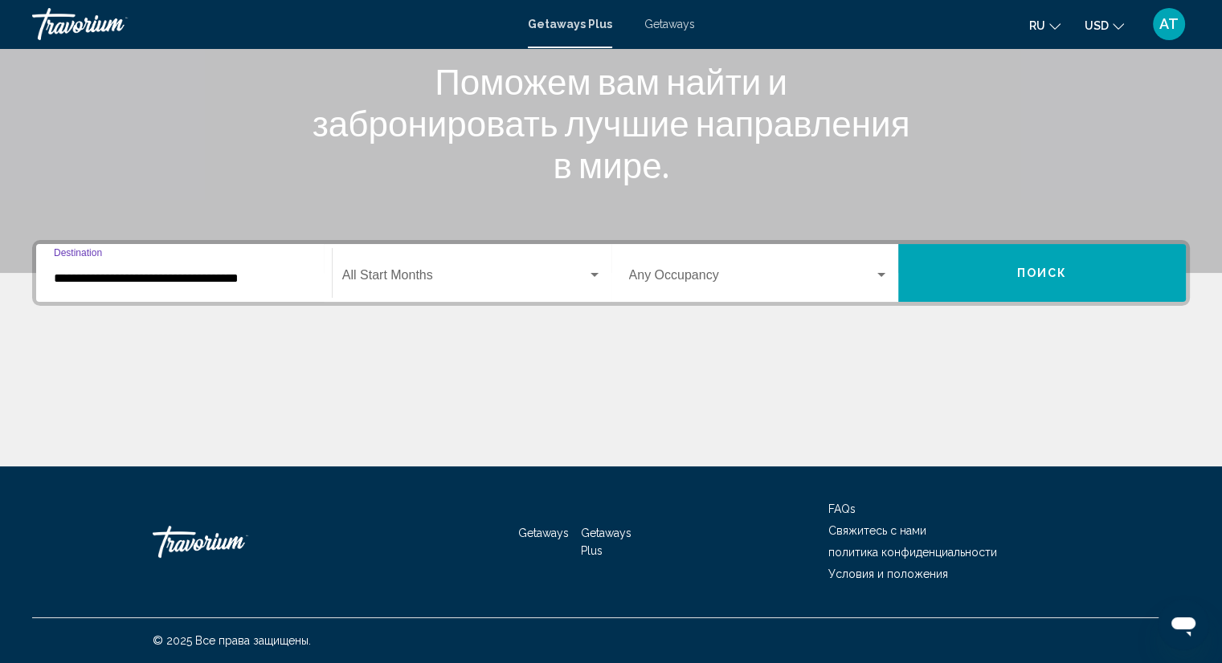
click at [76, 276] on input "**********" at bounding box center [184, 278] width 260 height 14
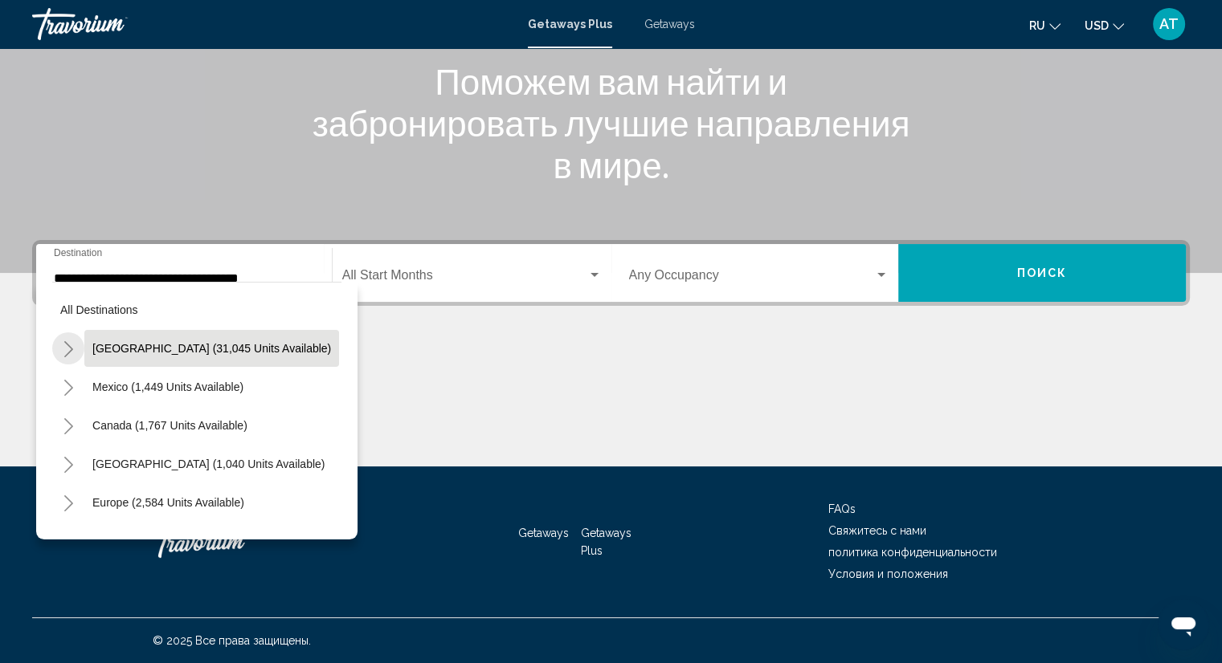
click at [67, 346] on icon "Toggle United States (31,045 units available)" at bounding box center [69, 349] width 12 height 16
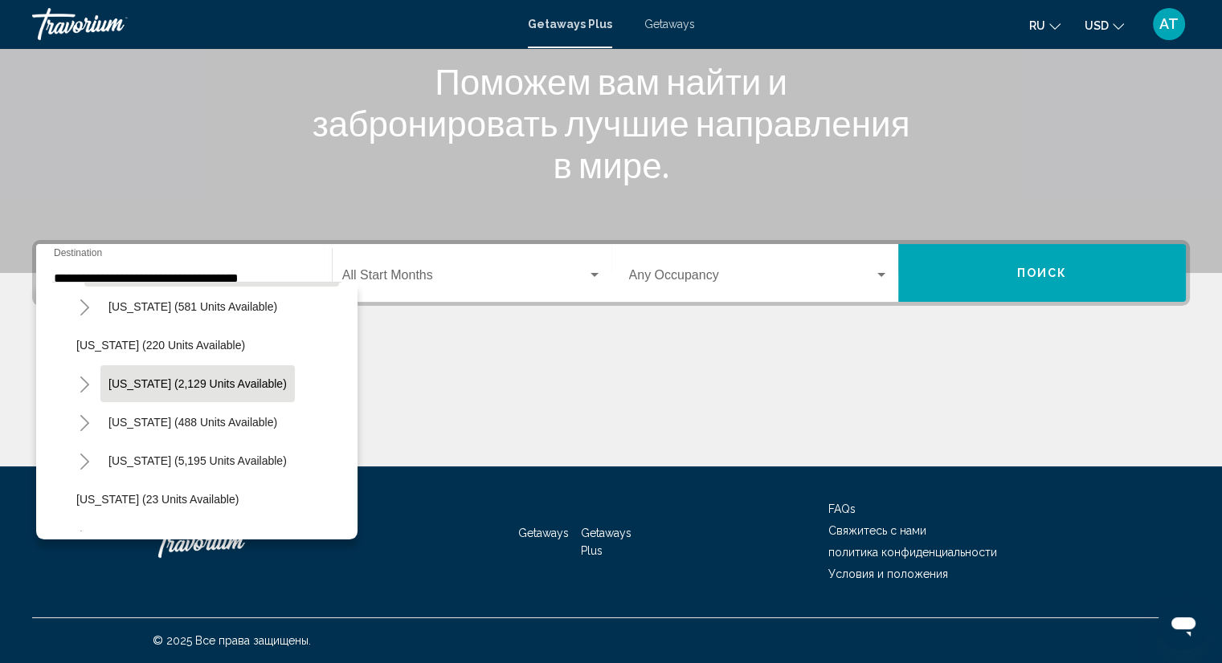
scroll to position [161, 0]
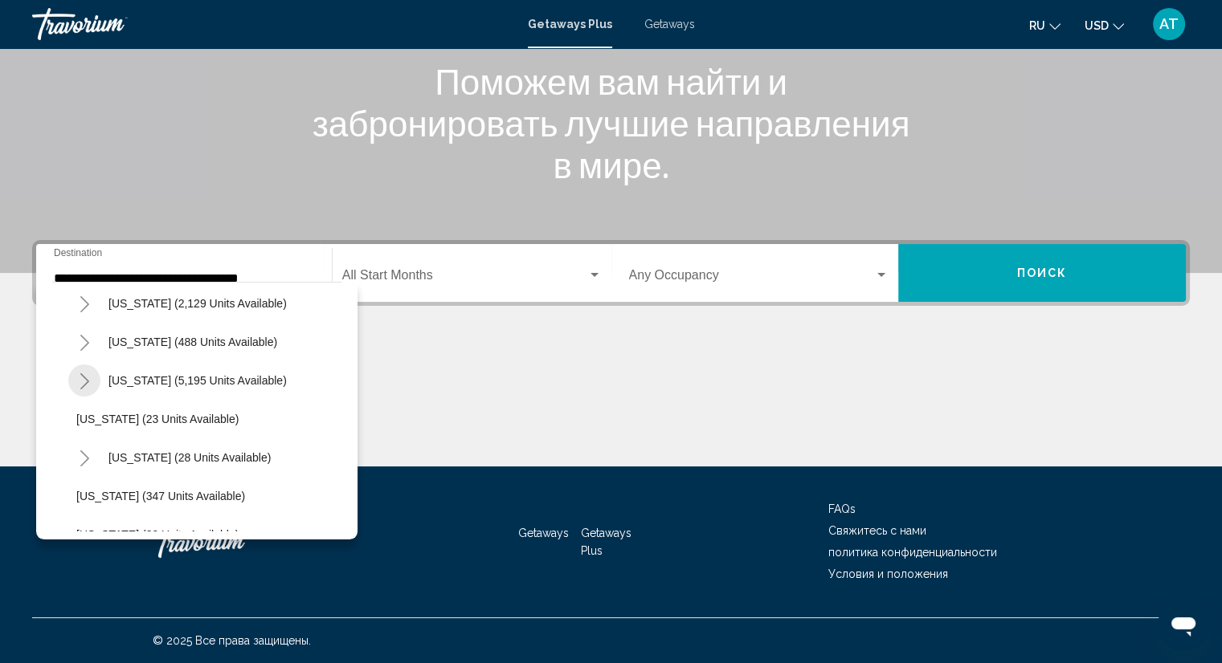
click at [79, 379] on icon "Toggle Florida (5,195 units available)" at bounding box center [85, 381] width 12 height 16
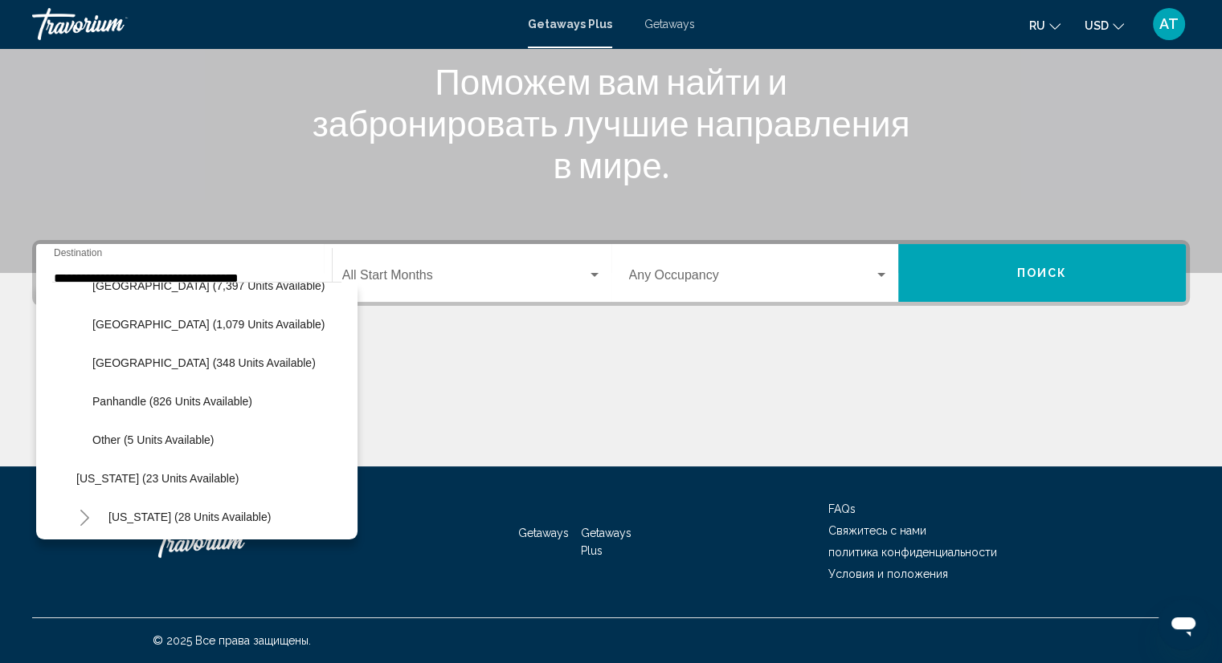
scroll to position [321, 0]
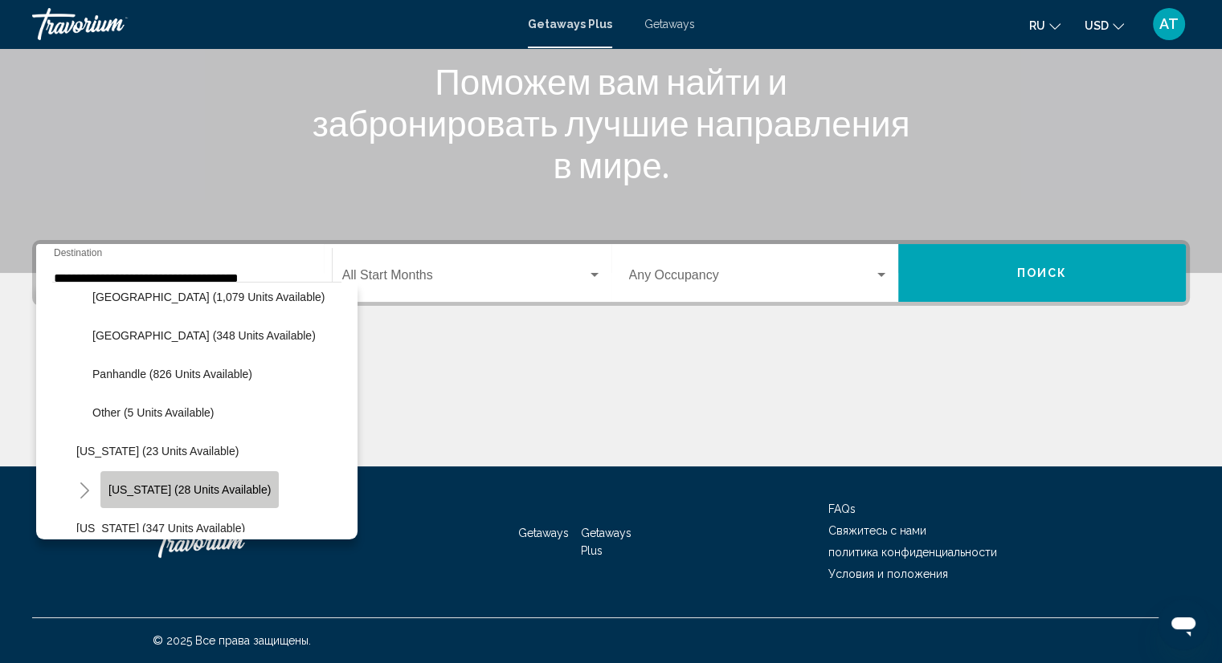
click at [232, 479] on button "[US_STATE] (28 units available)" at bounding box center [189, 489] width 178 height 37
type input "**********"
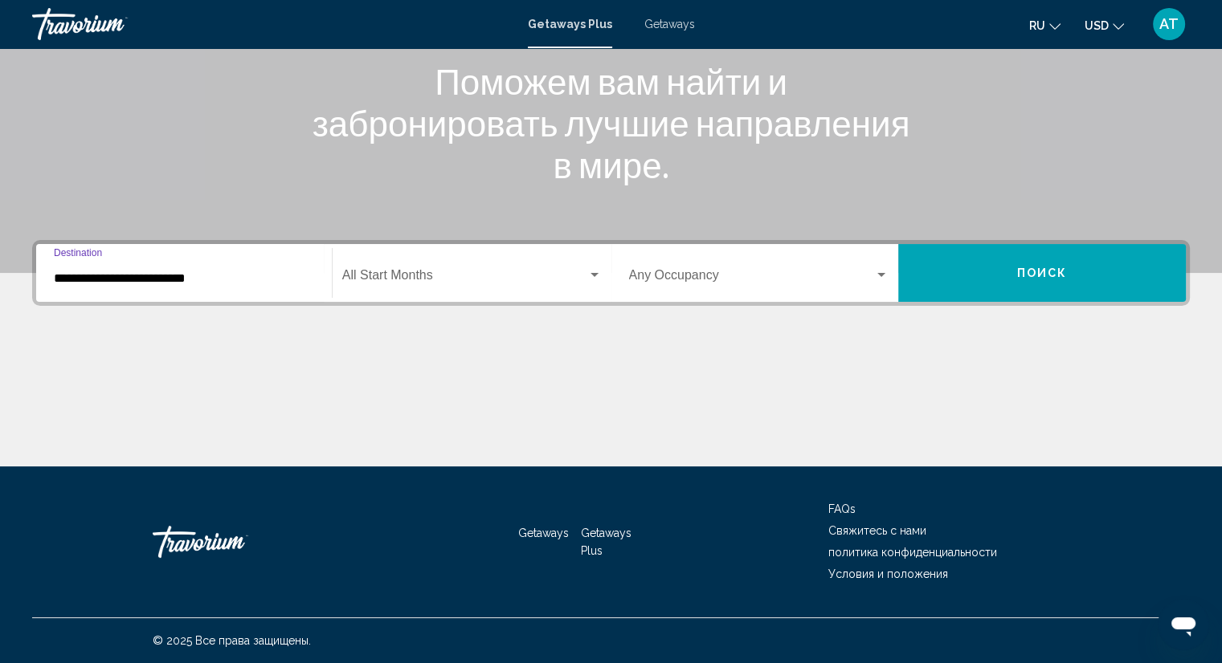
click at [864, 281] on span "Search widget" at bounding box center [752, 278] width 246 height 14
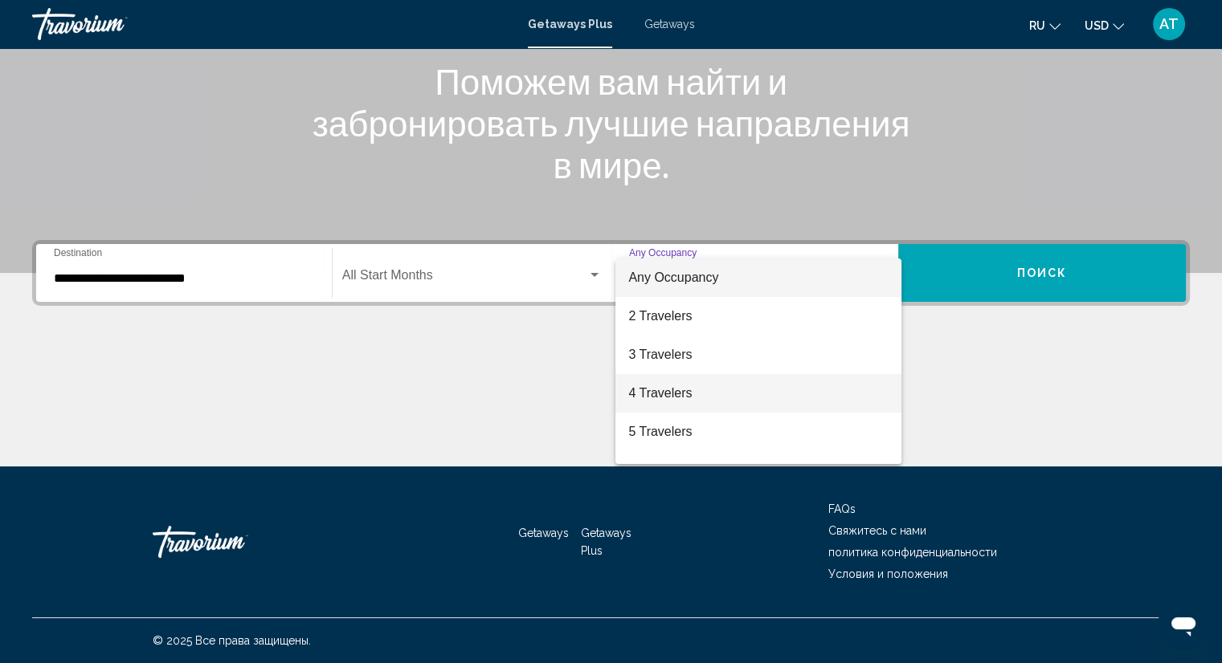
click at [747, 397] on span "4 Travelers" at bounding box center [758, 393] width 260 height 39
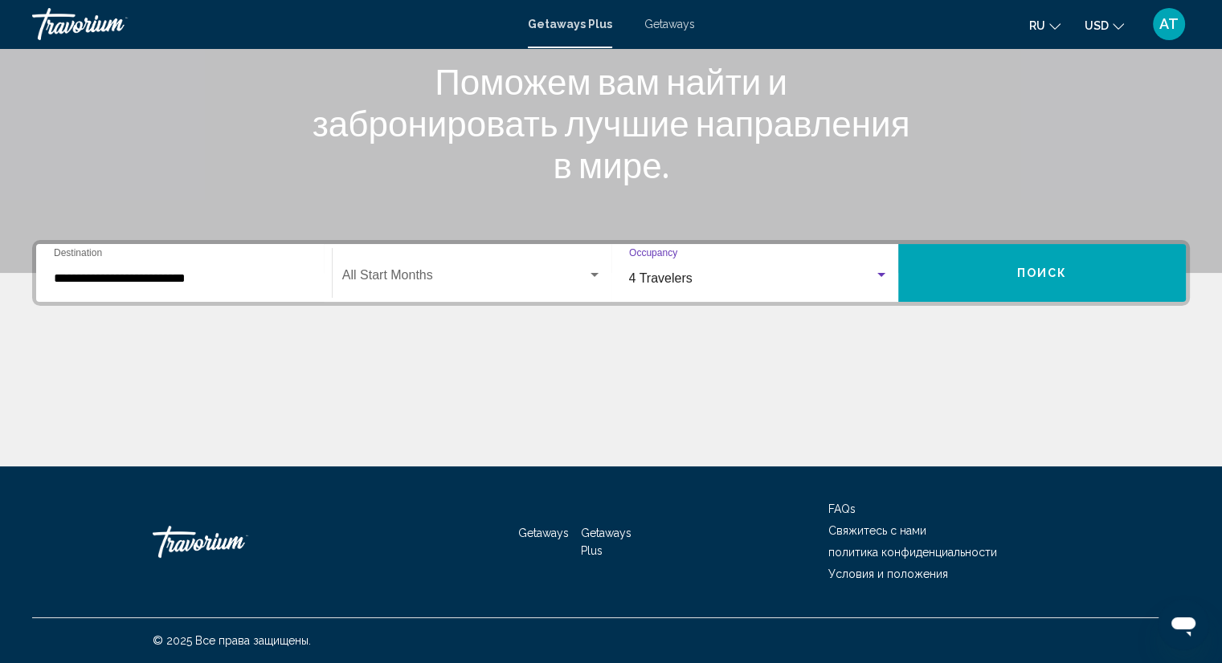
click at [993, 276] on button "Поиск" at bounding box center [1042, 273] width 288 height 58
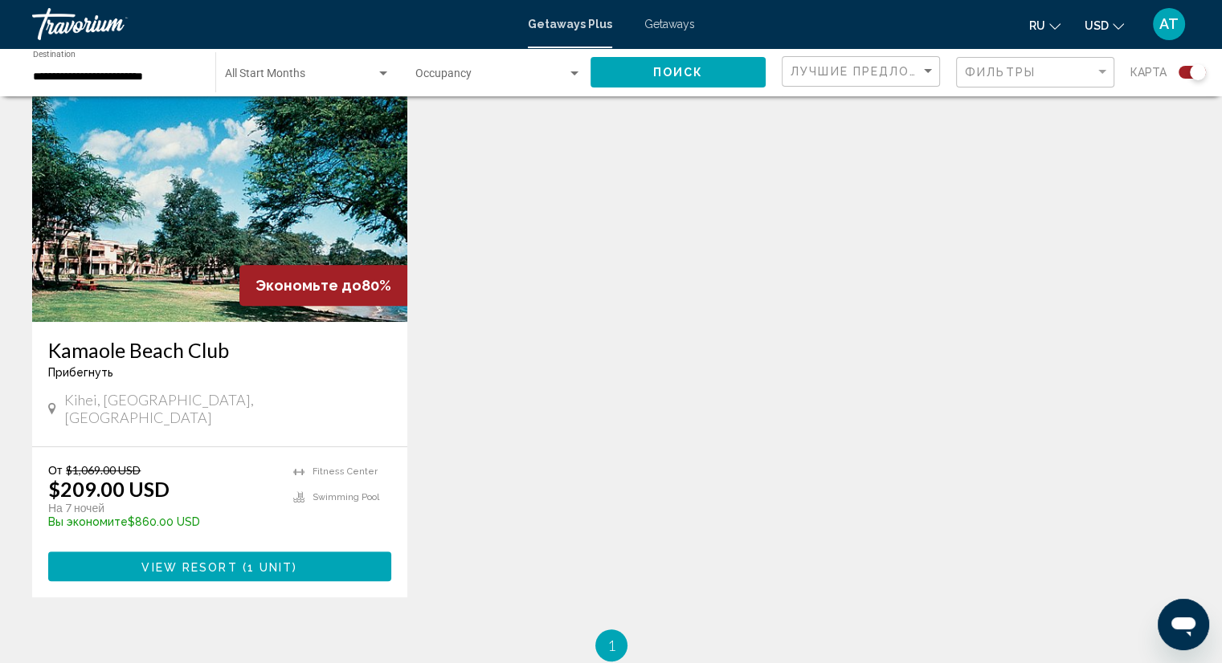
scroll to position [723, 0]
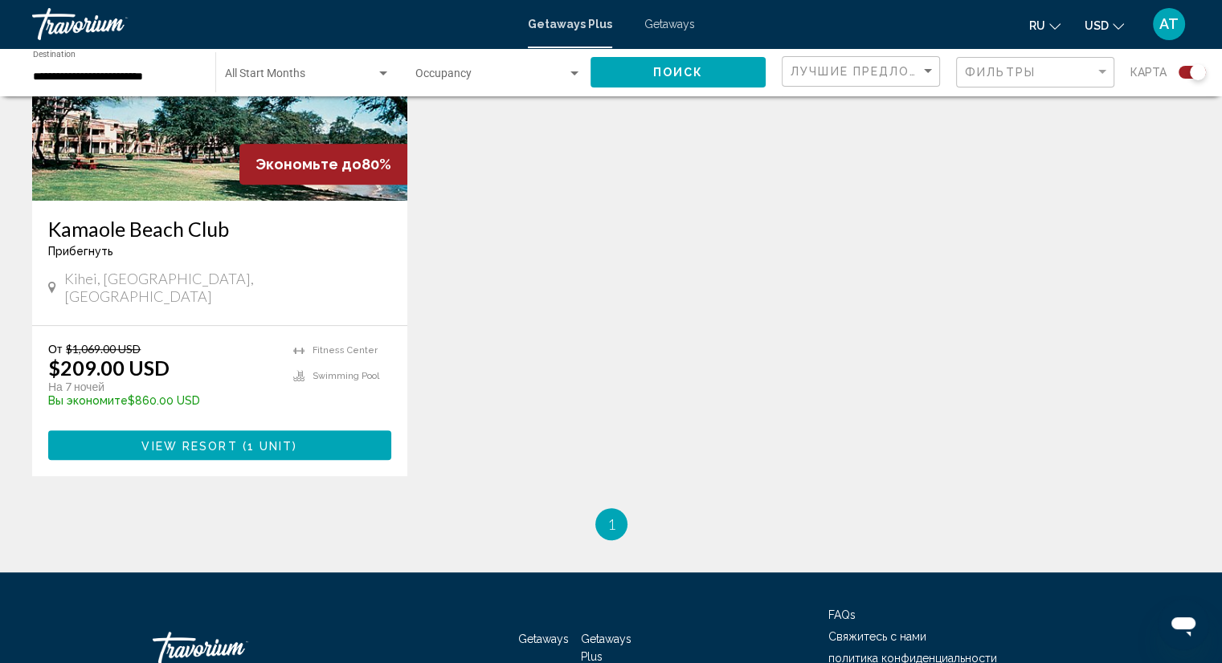
click at [267, 439] on span "1 unit" at bounding box center [270, 445] width 46 height 13
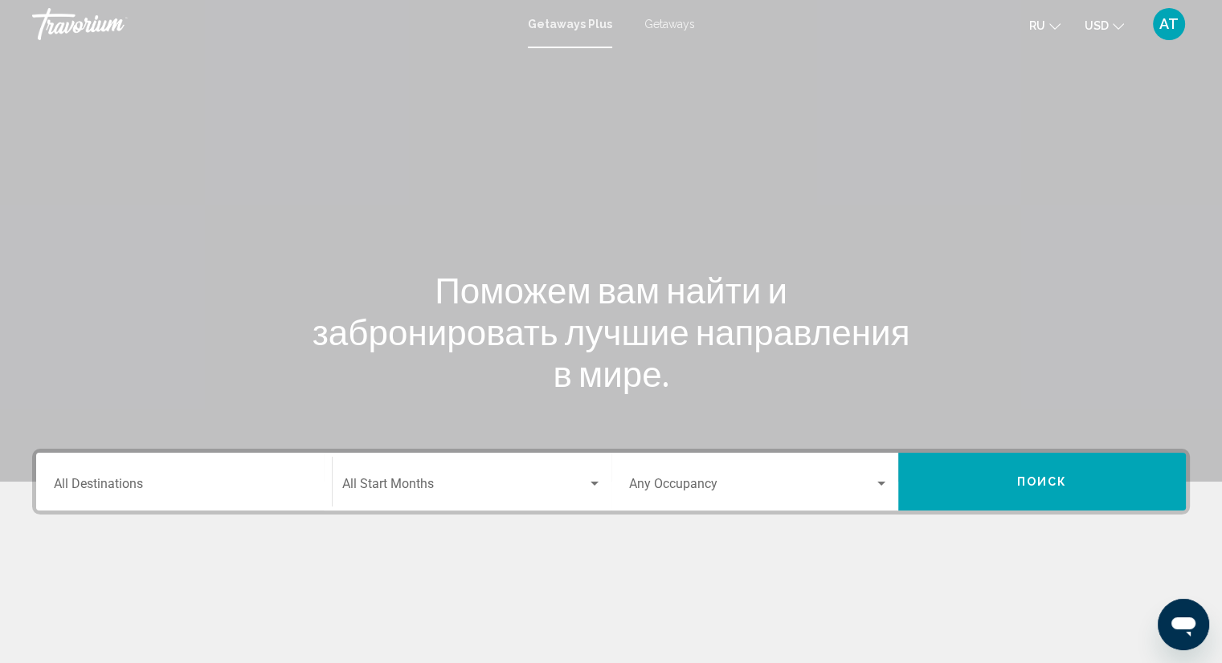
click at [259, 496] on div "Destination All Destinations" at bounding box center [184, 482] width 260 height 51
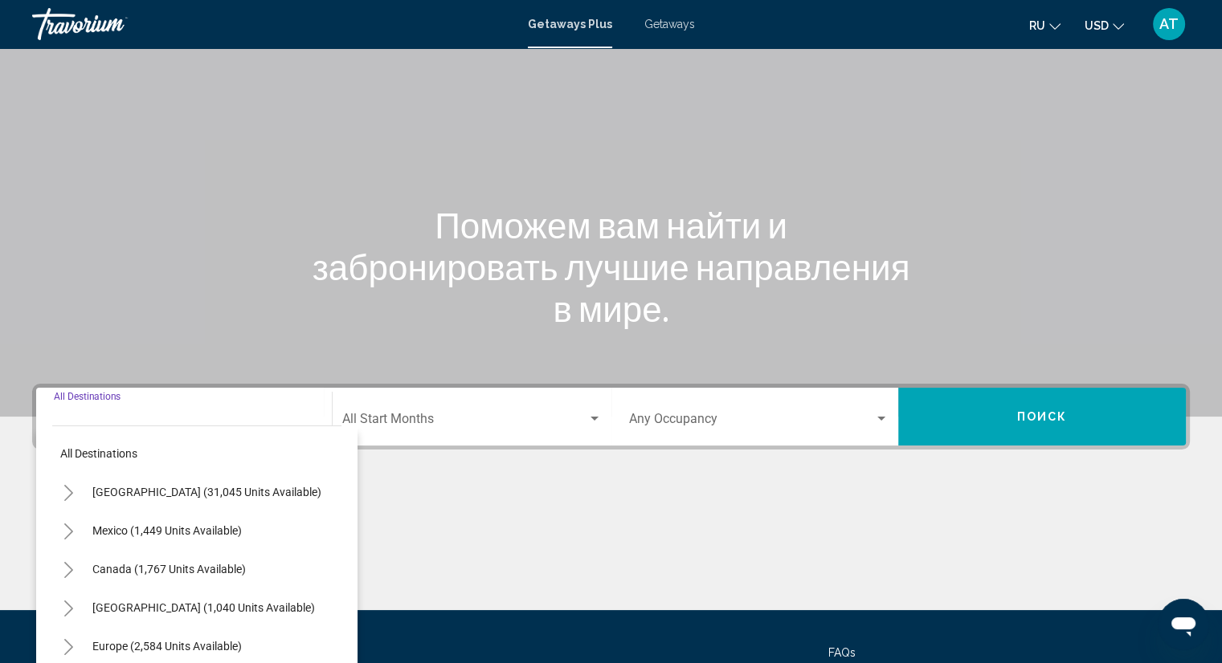
scroll to position [209, 0]
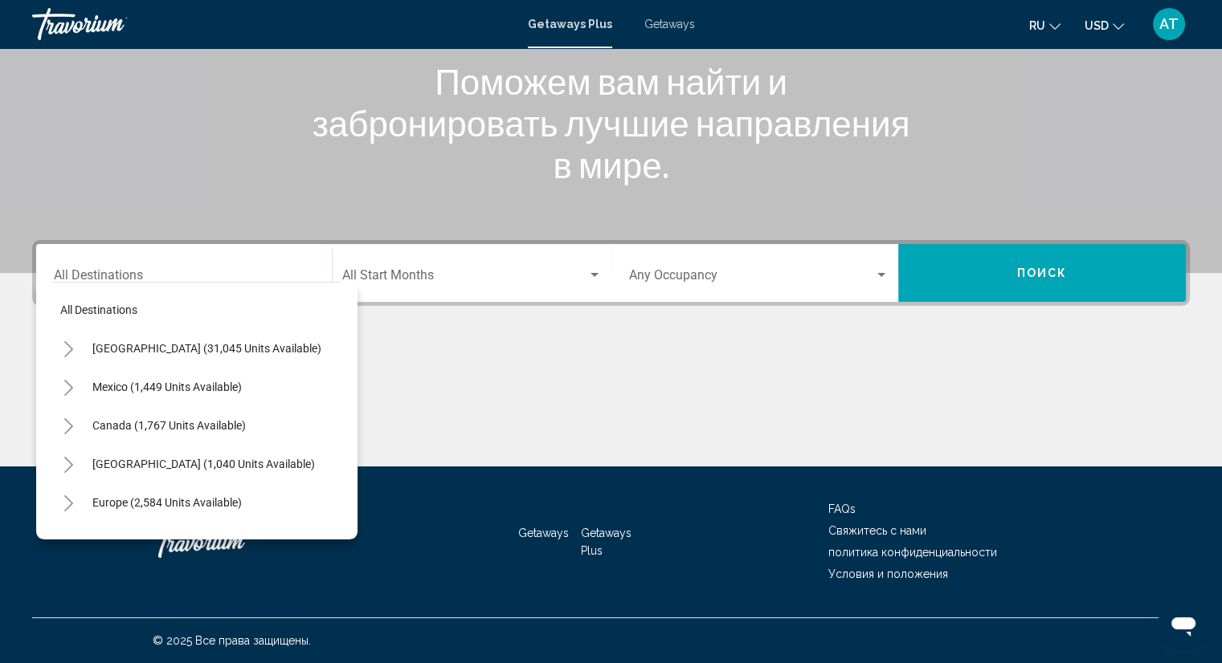
click at [69, 346] on icon "Toggle United States (31,045 units available)" at bounding box center [68, 349] width 9 height 16
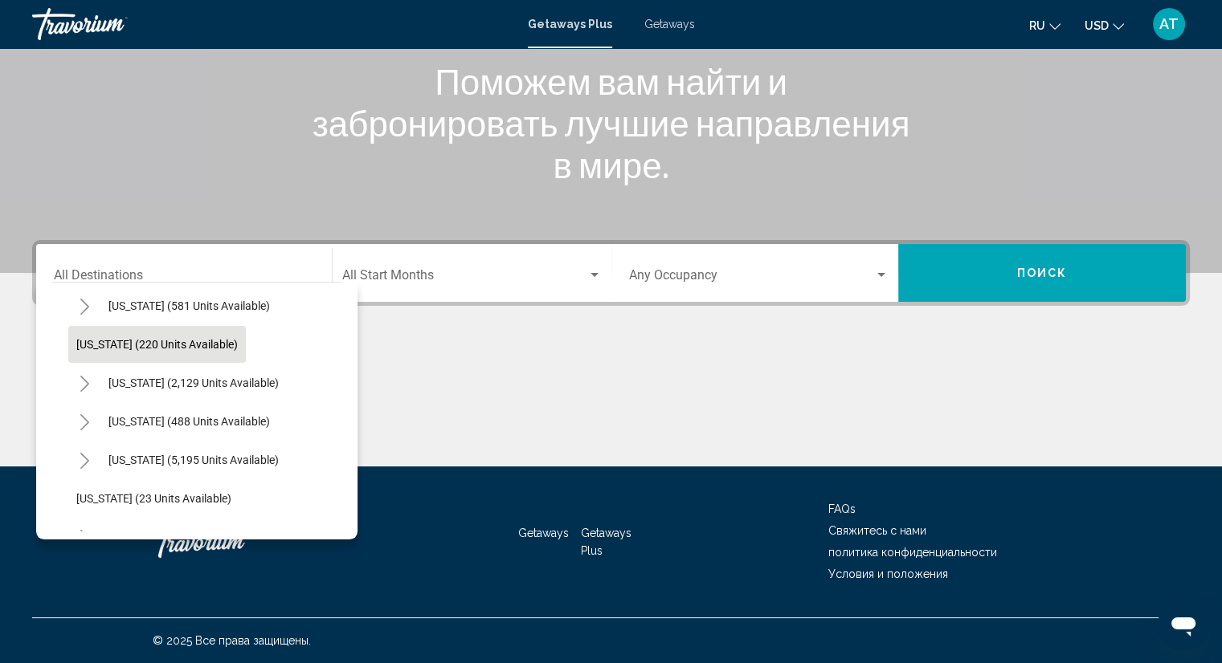
scroll to position [161, 0]
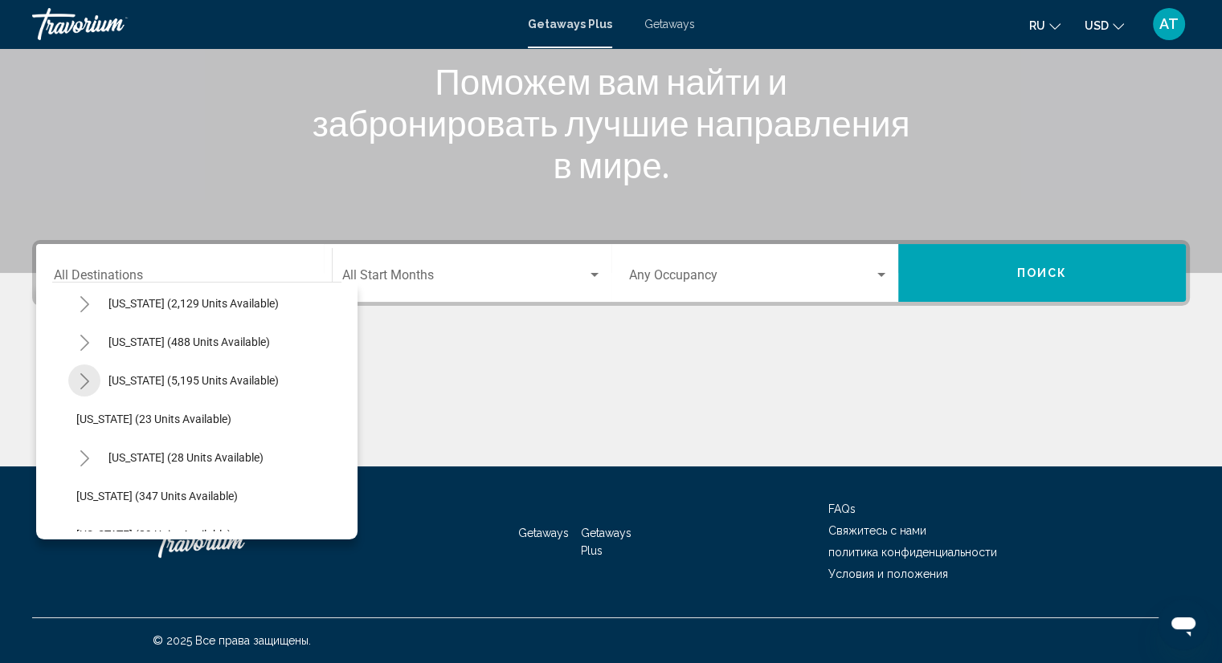
click at [79, 381] on icon "Toggle Florida (5,195 units available)" at bounding box center [85, 381] width 12 height 16
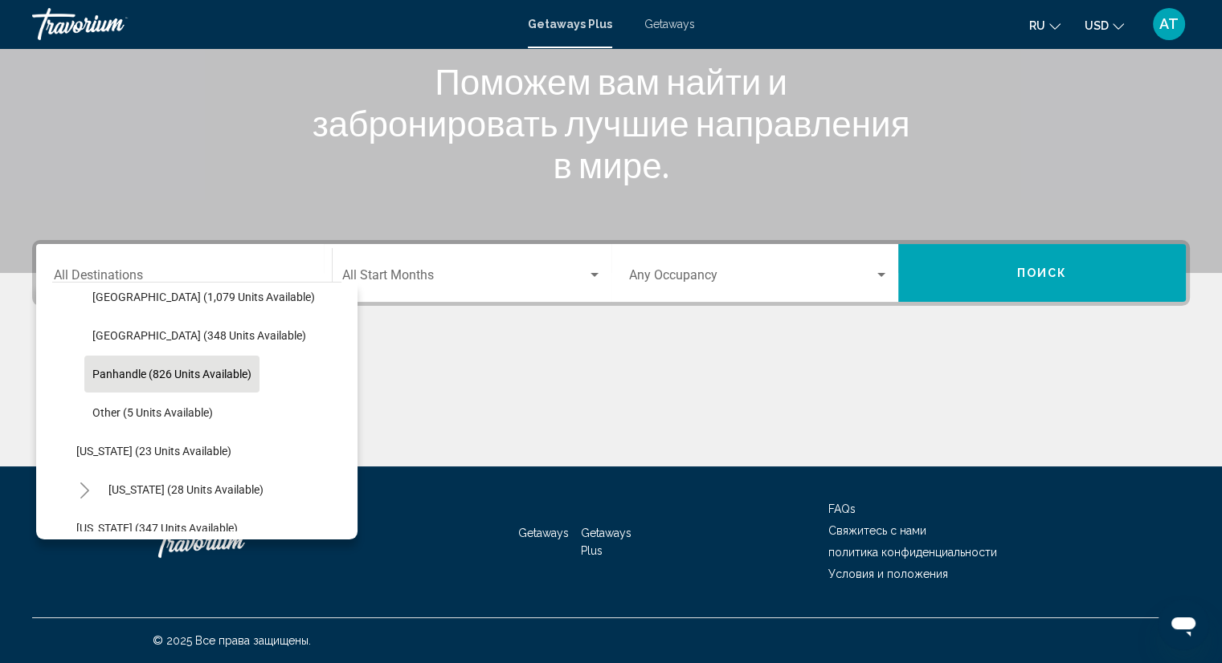
scroll to position [402, 0]
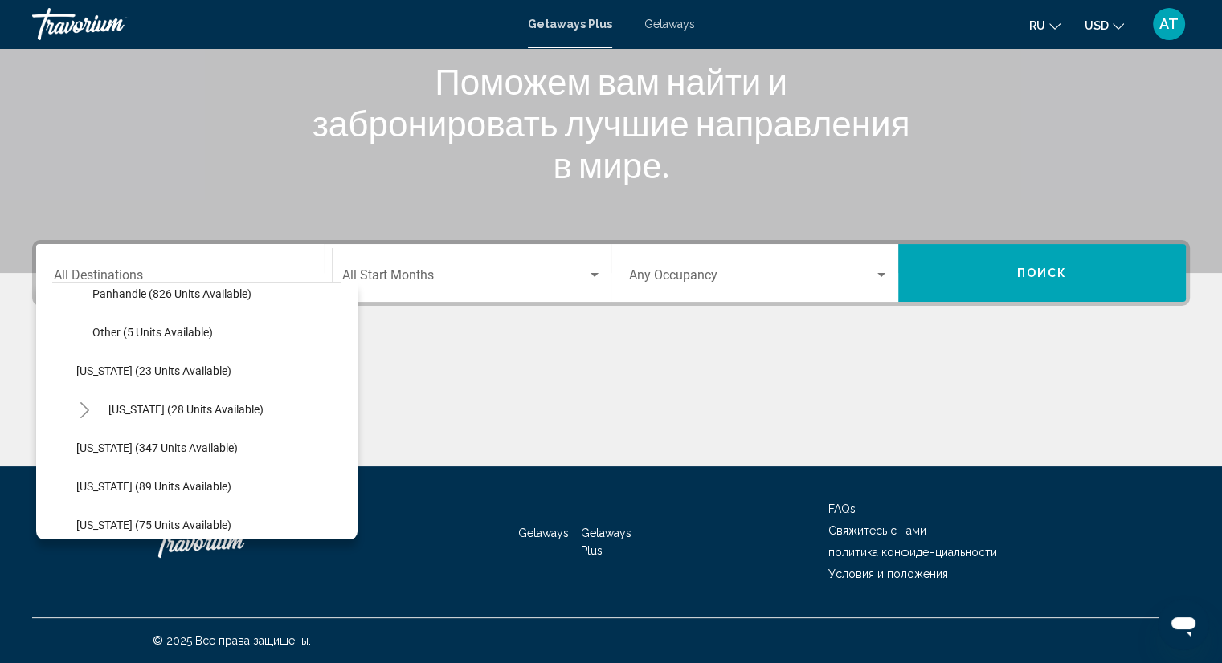
click at [84, 410] on icon "Toggle Hawaii (28 units available)" at bounding box center [85, 410] width 12 height 16
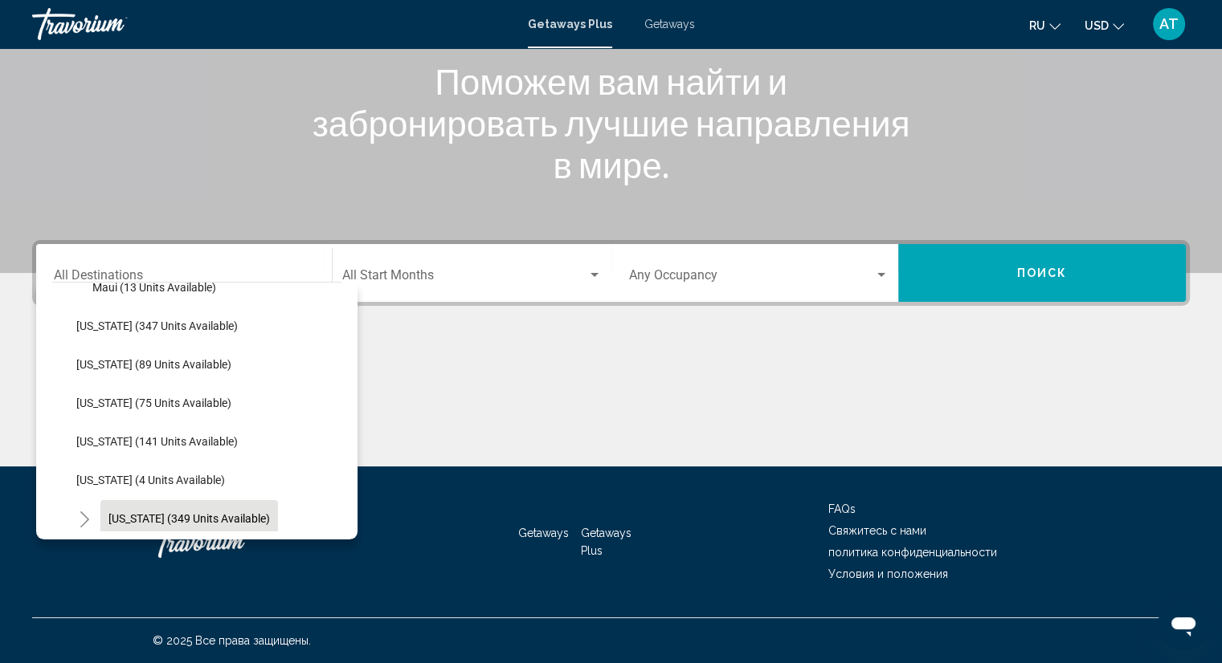
scroll to position [482, 0]
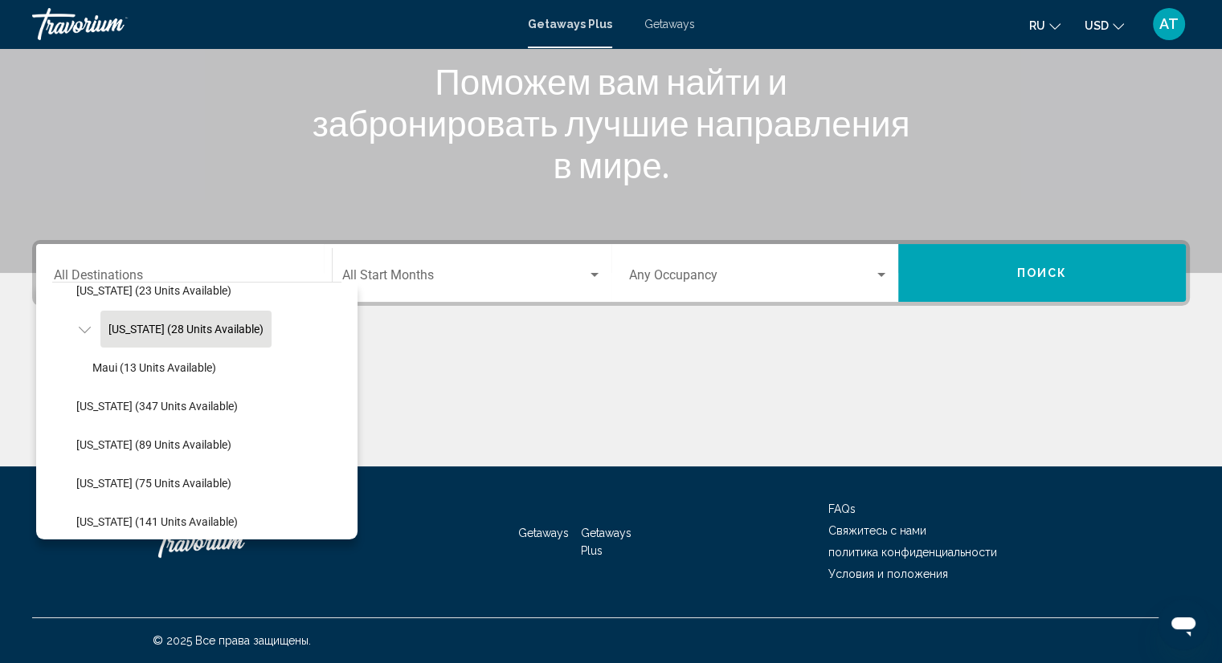
click at [140, 326] on span "[US_STATE] (28 units available)" at bounding box center [185, 329] width 155 height 13
type input "**********"
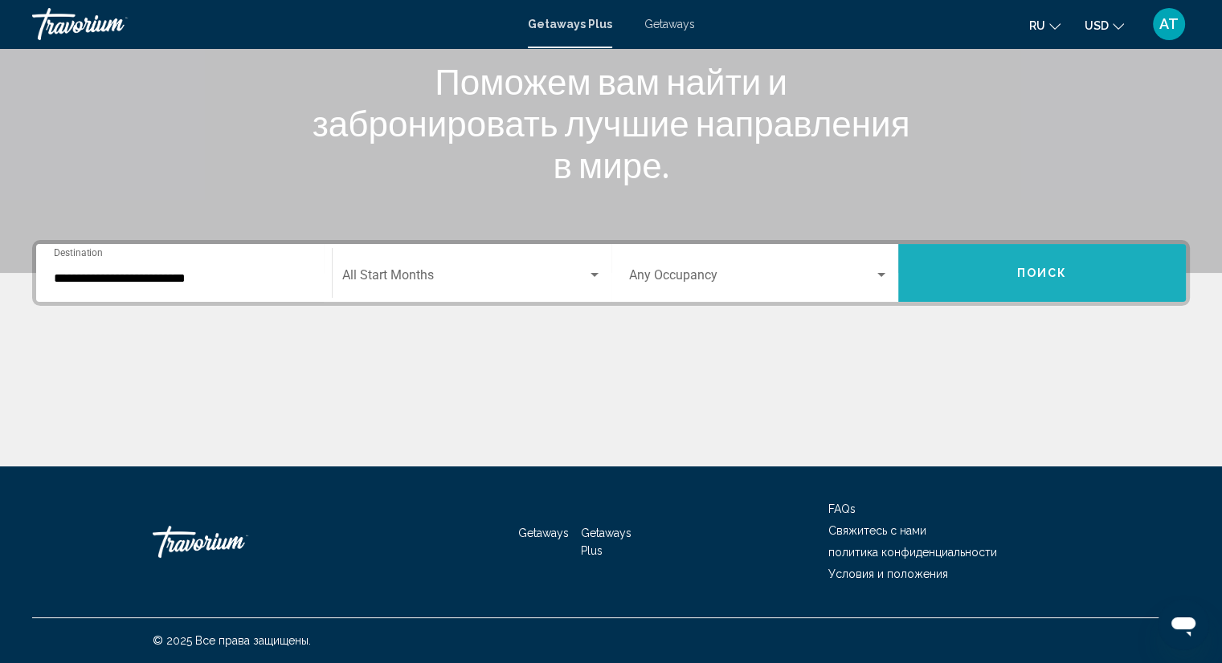
click at [1101, 280] on button "Поиск" at bounding box center [1042, 273] width 288 height 58
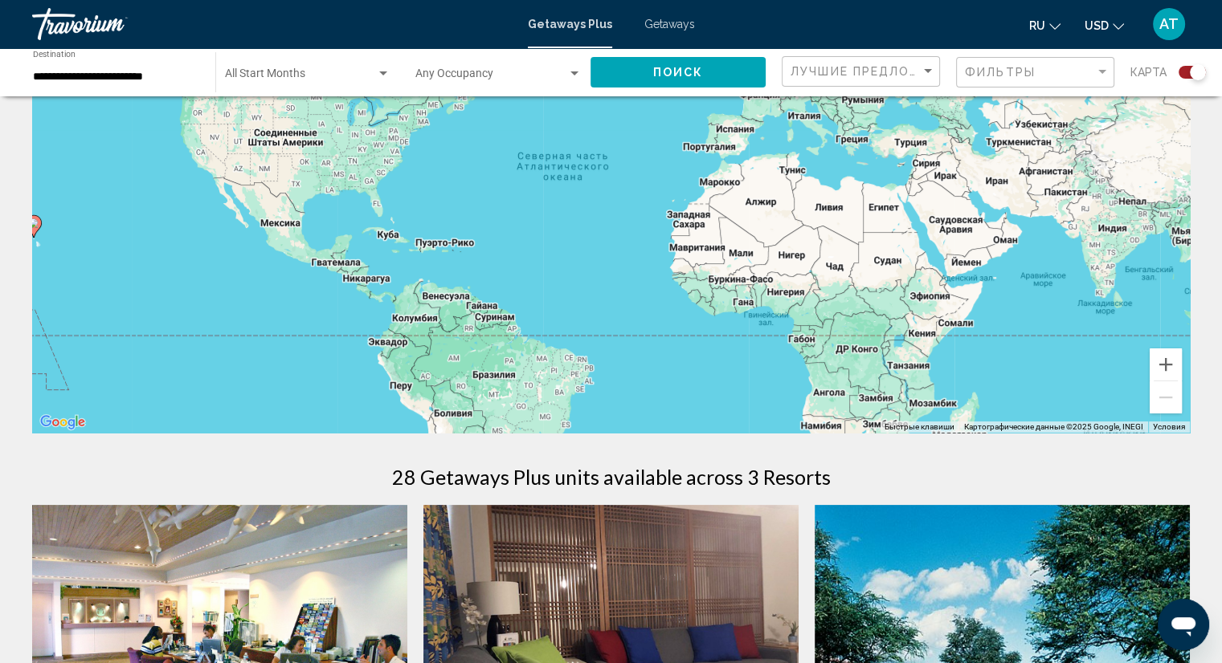
scroll to position [161, 0]
click at [963, 79] on mat-form-field "Фильтры" at bounding box center [1035, 72] width 158 height 31
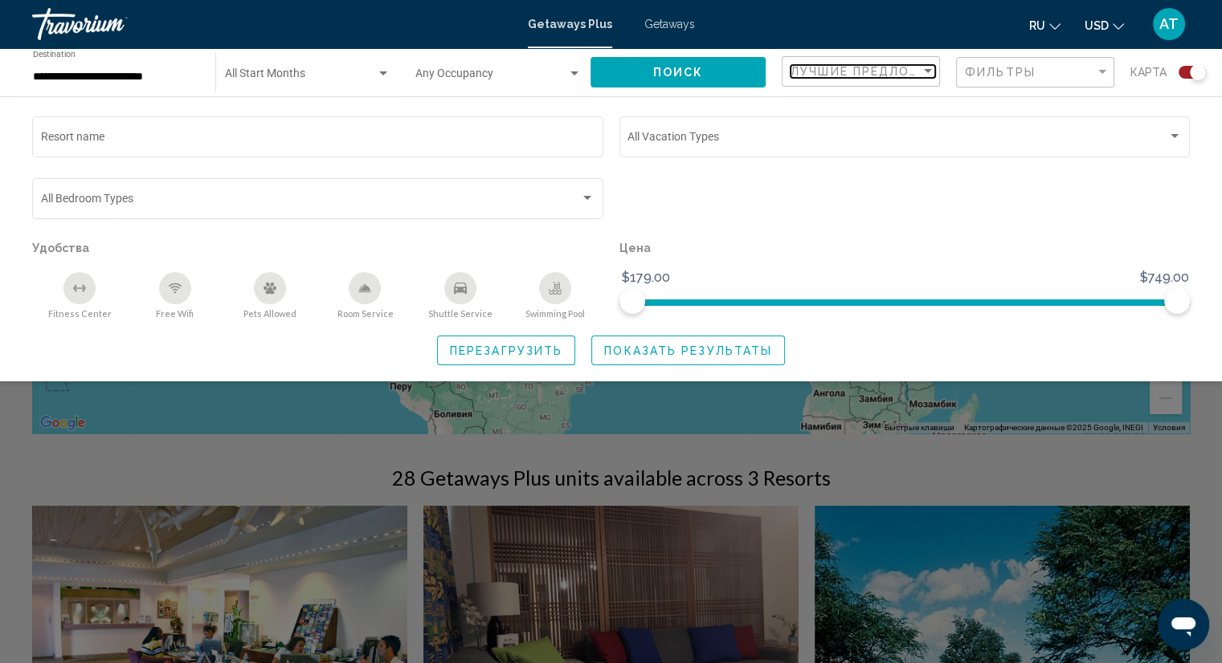
click at [838, 71] on span "Лучшие предложения" at bounding box center [874, 71] width 169 height 13
click at [720, 68] on div at bounding box center [611, 331] width 1222 height 663
click at [237, 67] on div "Start Month All Start Months" at bounding box center [307, 73] width 165 height 44
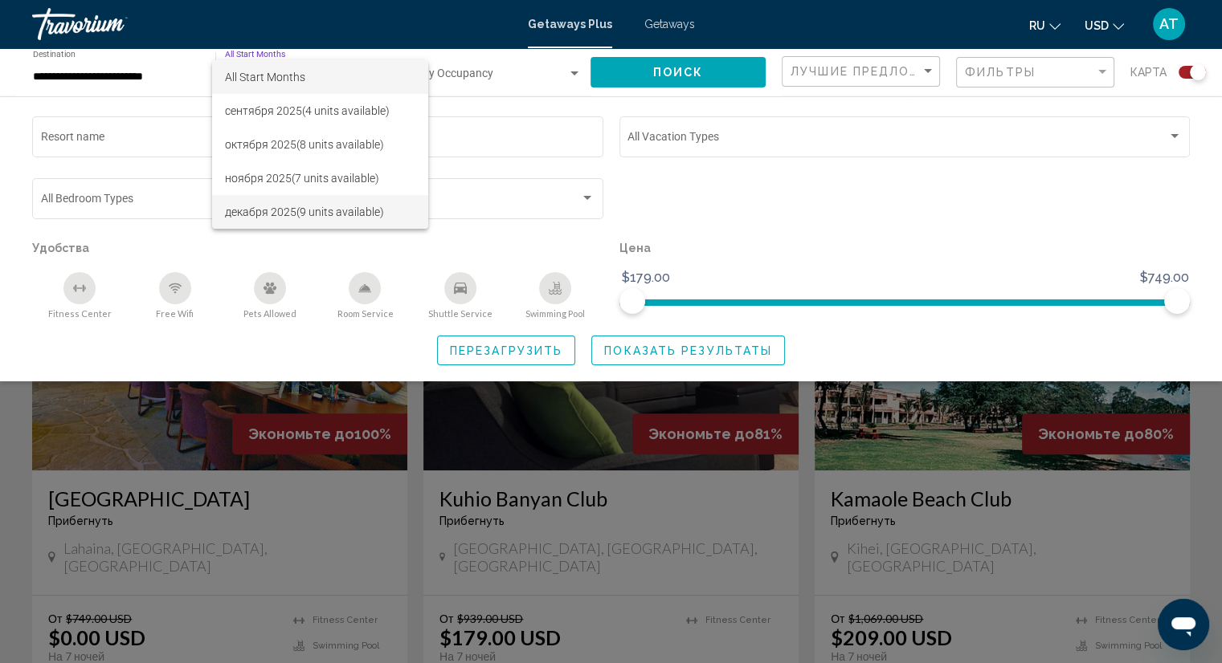
scroll to position [482, 0]
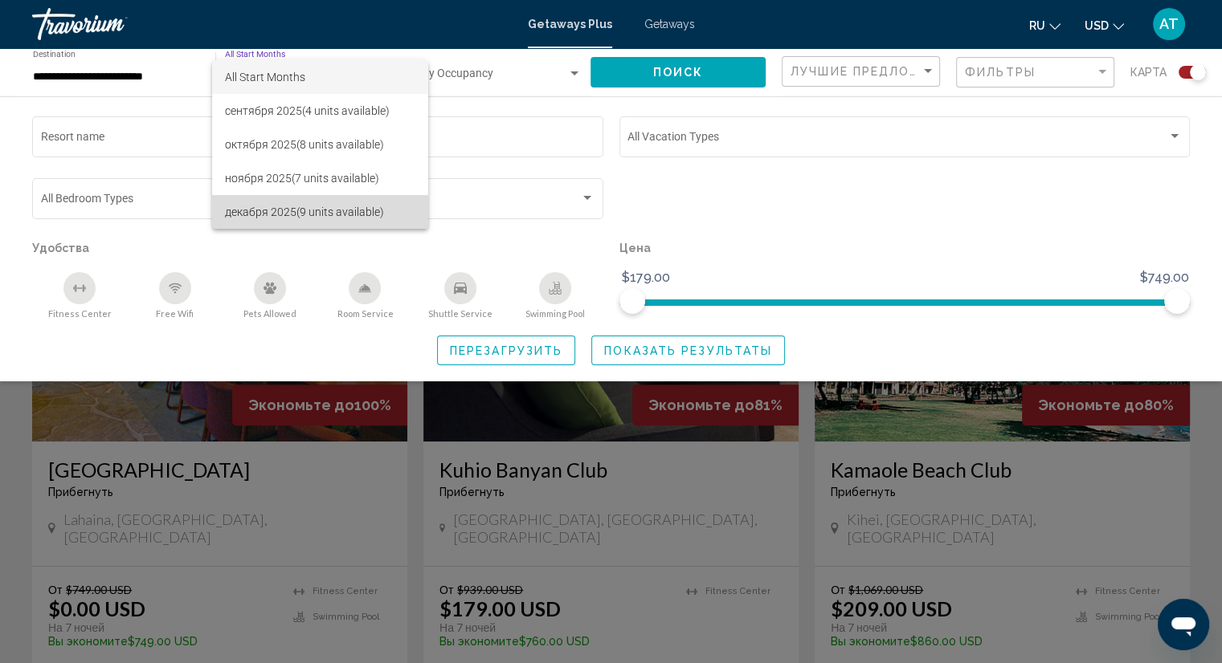
click at [401, 210] on span "декабря 2025 (9 units available)" at bounding box center [320, 212] width 190 height 34
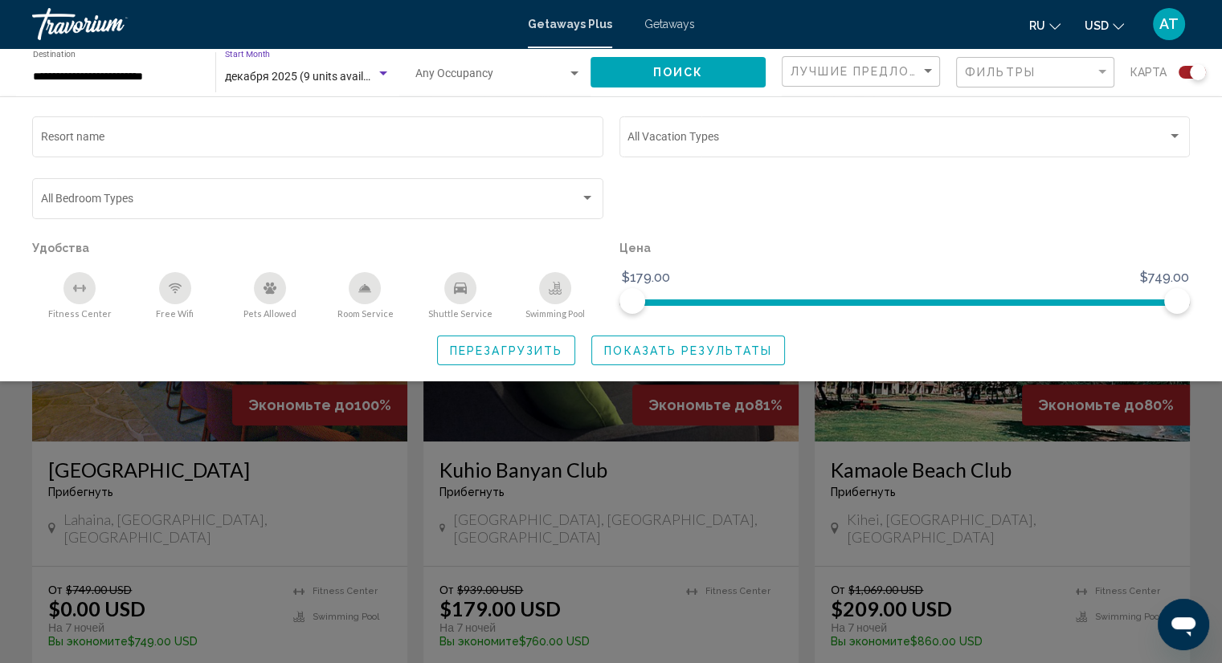
click at [299, 88] on div "декабря 2025 (9 units available) Start Month All Start Months" at bounding box center [307, 73] width 165 height 44
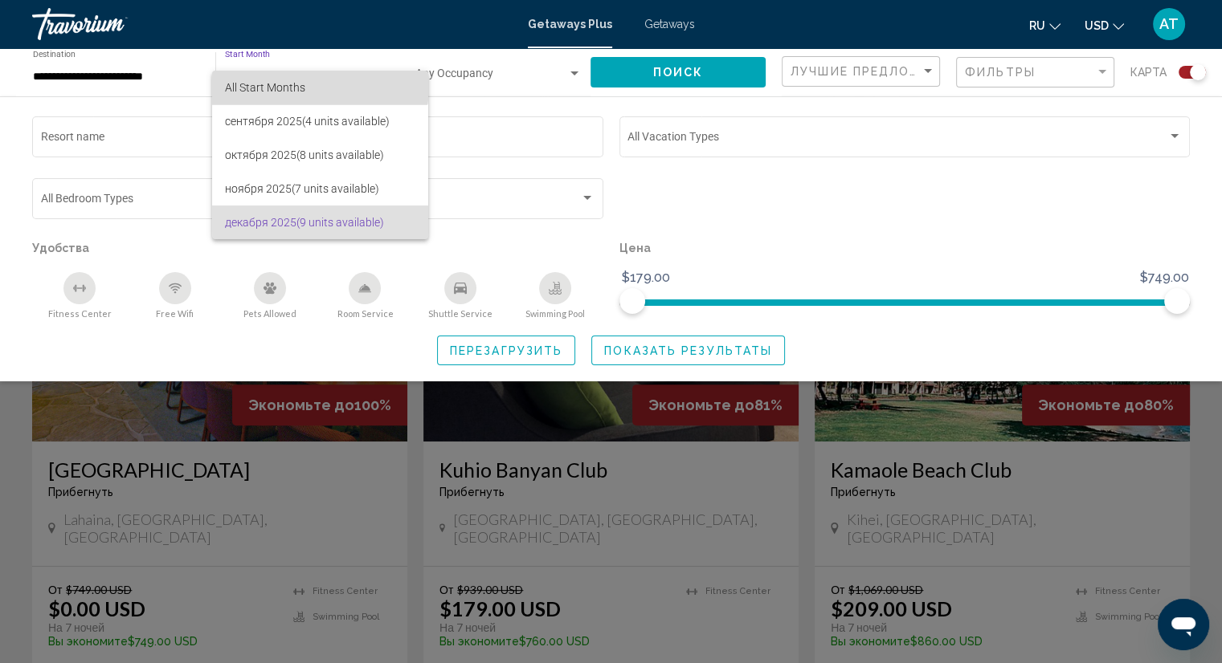
click at [302, 81] on span "All Start Months" at bounding box center [265, 87] width 80 height 13
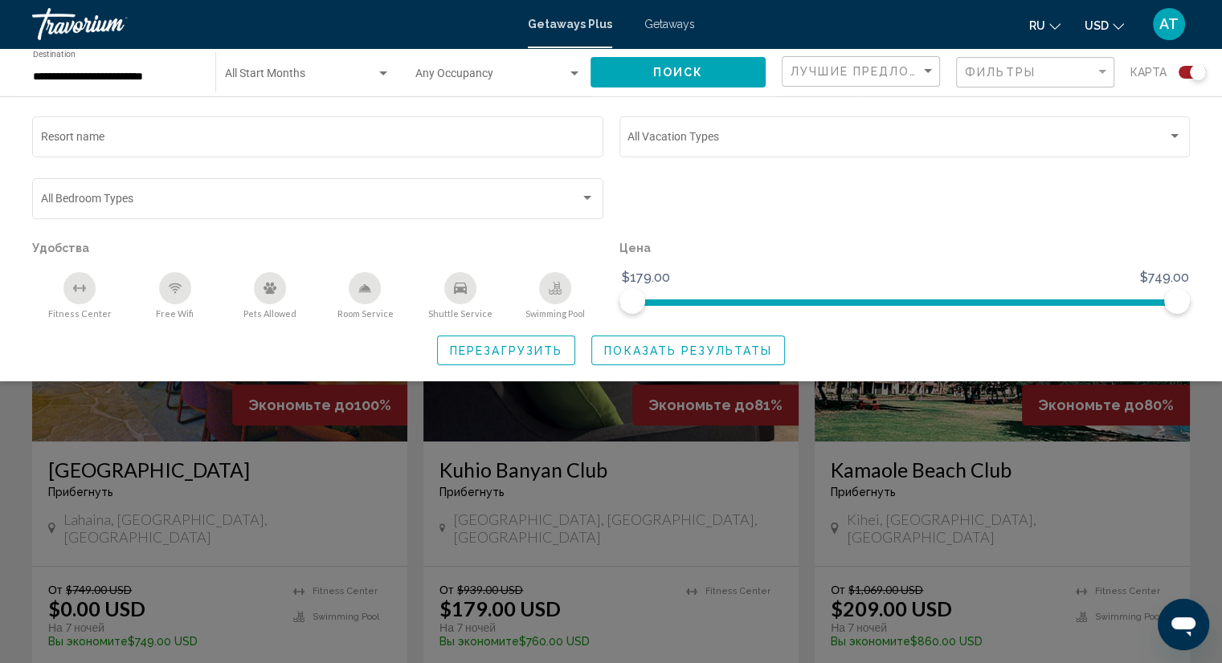
click at [316, 69] on div "Start Month All Start Months" at bounding box center [307, 73] width 165 height 44
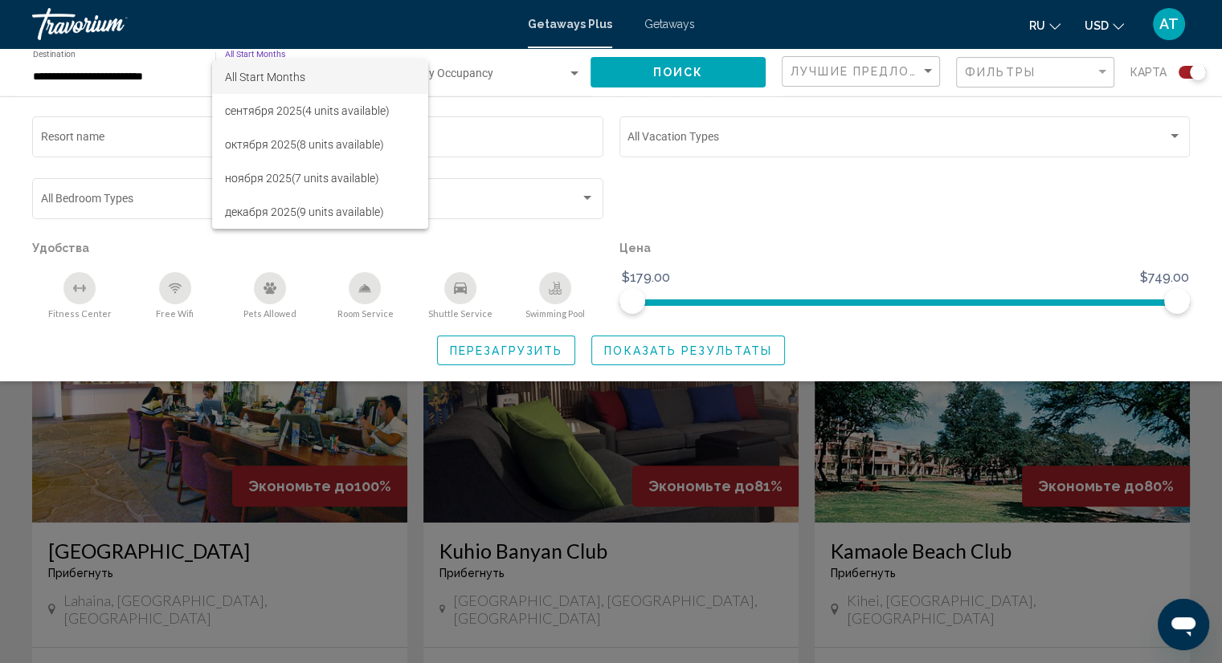
scroll to position [321, 0]
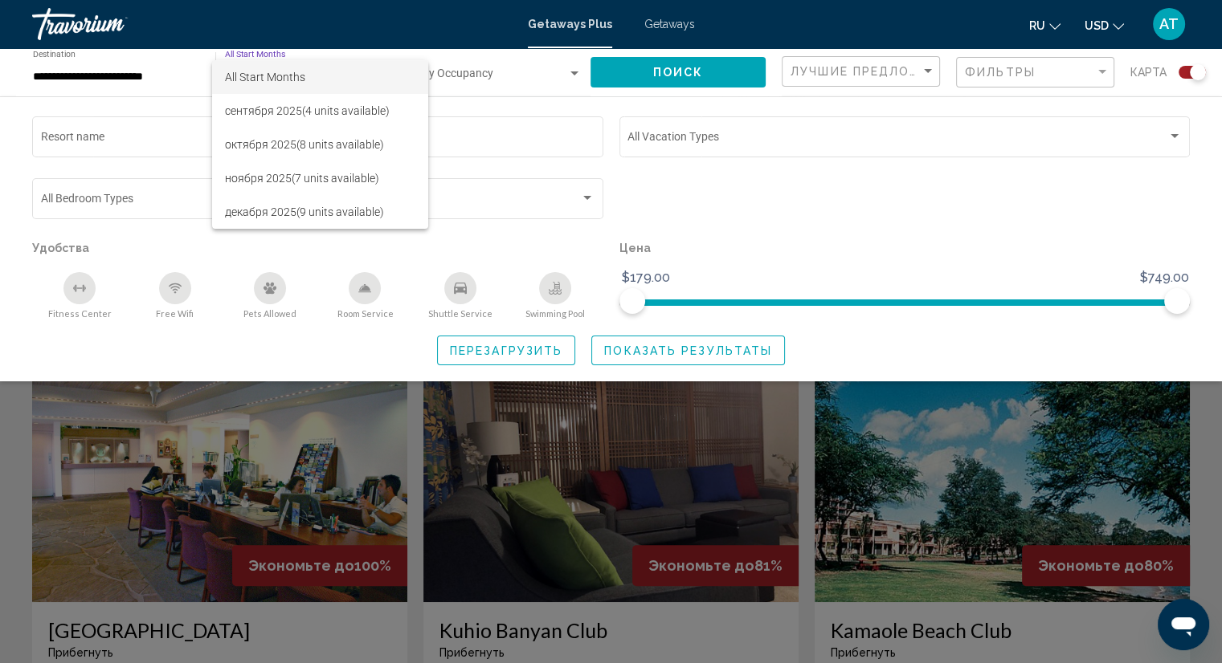
click at [451, 78] on div at bounding box center [611, 331] width 1222 height 663
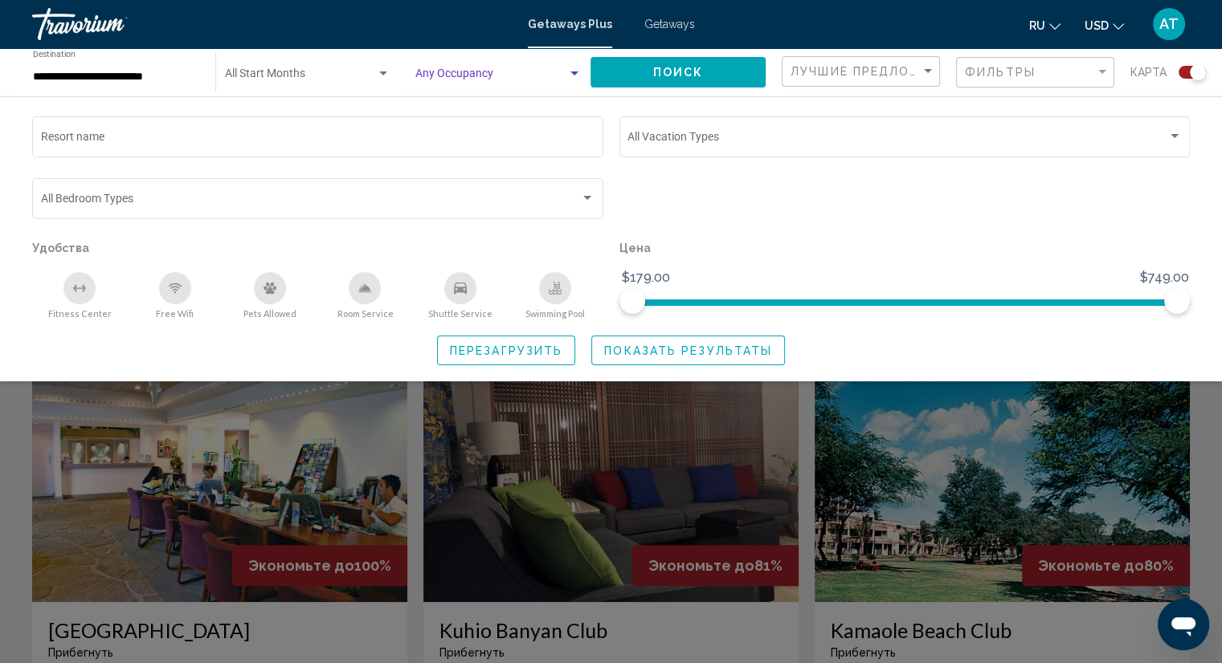
click at [452, 74] on span "Search widget" at bounding box center [491, 77] width 152 height 13
click at [1060, 154] on div at bounding box center [611, 331] width 1222 height 663
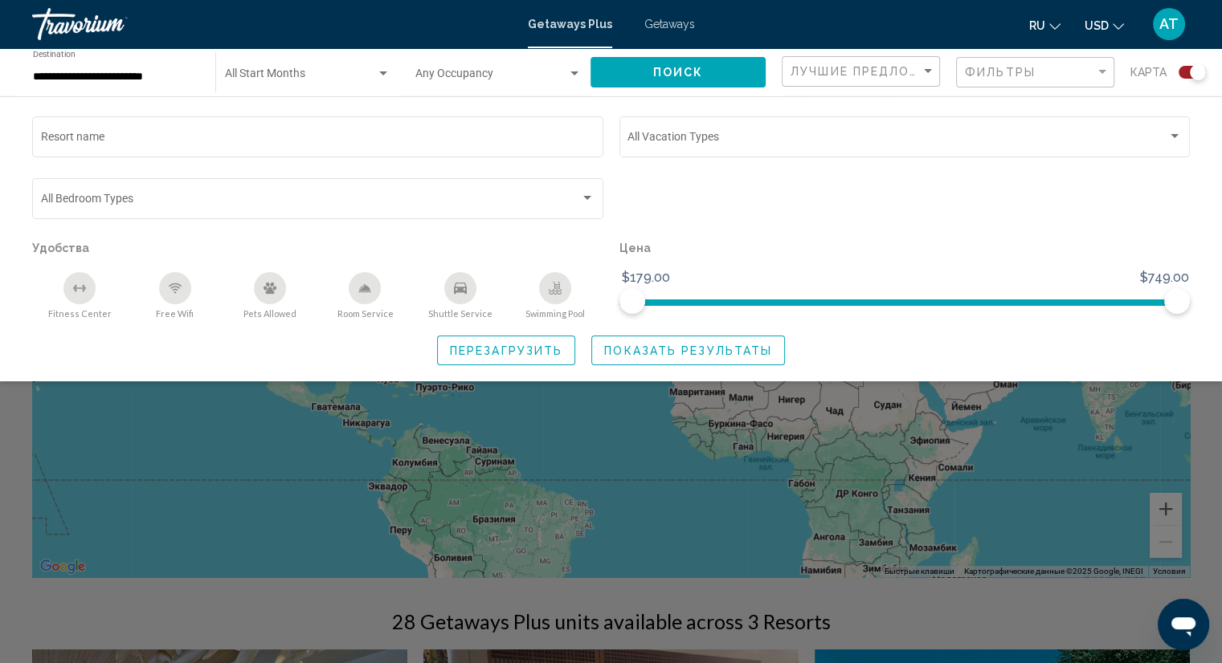
scroll to position [0, 0]
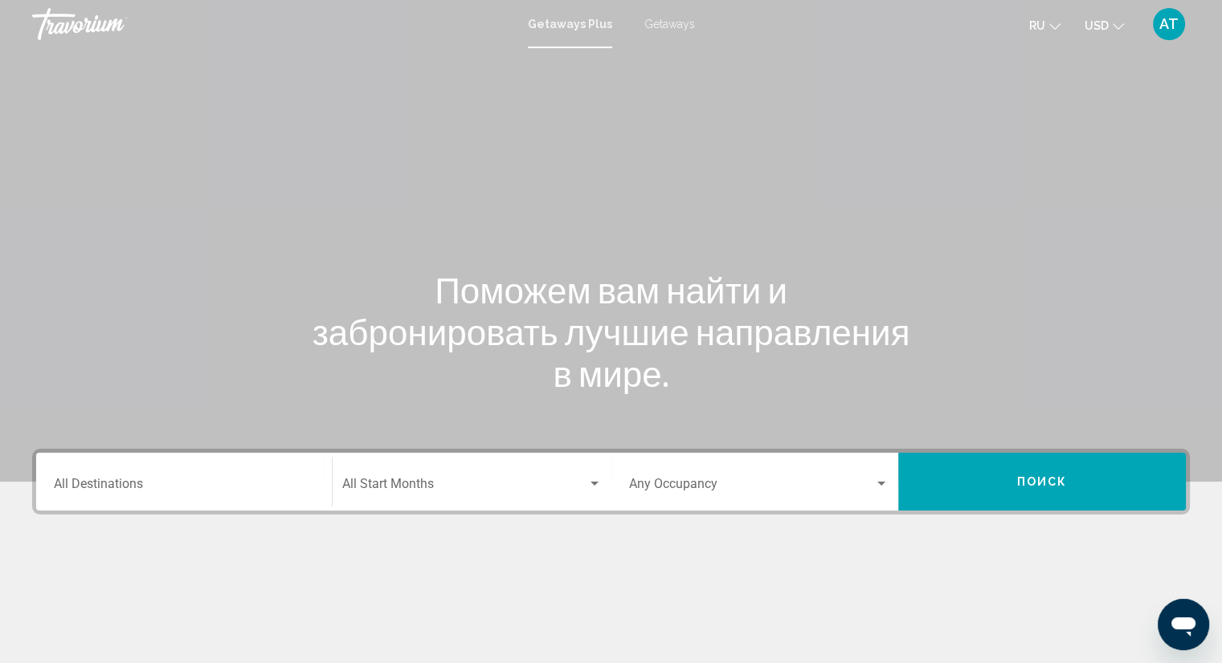
click at [263, 499] on div "Destination All Destinations" at bounding box center [184, 482] width 260 height 51
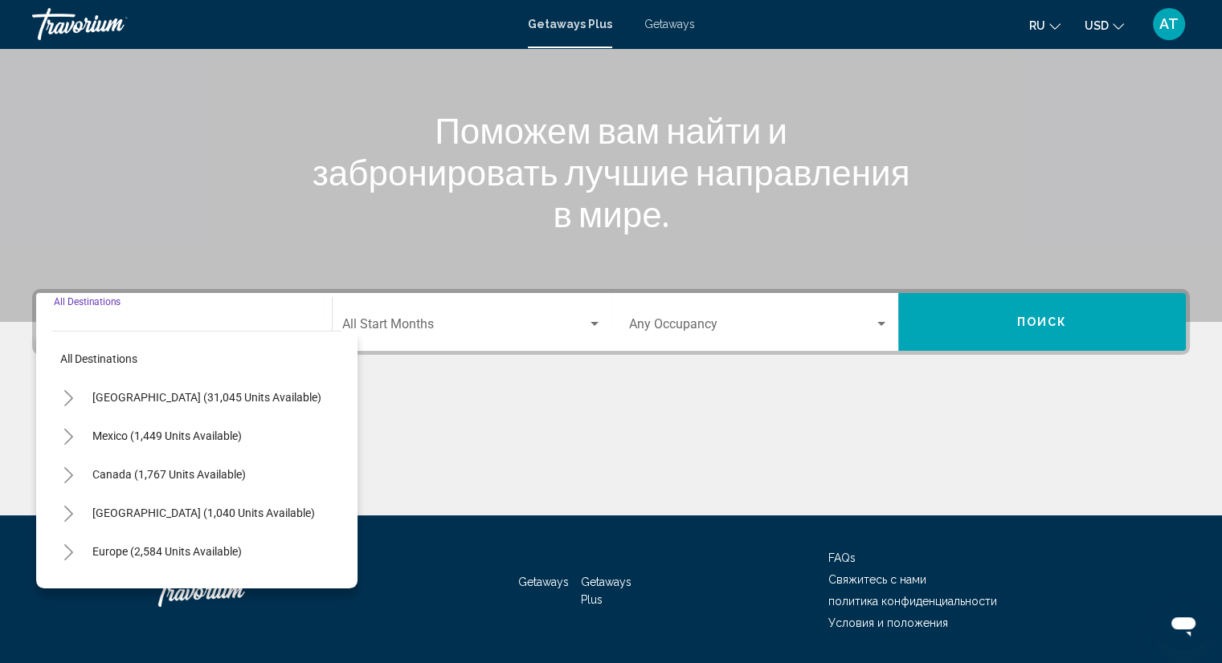
scroll to position [209, 0]
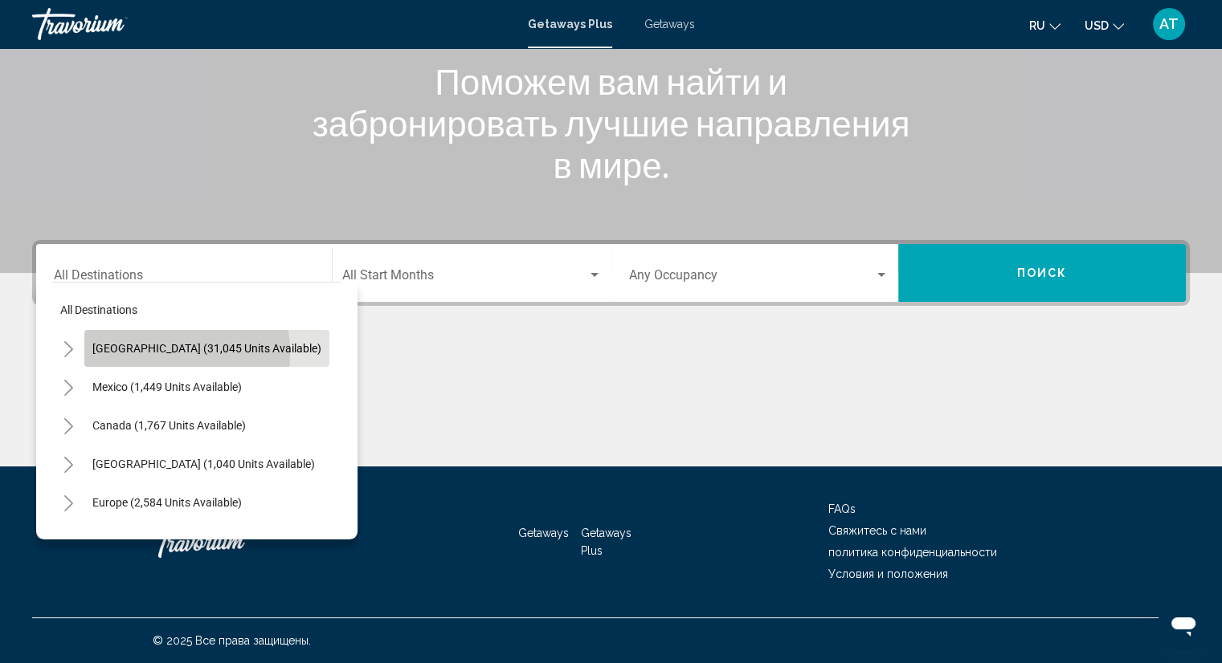
click at [135, 353] on span "[GEOGRAPHIC_DATA] (31,045 units available)" at bounding box center [206, 348] width 229 height 13
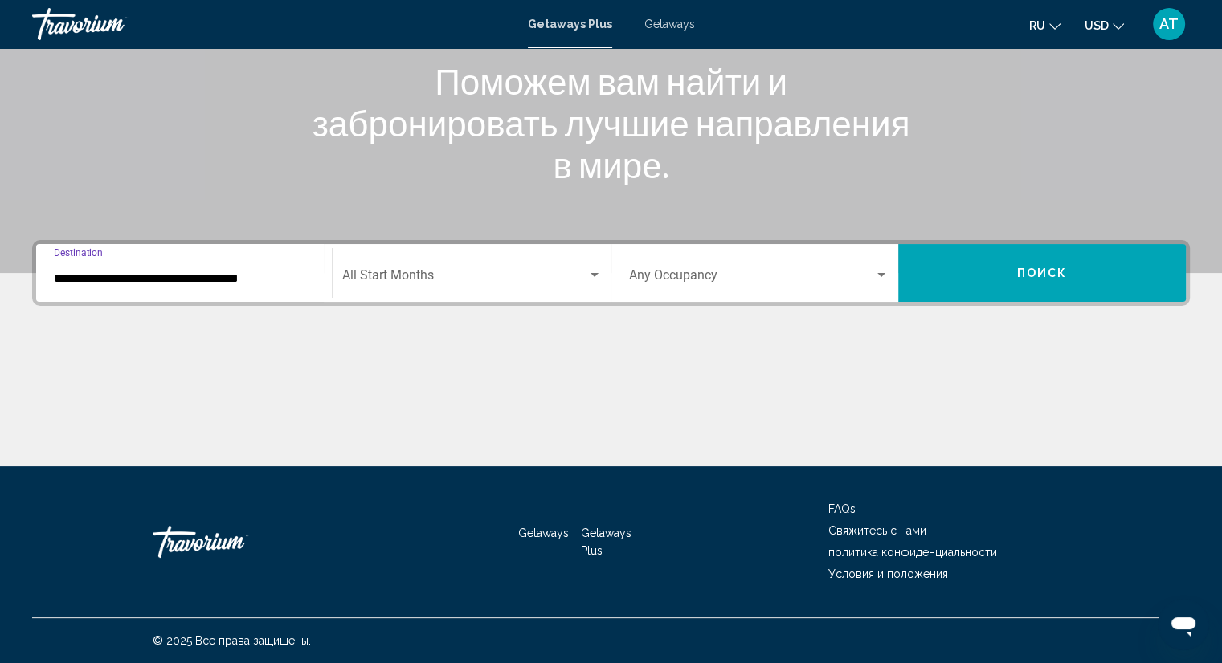
click at [118, 279] on input "**********" at bounding box center [184, 278] width 260 height 14
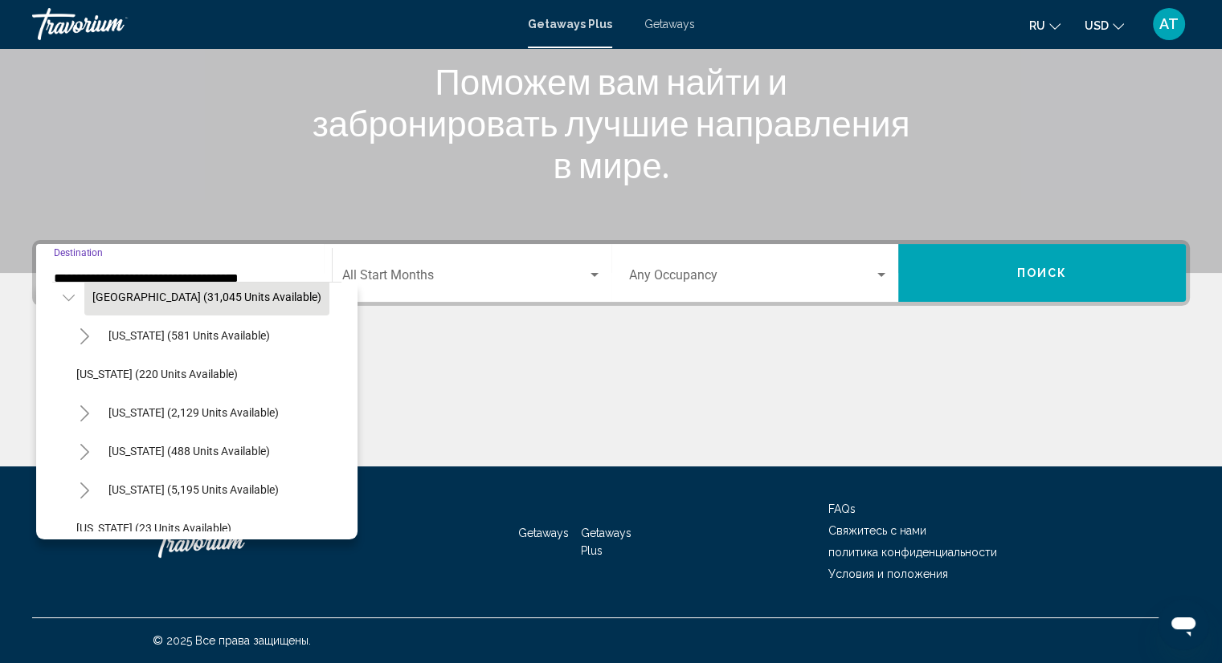
scroll to position [80, 0]
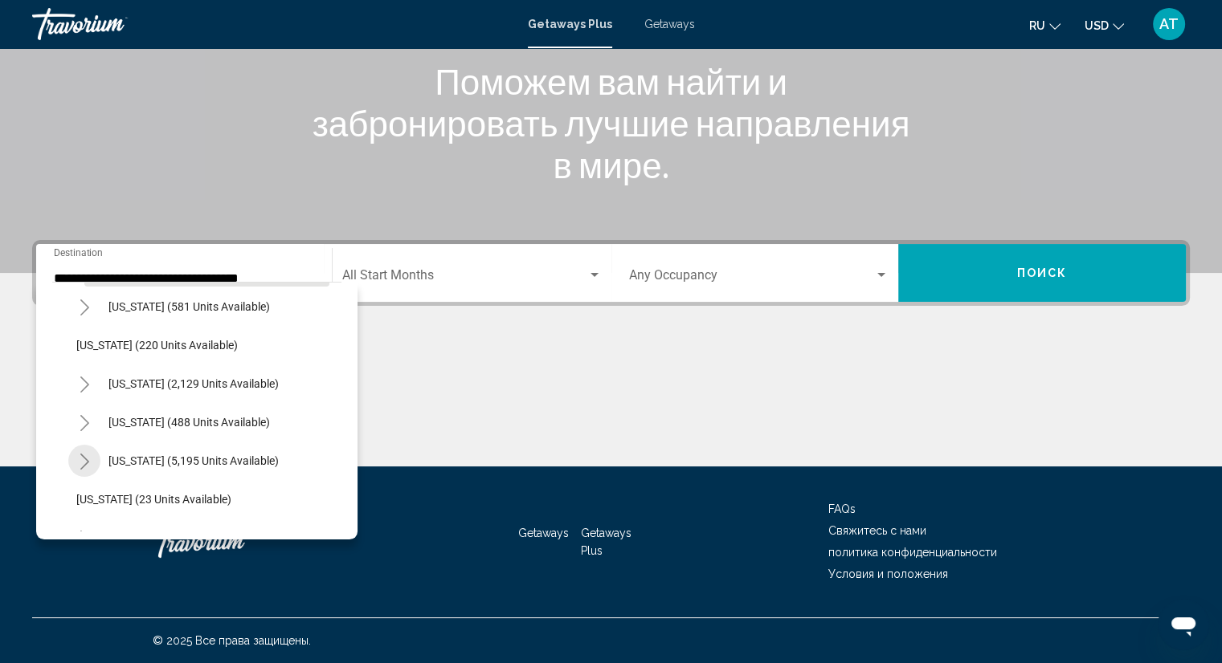
click at [80, 462] on icon "Toggle Florida (5,195 units available)" at bounding box center [85, 462] width 12 height 16
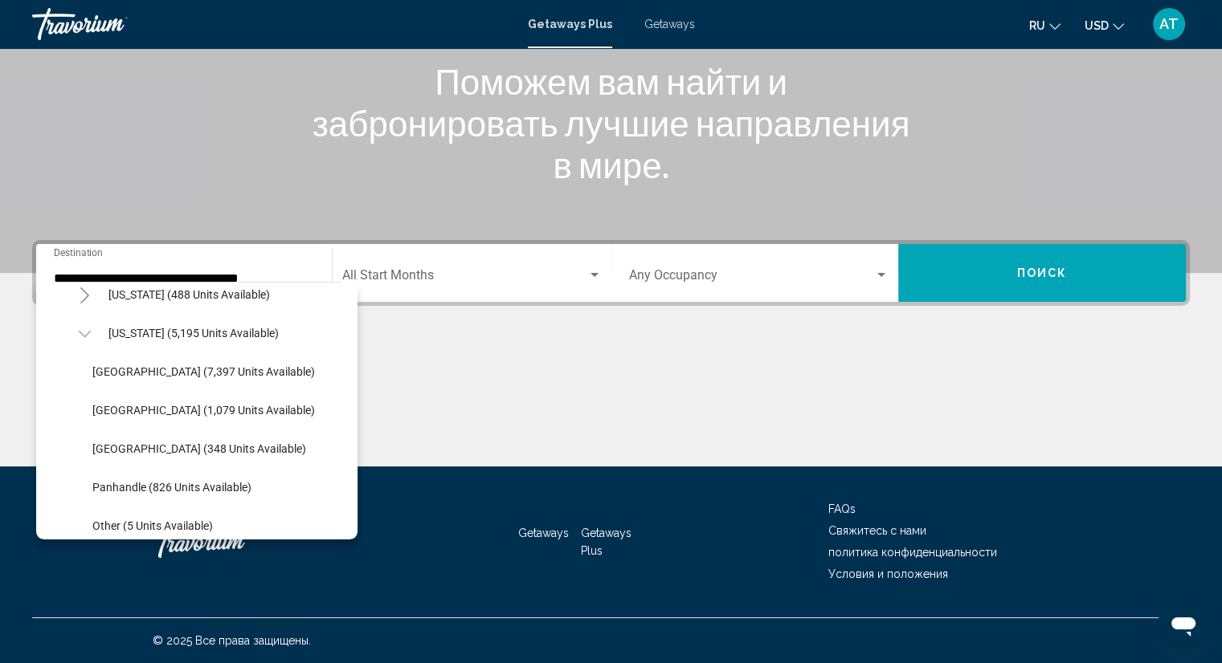
scroll to position [241, 0]
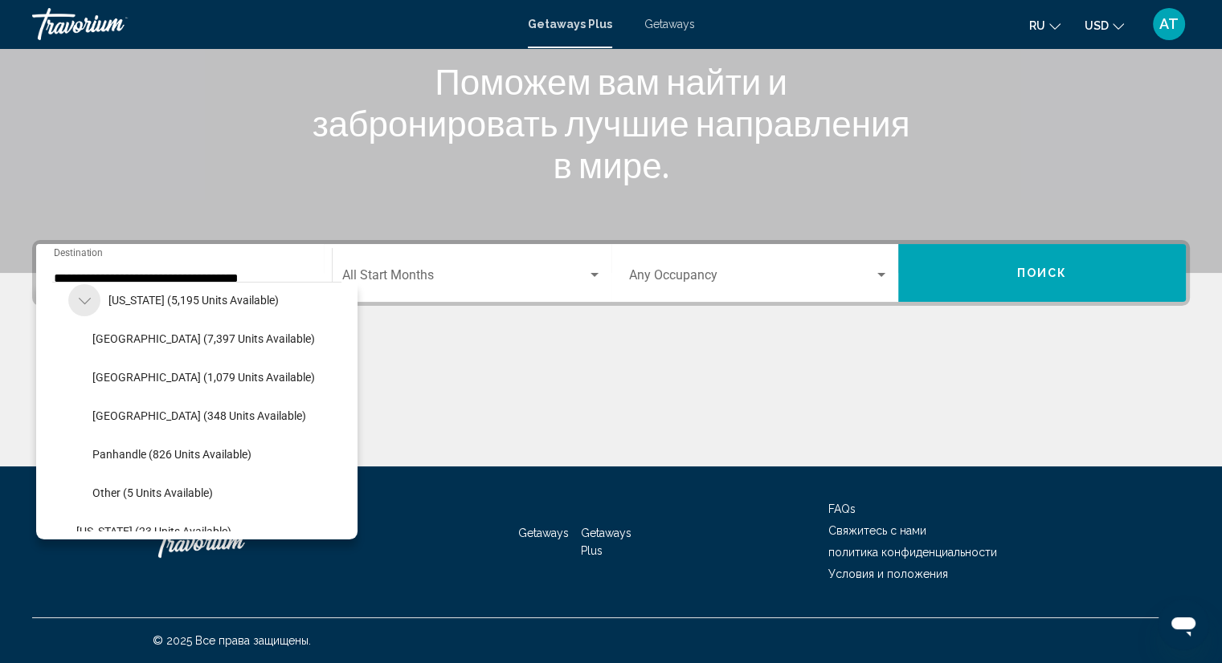
click at [75, 300] on button "Toggle Florida (5,195 units available)" at bounding box center [84, 300] width 32 height 32
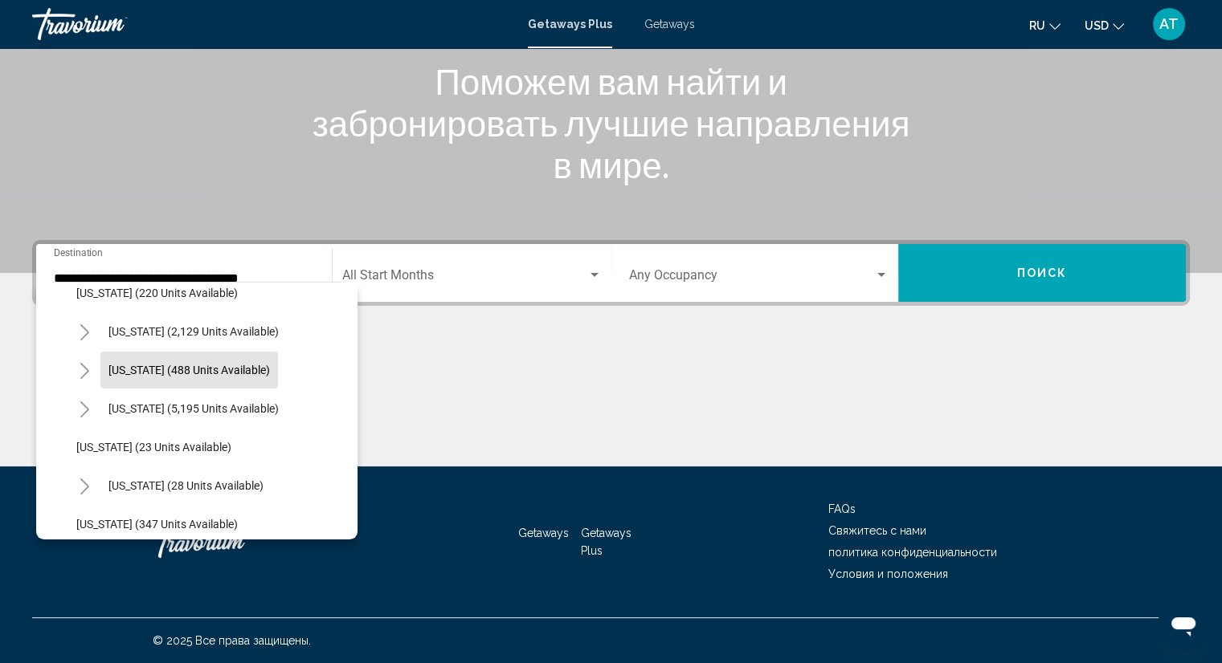
scroll to position [161, 0]
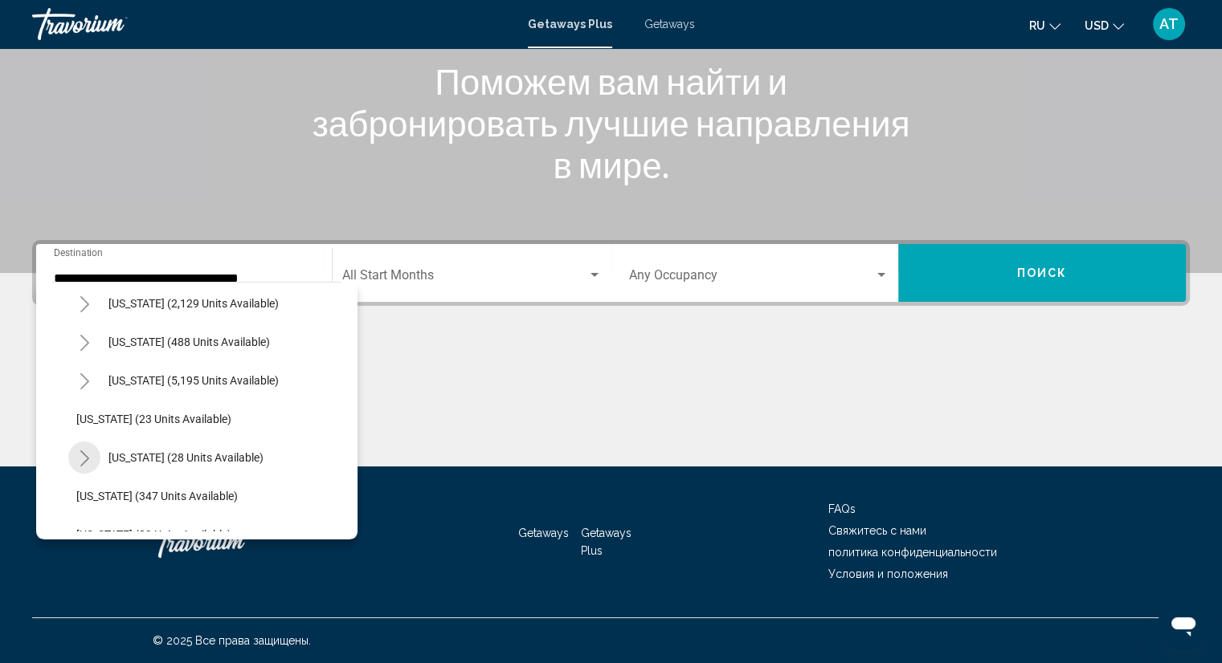
click at [99, 456] on button "Toggle Hawaii (28 units available)" at bounding box center [84, 458] width 32 height 32
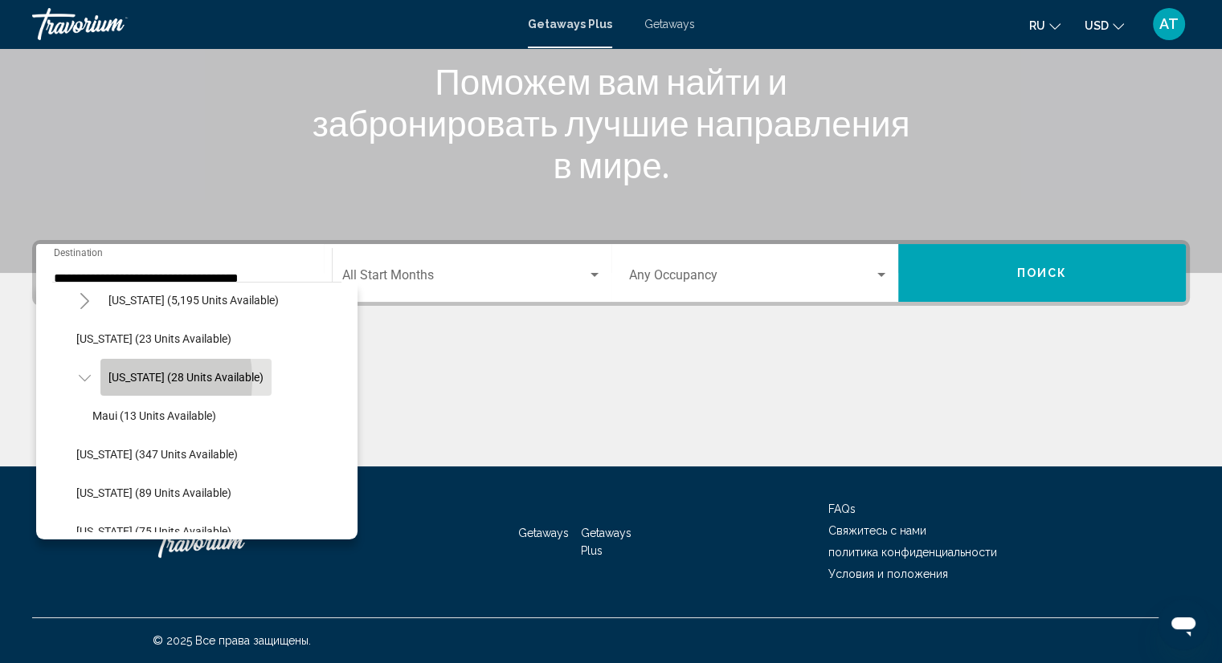
click at [112, 380] on span "[US_STATE] (28 units available)" at bounding box center [185, 377] width 155 height 13
type input "**********"
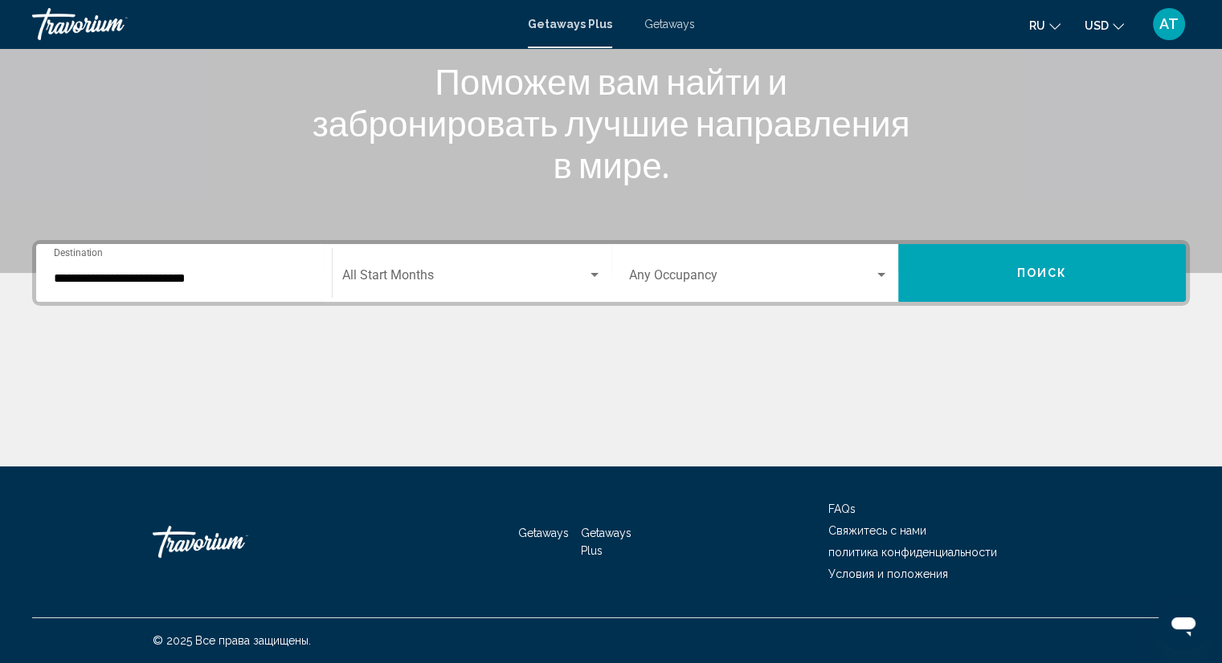
click at [467, 287] on div "Start Month All Start Months" at bounding box center [471, 273] width 259 height 51
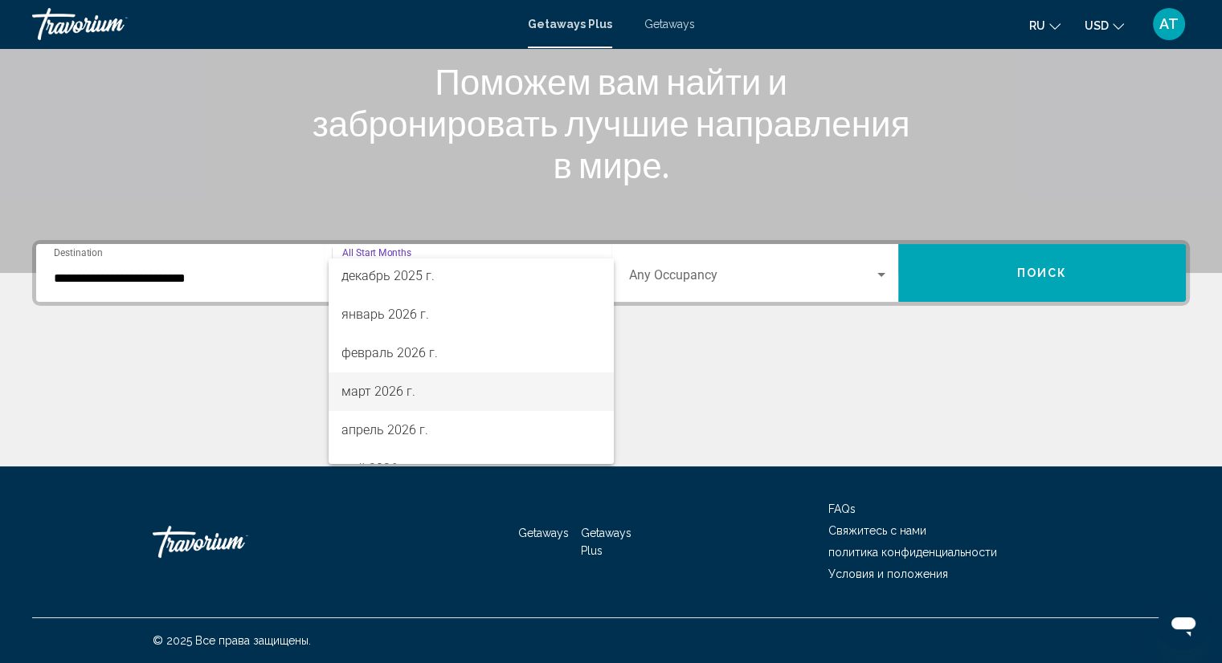
scroll to position [161, 0]
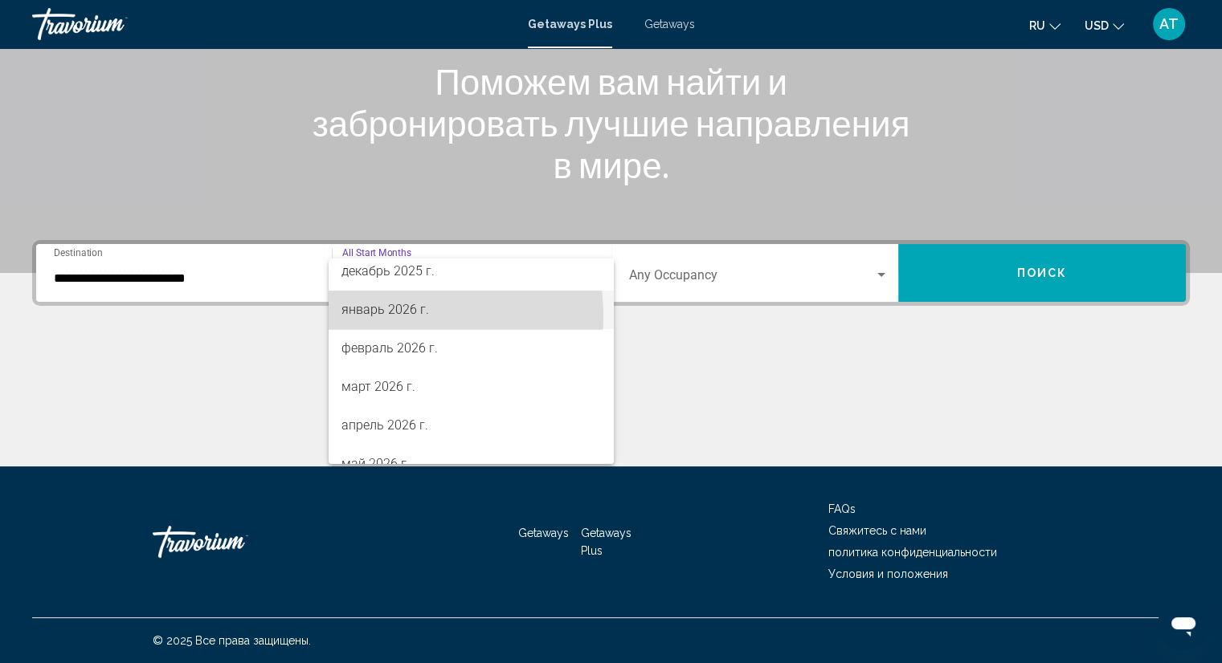
click at [379, 316] on span "январь 2026 г." at bounding box center [470, 310] width 259 height 39
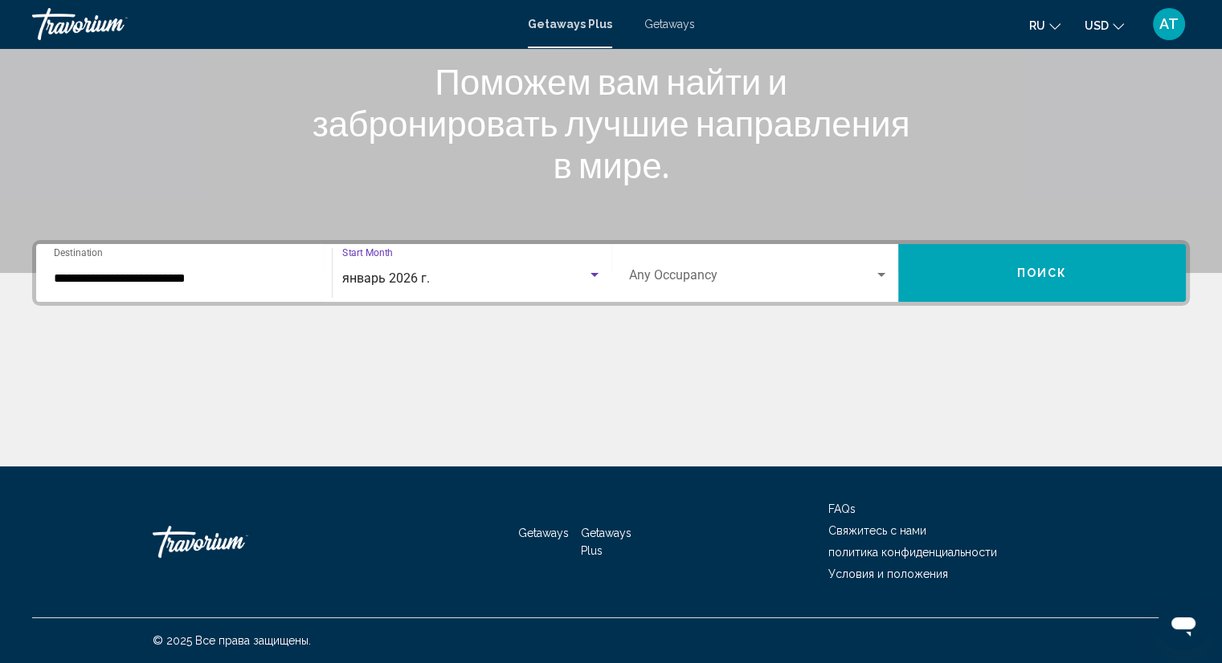
click at [834, 280] on span "Search widget" at bounding box center [752, 278] width 246 height 14
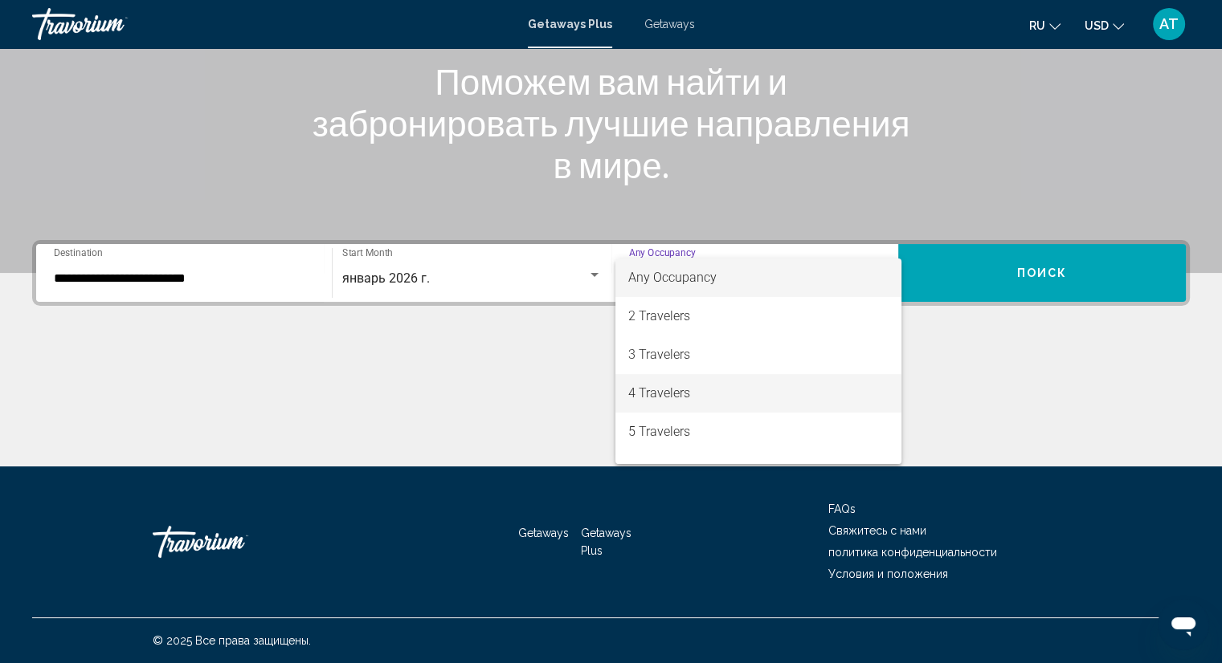
click at [696, 386] on span "4 Travelers" at bounding box center [758, 393] width 260 height 39
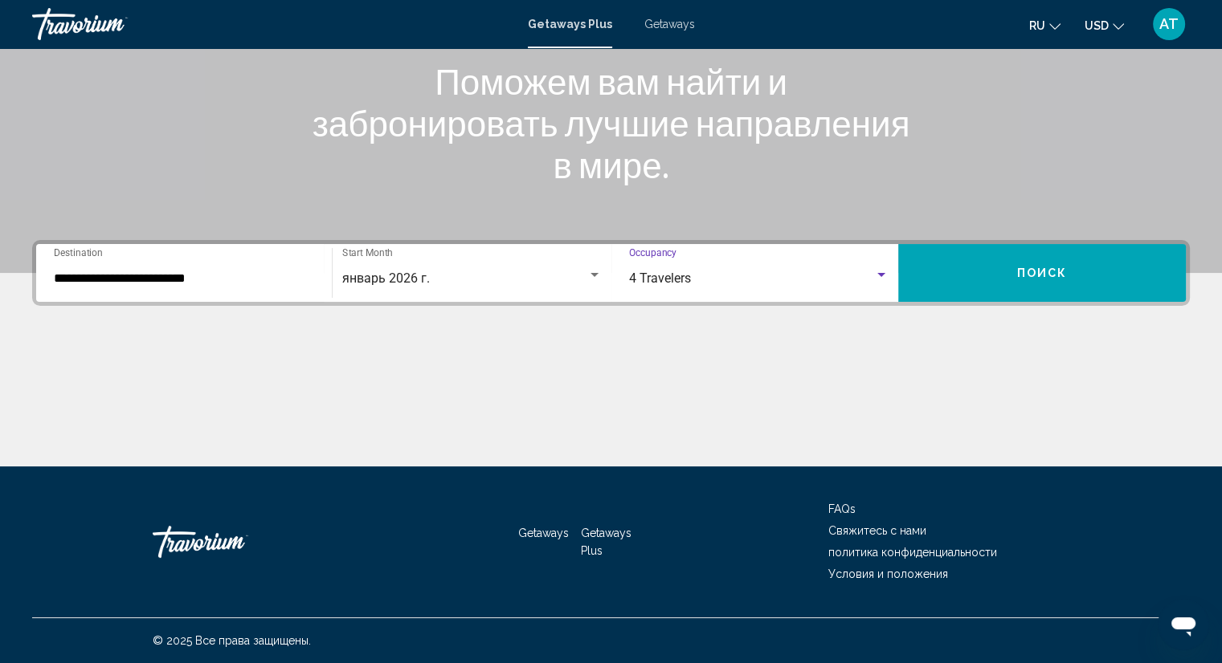
click at [970, 249] on button "Поиск" at bounding box center [1042, 273] width 288 height 58
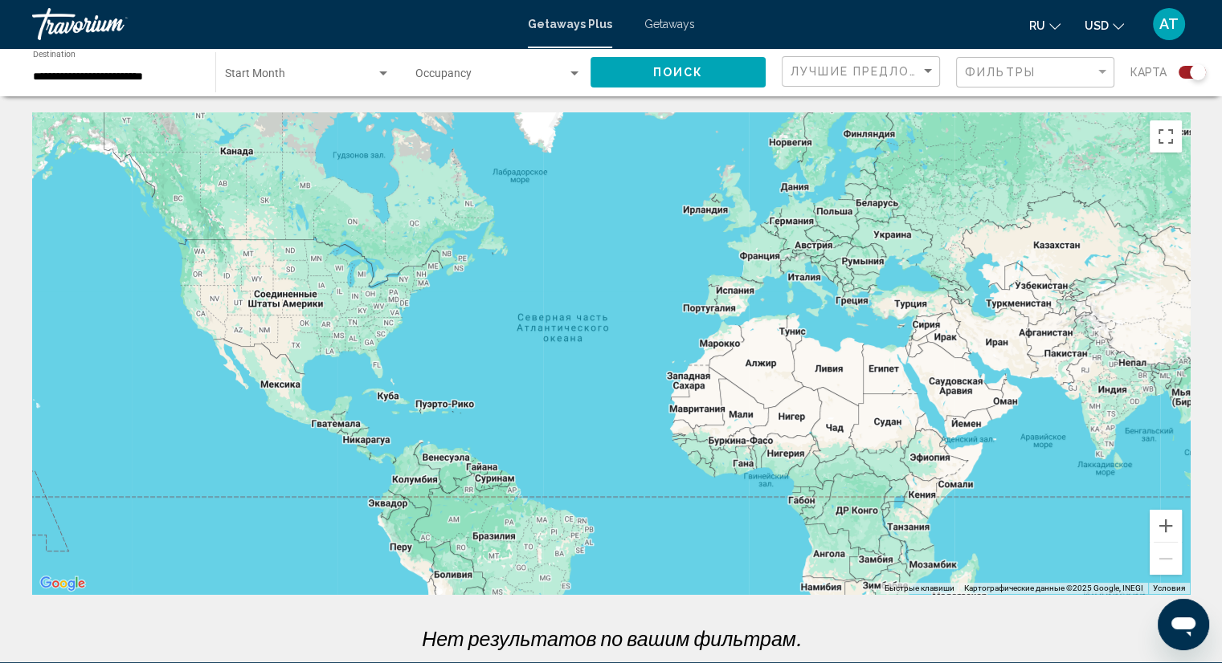
click at [373, 370] on div "Main content" at bounding box center [610, 353] width 1157 height 482
click at [379, 367] on div "Main content" at bounding box center [610, 353] width 1157 height 482
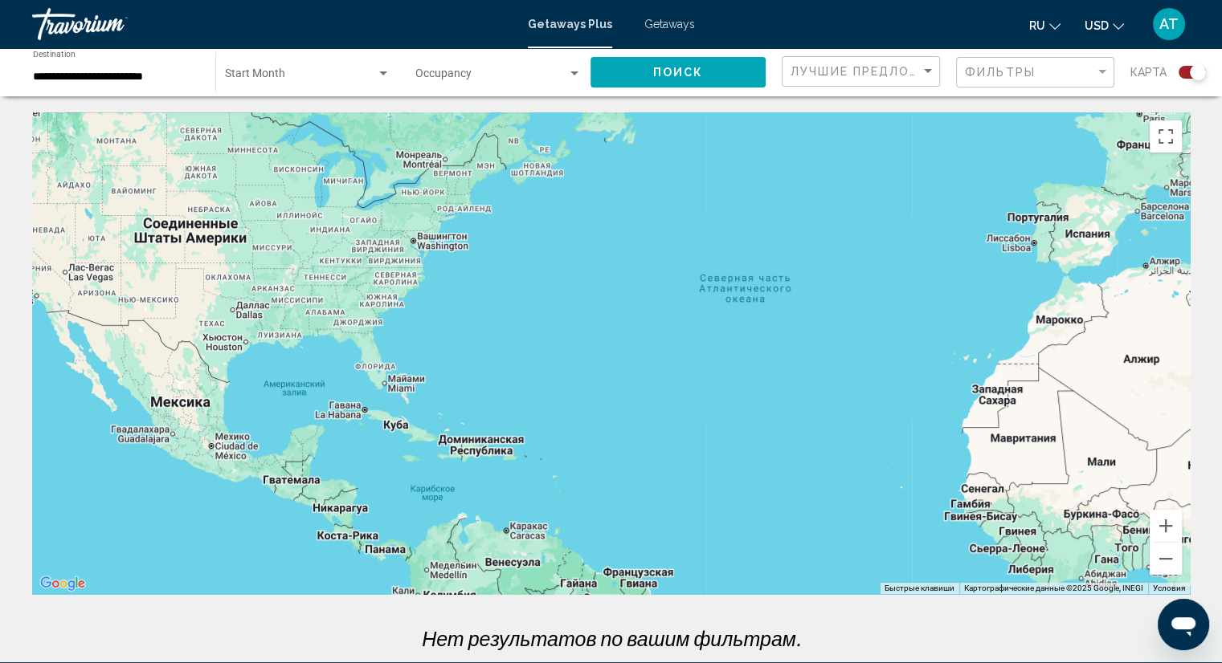
click at [371, 551] on div "Main content" at bounding box center [610, 353] width 1157 height 482
click at [392, 555] on div "Main content" at bounding box center [610, 353] width 1157 height 482
click at [367, 552] on div "Main content" at bounding box center [610, 353] width 1157 height 482
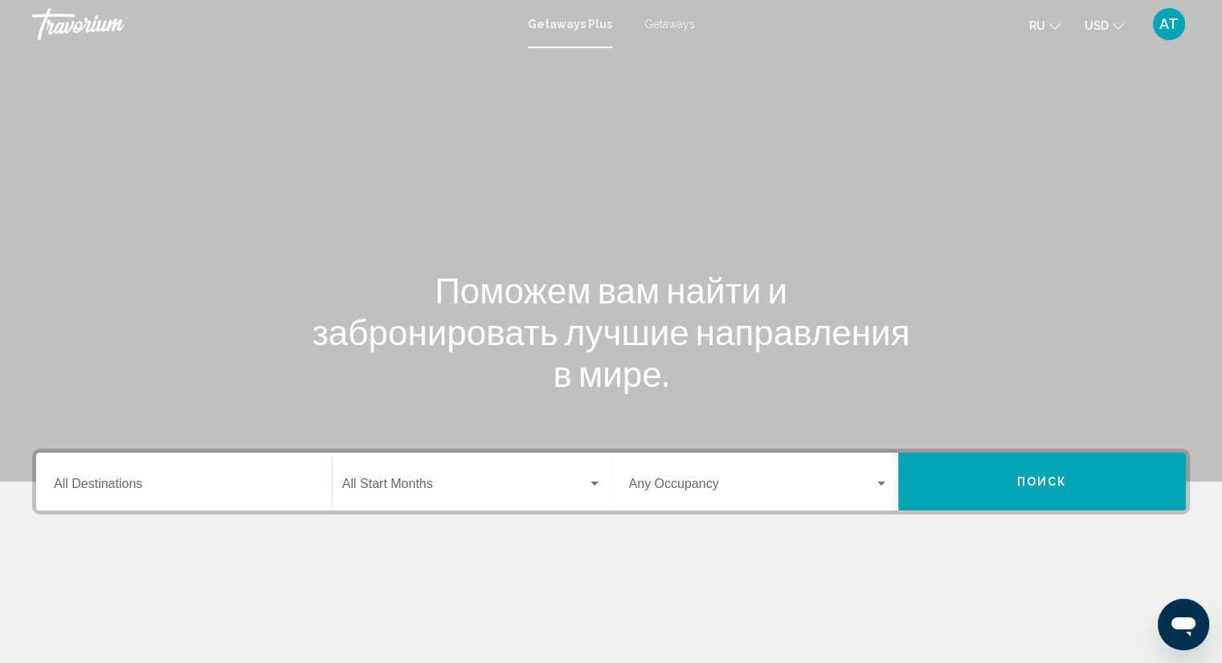
click at [98, 478] on div "Destination All Destinations" at bounding box center [184, 482] width 260 height 51
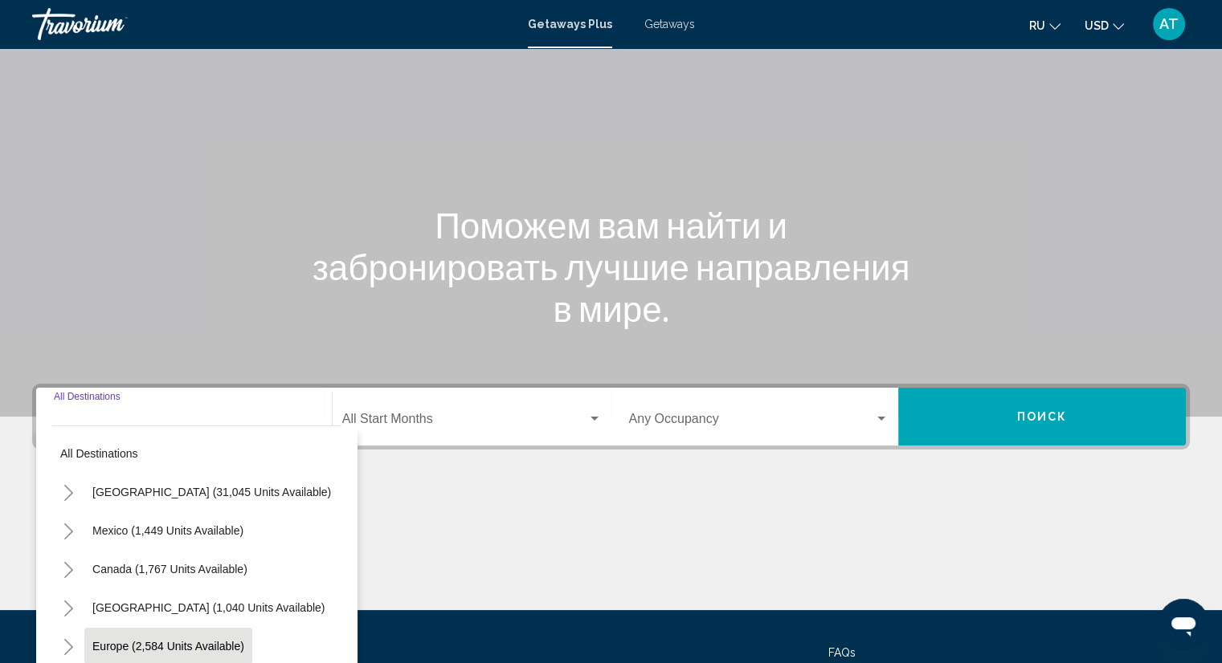
scroll to position [209, 0]
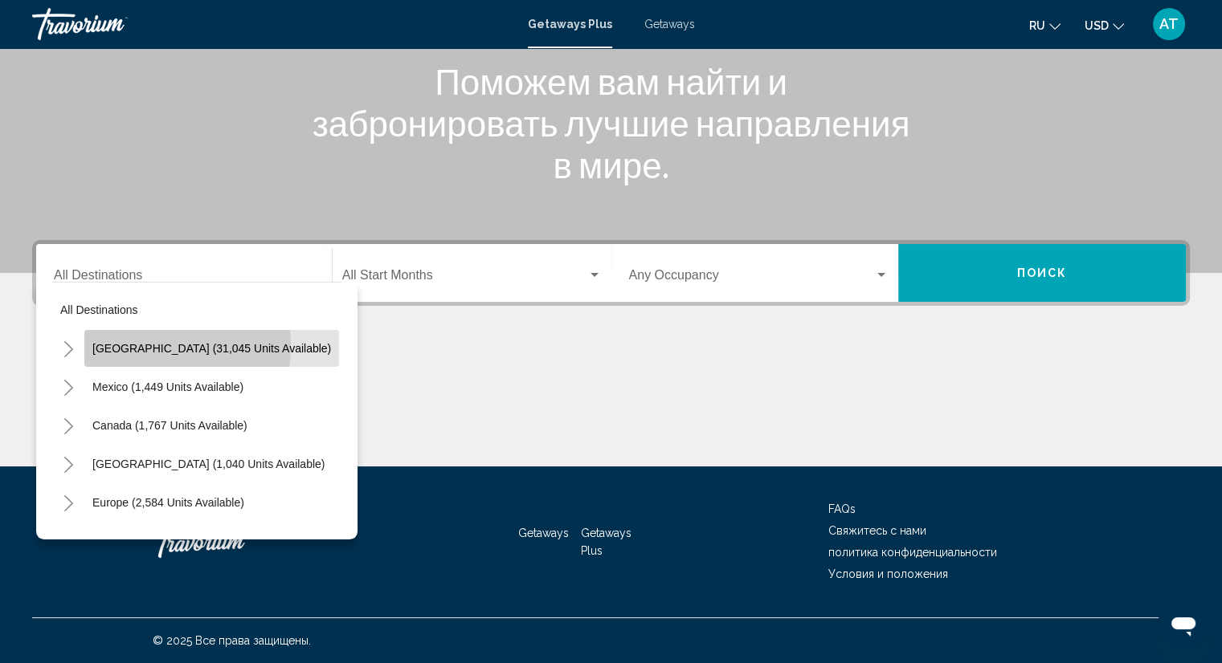
click at [118, 345] on span "[GEOGRAPHIC_DATA] (31,045 units available)" at bounding box center [211, 348] width 239 height 13
type input "**********"
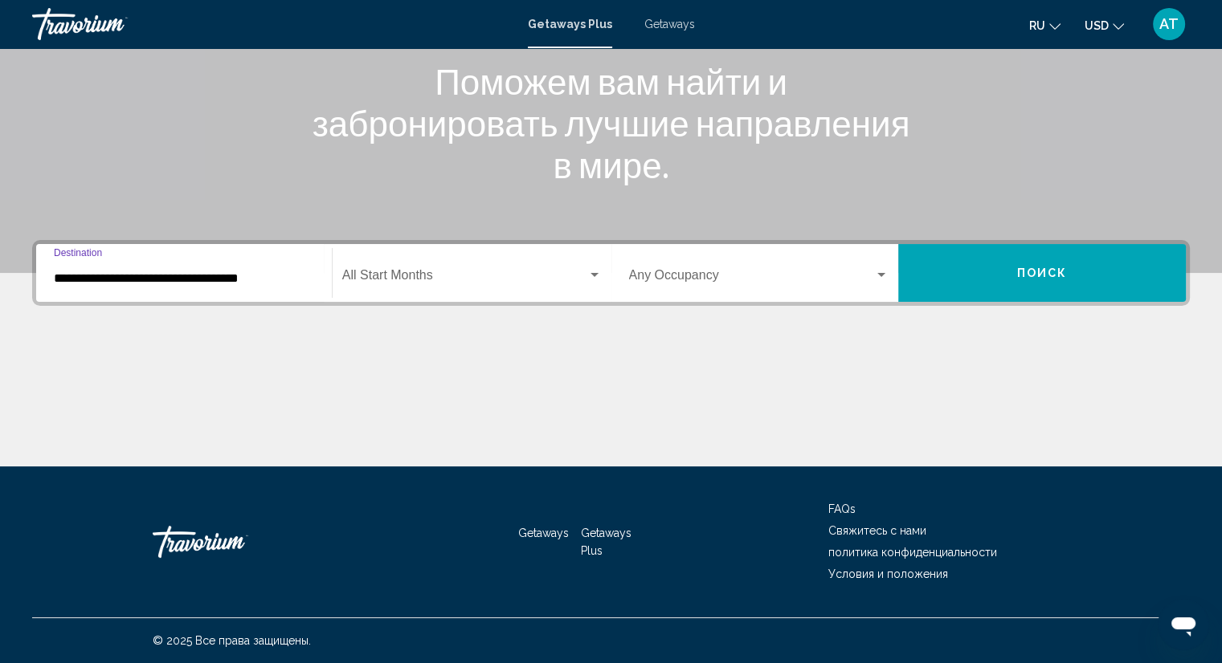
click at [71, 280] on input "**********" at bounding box center [184, 278] width 260 height 14
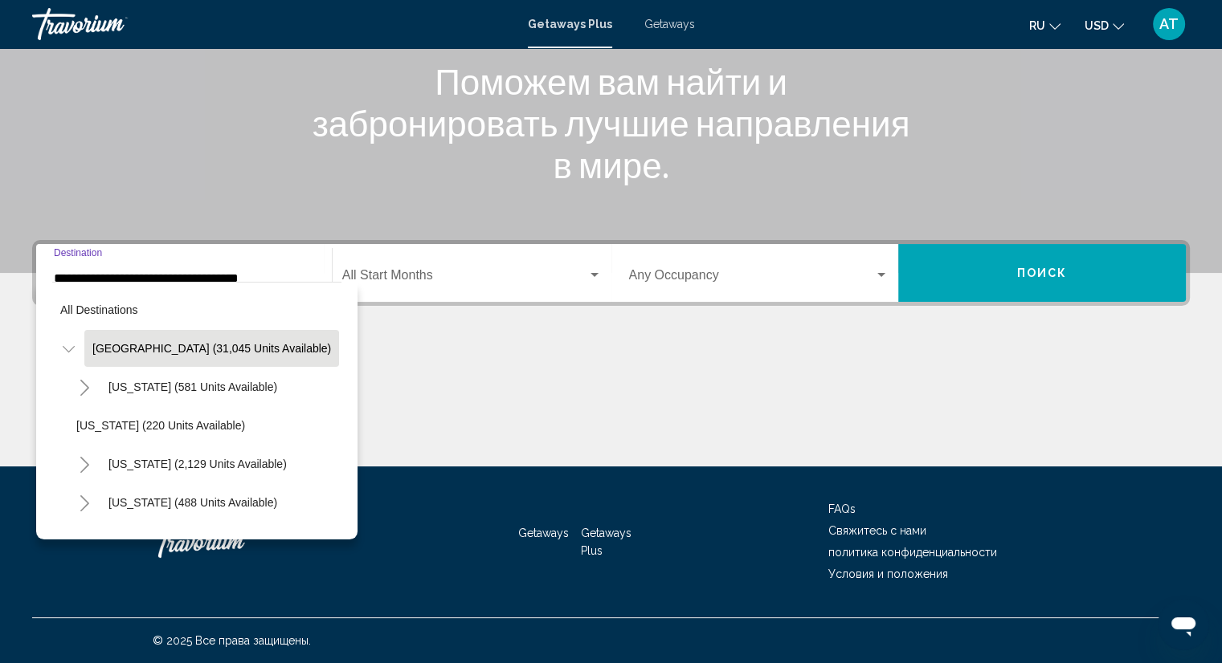
click at [71, 349] on icon "Toggle United States (31,045 units available)" at bounding box center [69, 349] width 12 height 16
click at [65, 347] on icon "Toggle United States (31,045 units available)" at bounding box center [69, 349] width 12 height 16
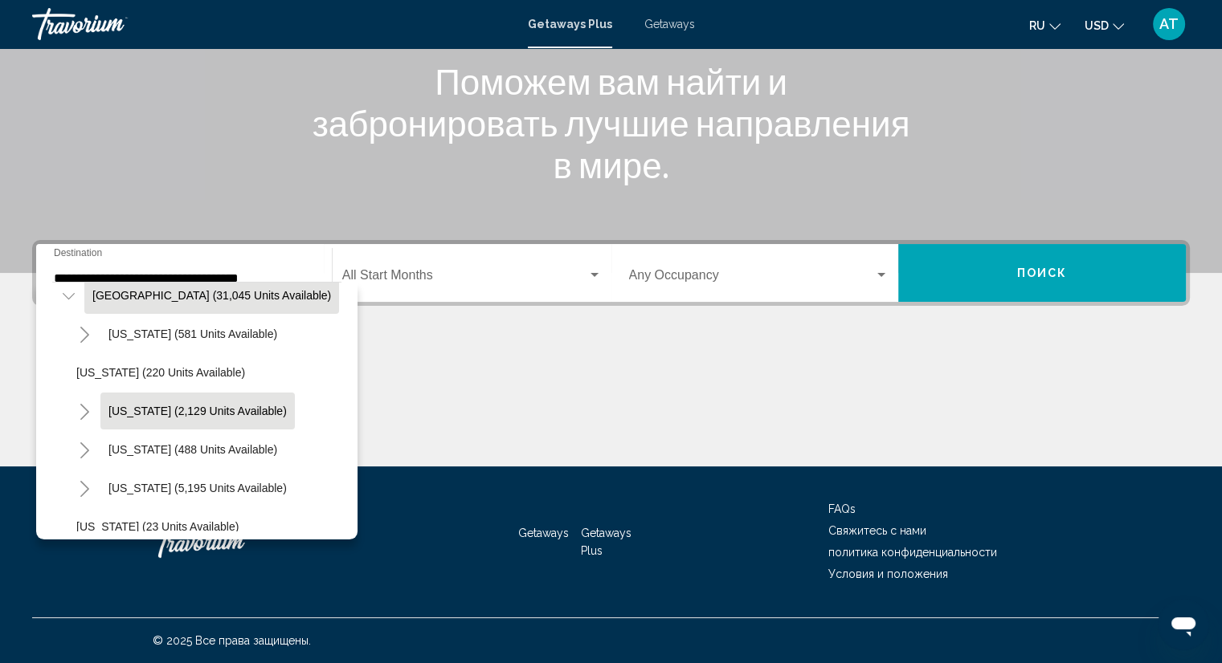
scroll to position [80, 0]
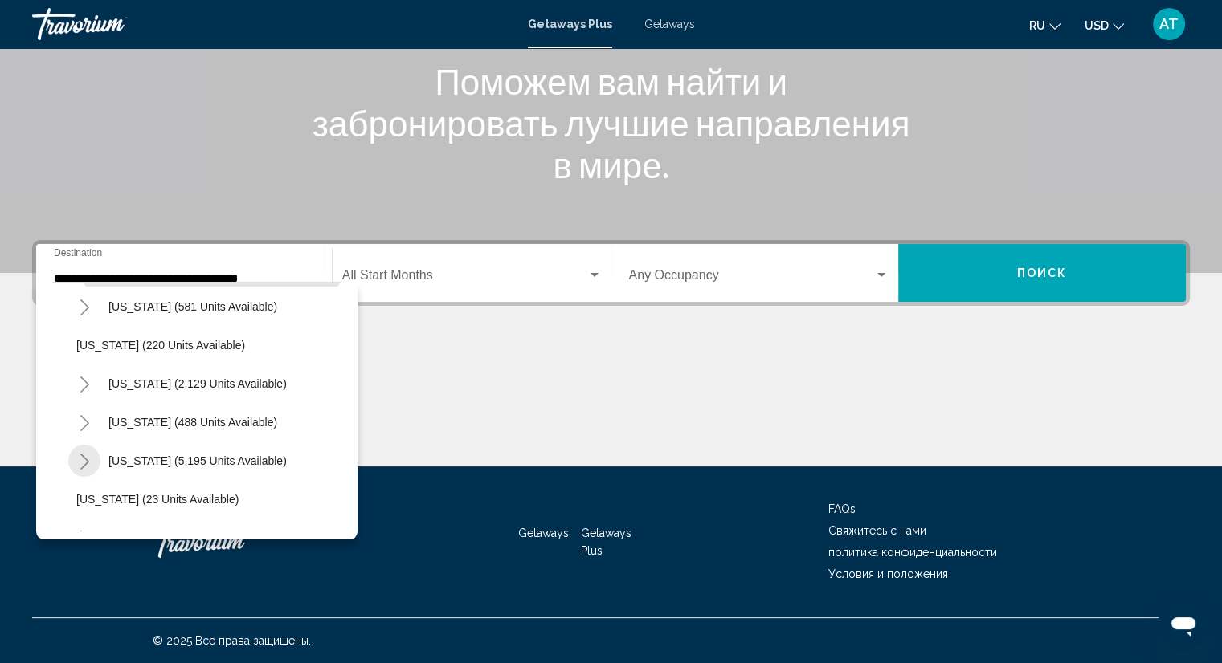
click at [75, 460] on button "Toggle Florida (5,195 units available)" at bounding box center [84, 461] width 32 height 32
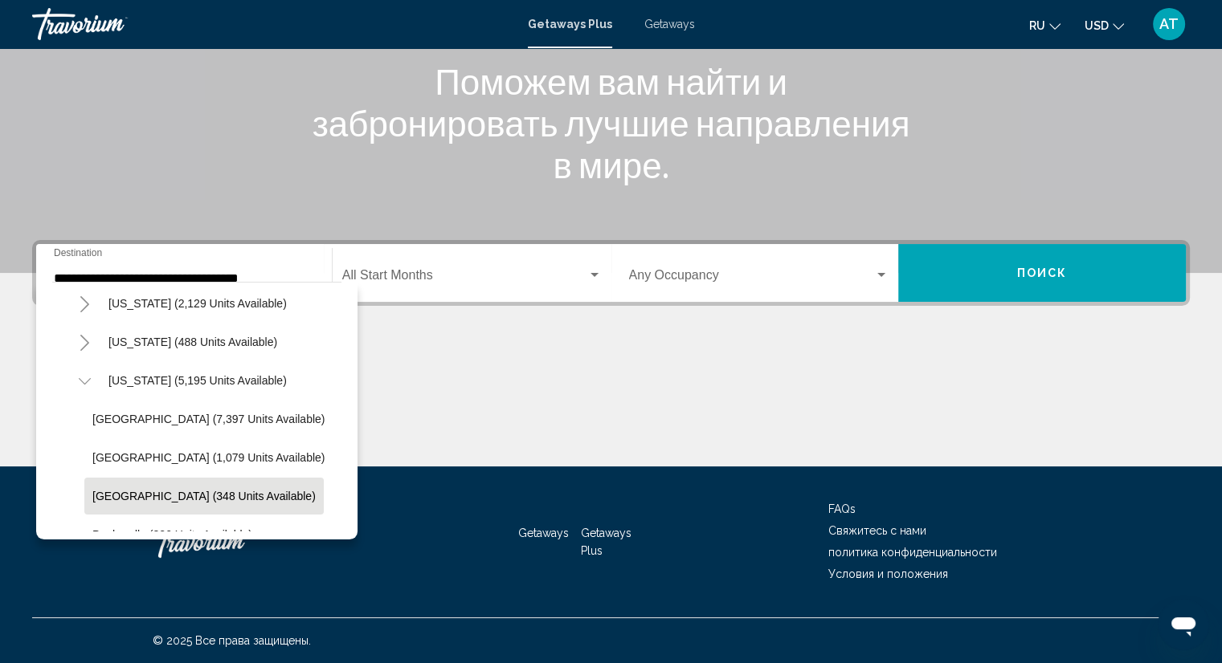
scroll to position [161, 0]
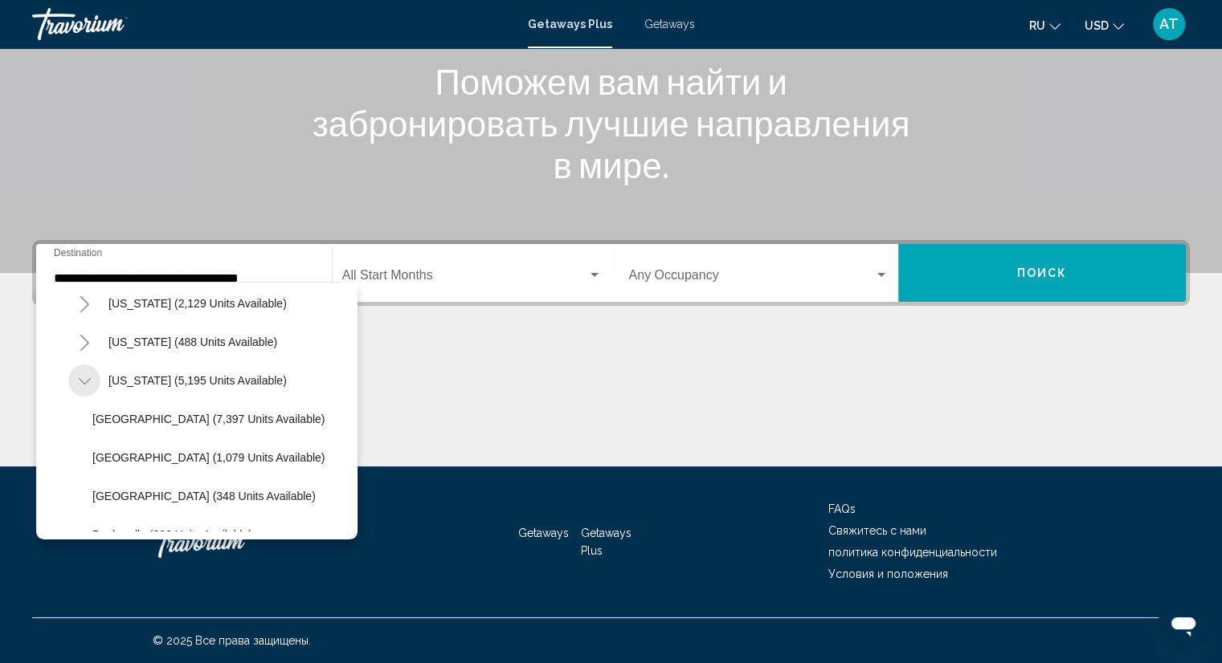
click at [85, 385] on icon "Toggle Florida (5,195 units available)" at bounding box center [85, 381] width 12 height 16
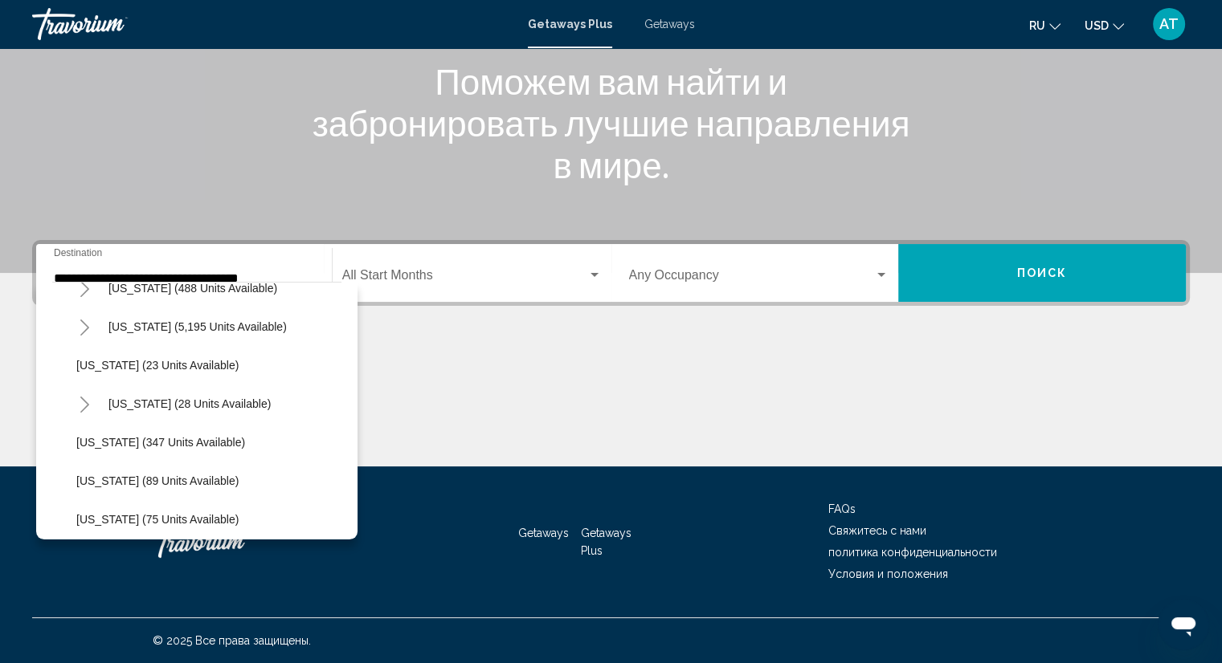
scroll to position [241, 0]
